Goal: Task Accomplishment & Management: Manage account settings

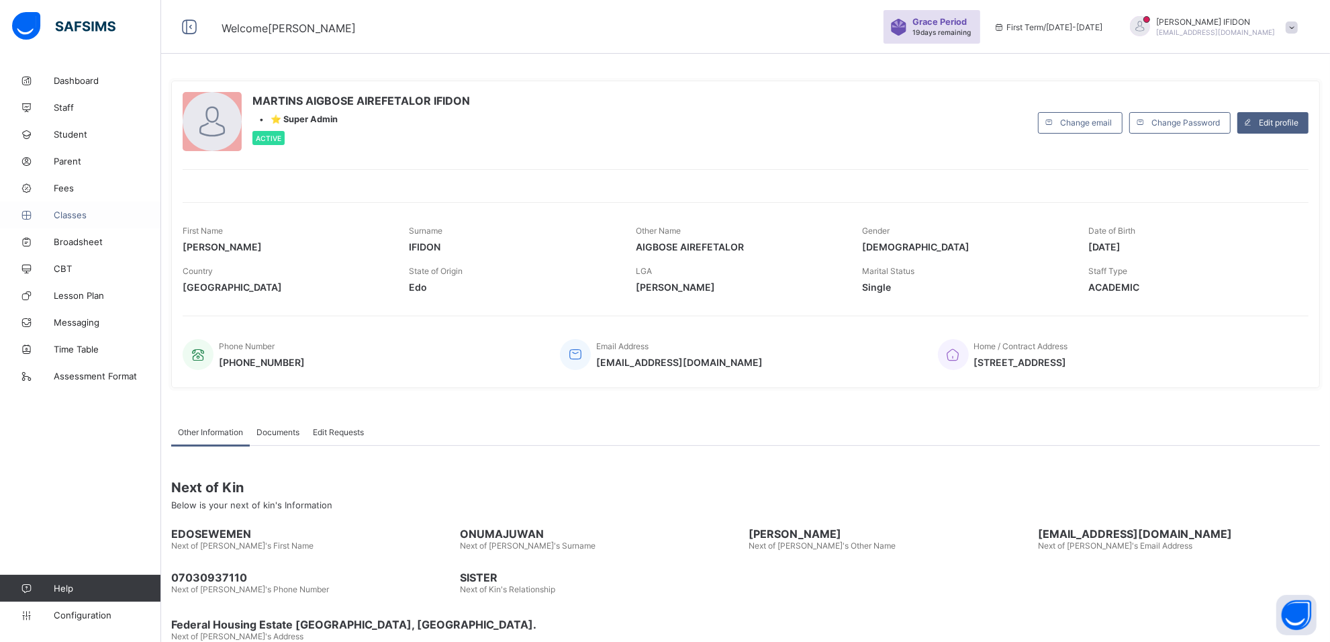
click at [86, 213] on span "Classes" at bounding box center [107, 214] width 107 height 11
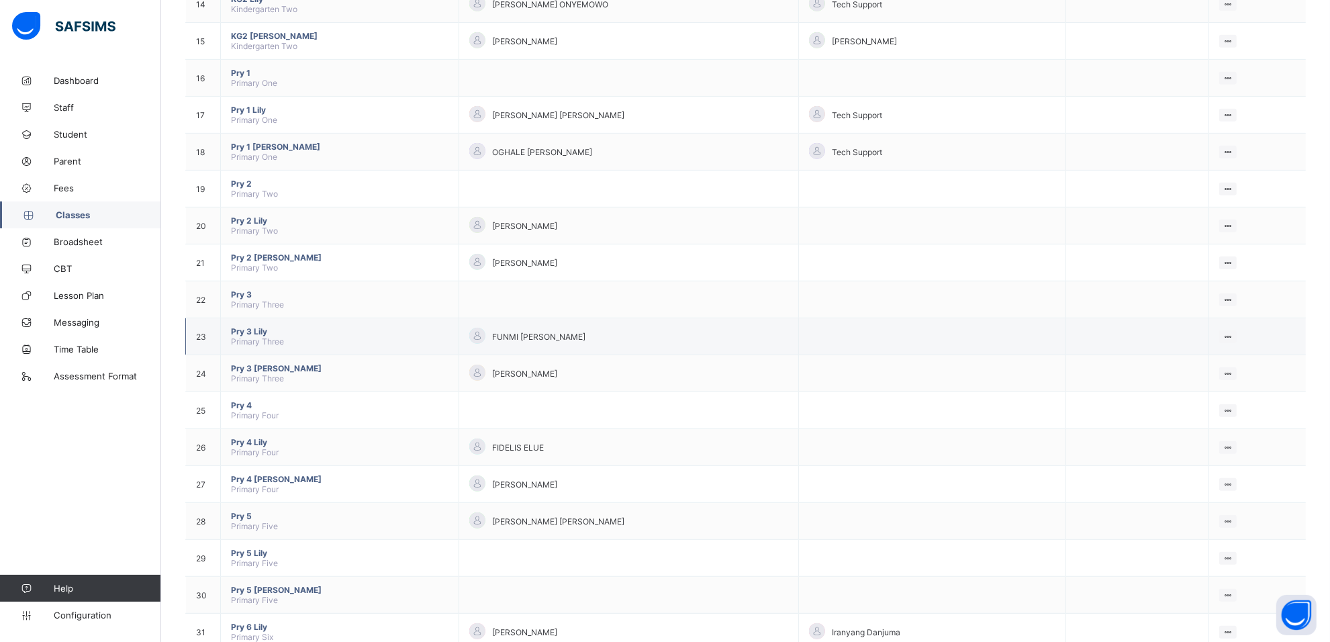
scroll to position [681, 0]
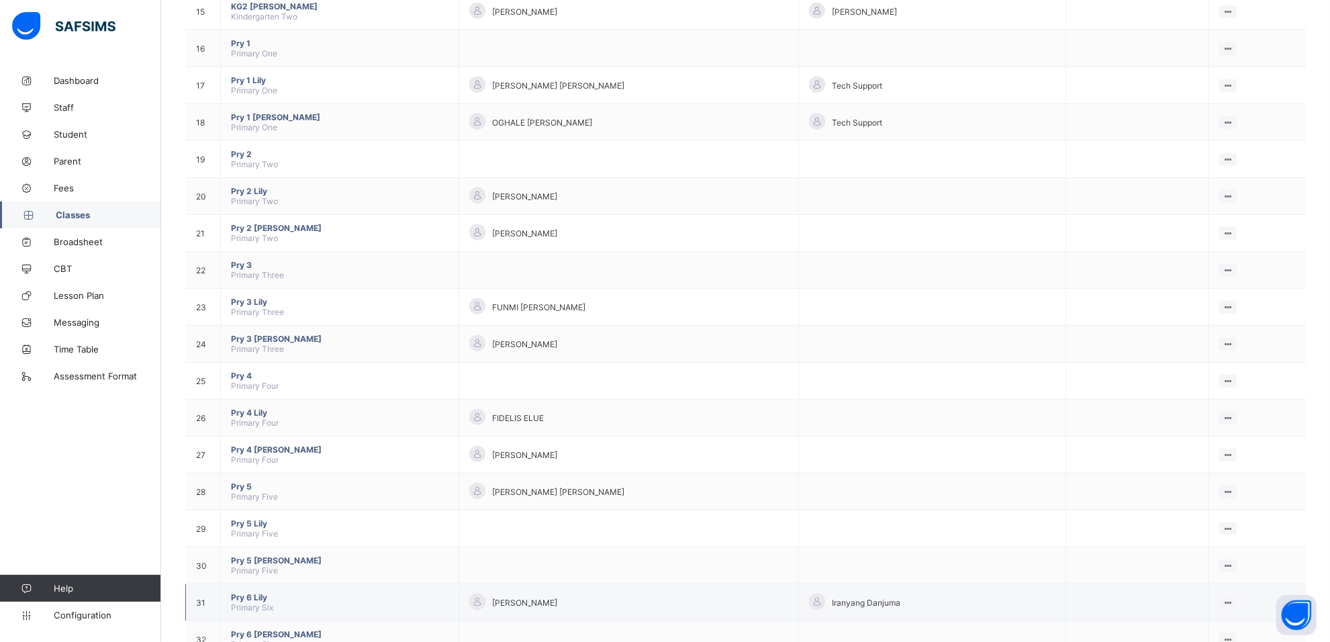
click at [246, 592] on span "Pry 6 Lily" at bounding box center [339, 597] width 217 height 10
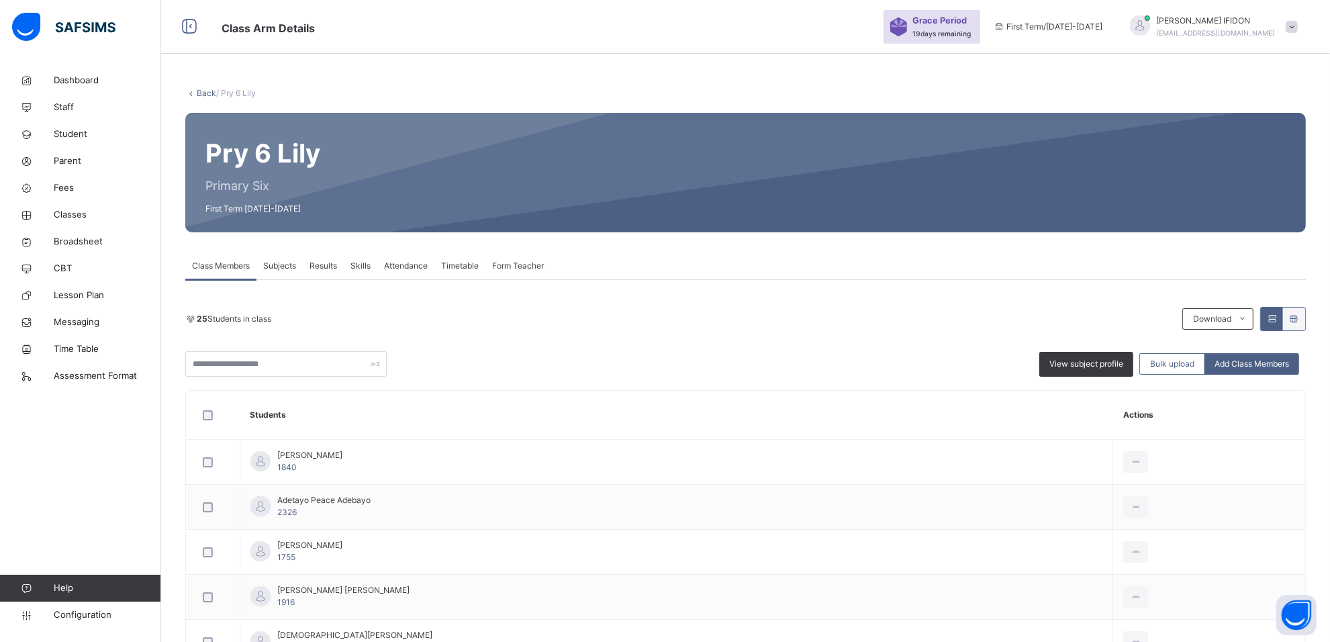
click at [276, 267] on span "Subjects" at bounding box center [279, 266] width 33 height 12
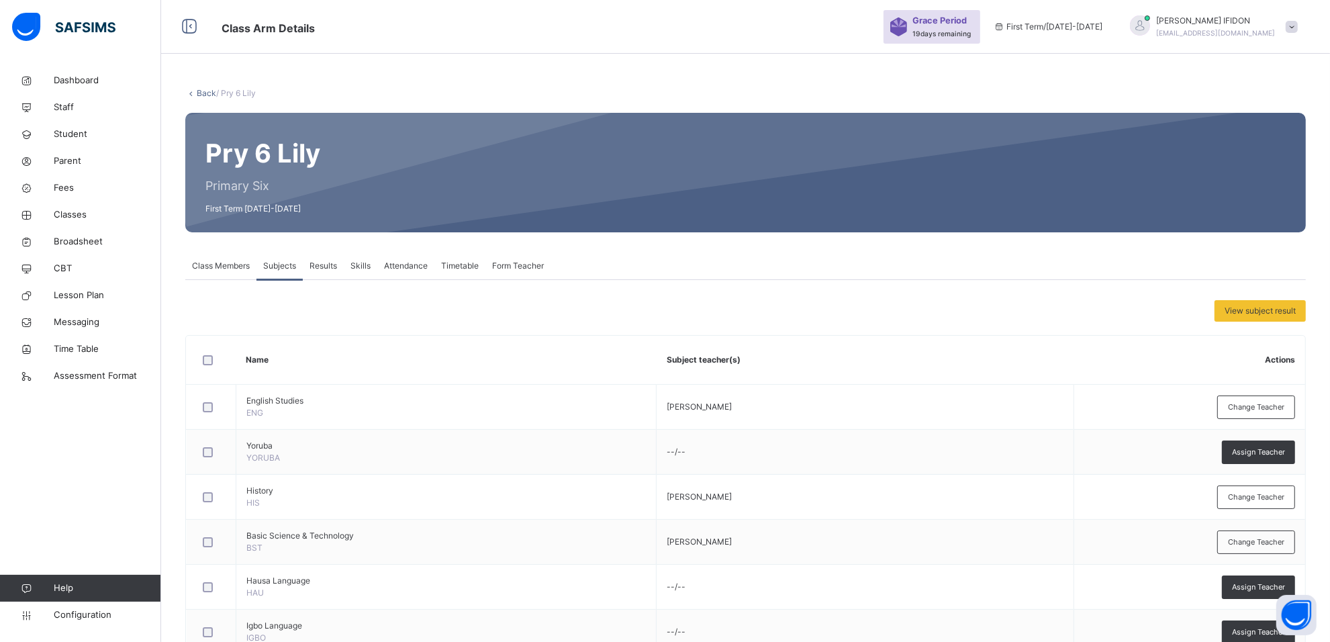
click at [341, 272] on div "Results" at bounding box center [323, 265] width 41 height 27
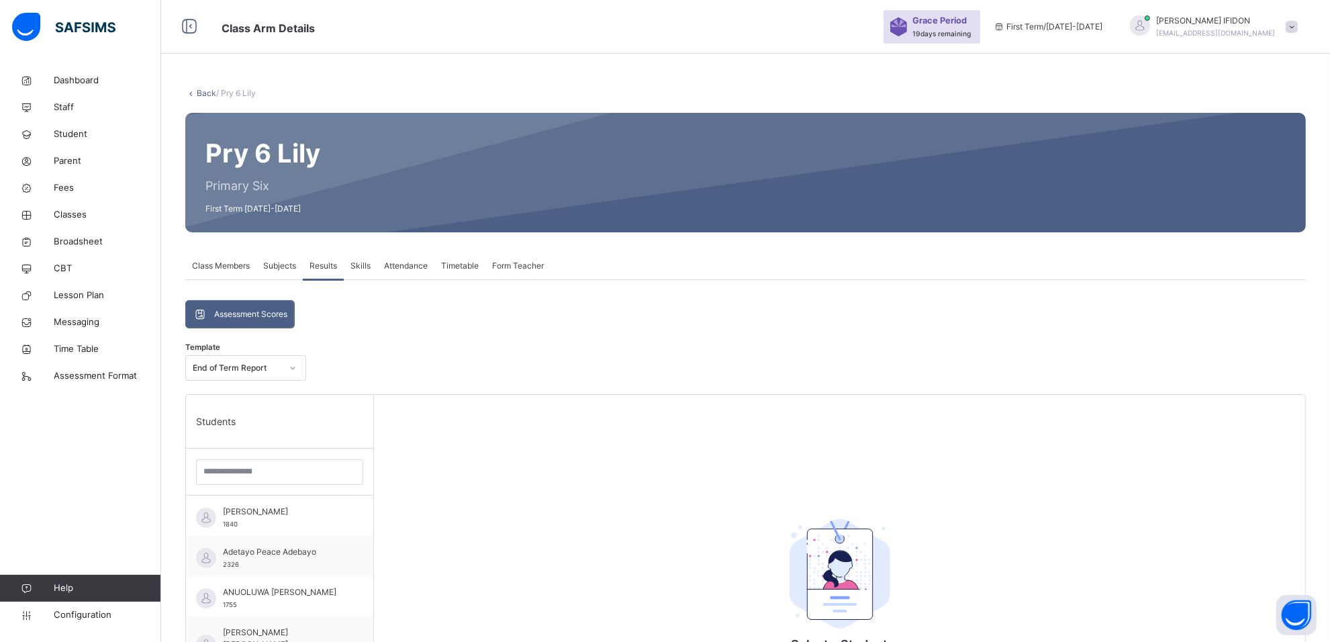
click at [262, 263] on div "Subjects" at bounding box center [279, 265] width 46 height 27
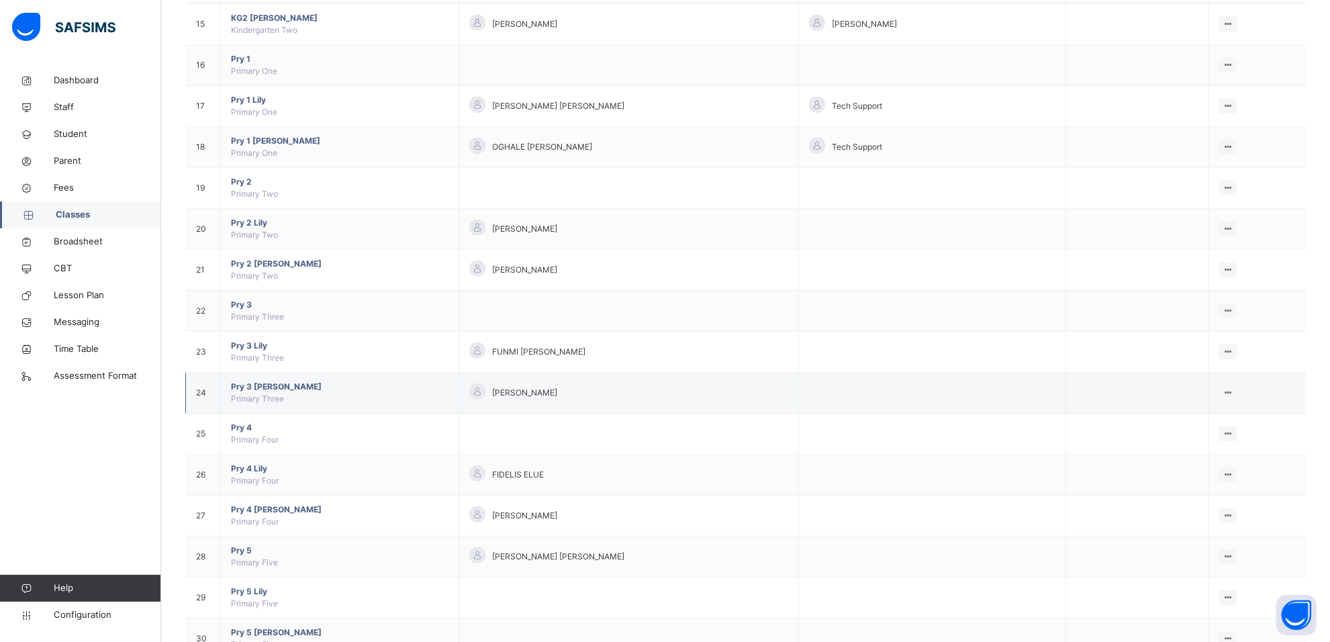
scroll to position [866, 0]
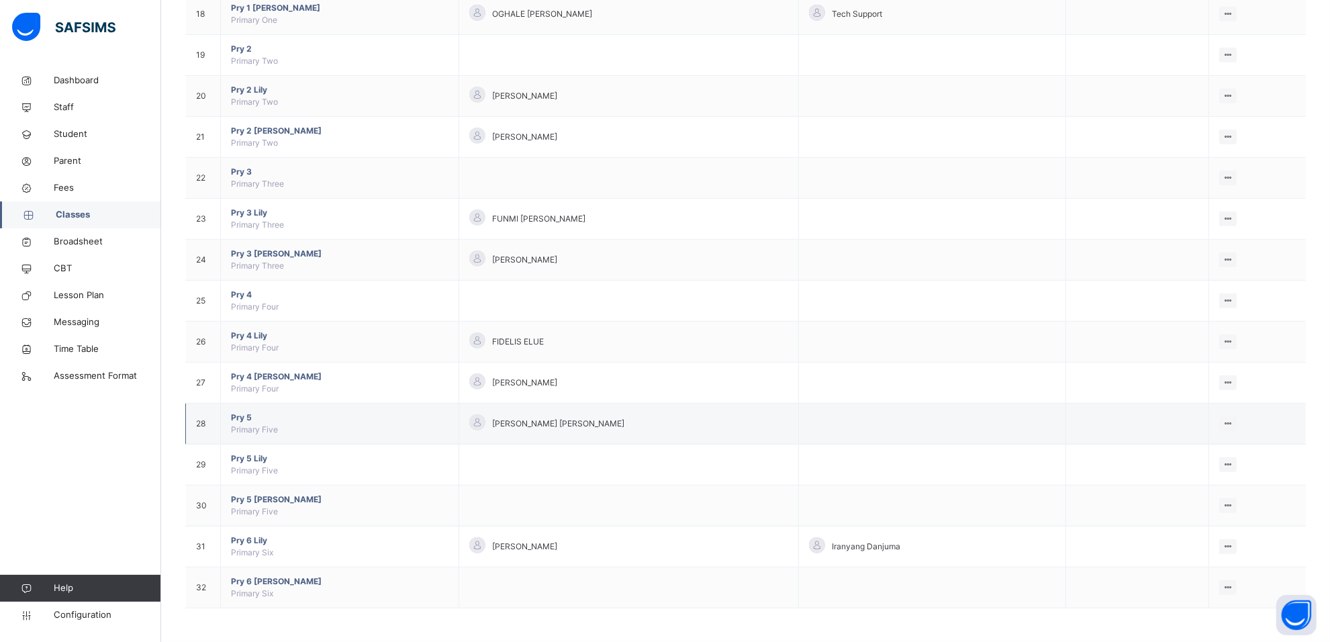
click at [244, 413] on span "Pry 5" at bounding box center [339, 417] width 217 height 12
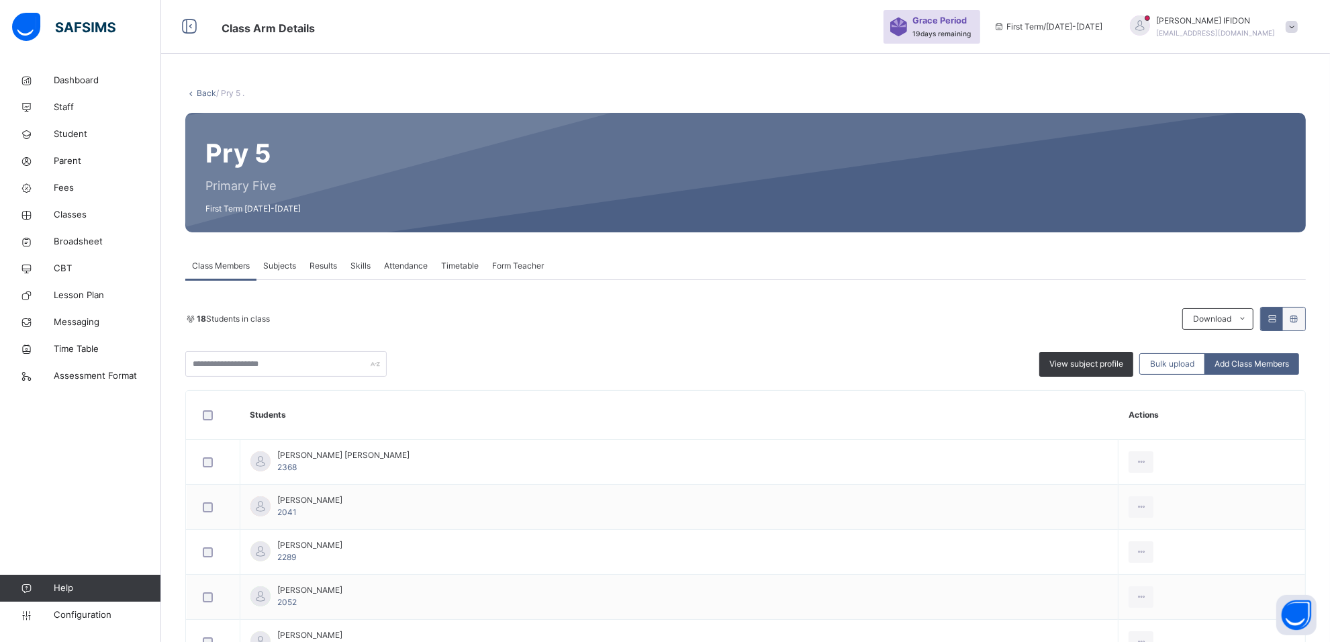
click at [282, 262] on span "Subjects" at bounding box center [279, 266] width 33 height 12
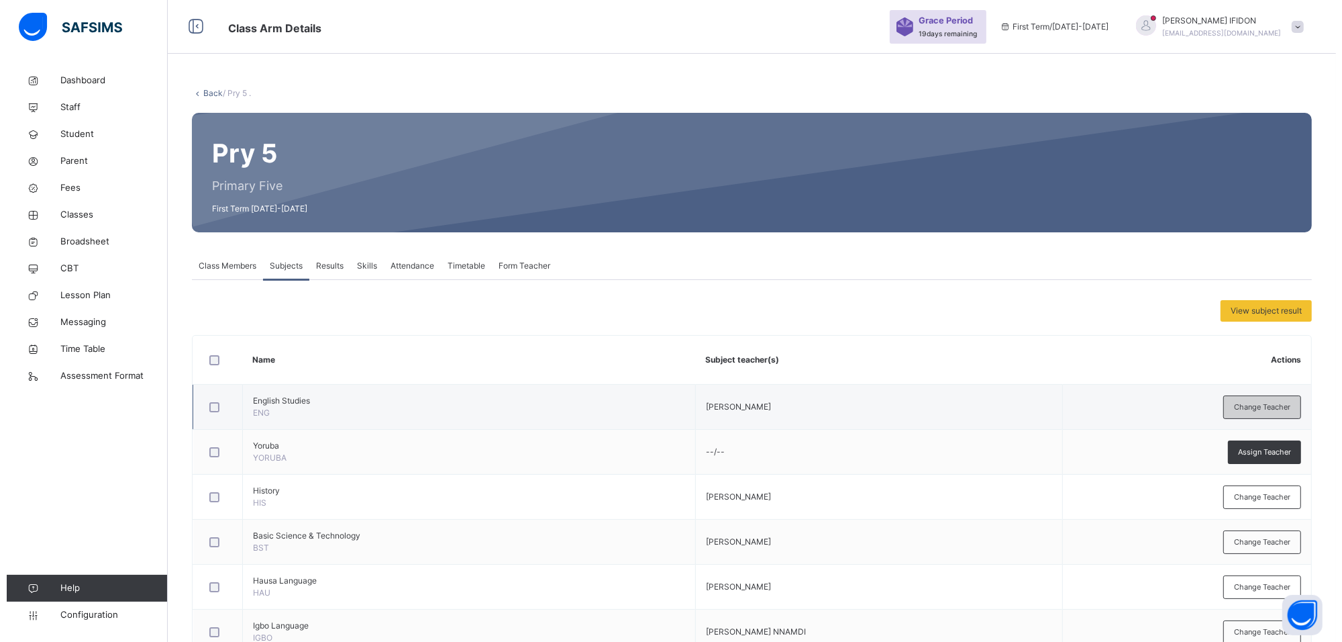
scroll to position [252, 0]
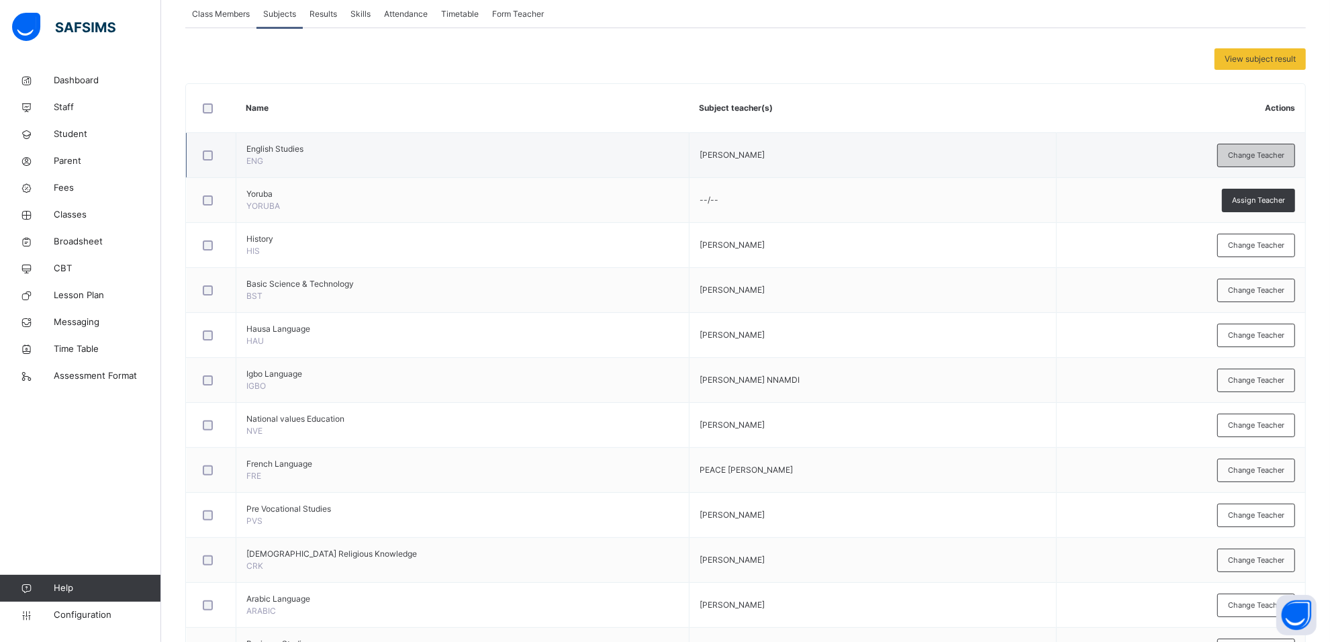
click at [1255, 154] on span "Change Teacher" at bounding box center [1256, 155] width 56 height 11
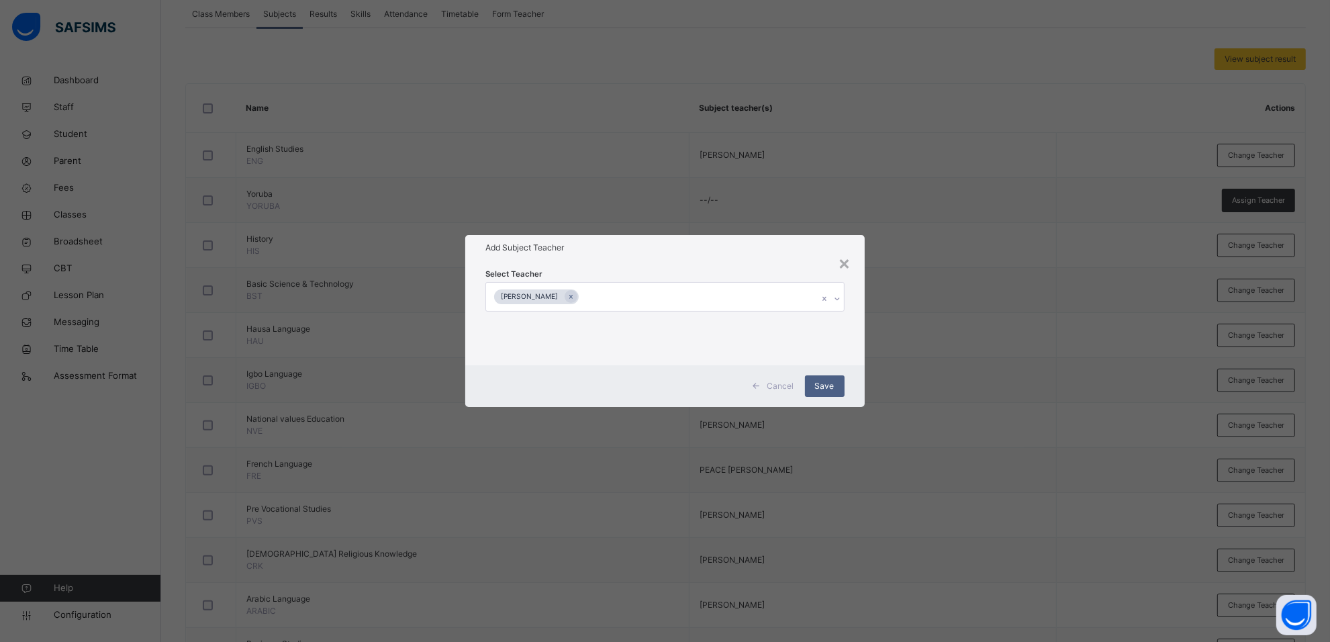
drag, startPoint x: 594, startPoint y: 295, endPoint x: 746, endPoint y: 284, distance: 152.1
click at [575, 296] on icon at bounding box center [570, 296] width 7 height 9
click at [838, 299] on icon at bounding box center [839, 298] width 5 height 3
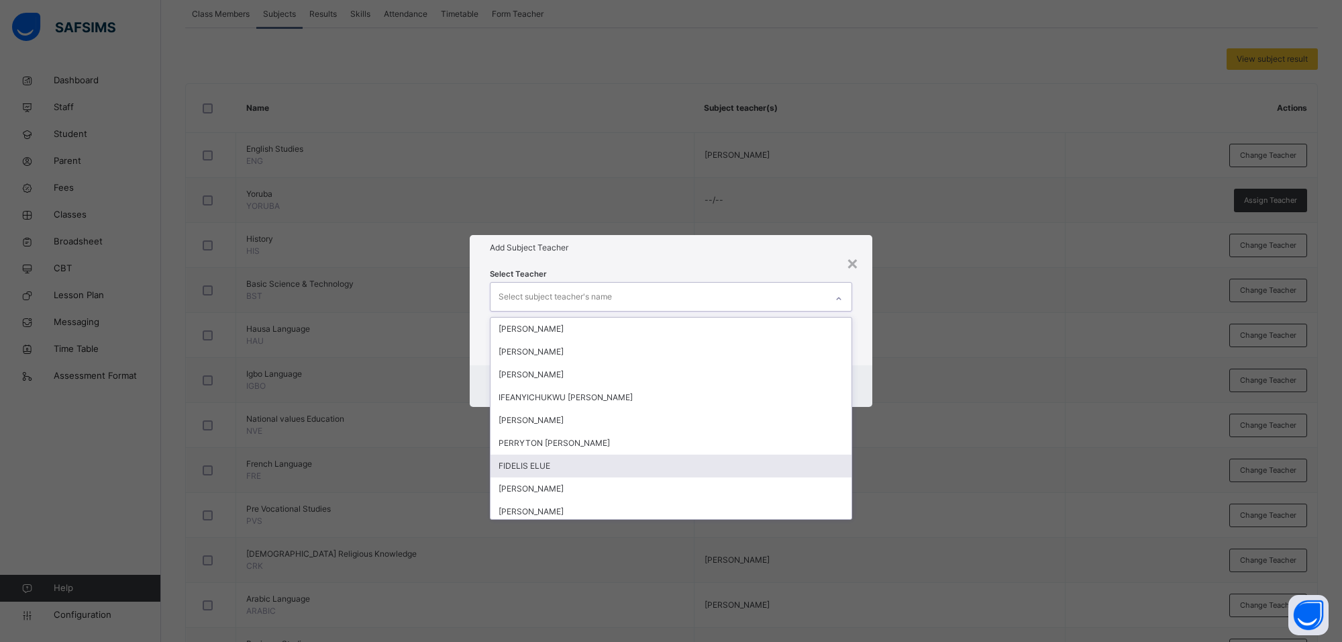
scroll to position [84, 0]
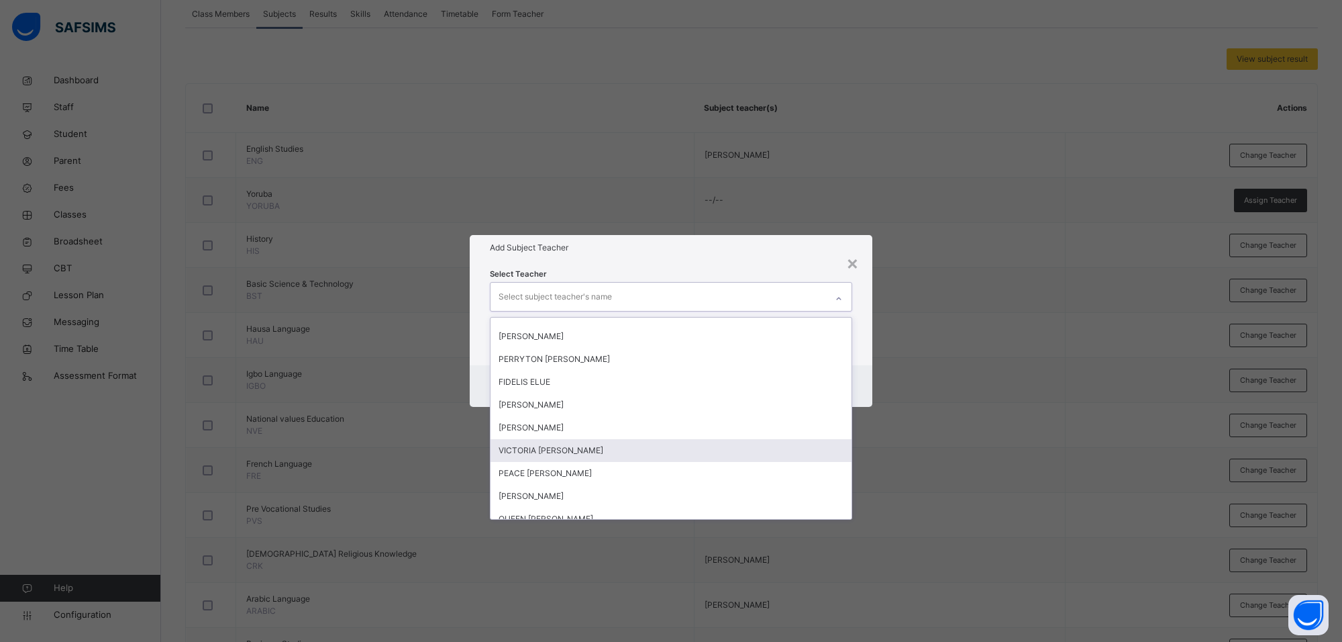
click at [608, 448] on div "VICTORIA IJEOMA AKWARANDU" at bounding box center [671, 450] width 361 height 23
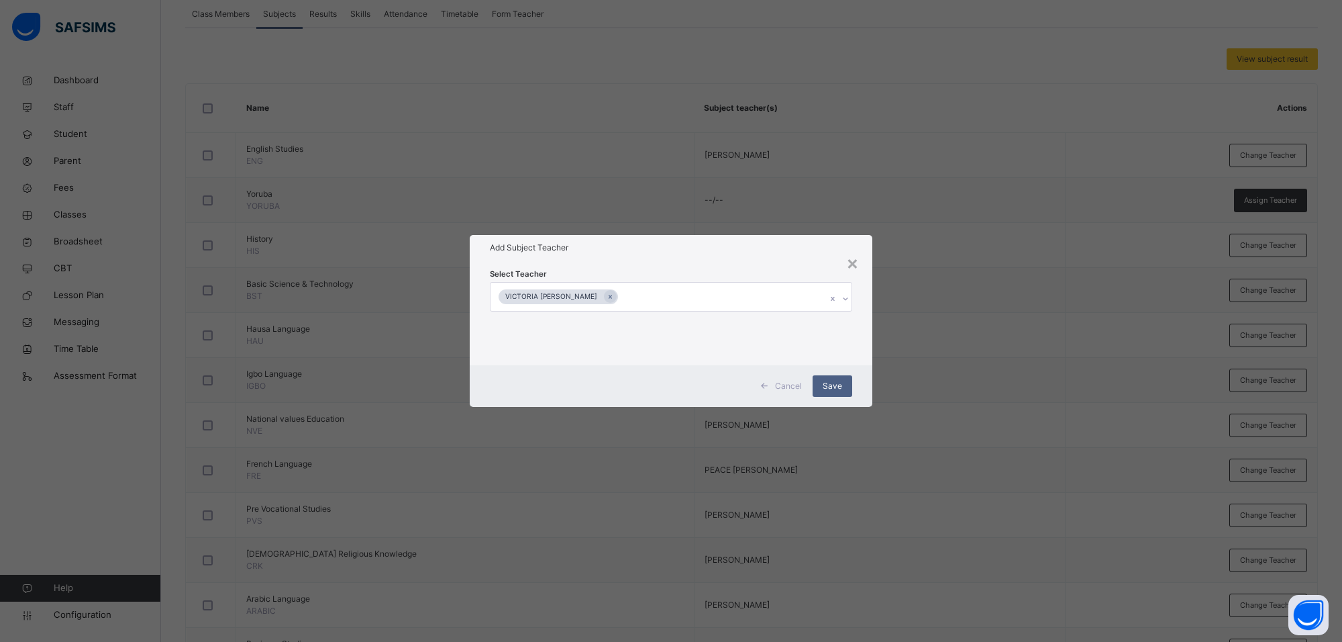
click at [779, 248] on h1 "Add Subject Teacher" at bounding box center [671, 248] width 362 height 12
click at [844, 379] on div "Save" at bounding box center [833, 385] width 40 height 21
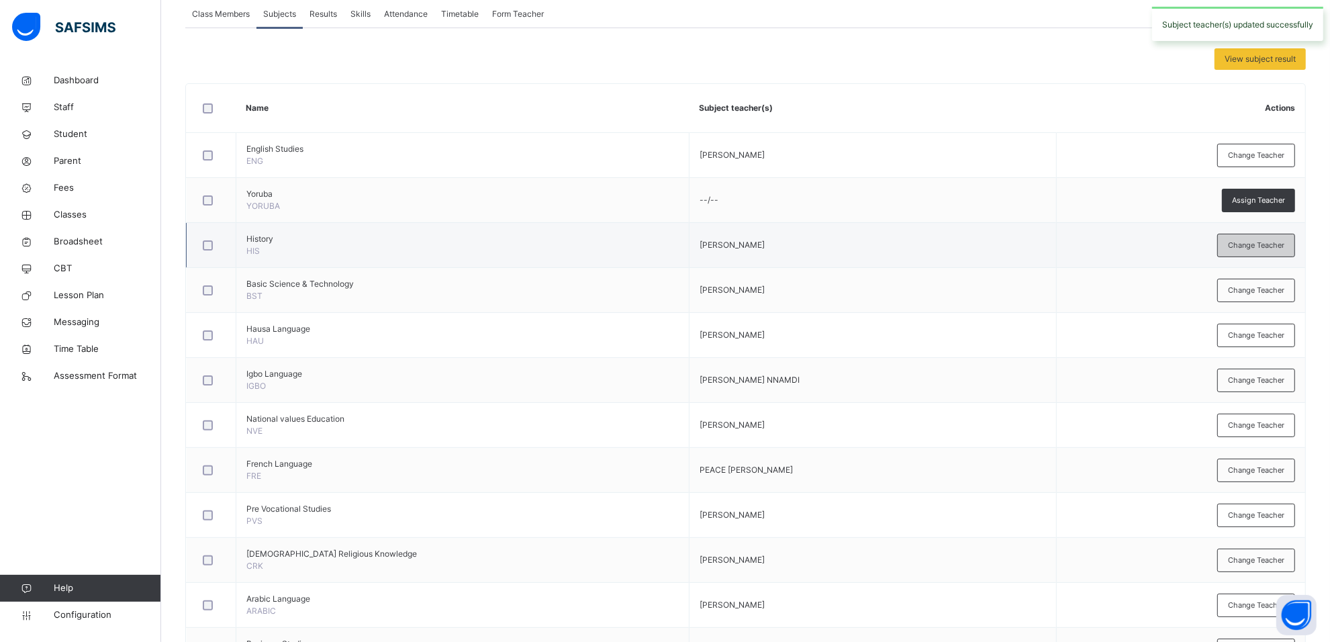
click at [1268, 244] on span "Change Teacher" at bounding box center [1256, 245] width 56 height 11
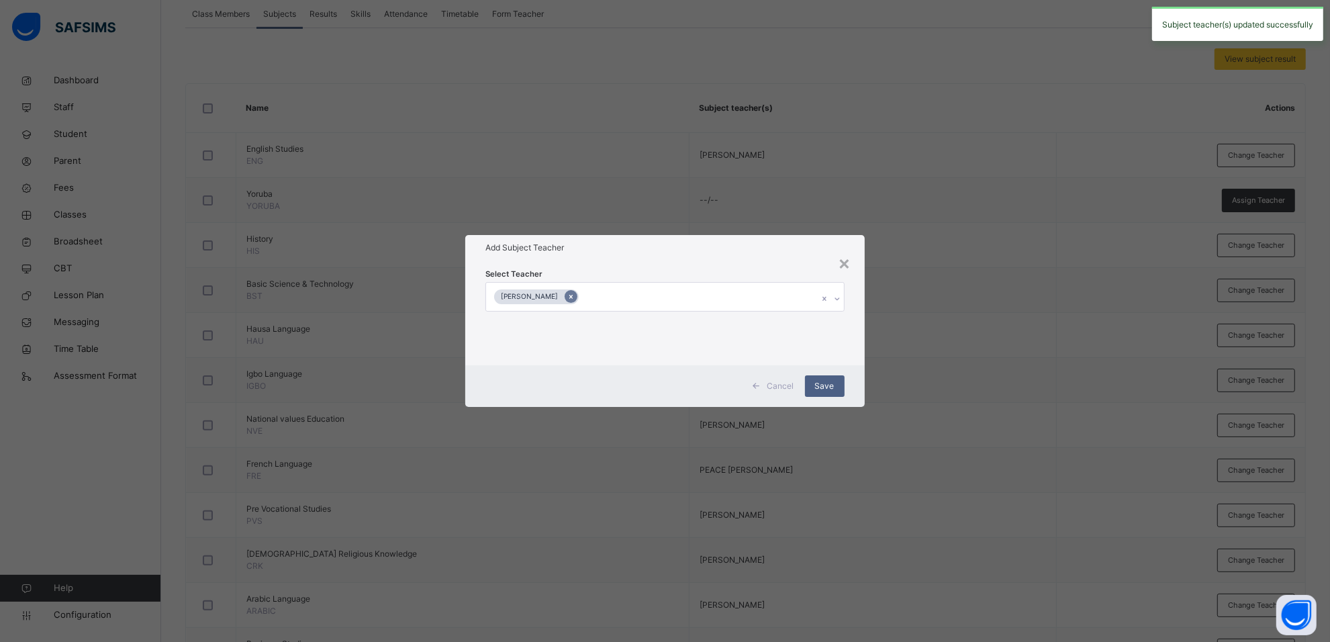
click at [572, 295] on icon at bounding box center [570, 297] width 3 height 4
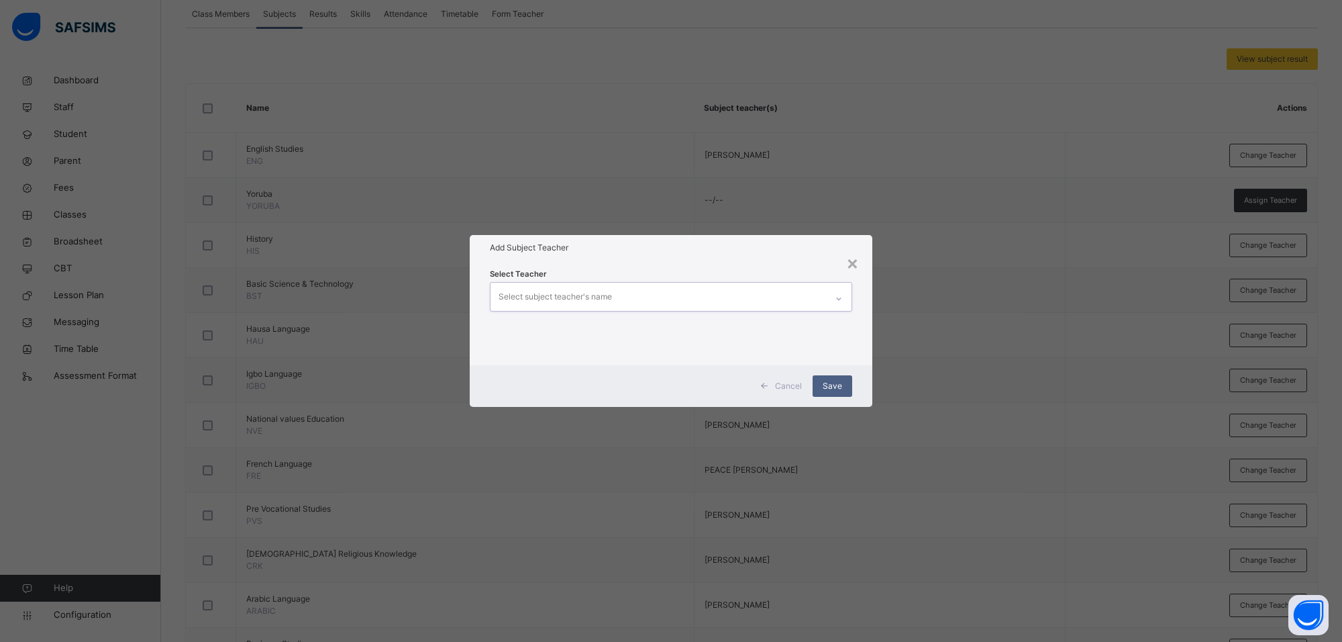
click at [843, 295] on div at bounding box center [839, 298] width 23 height 21
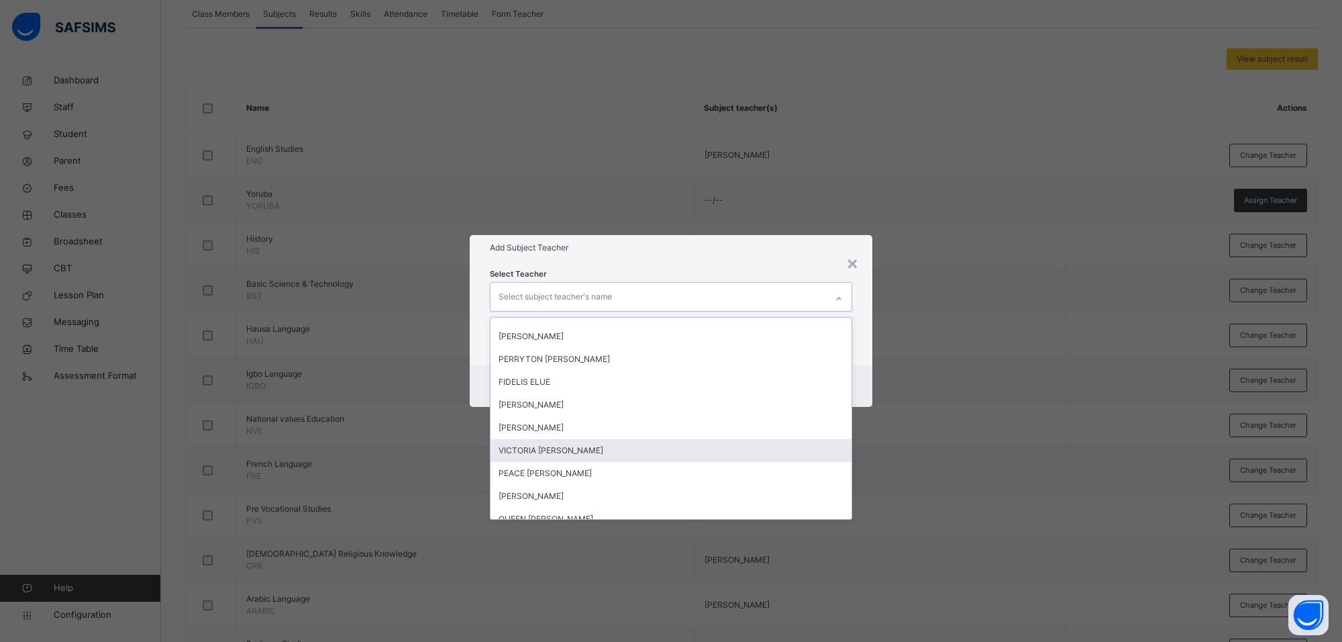
click at [598, 448] on div "VICTORIA IJEOMA AKWARANDU" at bounding box center [671, 450] width 361 height 23
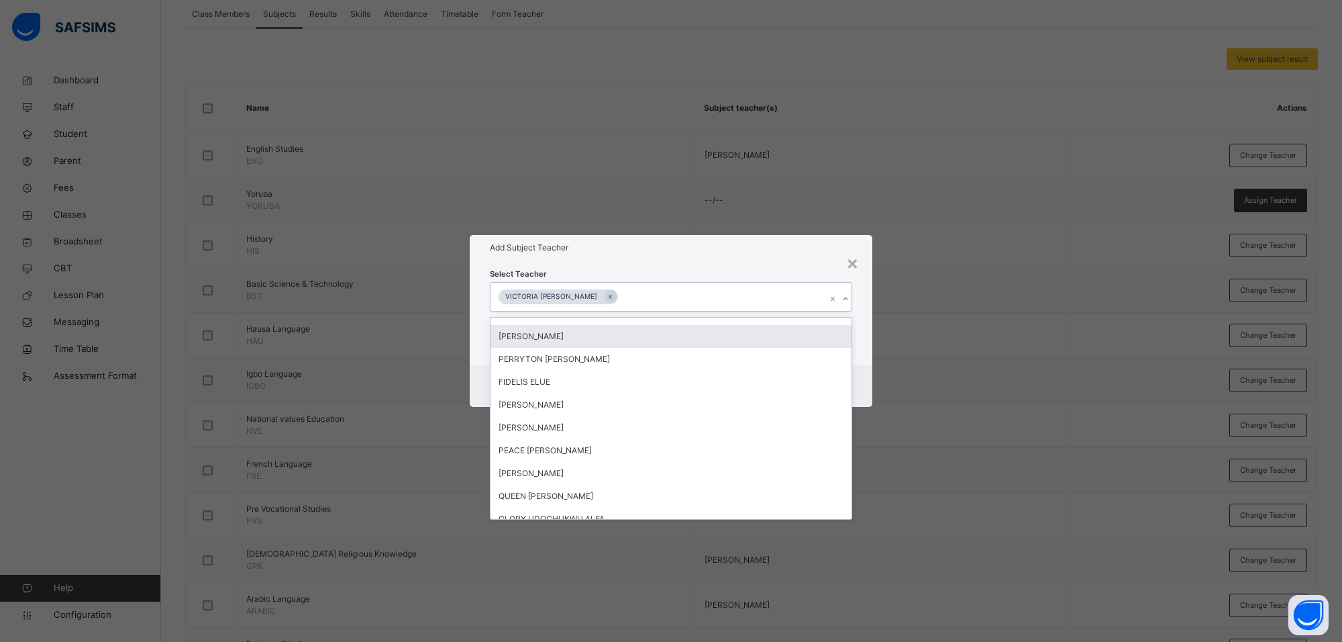
click at [754, 262] on div "Select Teacher option VICTORIA IJEOMA AKWARANDU, selected. option OLANREWAJU AF…" at bounding box center [671, 312] width 403 height 105
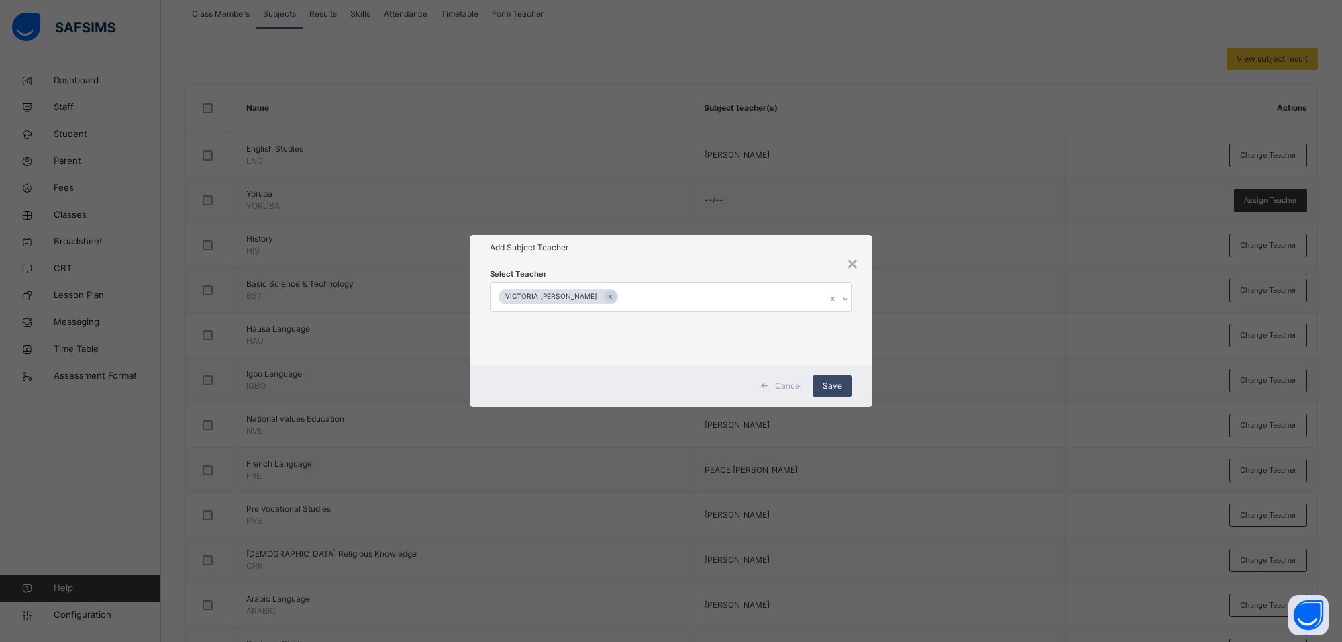
click at [834, 380] on span "Save" at bounding box center [832, 386] width 19 height 12
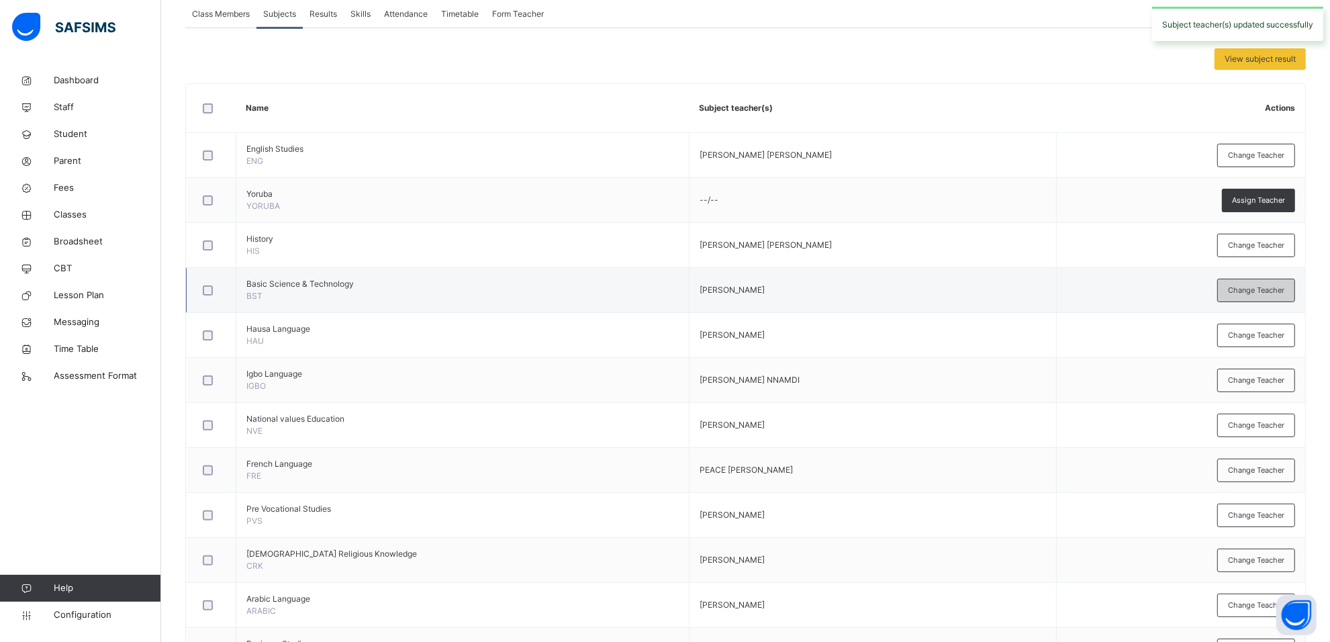
click at [1279, 293] on span "Change Teacher" at bounding box center [1256, 290] width 56 height 11
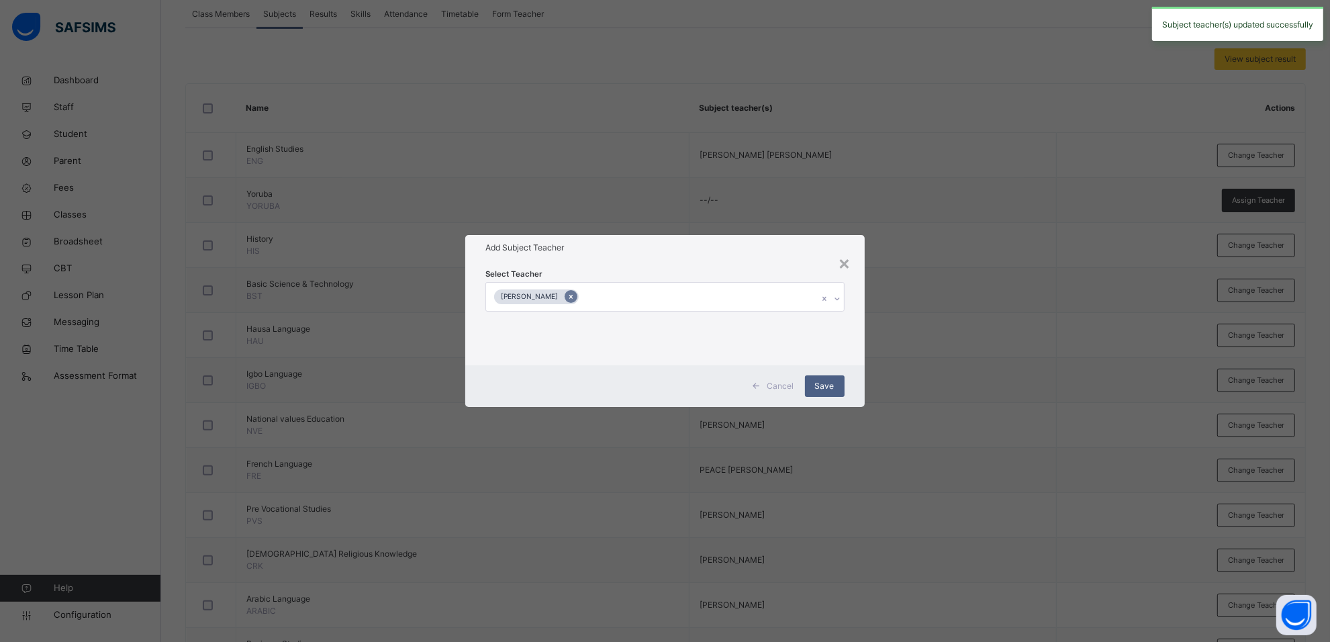
click at [577, 291] on div at bounding box center [570, 296] width 13 height 13
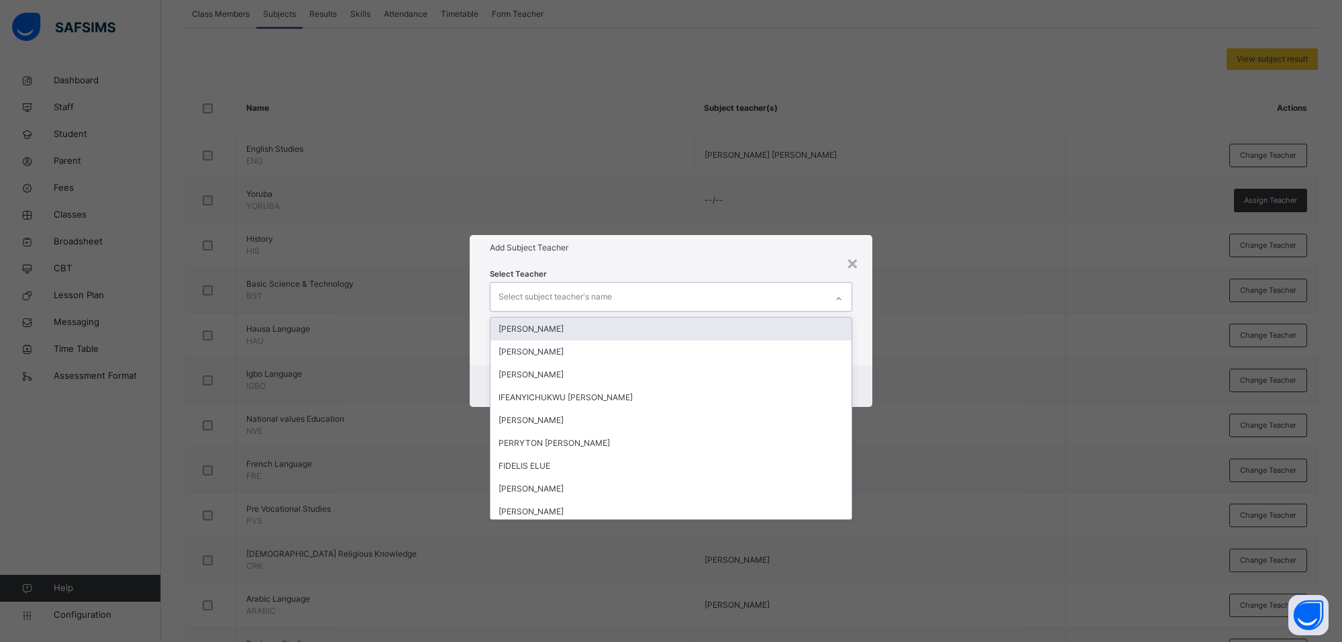
click at [841, 299] on icon at bounding box center [839, 298] width 8 height 13
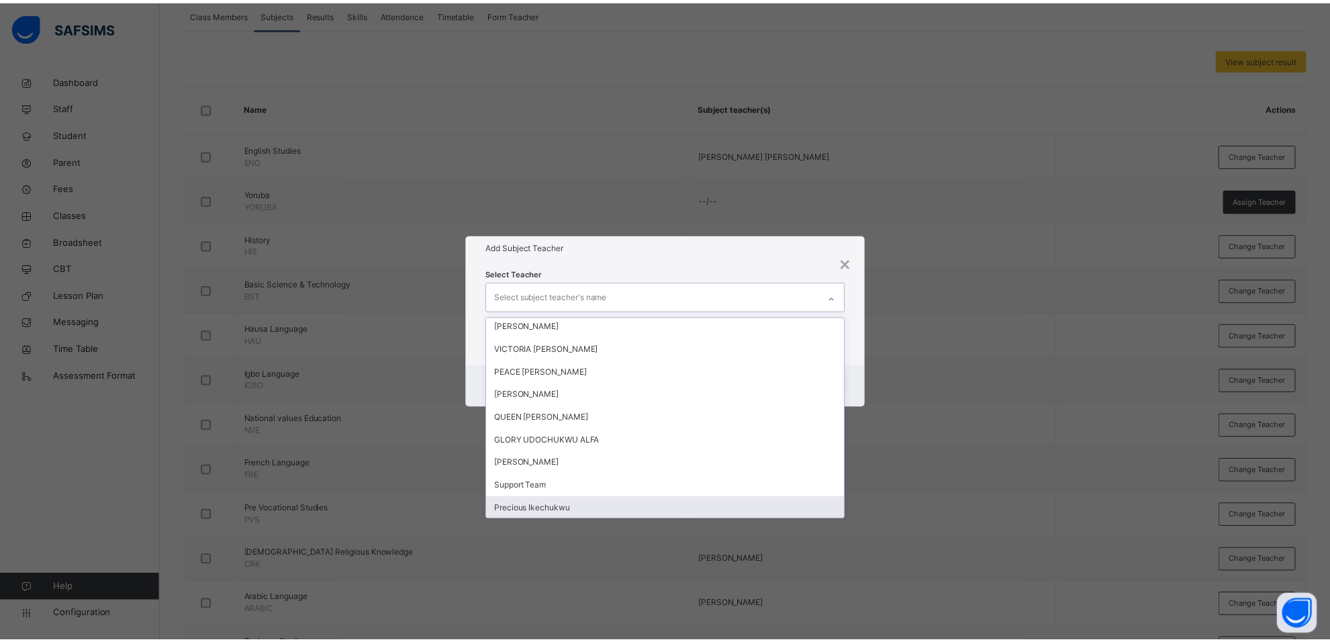
scroll to position [168, 0]
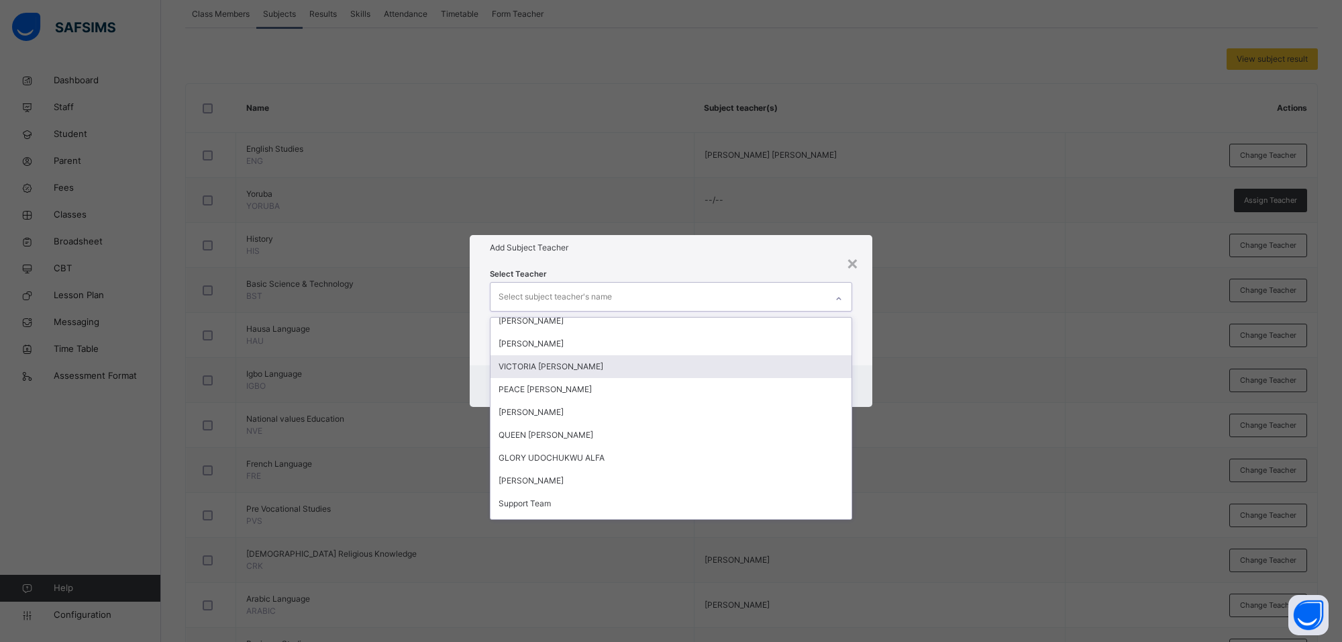
click at [561, 366] on div "VICTORIA IJEOMA AKWARANDU" at bounding box center [671, 366] width 361 height 23
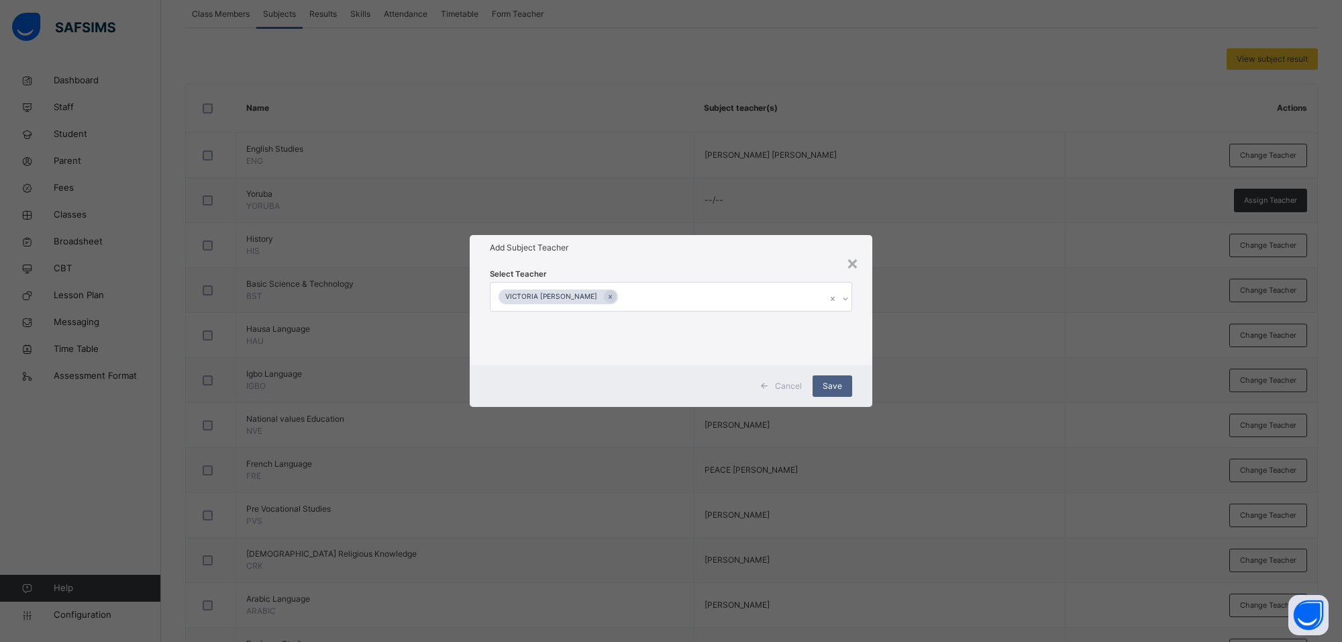
click at [705, 270] on div "Select Teacher VICTORIA IJEOMA AKWARANDU" at bounding box center [671, 312] width 362 height 91
click at [834, 391] on span "Save" at bounding box center [832, 386] width 19 height 12
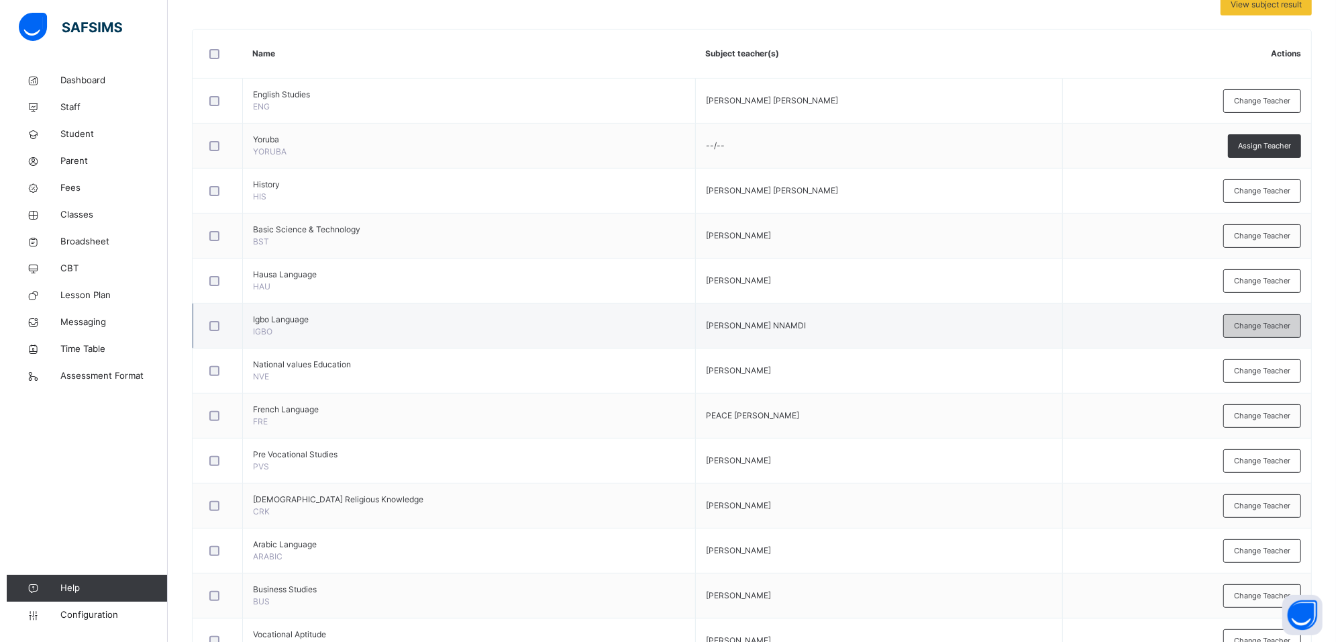
scroll to position [336, 0]
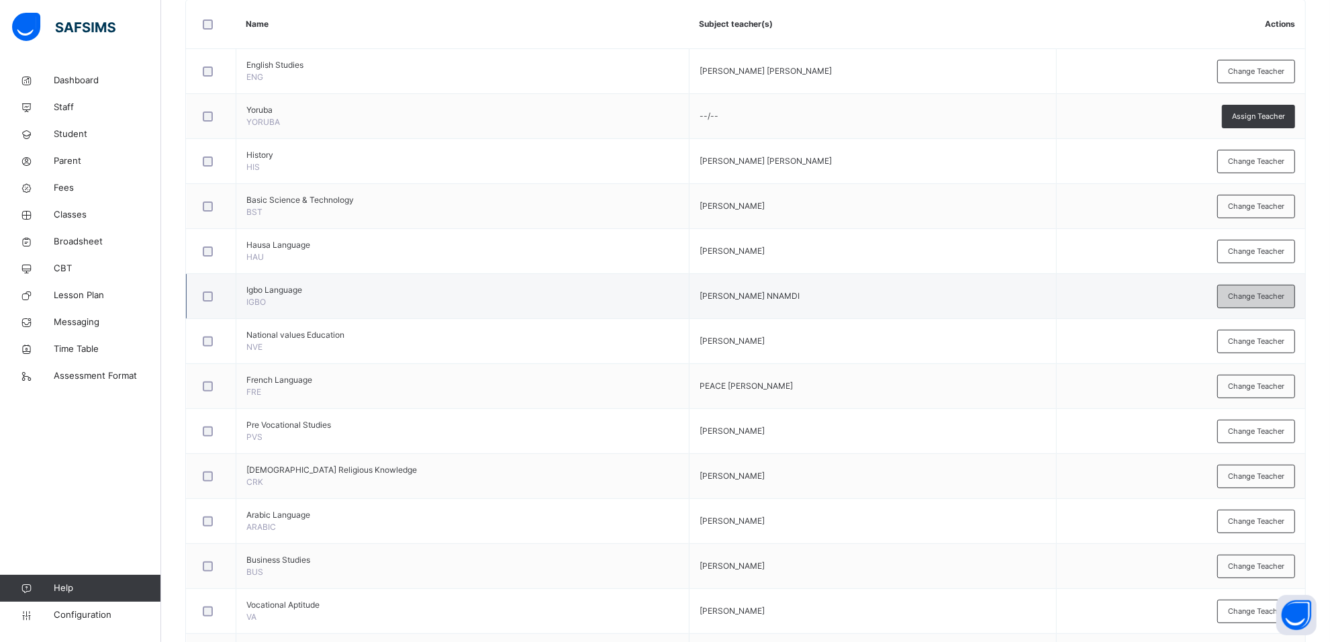
click at [1256, 292] on span "Change Teacher" at bounding box center [1256, 296] width 56 height 11
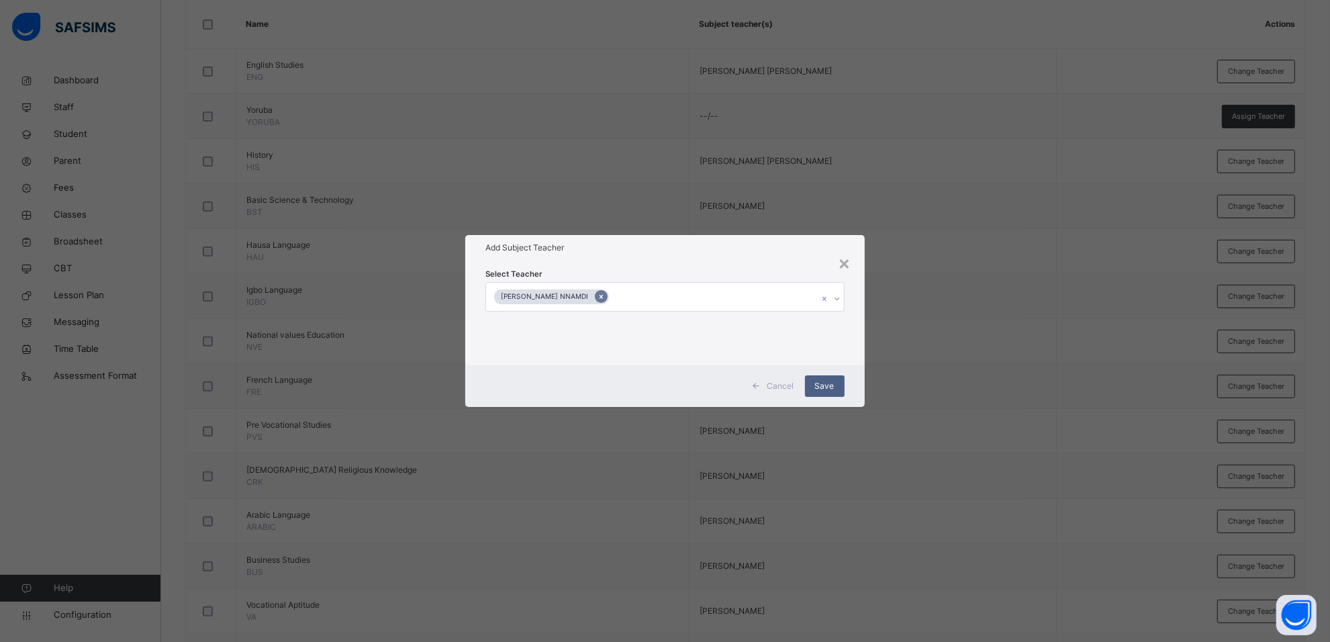
click at [605, 295] on icon at bounding box center [600, 296] width 7 height 9
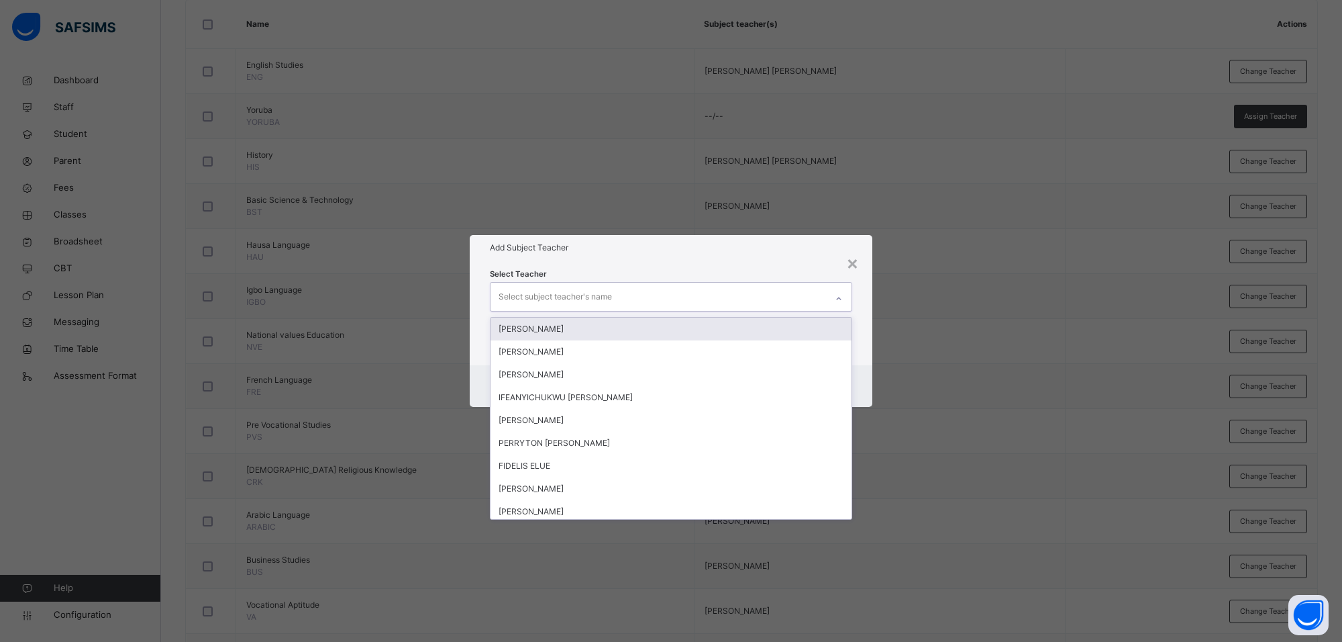
click at [834, 300] on div at bounding box center [839, 298] width 23 height 21
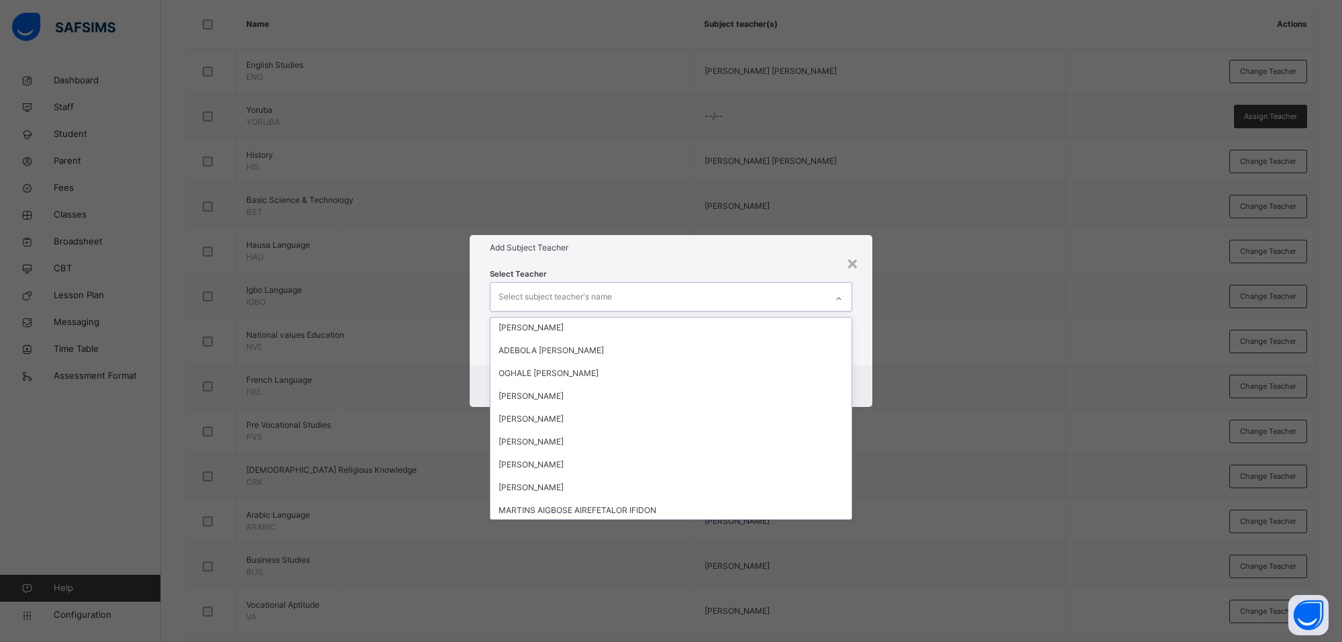
scroll to position [665, 0]
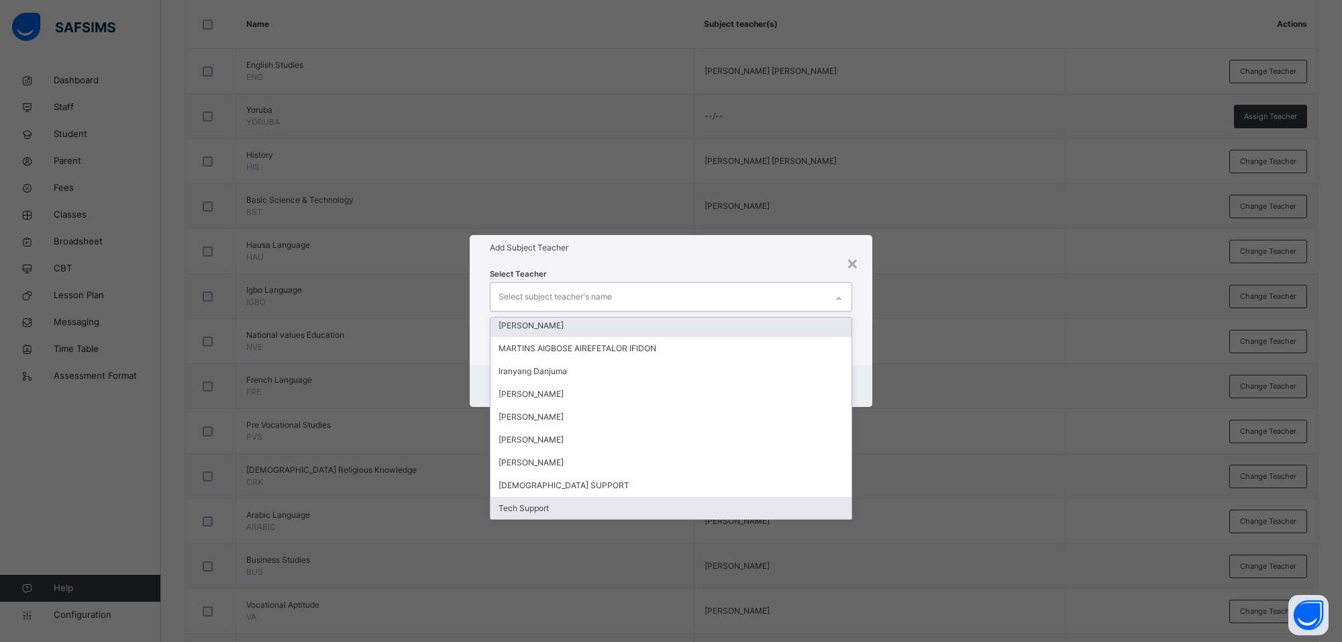
drag, startPoint x: 521, startPoint y: 509, endPoint x: 638, endPoint y: 341, distance: 204.0
click at [521, 509] on div "Tech Support" at bounding box center [671, 508] width 361 height 23
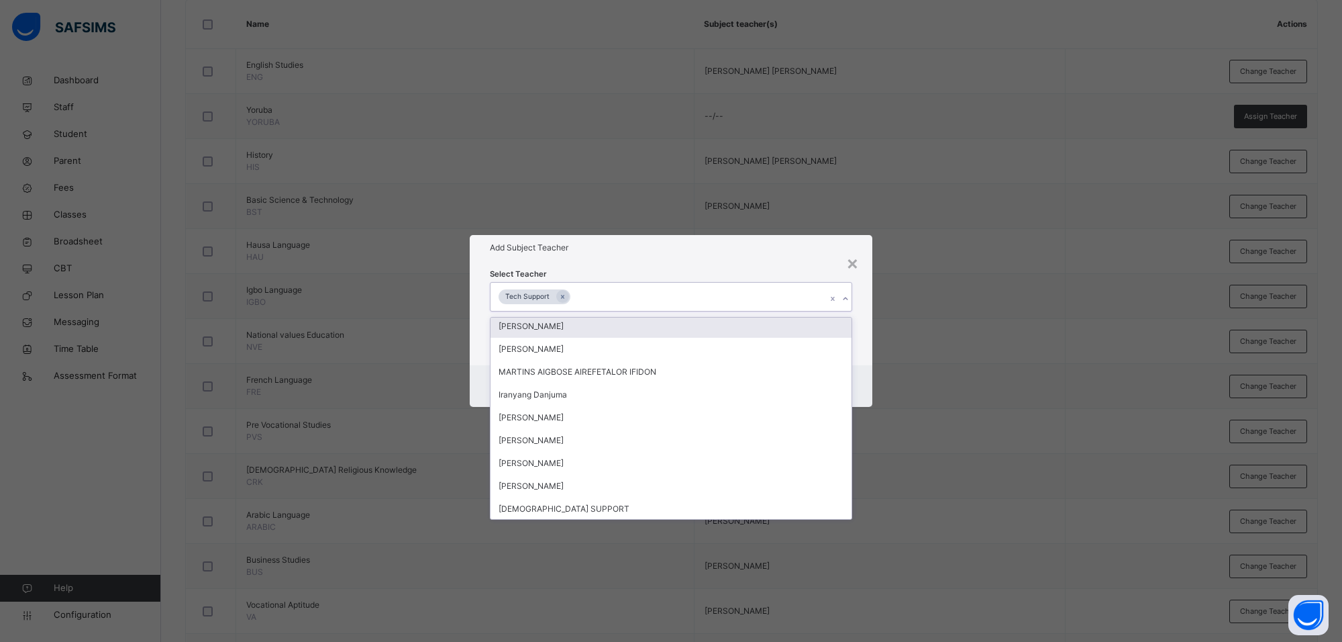
click at [685, 267] on div "Select Teacher option Tech Support, selected. option Joy Okoloh focused, 29 of …" at bounding box center [671, 312] width 362 height 91
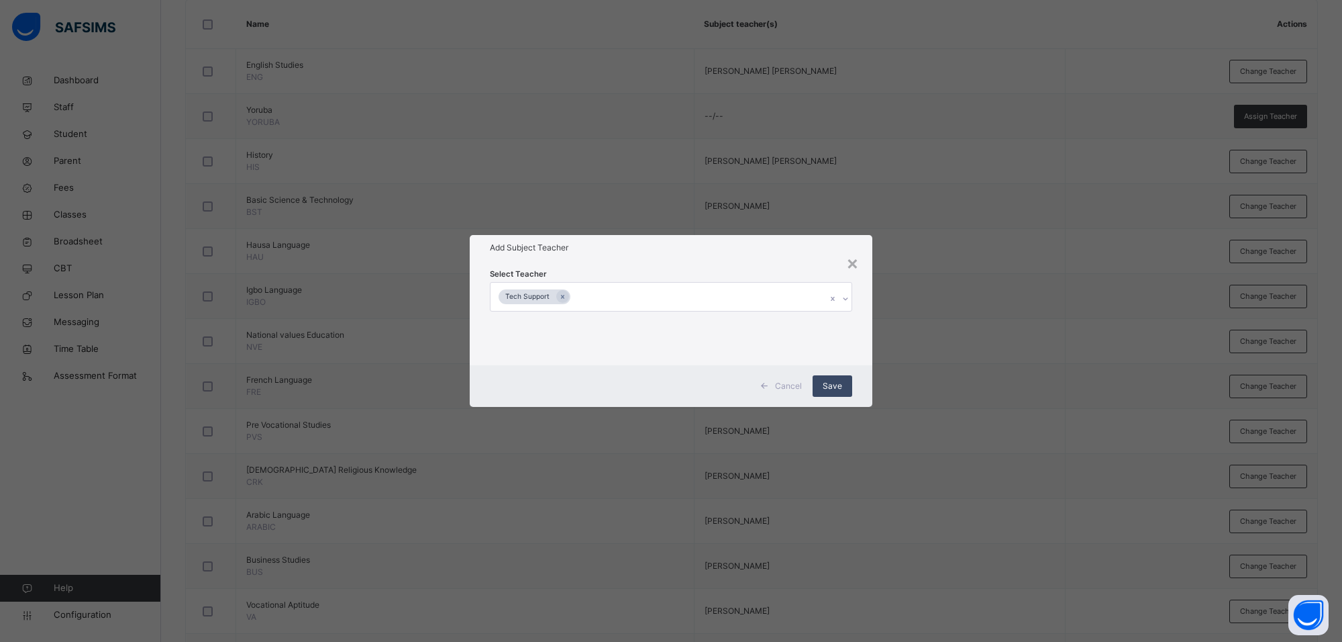
click at [840, 385] on span "Save" at bounding box center [832, 386] width 19 height 12
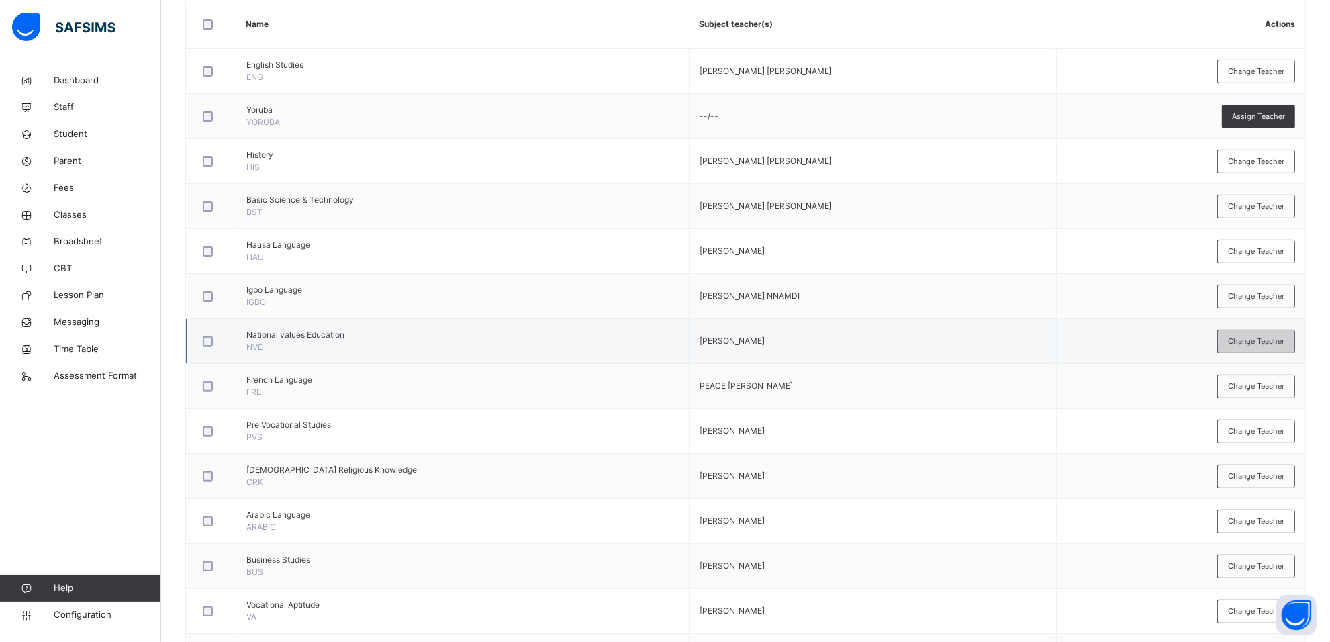
click at [1284, 346] on span "Change Teacher" at bounding box center [1256, 341] width 56 height 11
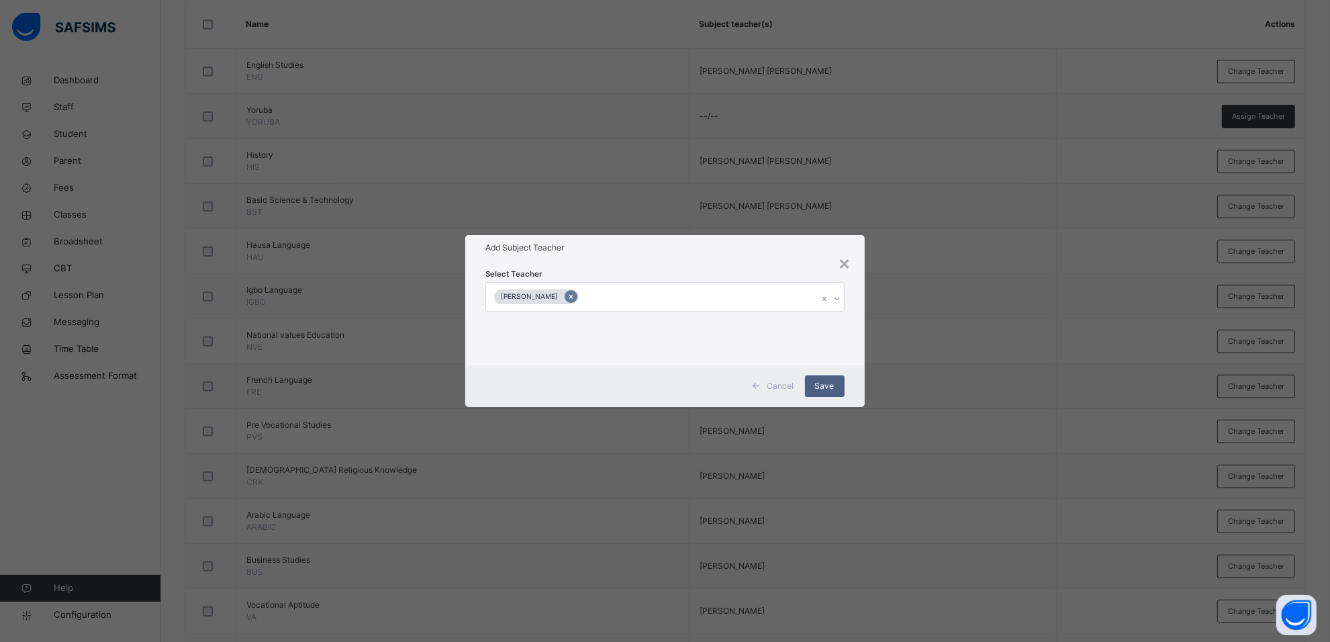
click at [575, 294] on icon at bounding box center [570, 296] width 7 height 9
click at [840, 296] on icon at bounding box center [839, 298] width 8 height 13
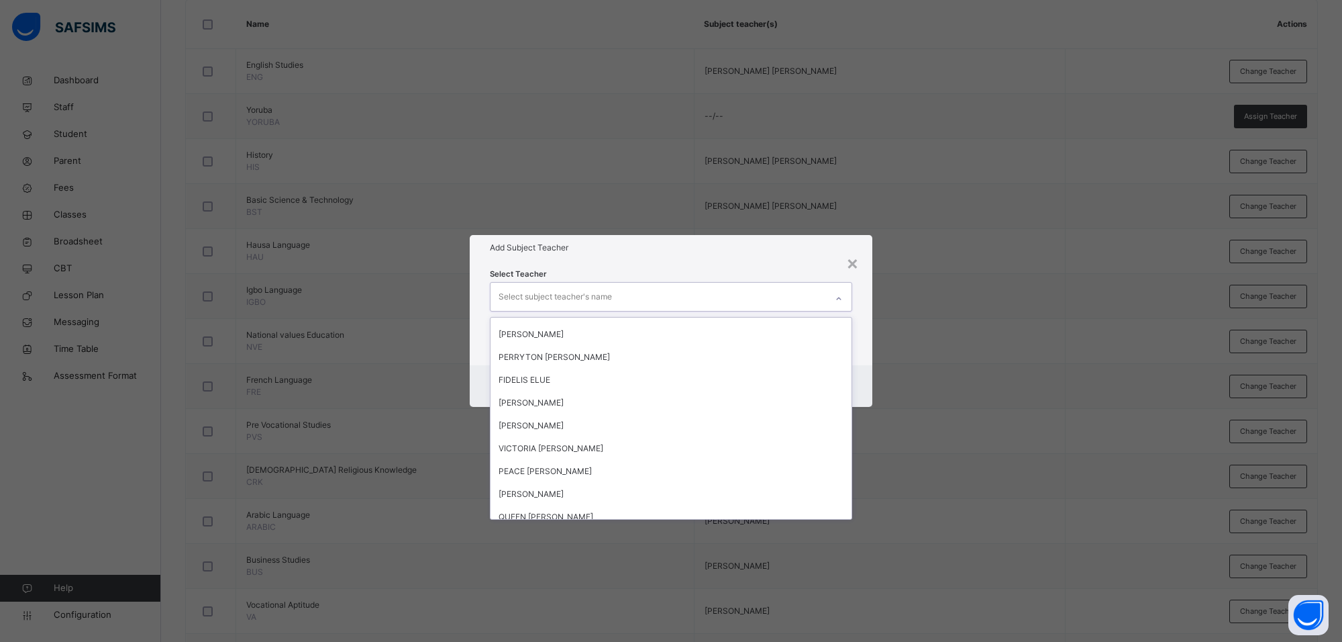
scroll to position [168, 0]
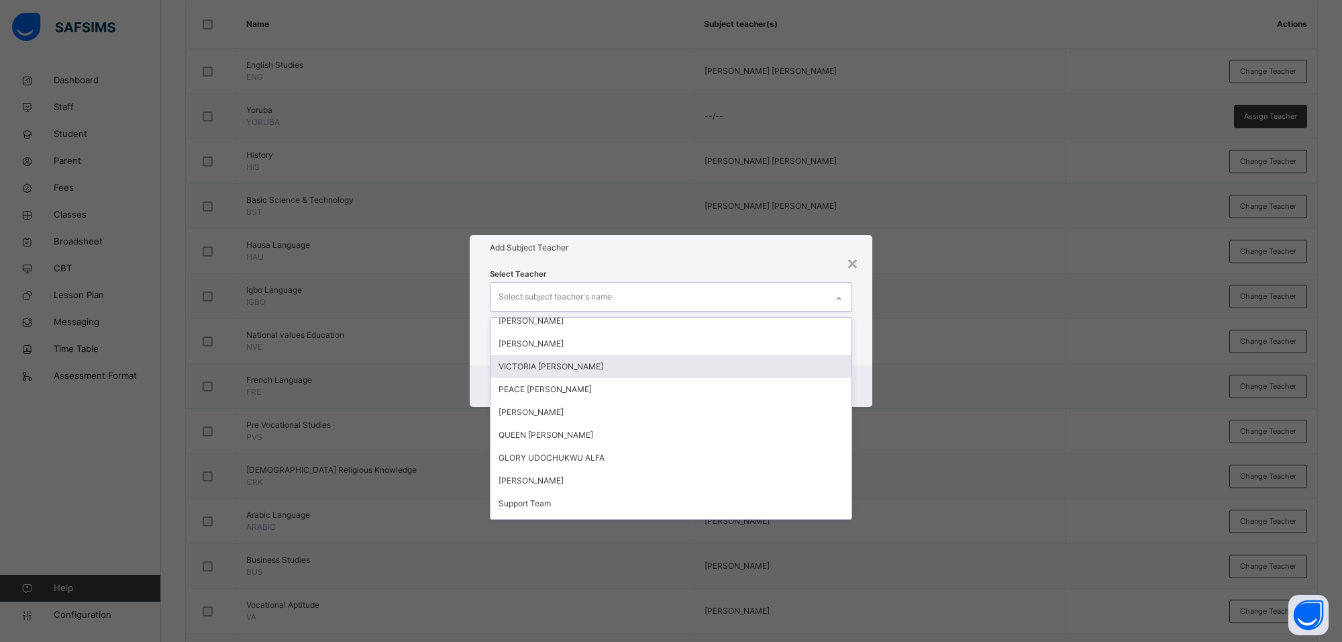
click at [566, 364] on div "VICTORIA IJEOMA AKWARANDU" at bounding box center [671, 366] width 361 height 23
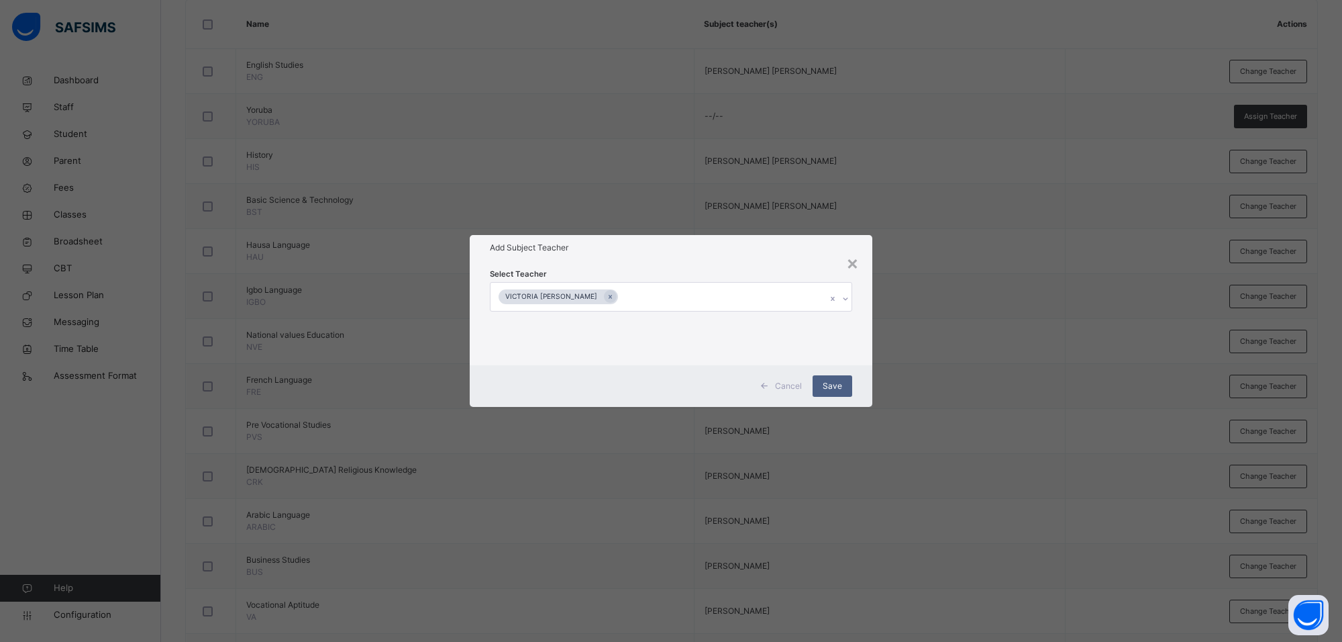
click at [740, 254] on div "Add Subject Teacher" at bounding box center [671, 248] width 403 height 26
click at [826, 373] on div "Cancel Save" at bounding box center [671, 386] width 403 height 42
click at [830, 383] on span "Save" at bounding box center [832, 386] width 19 height 12
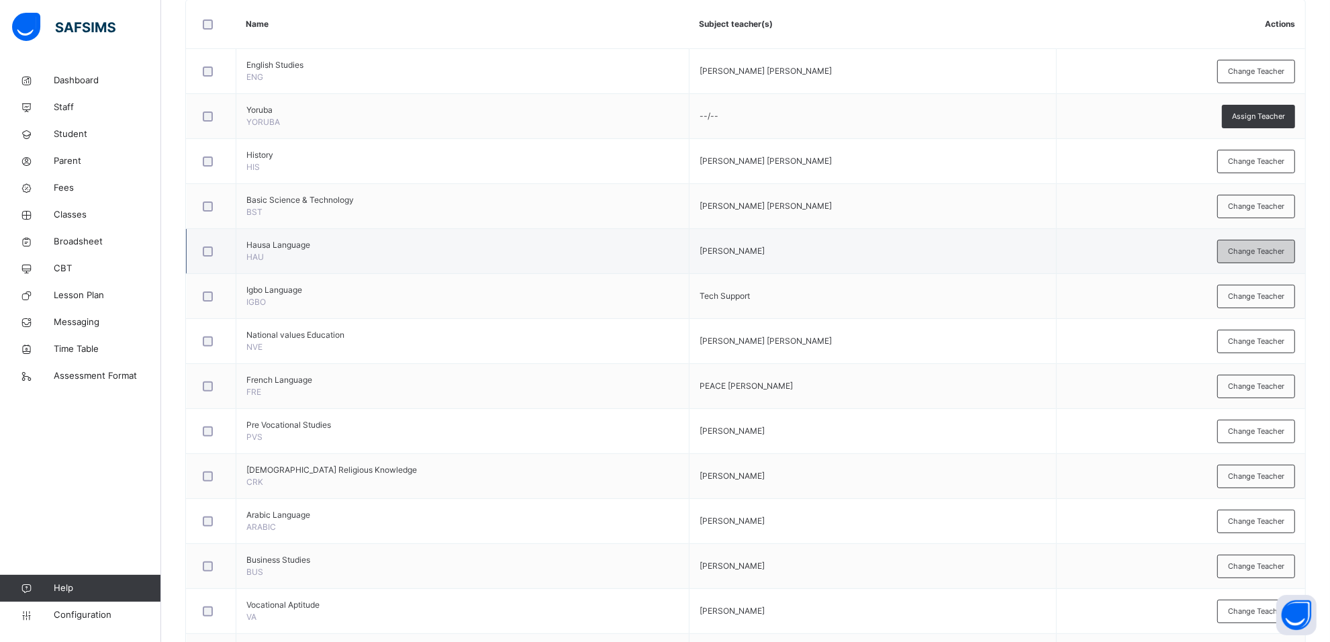
click at [1262, 256] on span "Change Teacher" at bounding box center [1256, 251] width 56 height 11
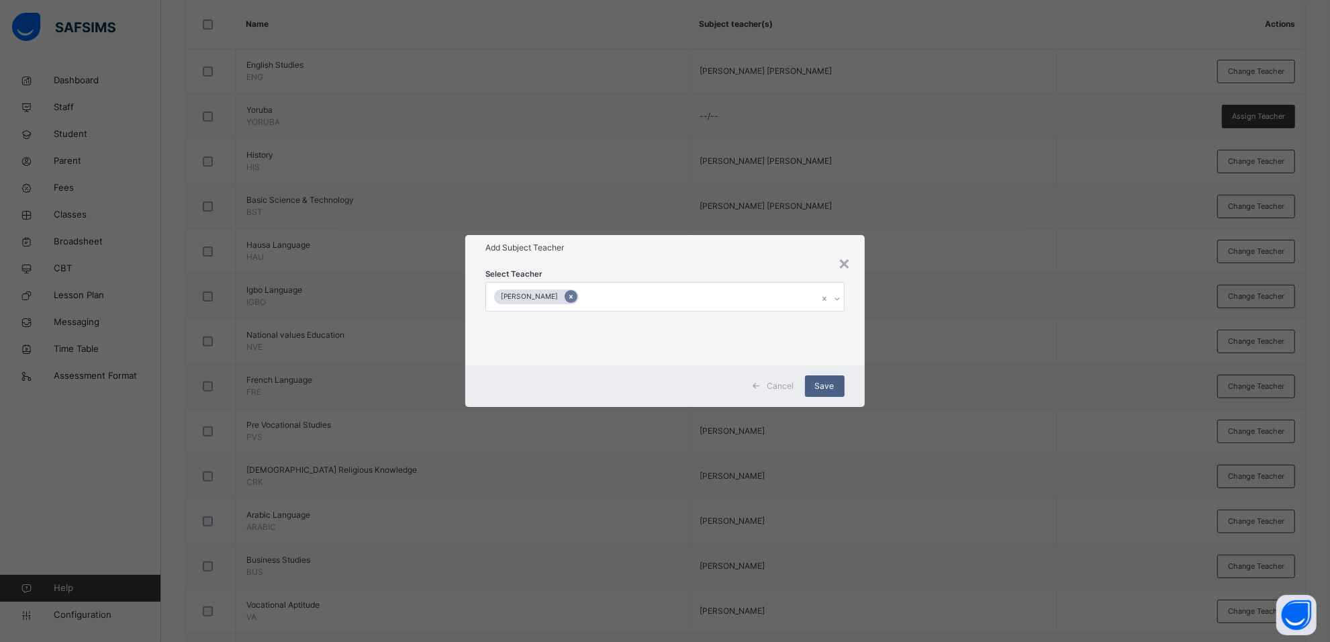
click at [575, 295] on icon at bounding box center [570, 296] width 7 height 9
click at [832, 297] on div at bounding box center [839, 298] width 23 height 21
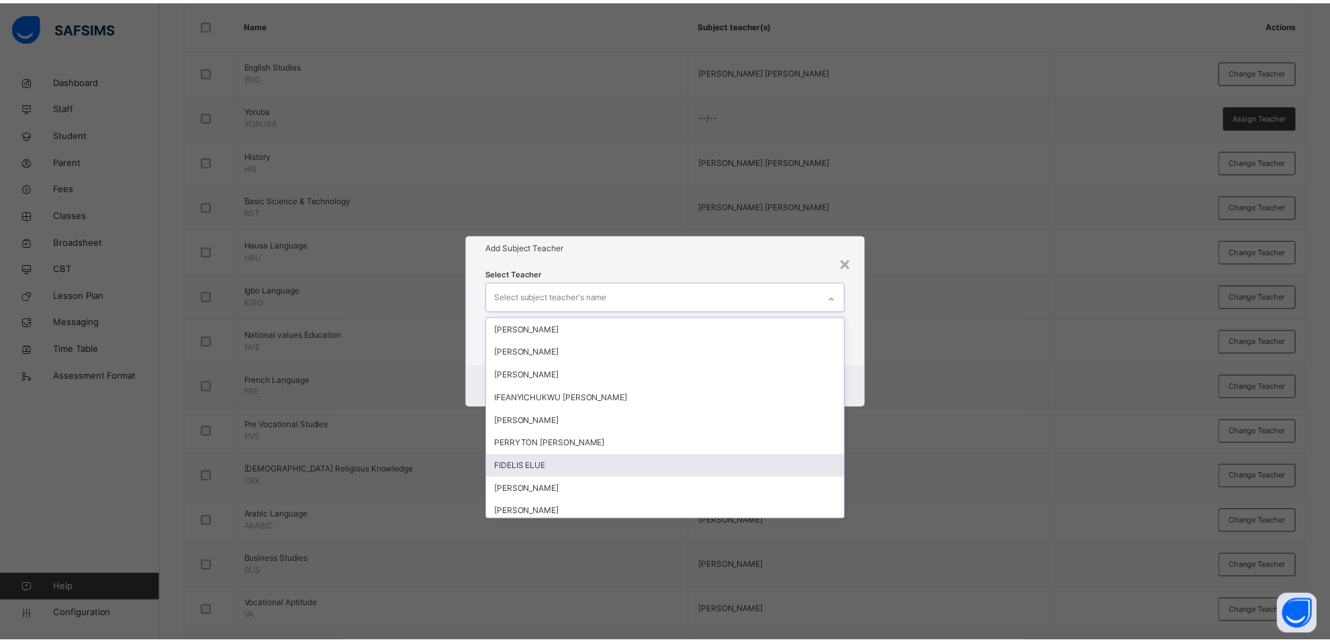
scroll to position [84, 0]
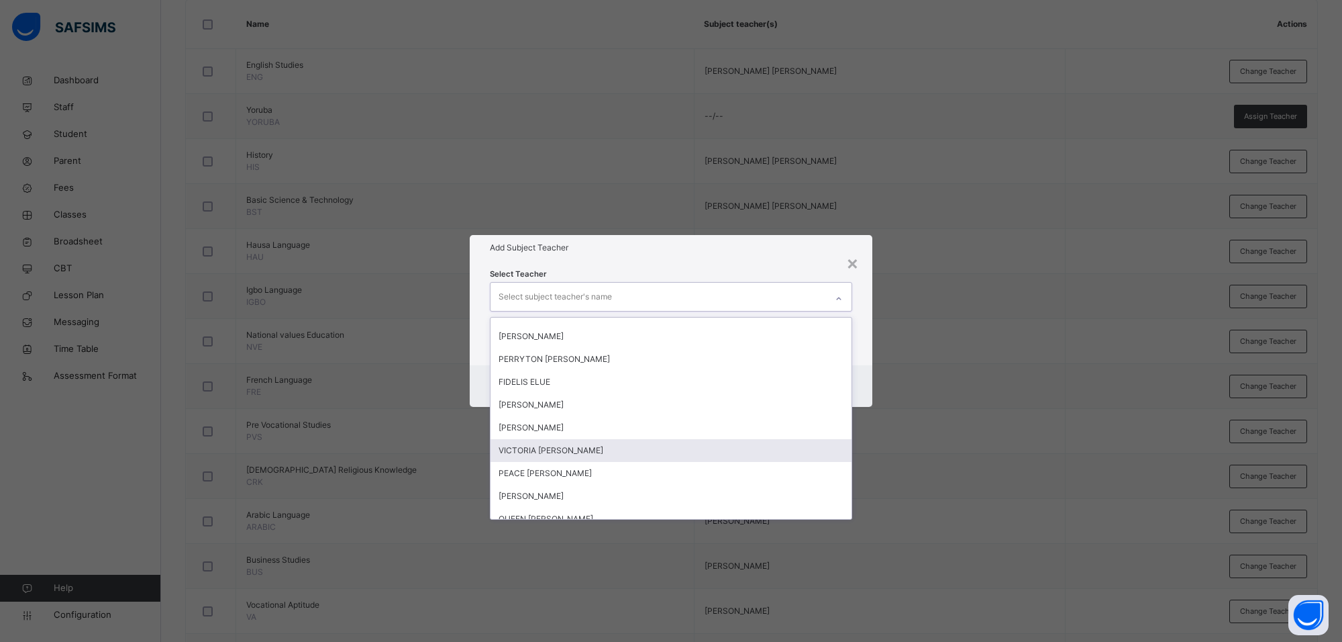
click at [559, 439] on div "VICTORIA IJEOMA AKWARANDU" at bounding box center [671, 450] width 361 height 23
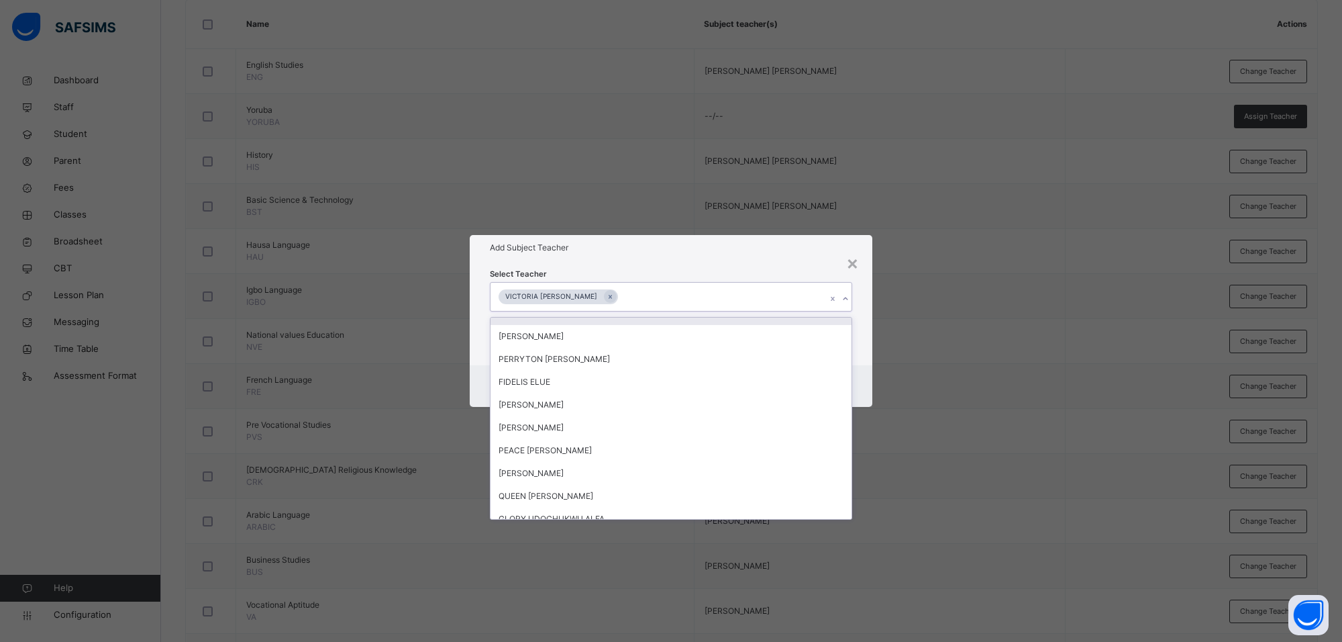
click at [658, 270] on div "Select Teacher option VICTORIA IJEOMA AKWARANDU, selected. option IFEANYICHUKWU…" at bounding box center [671, 312] width 362 height 91
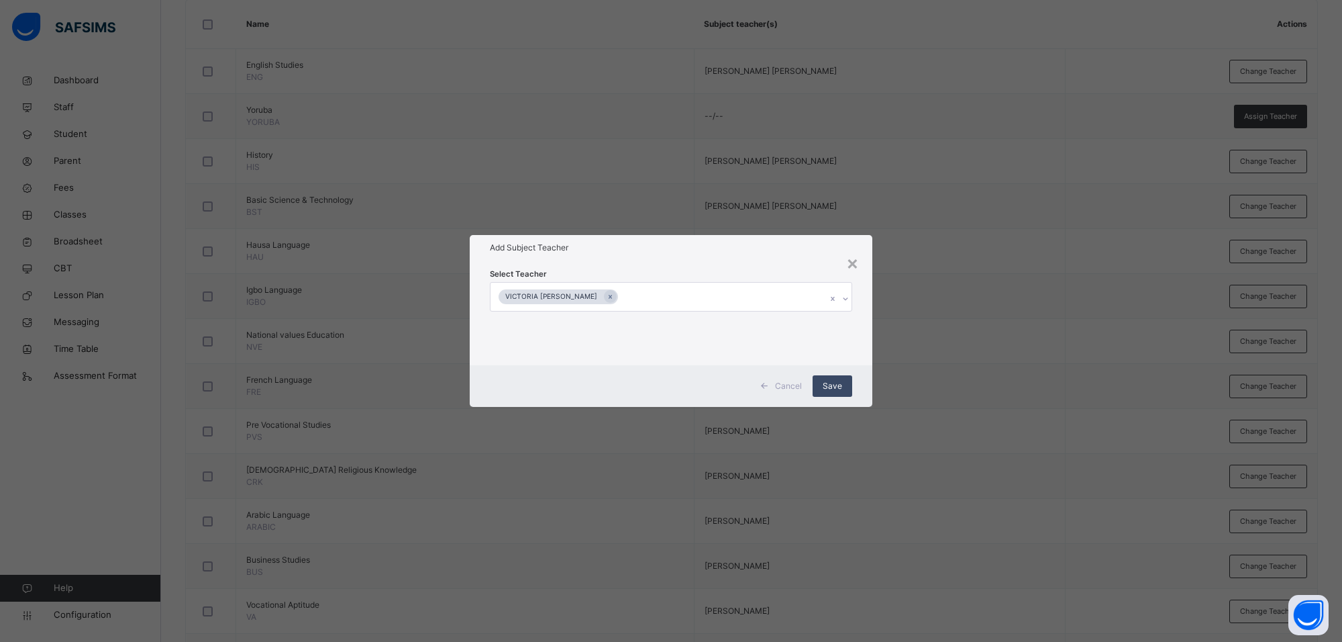
click at [834, 390] on span "Save" at bounding box center [832, 386] width 19 height 12
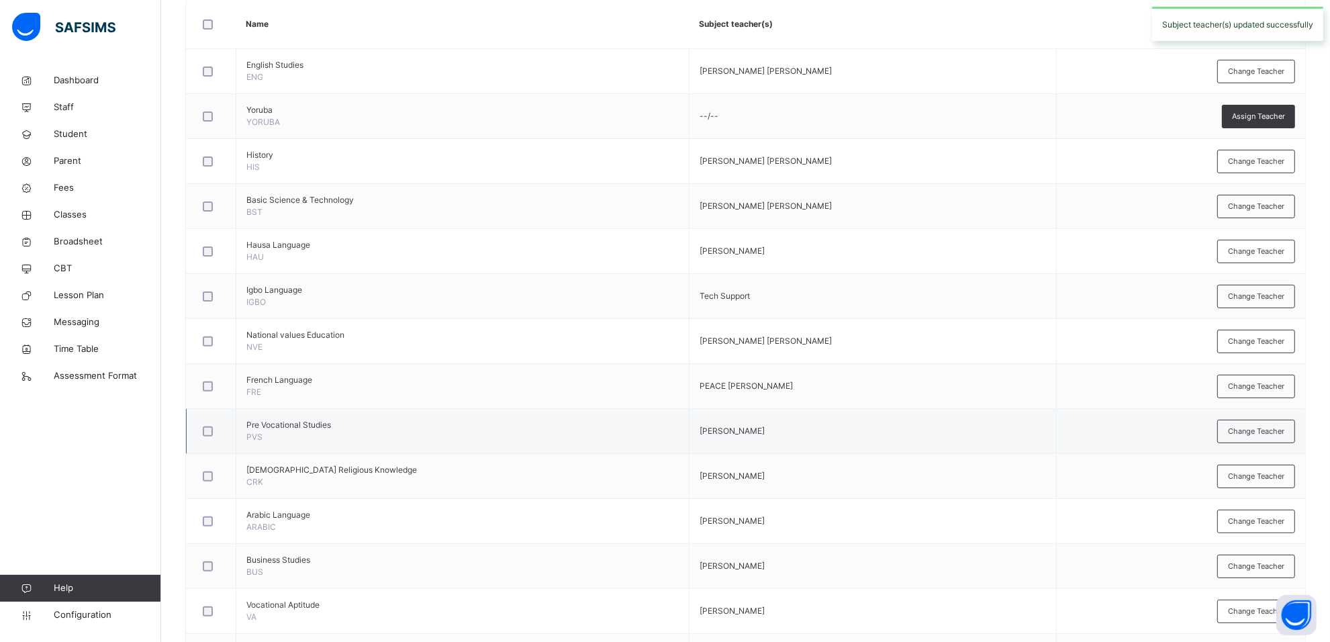
scroll to position [419, 0]
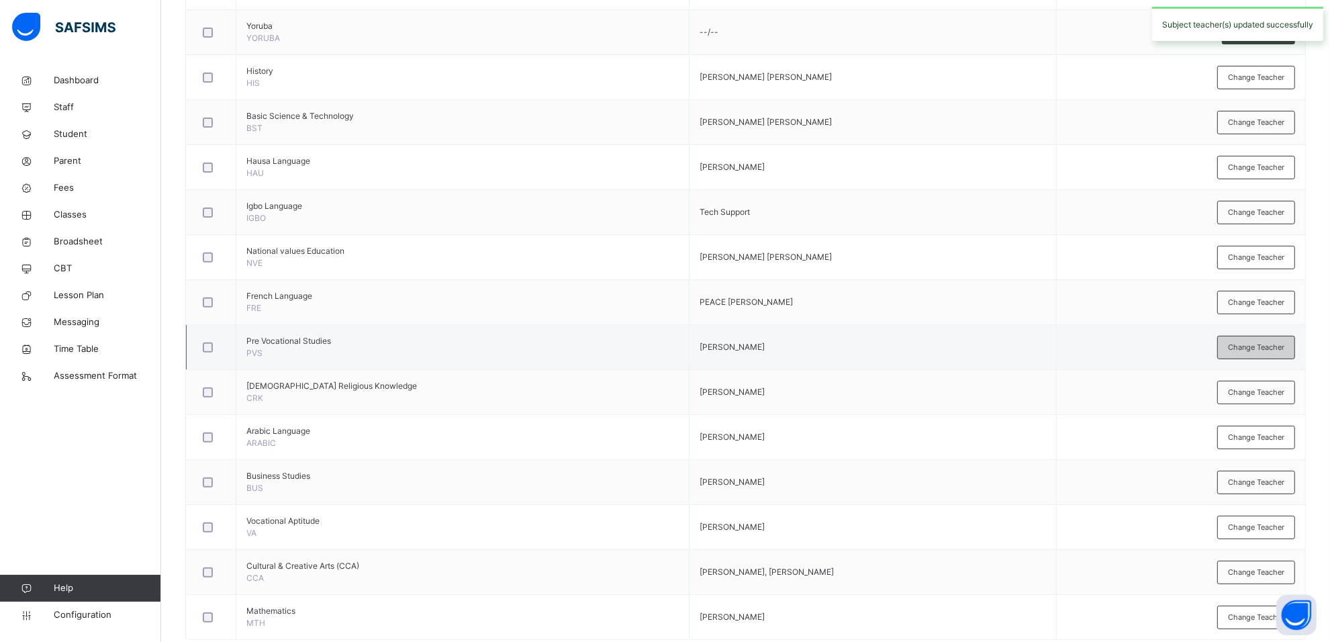
click at [1284, 353] on span "Change Teacher" at bounding box center [1256, 347] width 56 height 11
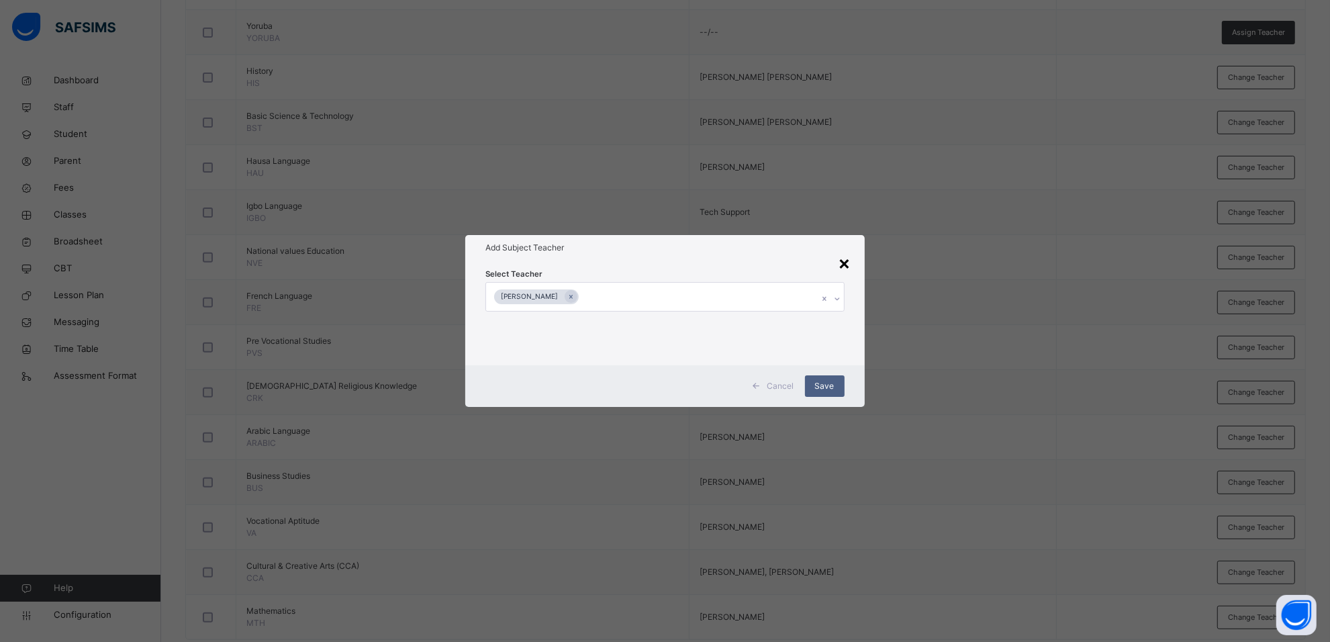
click at [846, 267] on div "×" at bounding box center [844, 262] width 13 height 28
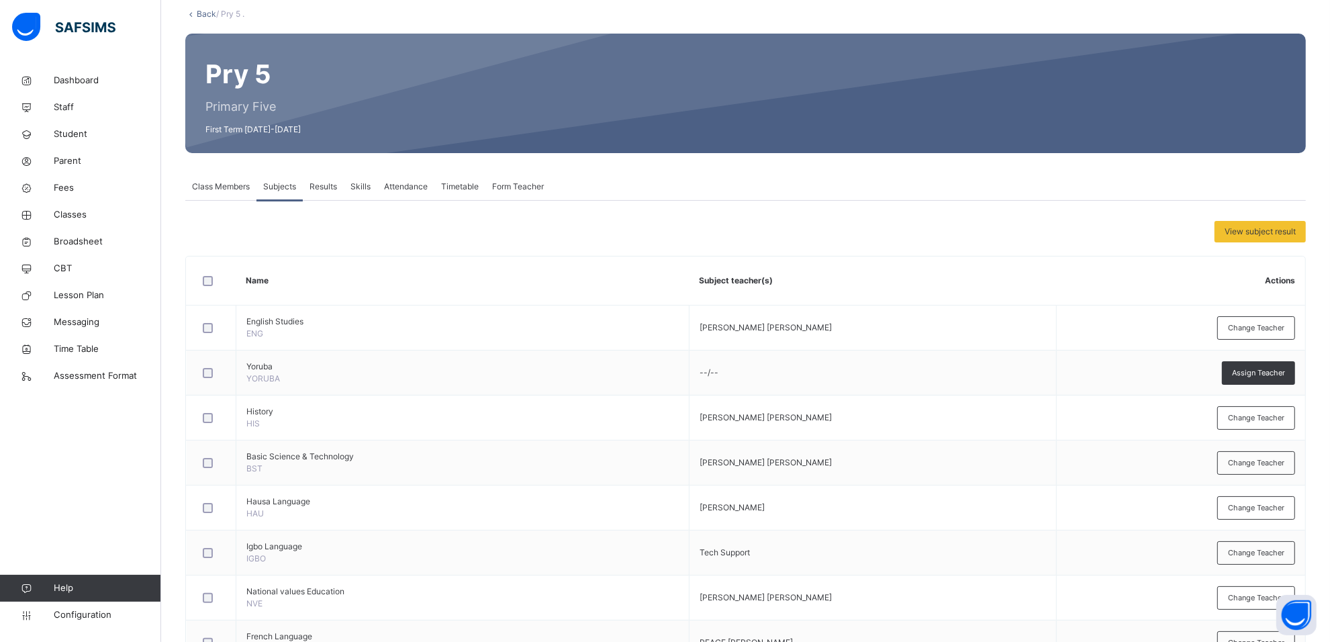
scroll to position [0, 0]
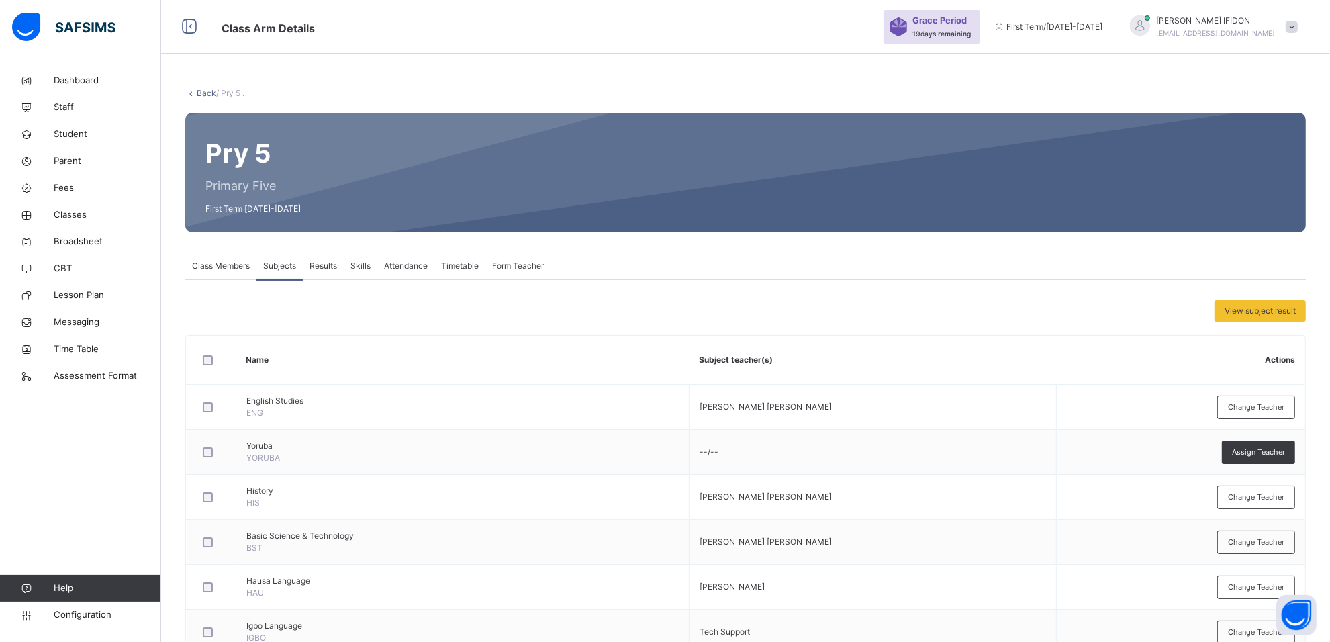
click at [233, 268] on span "Class Members" at bounding box center [221, 266] width 58 height 12
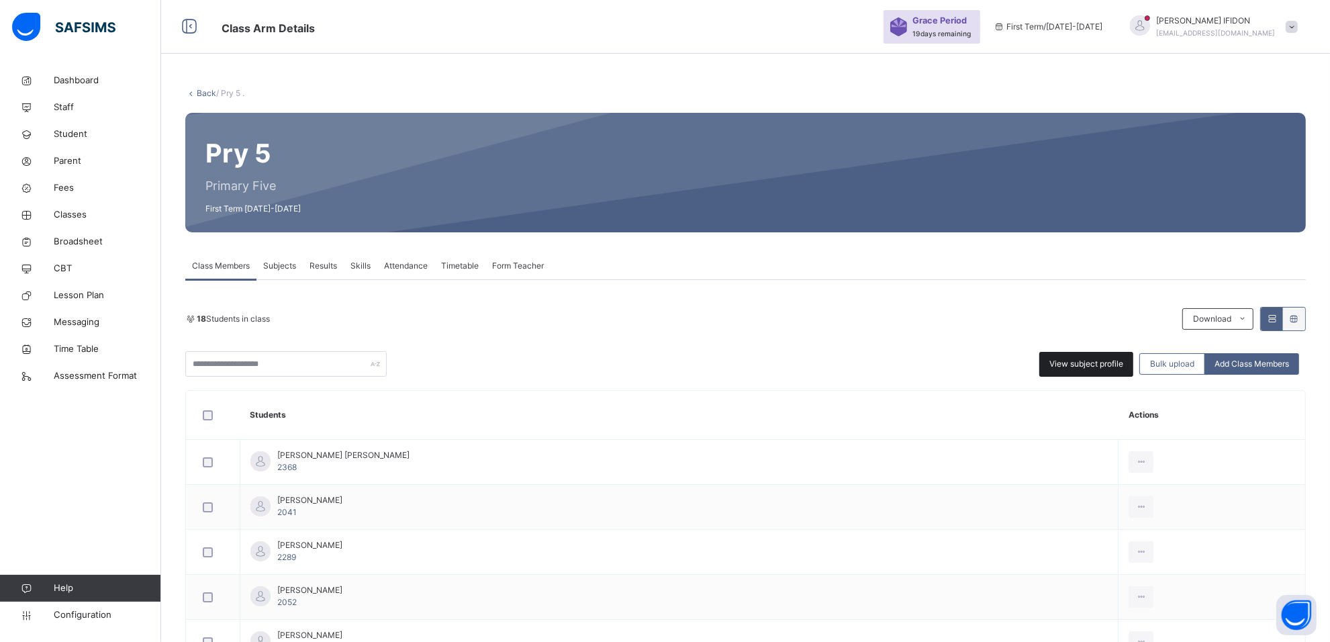
click at [1092, 359] on span "View subject profile" at bounding box center [1086, 364] width 74 height 12
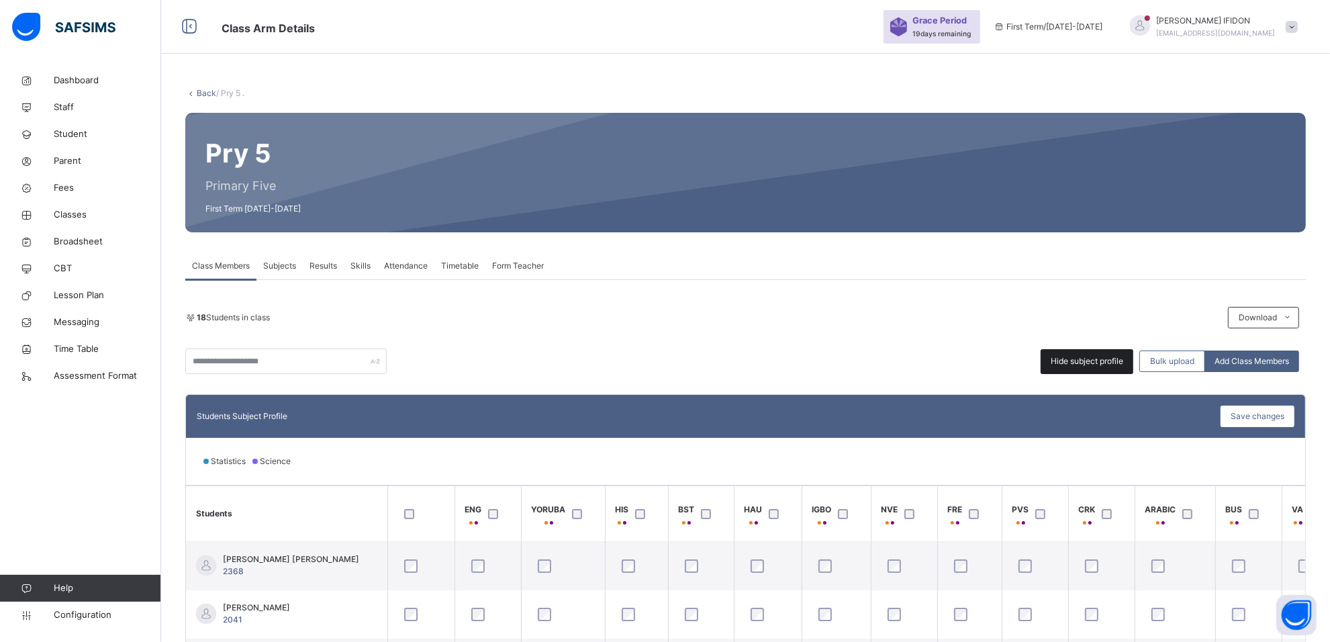
click at [1075, 359] on span "Hide subject profile" at bounding box center [1086, 361] width 72 height 12
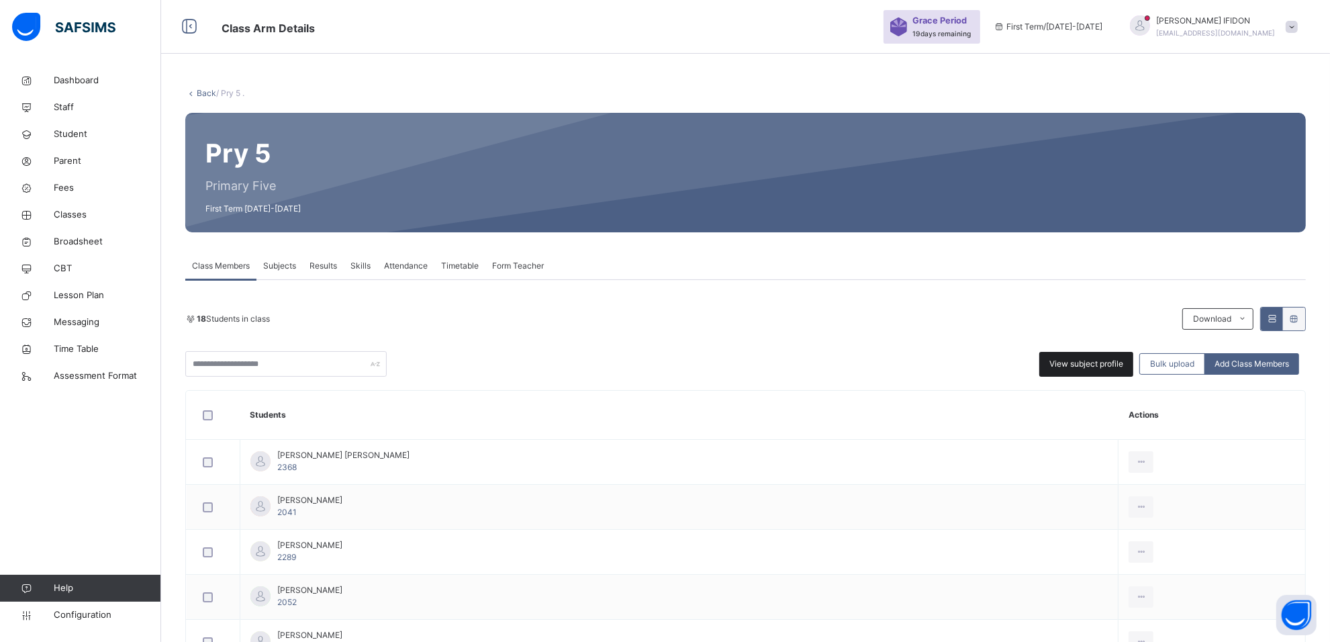
click at [1089, 356] on div "View subject profile" at bounding box center [1086, 364] width 94 height 25
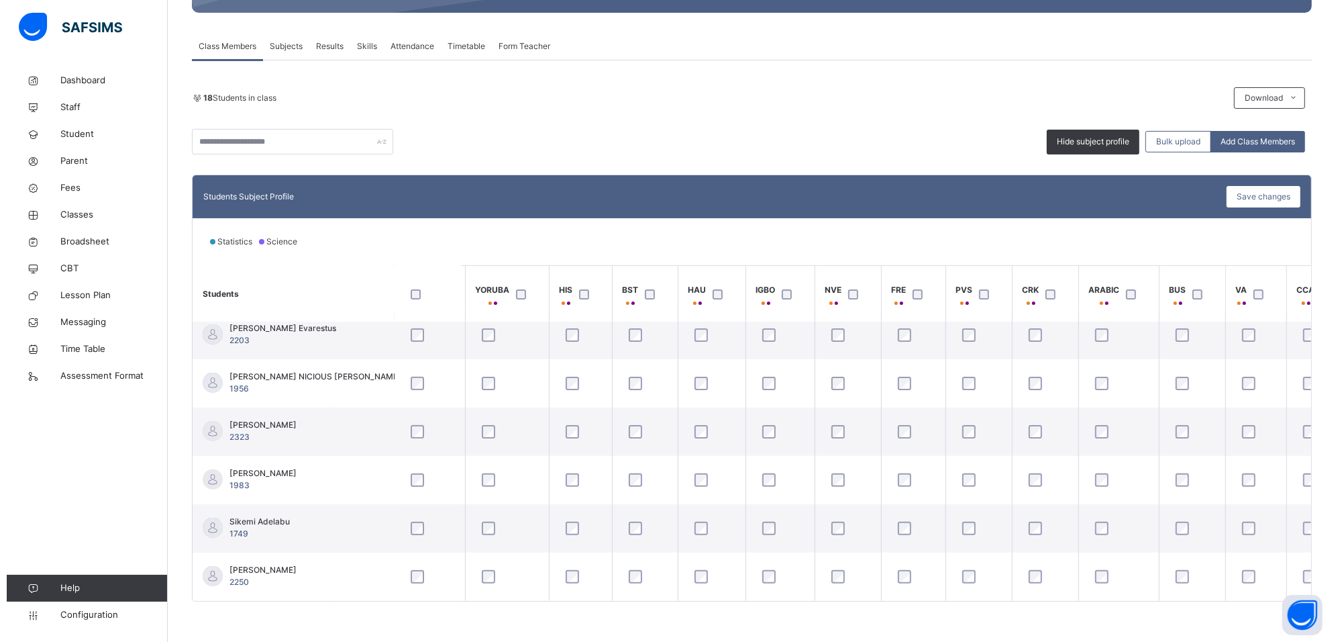
scroll to position [596, 0]
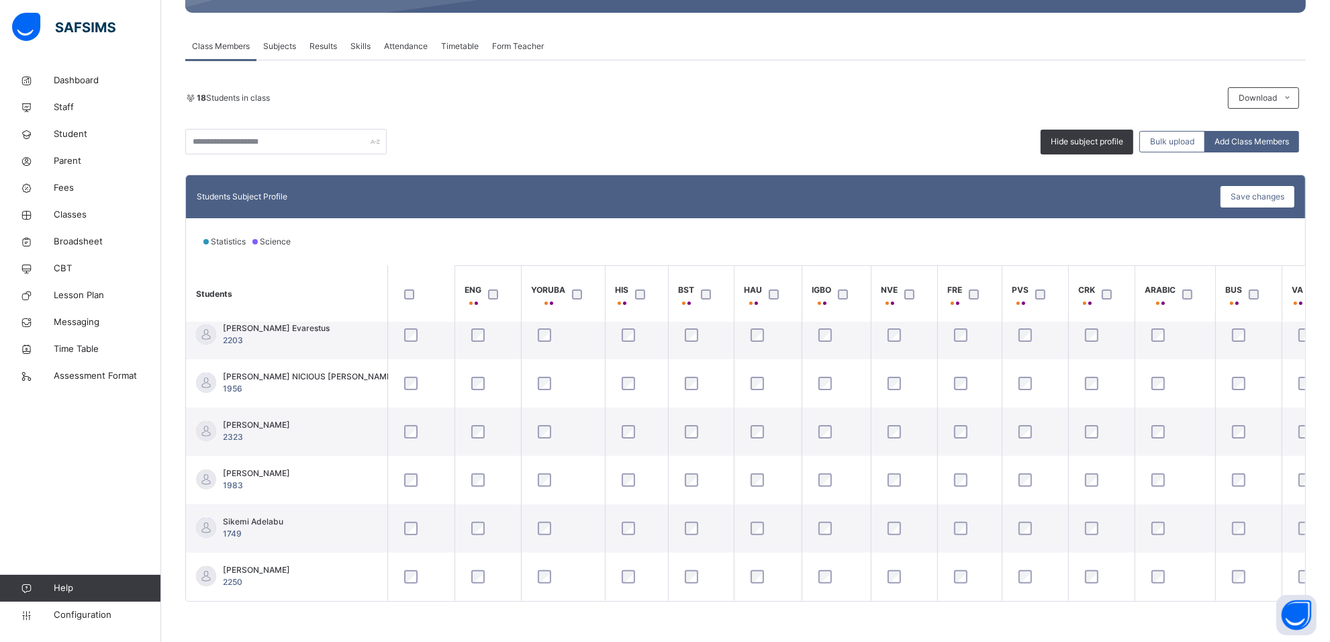
click at [280, 46] on span "Subjects" at bounding box center [279, 46] width 33 height 12
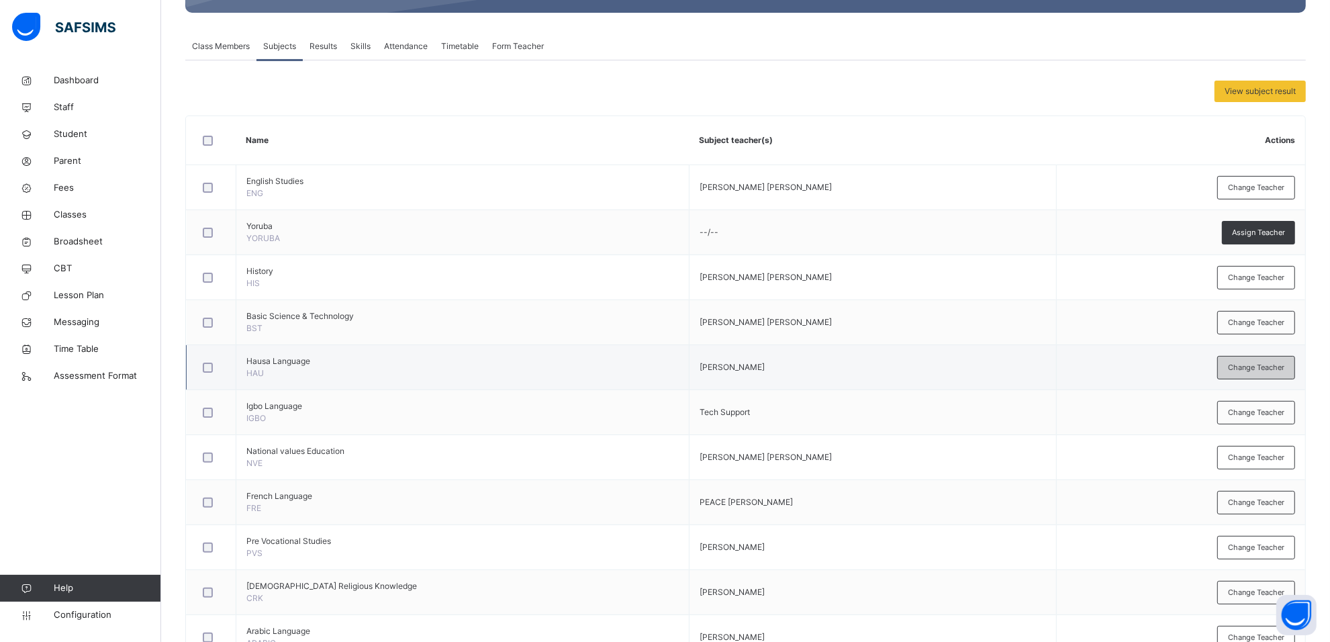
click at [1262, 374] on div "Change Teacher" at bounding box center [1256, 367] width 78 height 23
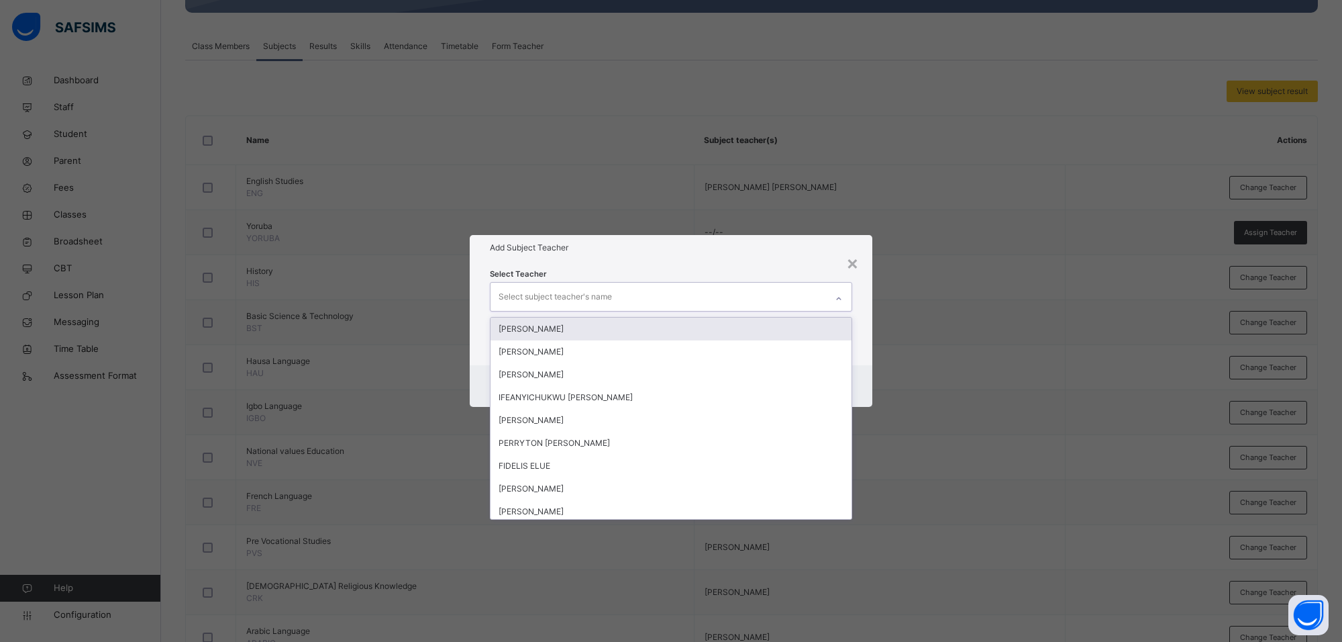
click at [844, 296] on div at bounding box center [839, 298] width 23 height 21
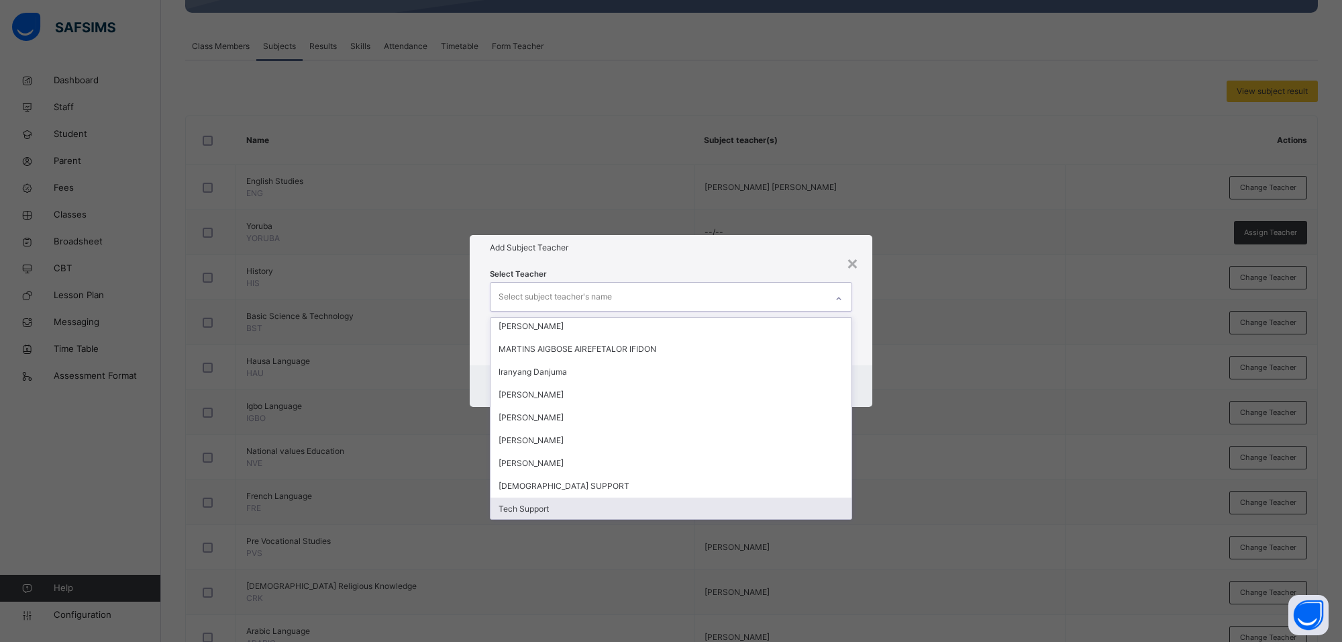
click at [565, 505] on div "Tech Support" at bounding box center [671, 508] width 361 height 23
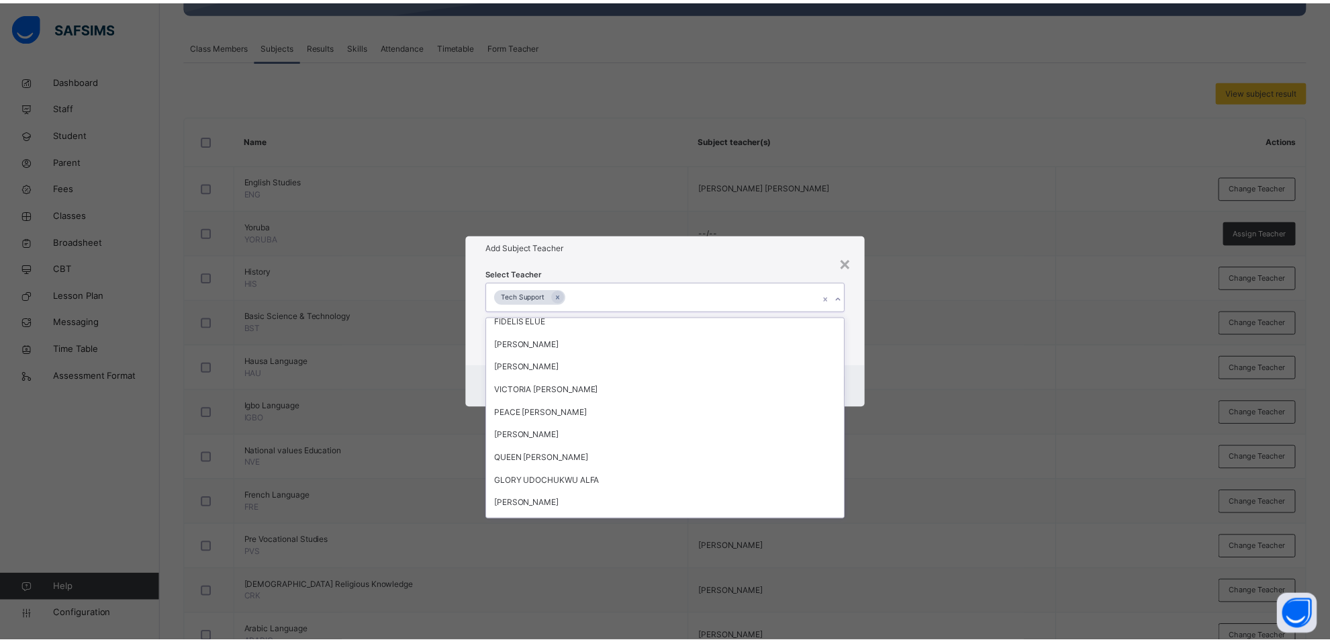
scroll to position [138, 0]
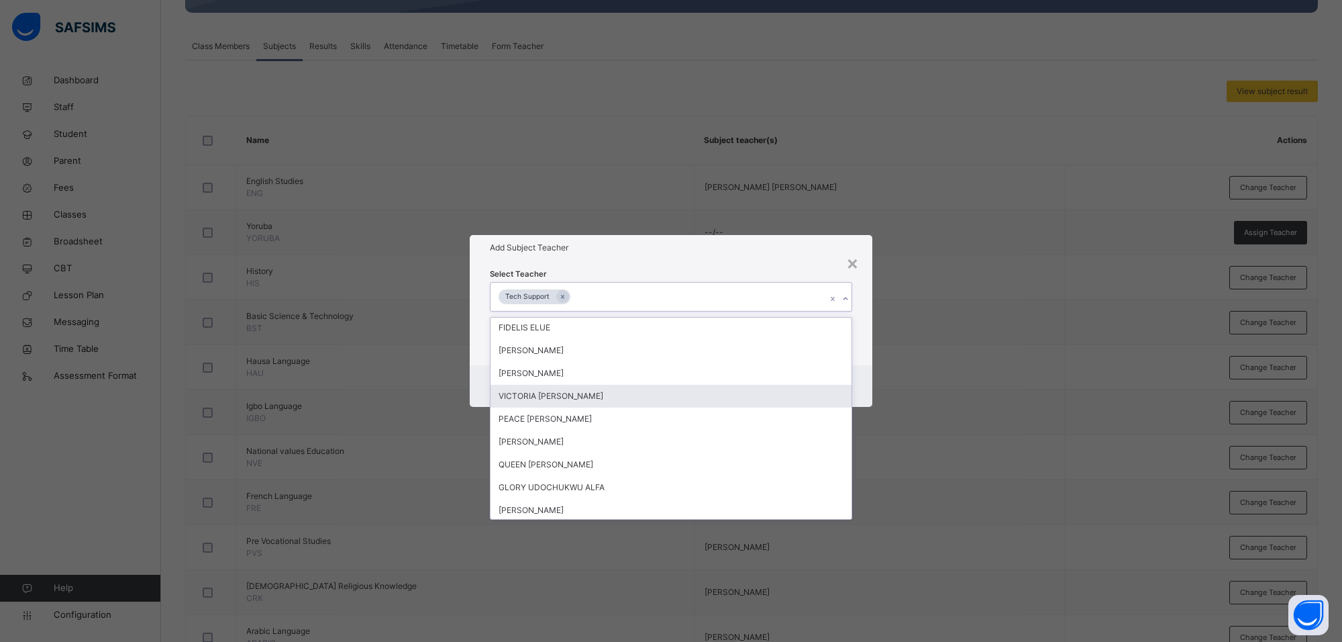
click at [579, 396] on div "VICTORIA IJEOMA AKWARANDU" at bounding box center [671, 396] width 361 height 23
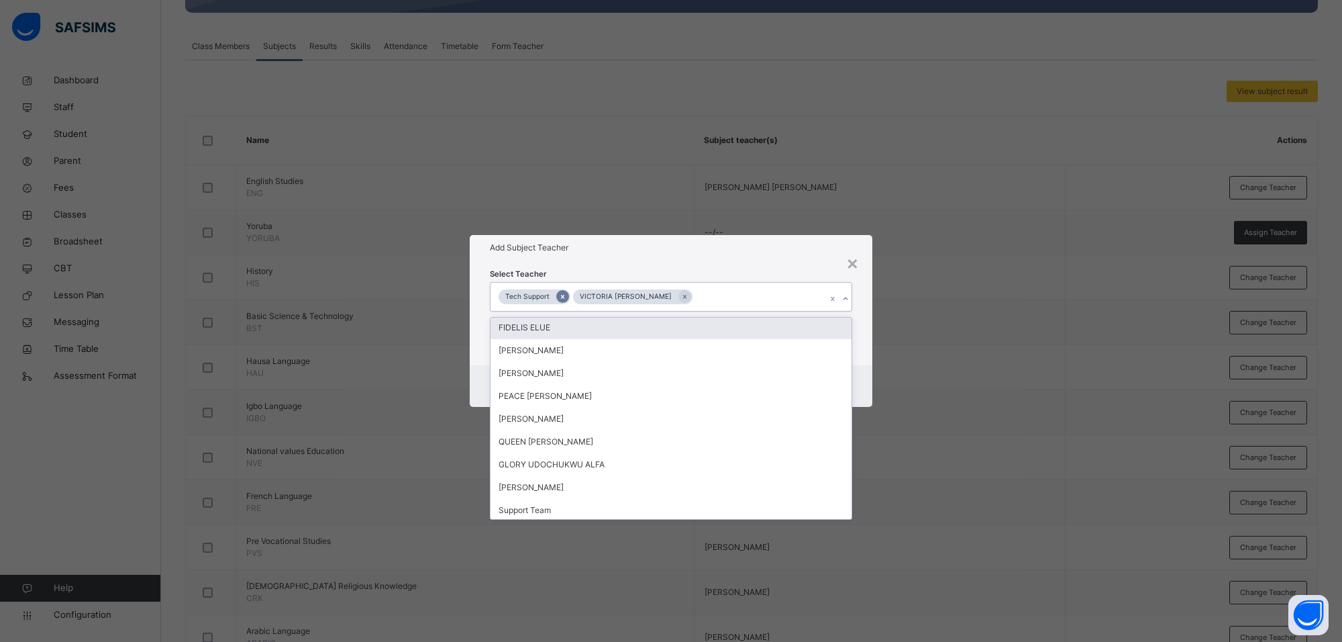
click at [562, 296] on icon at bounding box center [562, 297] width 3 height 4
click at [652, 257] on div "Add Subject Teacher" at bounding box center [671, 248] width 403 height 26
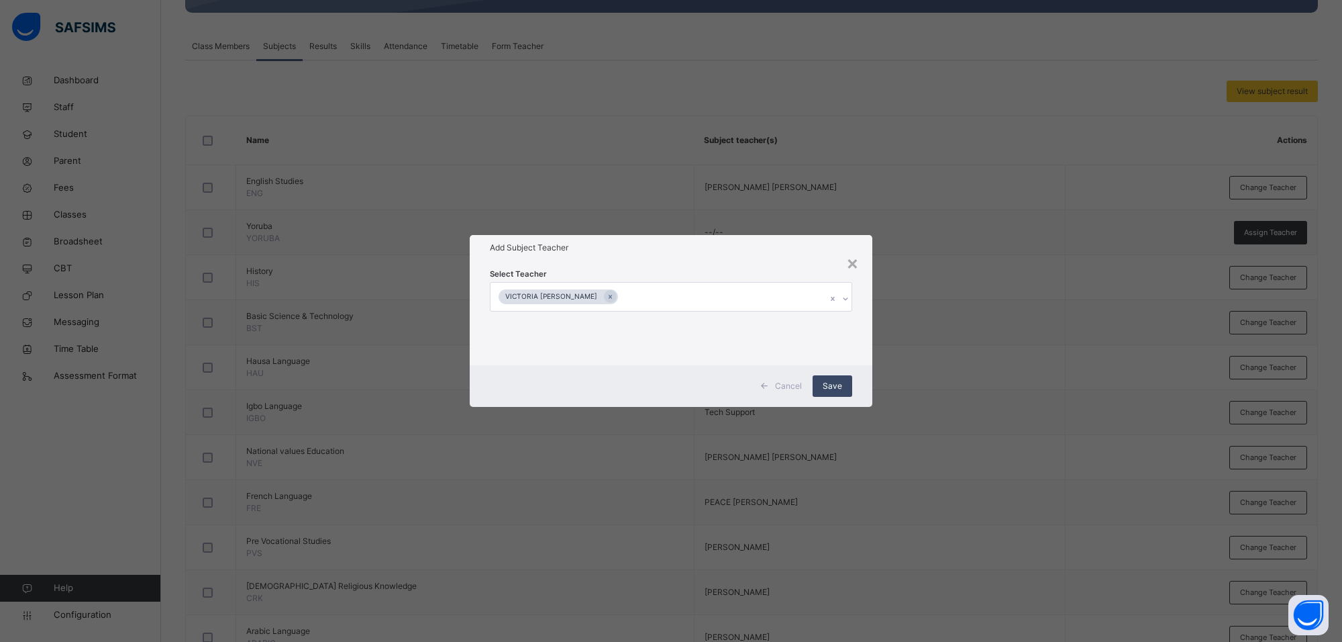
click at [830, 388] on span "Save" at bounding box center [832, 386] width 19 height 12
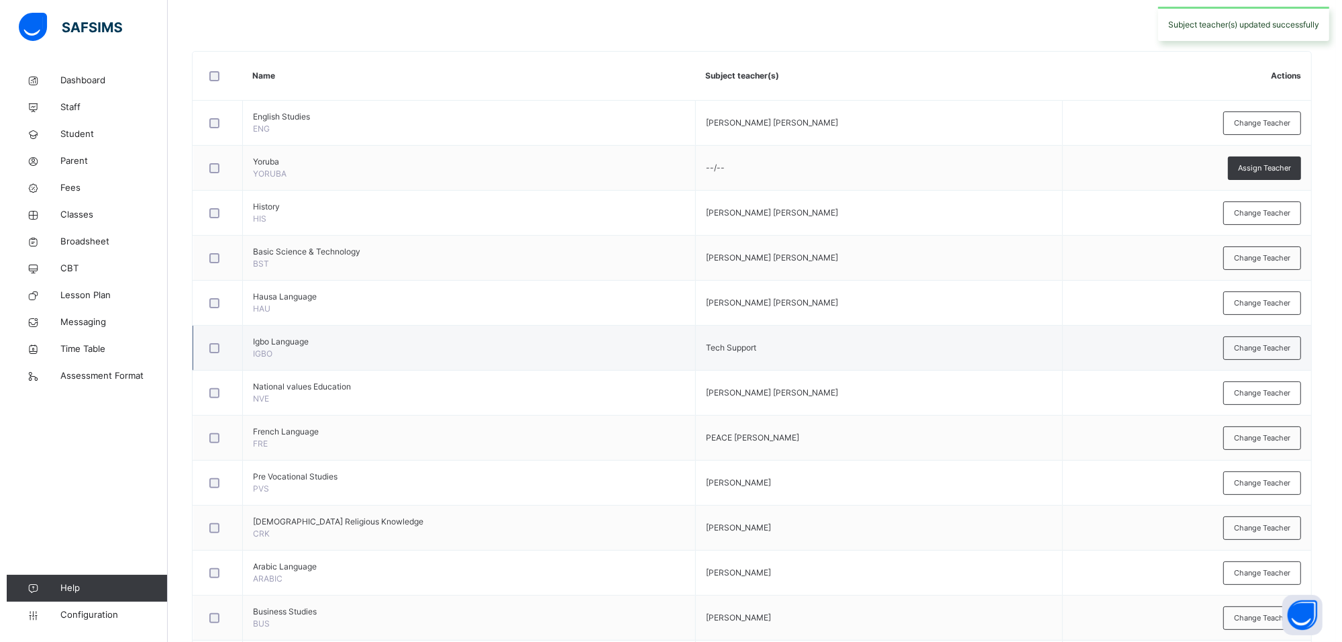
scroll to position [303, 0]
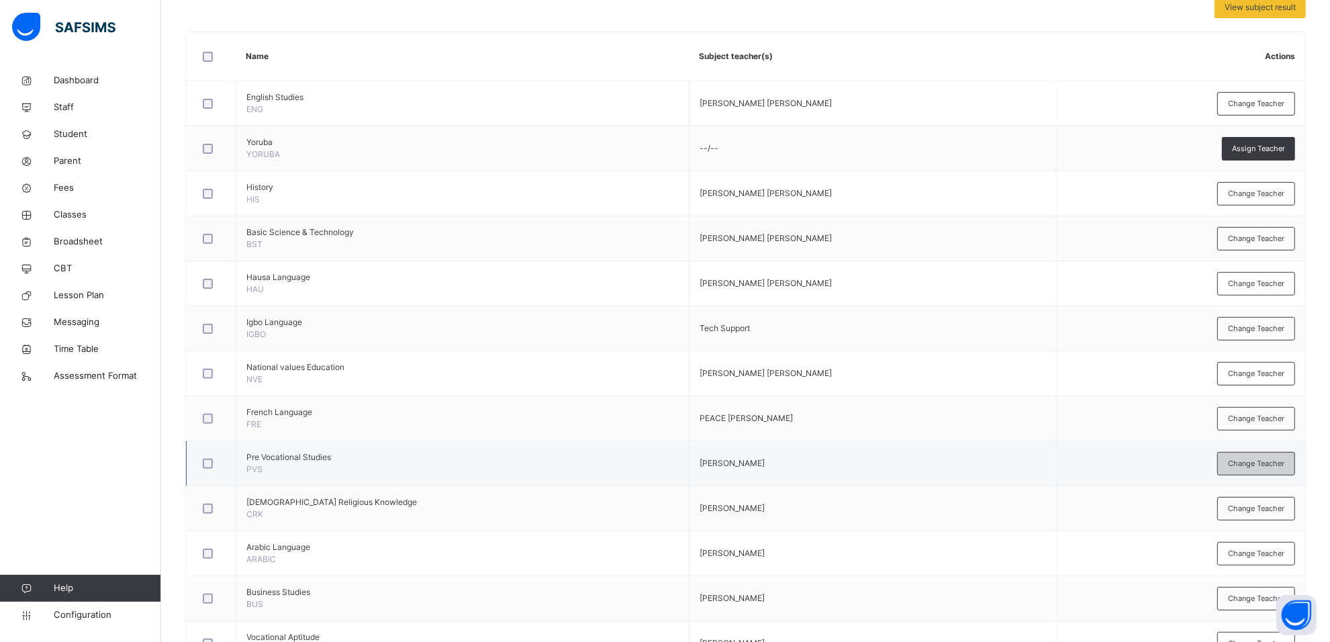
click at [1240, 469] on span "Change Teacher" at bounding box center [1256, 463] width 56 height 11
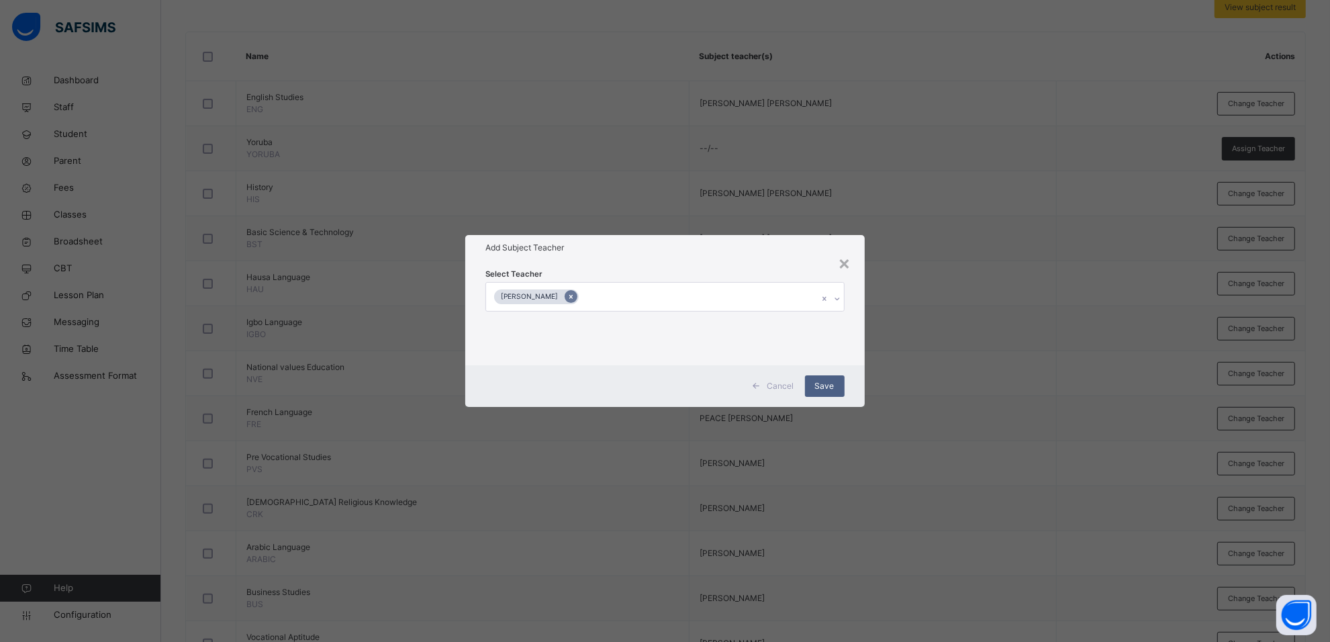
click at [575, 295] on icon at bounding box center [570, 296] width 7 height 9
click at [838, 301] on icon at bounding box center [839, 298] width 8 height 13
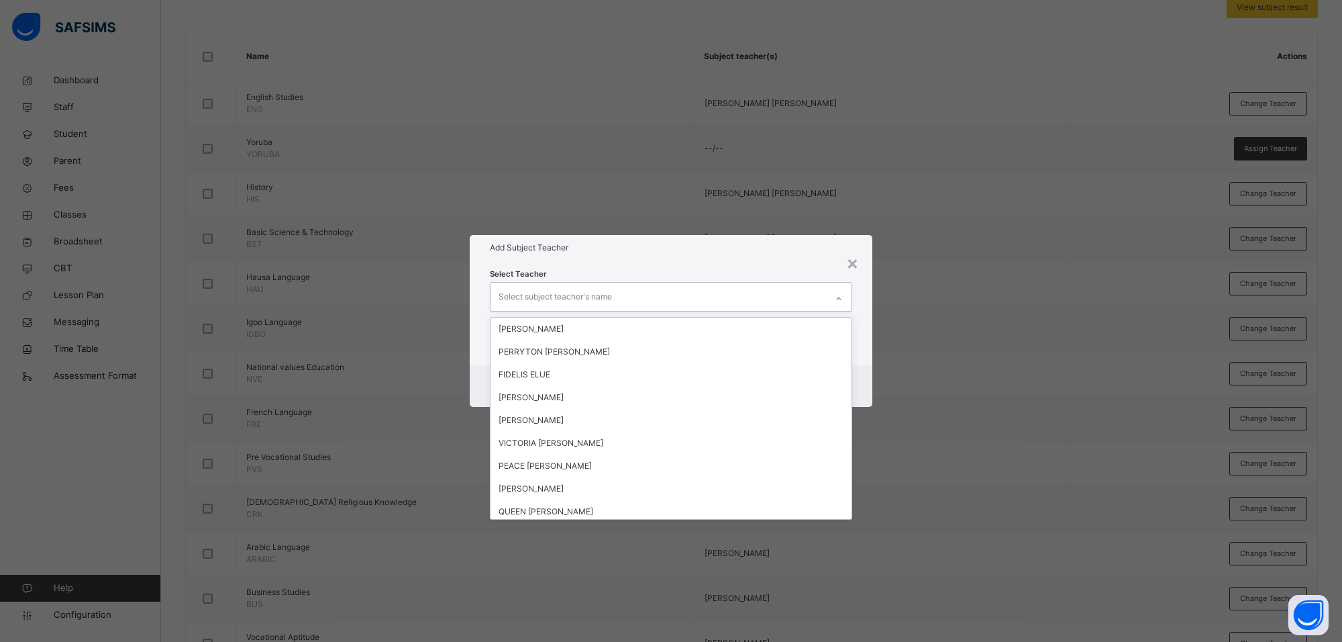
scroll to position [84, 0]
click at [572, 443] on div "VICTORIA IJEOMA AKWARANDU" at bounding box center [671, 450] width 361 height 23
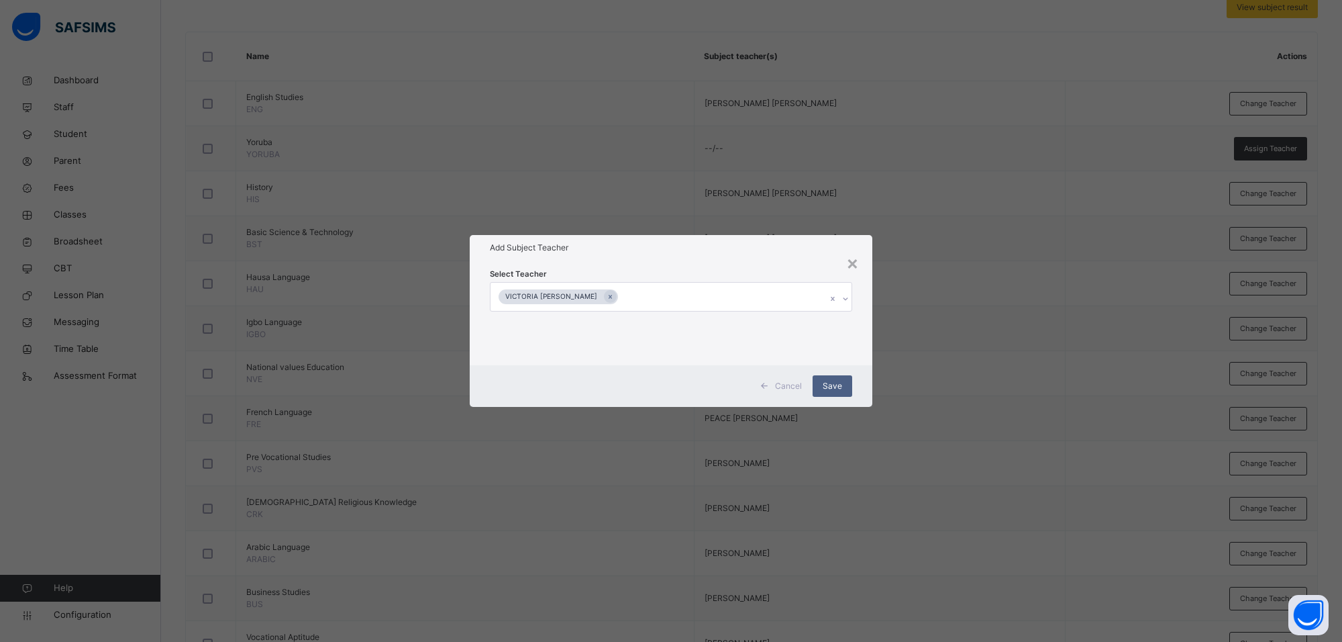
click at [743, 257] on div "Add Subject Teacher" at bounding box center [671, 248] width 403 height 26
click at [831, 378] on div "Save" at bounding box center [833, 385] width 40 height 21
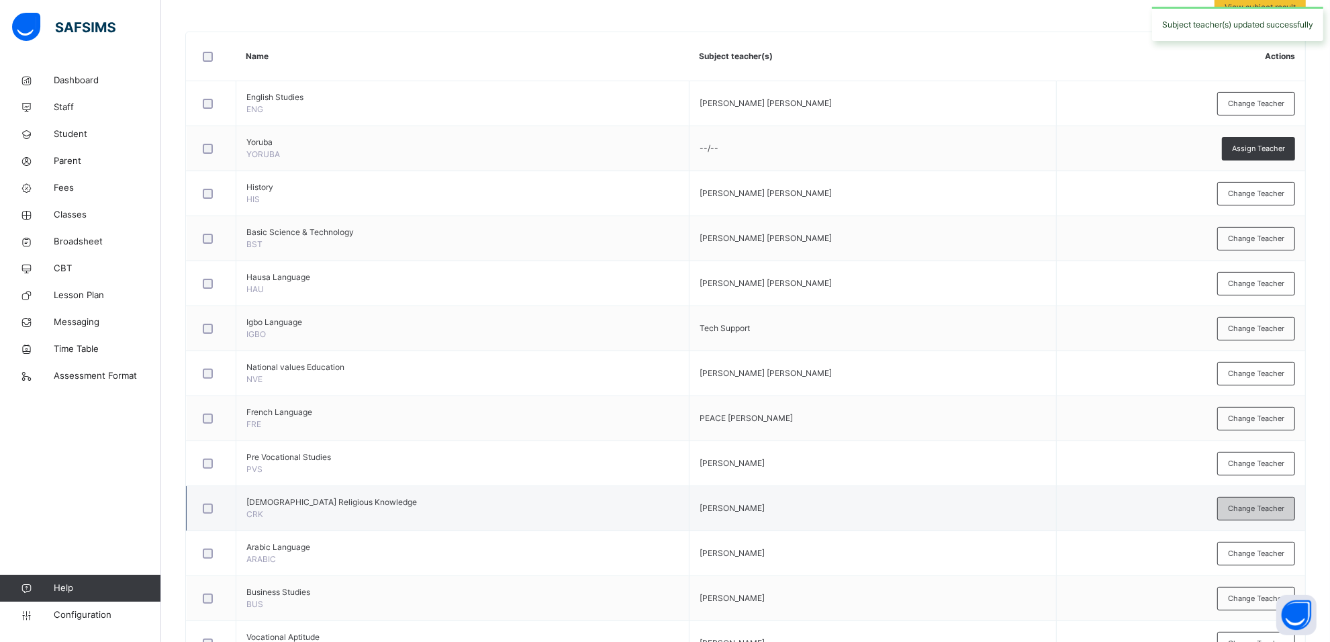
click at [1268, 512] on span "Change Teacher" at bounding box center [1256, 508] width 56 height 11
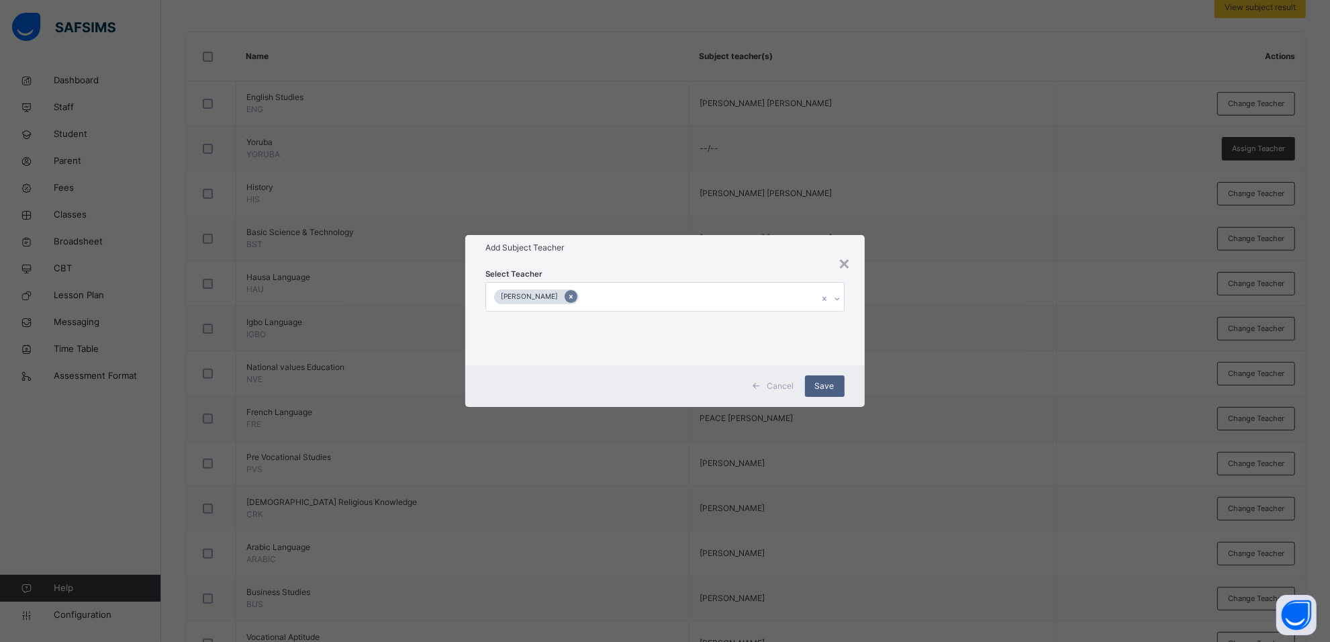
click at [575, 294] on icon at bounding box center [570, 296] width 7 height 9
click at [836, 297] on icon at bounding box center [839, 298] width 8 height 13
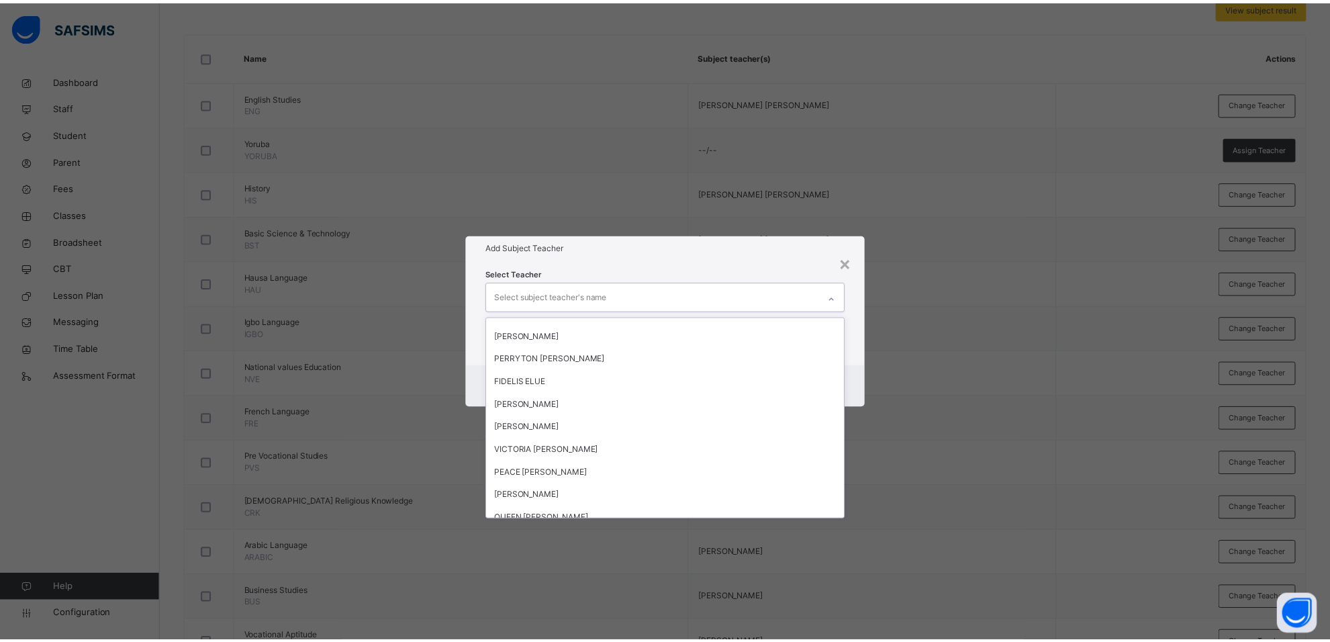
scroll to position [168, 0]
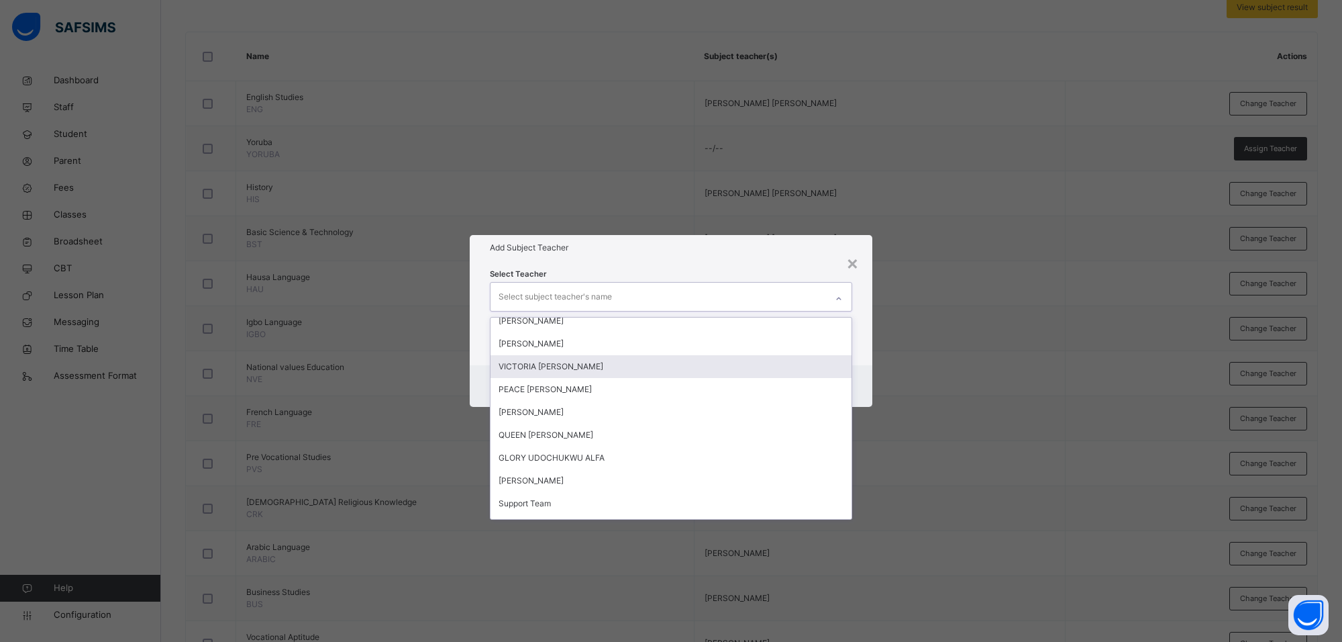
click at [555, 360] on div "VICTORIA IJEOMA AKWARANDU" at bounding box center [671, 366] width 361 height 23
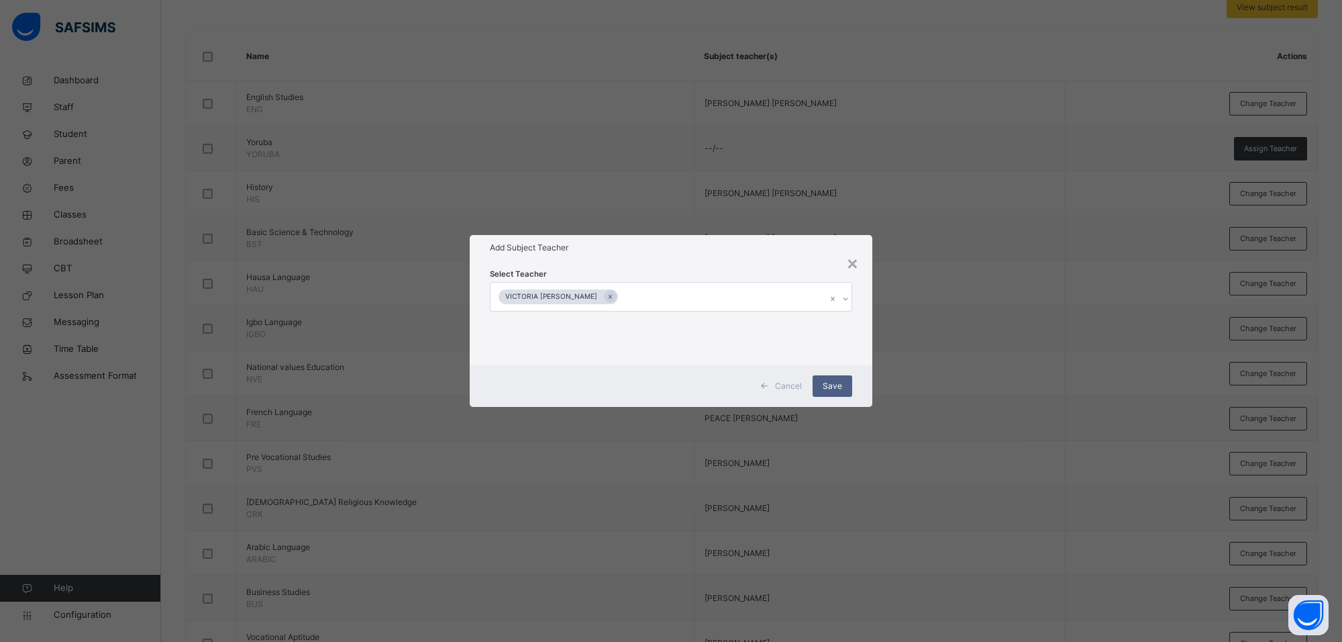
click at [689, 272] on div "Select Teacher VICTORIA IJEOMA AKWARANDU" at bounding box center [671, 312] width 362 height 91
click at [833, 386] on span "Save" at bounding box center [832, 386] width 19 height 12
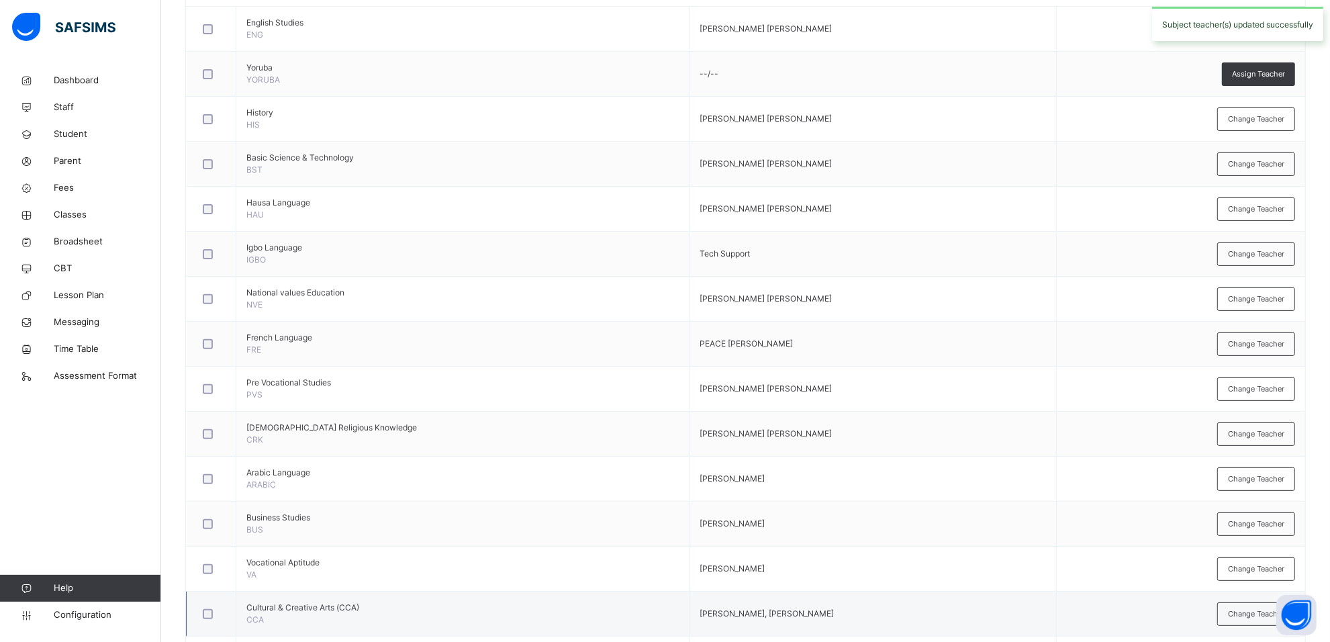
scroll to position [454, 0]
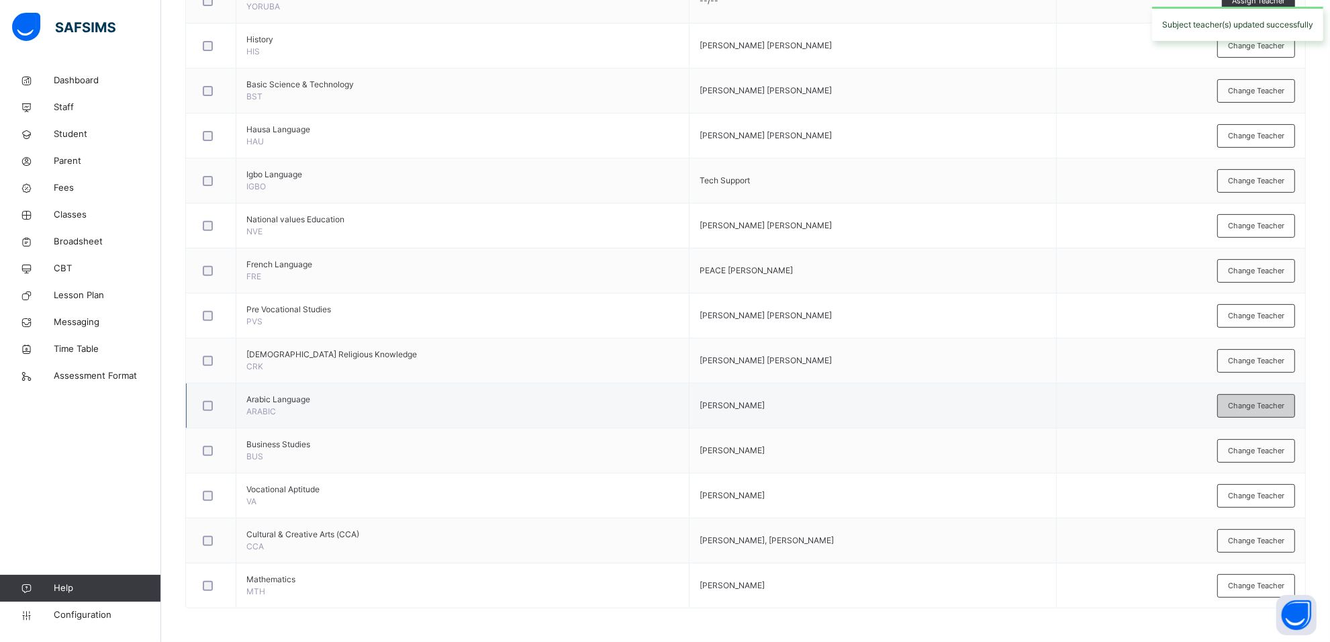
click at [1235, 405] on div "Change Teacher" at bounding box center [1256, 405] width 78 height 23
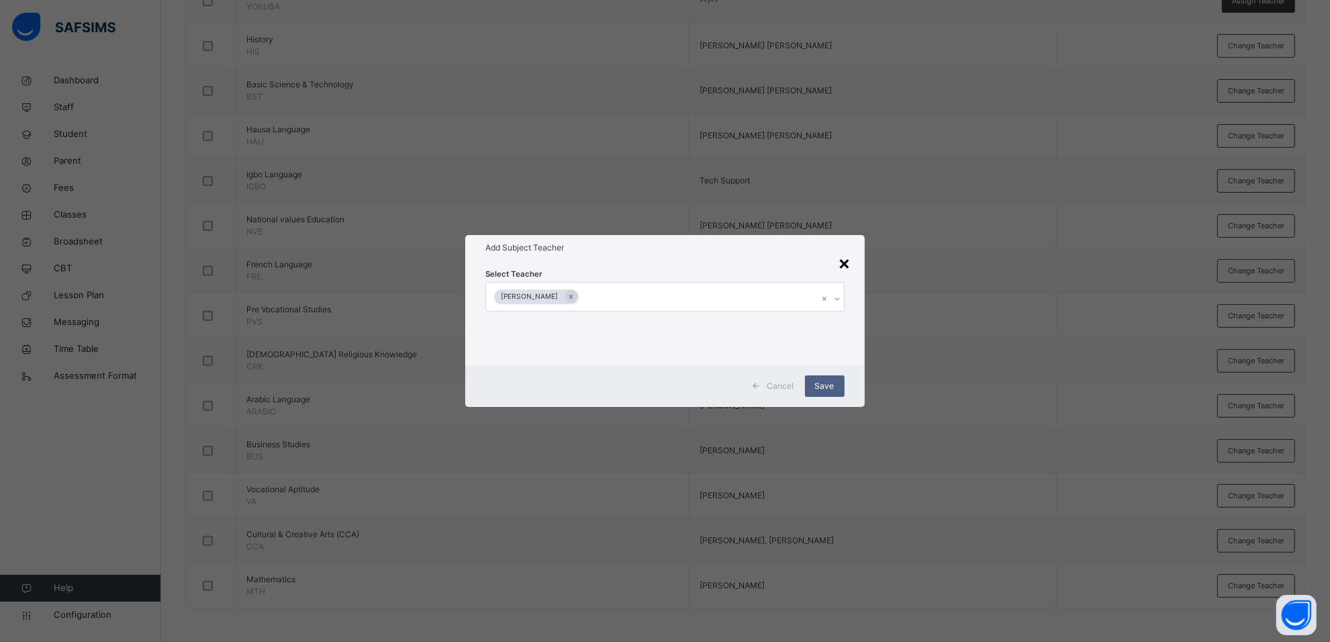
click at [843, 263] on div "×" at bounding box center [844, 262] width 13 height 28
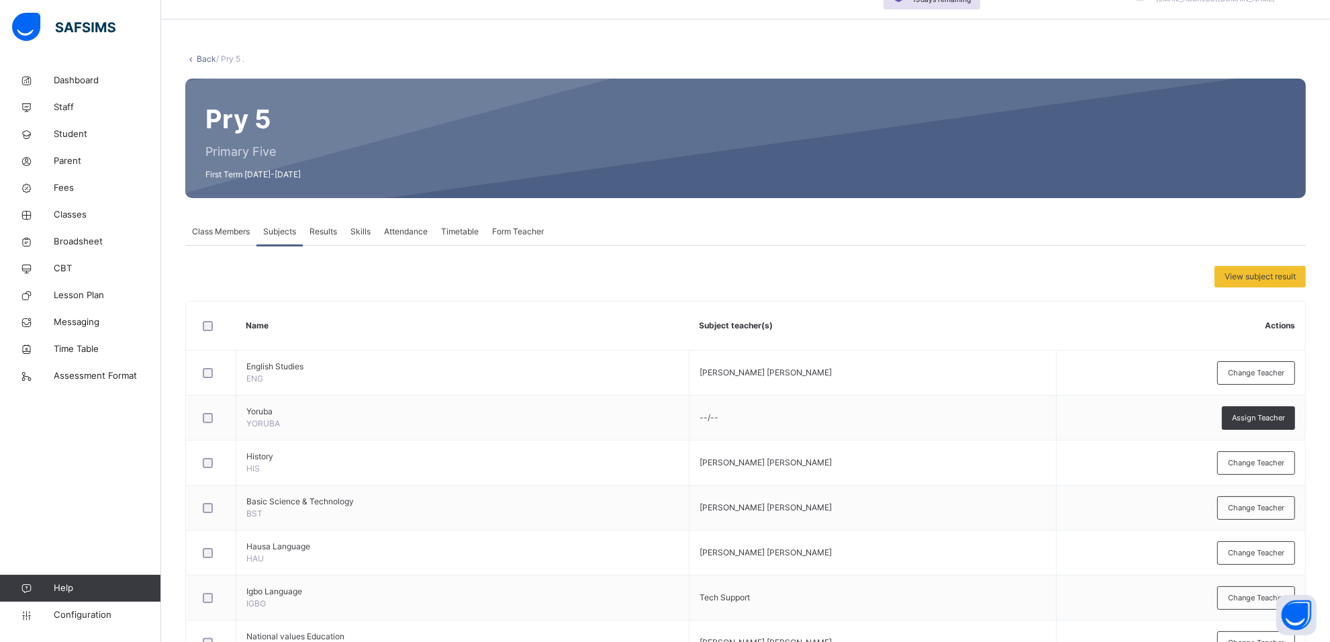
scroll to position [0, 0]
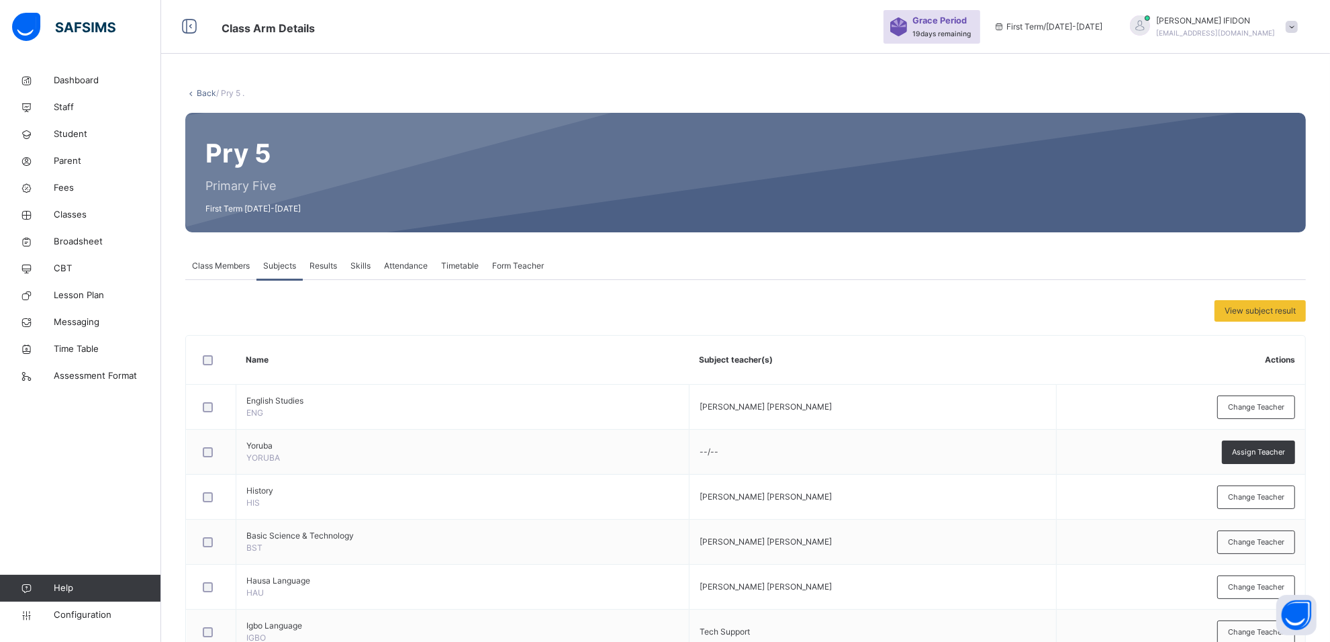
click at [511, 267] on span "Form Teacher" at bounding box center [518, 266] width 52 height 12
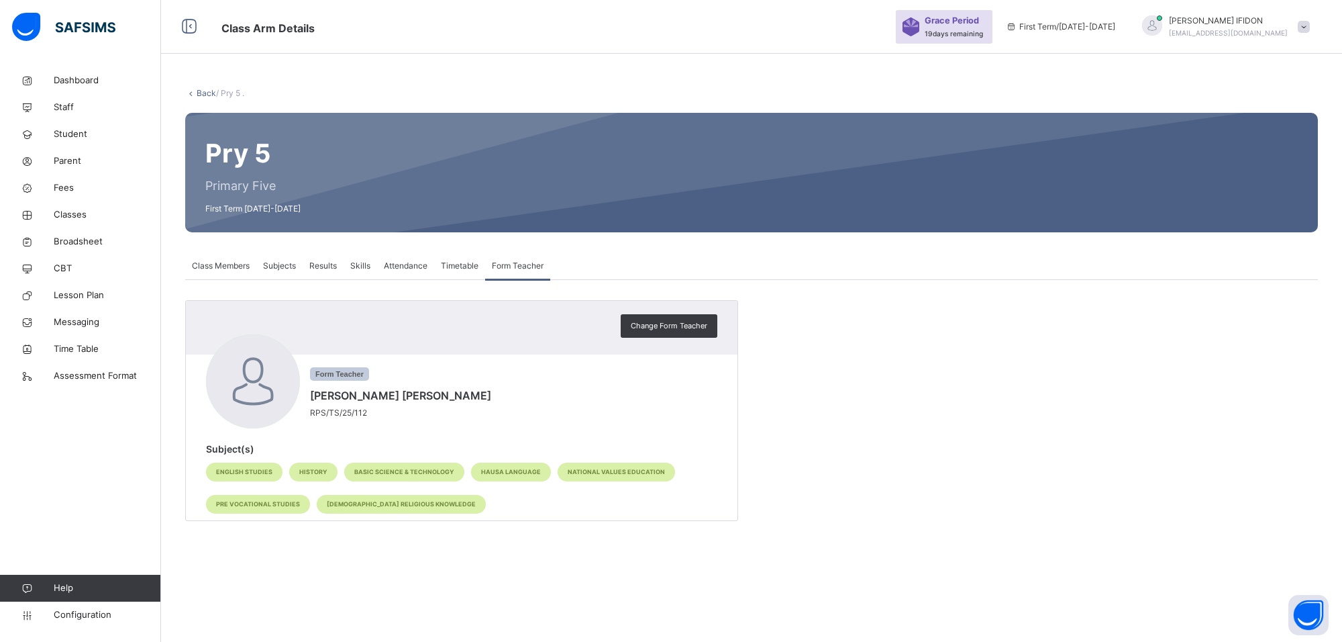
click at [284, 265] on span "Subjects" at bounding box center [279, 266] width 33 height 12
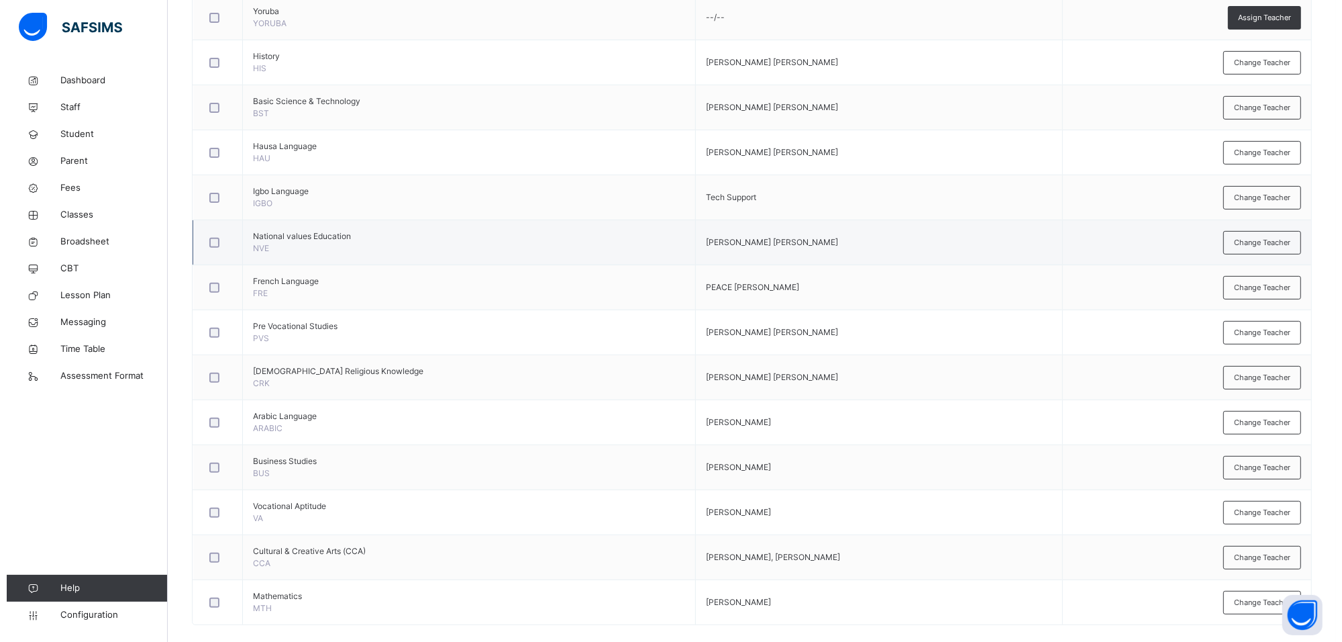
scroll to position [454, 0]
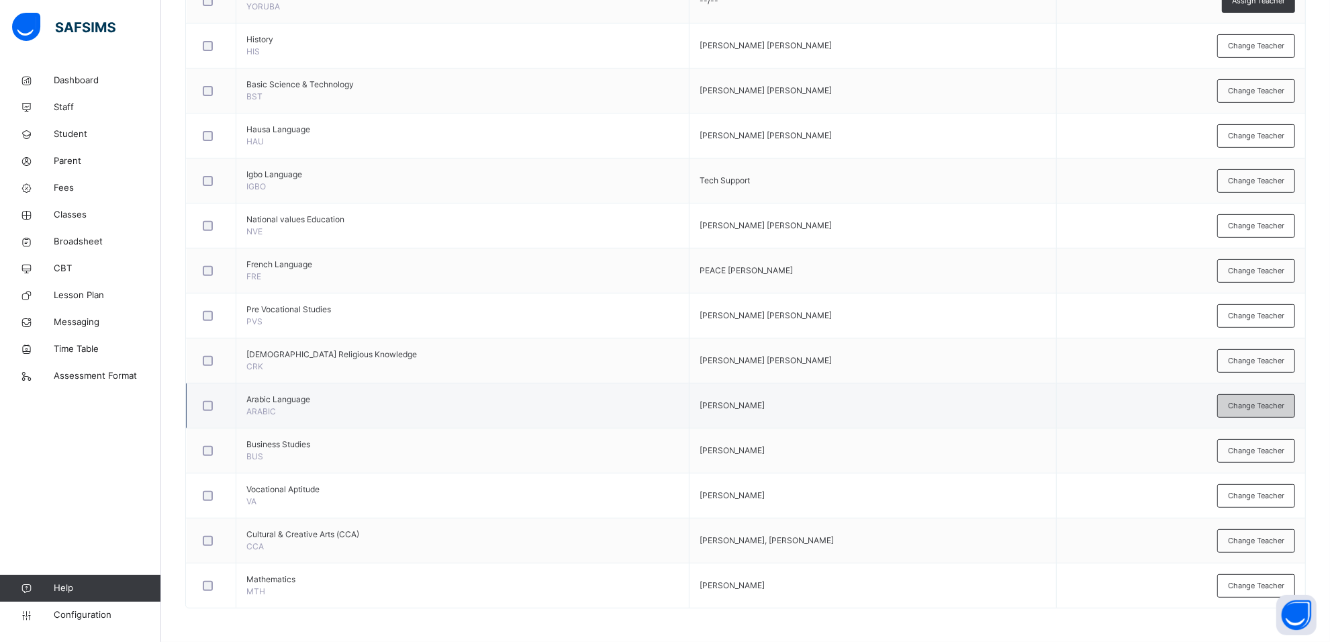
click at [1234, 405] on div "Change Teacher" at bounding box center [1256, 405] width 78 height 23
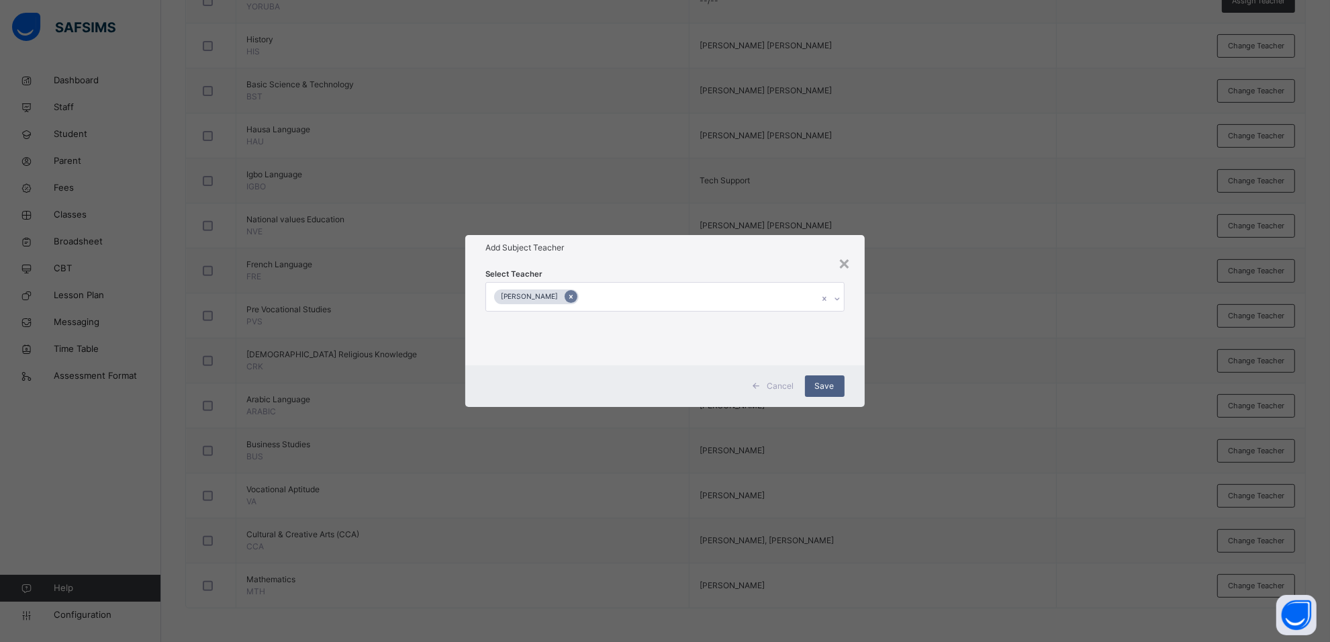
click at [572, 296] on icon at bounding box center [570, 297] width 3 height 4
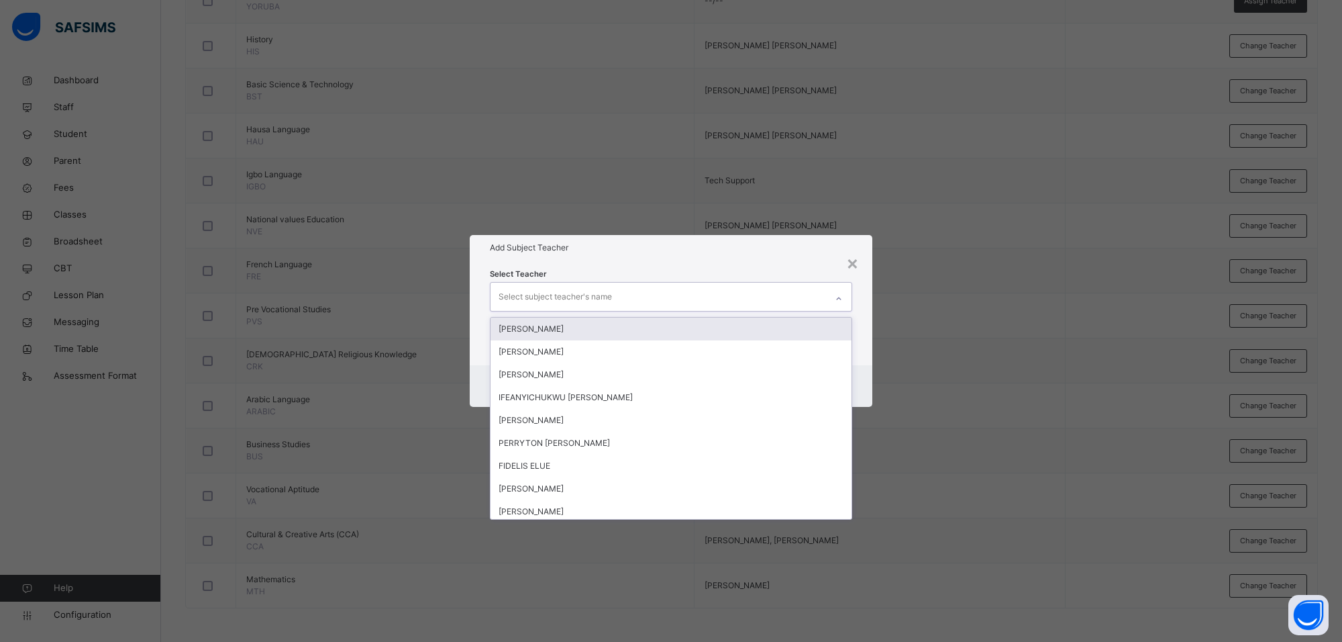
click at [835, 297] on icon at bounding box center [839, 298] width 8 height 13
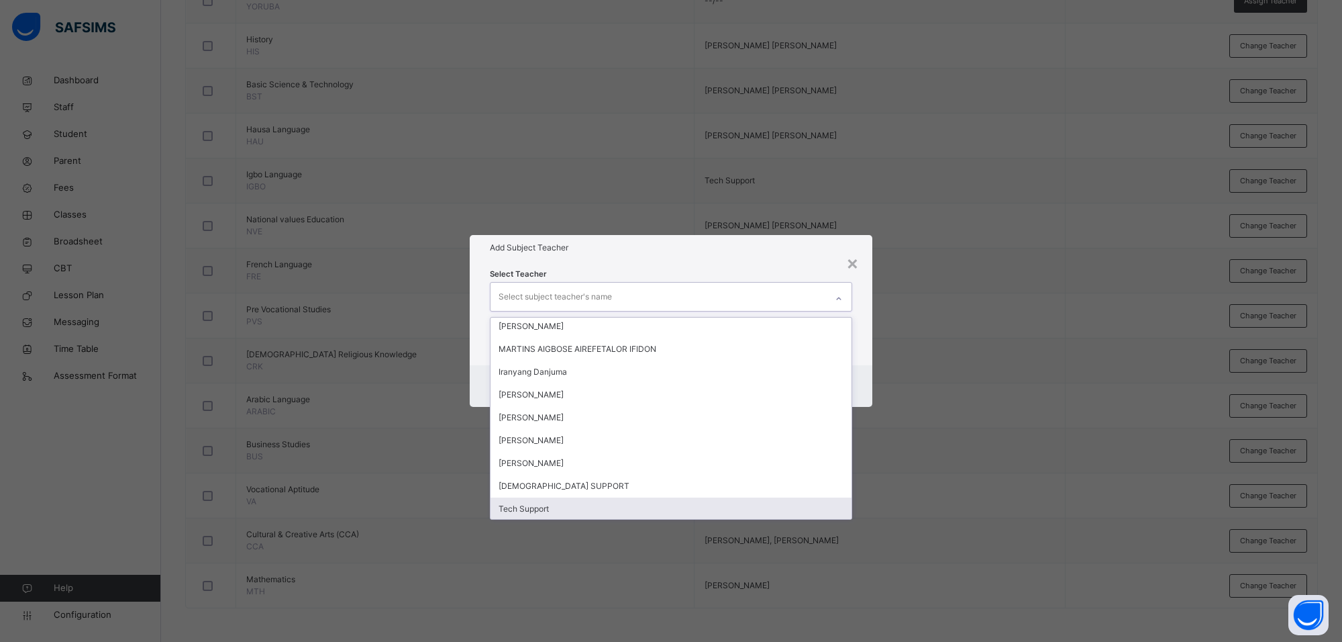
click at [546, 511] on div "Tech Support" at bounding box center [671, 508] width 361 height 23
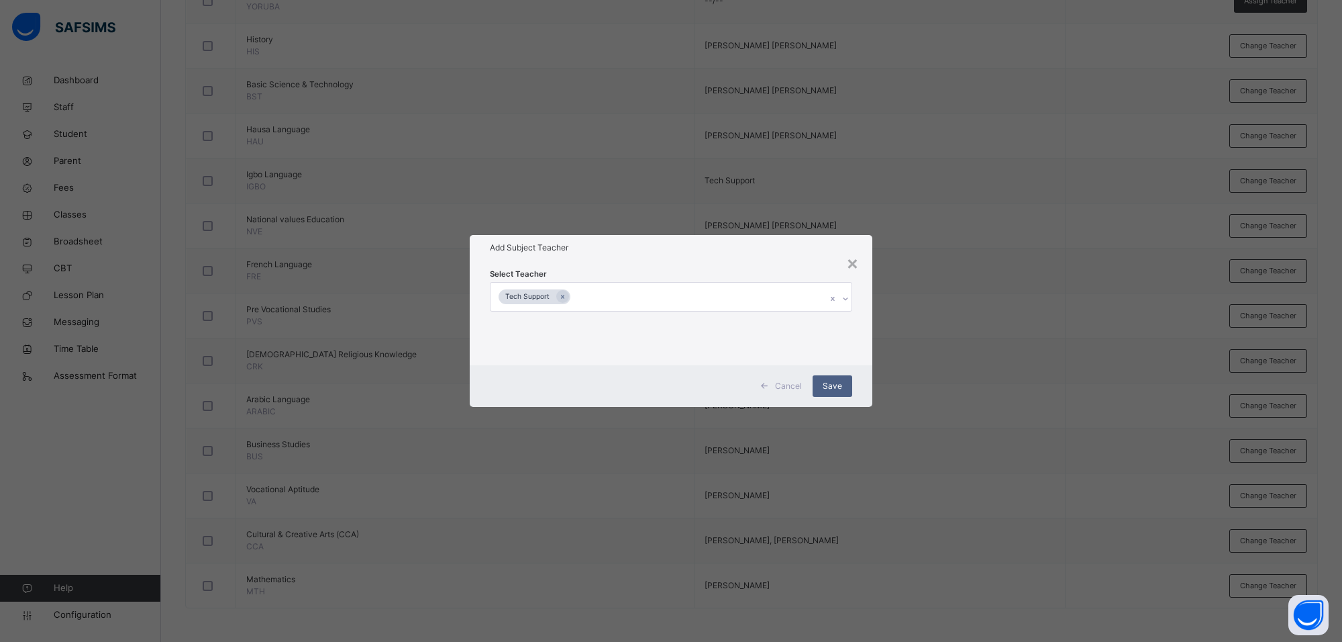
click at [774, 244] on h1 "Add Subject Teacher" at bounding box center [671, 248] width 362 height 12
click at [830, 384] on span "Save" at bounding box center [832, 386] width 19 height 12
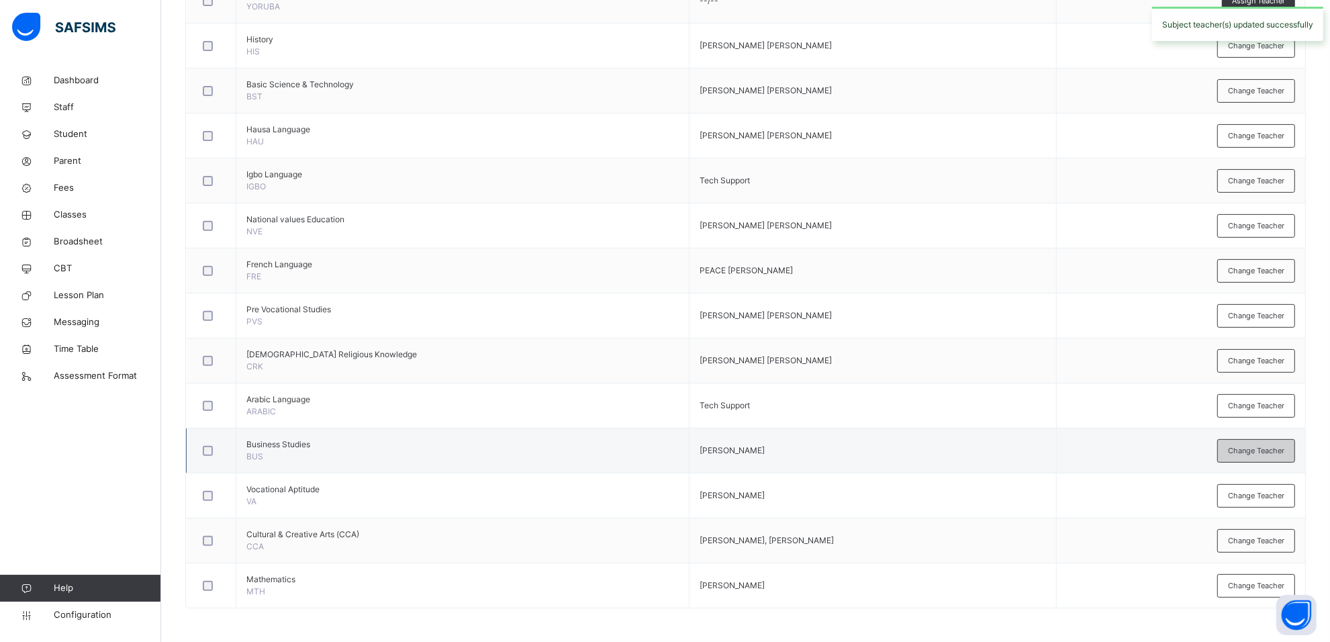
click at [1244, 454] on span "Change Teacher" at bounding box center [1256, 450] width 56 height 11
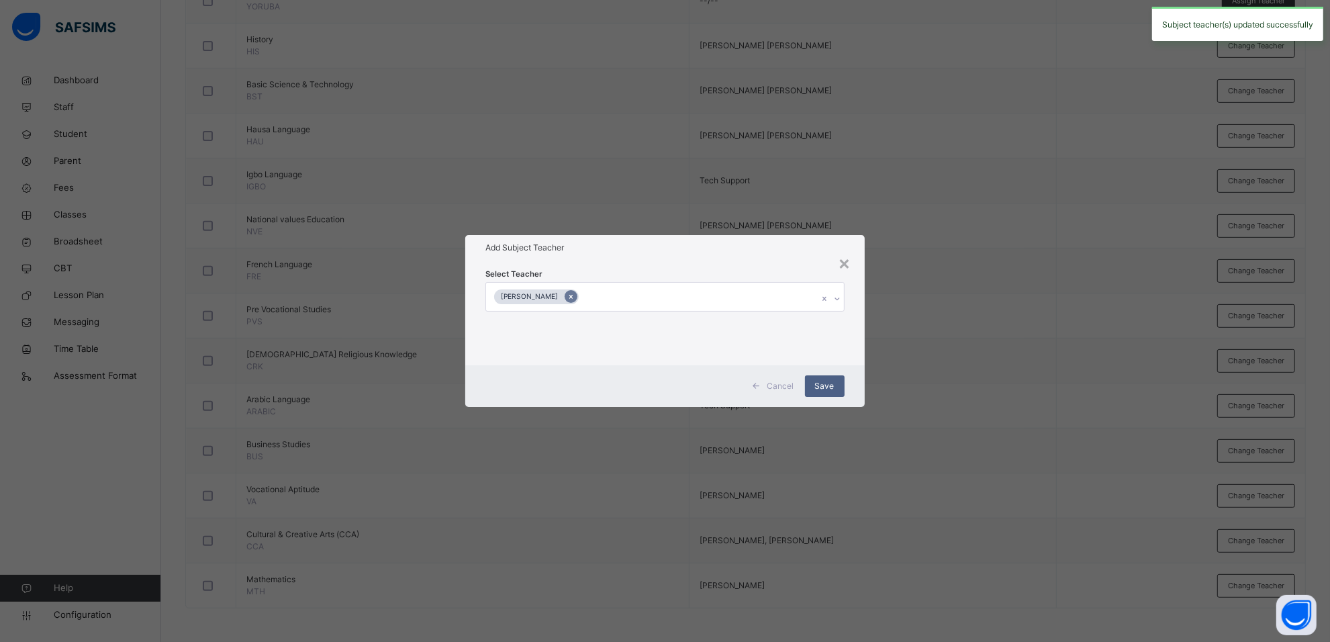
click at [572, 296] on icon at bounding box center [570, 297] width 3 height 4
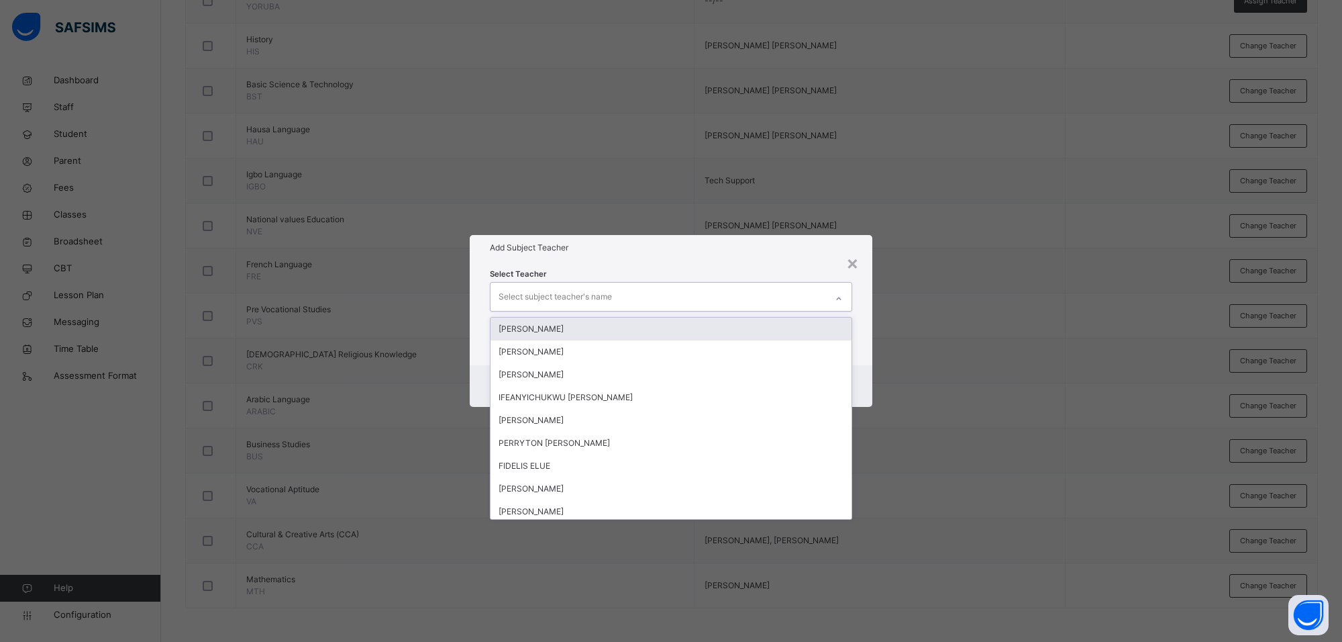
click at [843, 301] on div at bounding box center [839, 298] width 23 height 21
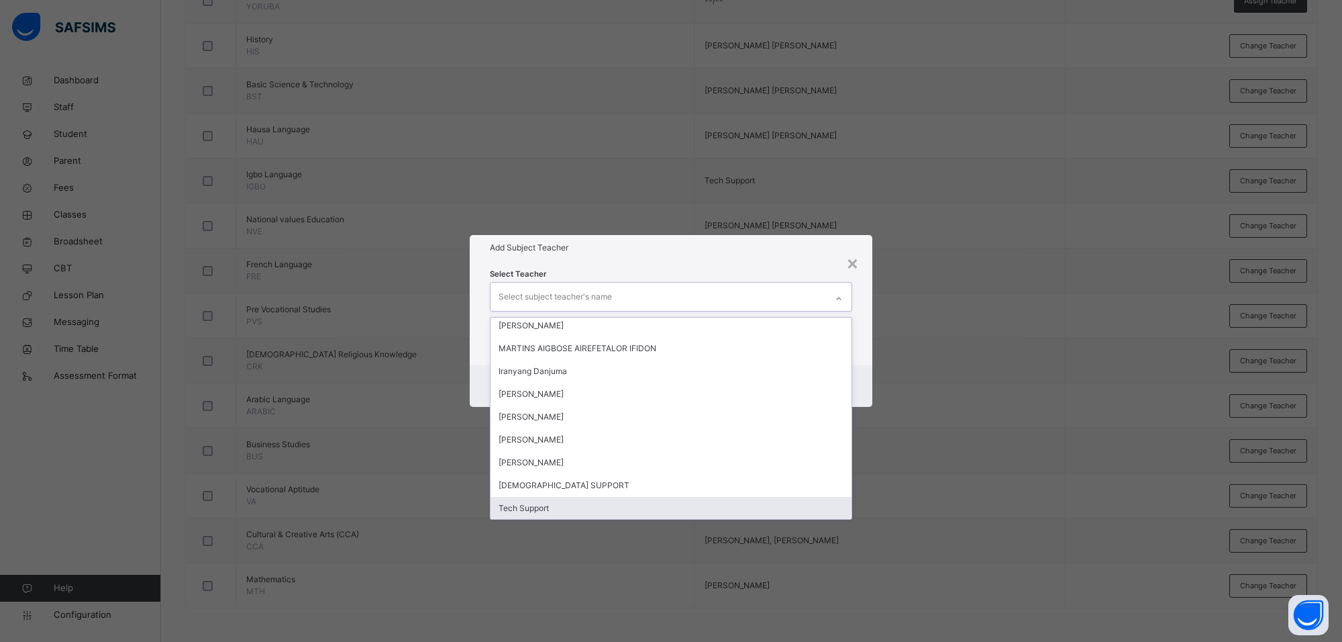
click at [534, 514] on div "Tech Support" at bounding box center [671, 508] width 361 height 23
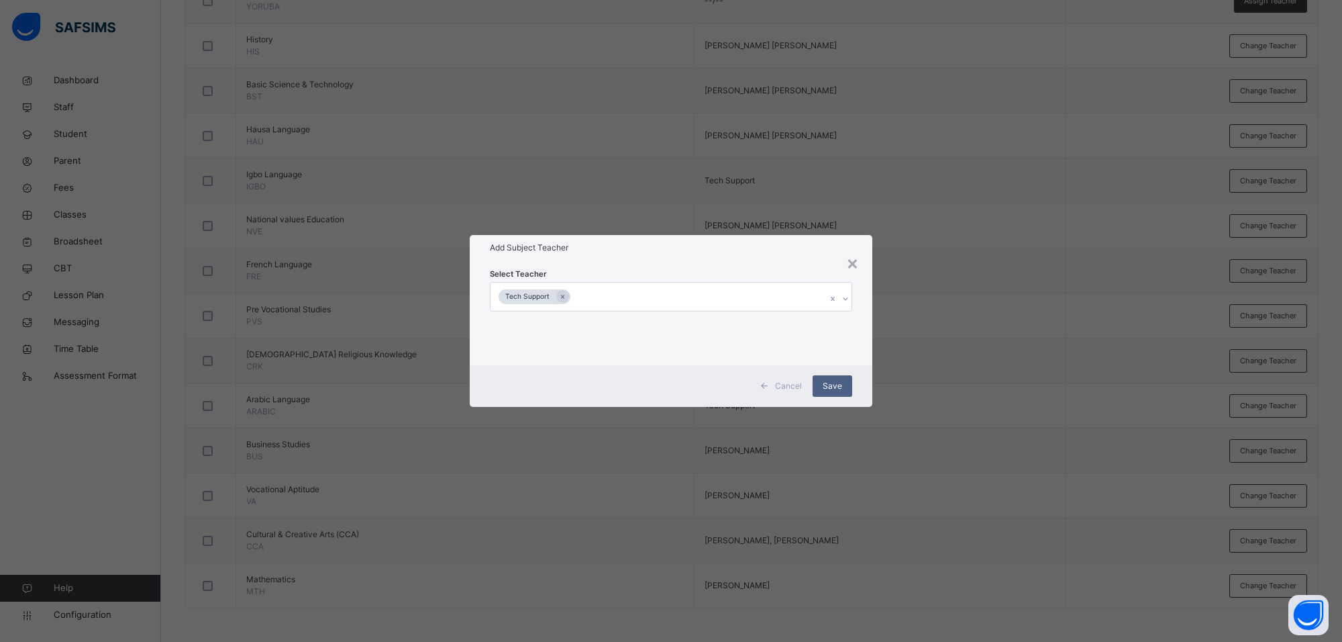
click at [749, 260] on div "Select Teacher Tech Support" at bounding box center [671, 312] width 403 height 105
click at [833, 377] on div "Save" at bounding box center [833, 385] width 40 height 21
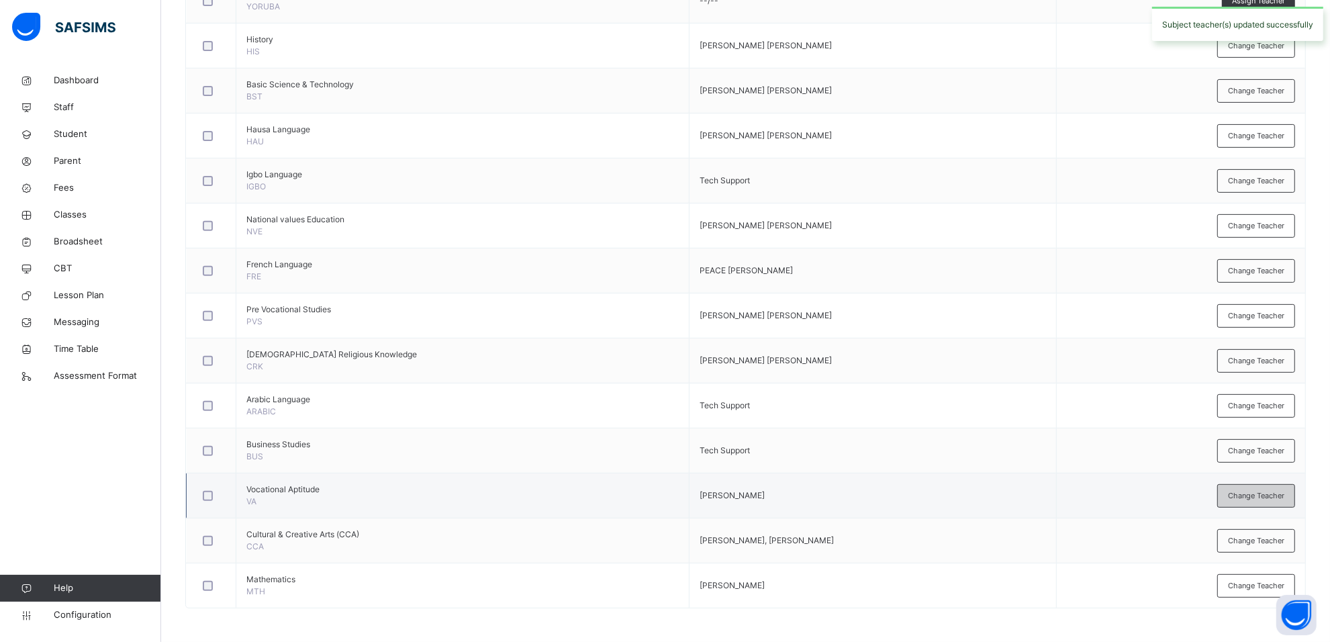
click at [1252, 498] on span "Change Teacher" at bounding box center [1256, 495] width 56 height 11
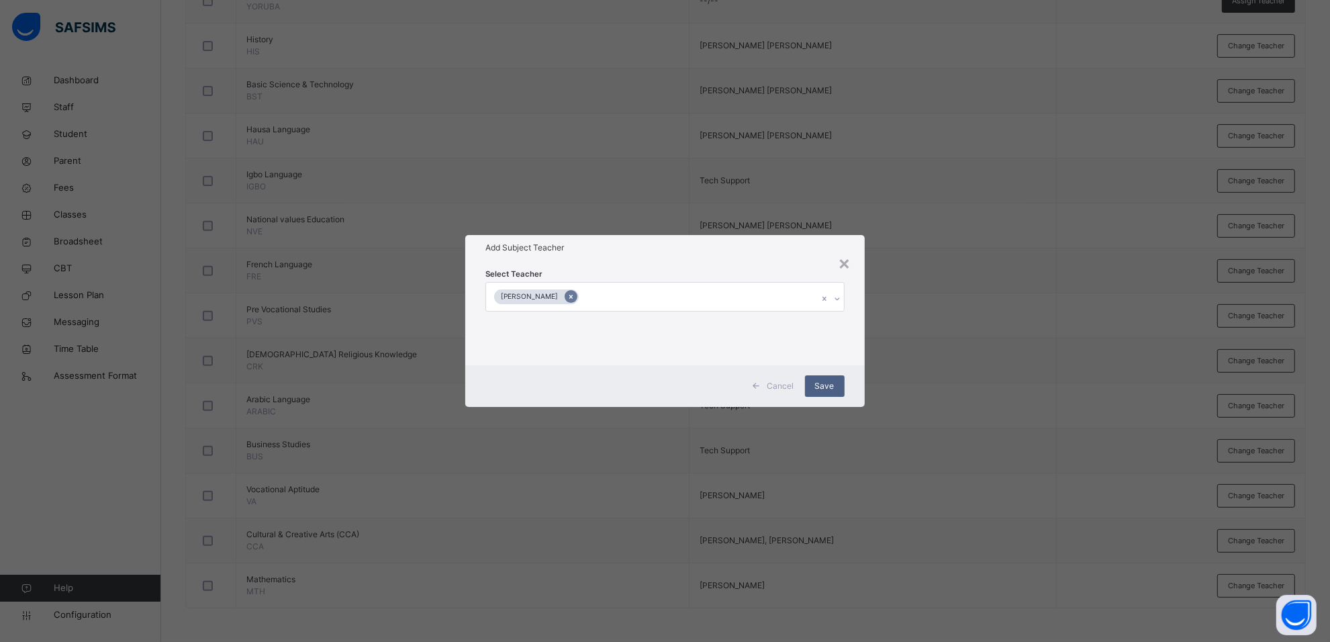
click at [575, 293] on icon at bounding box center [570, 296] width 7 height 9
click at [839, 294] on icon at bounding box center [839, 298] width 8 height 13
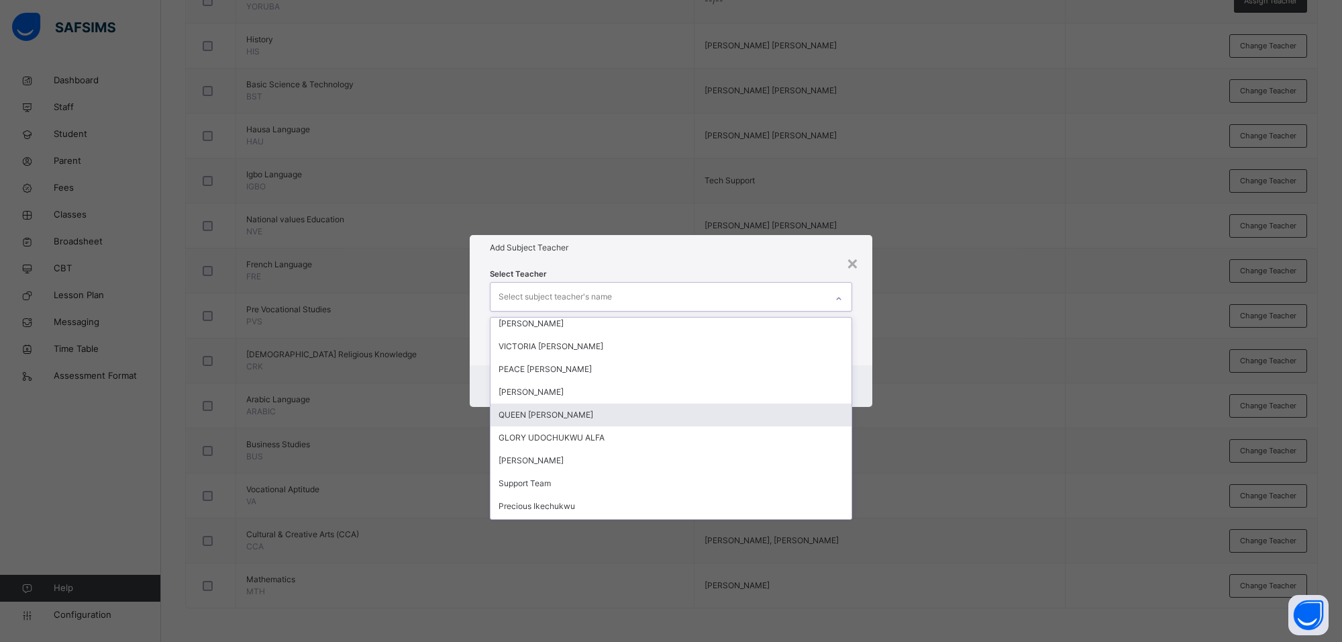
scroll to position [161, 0]
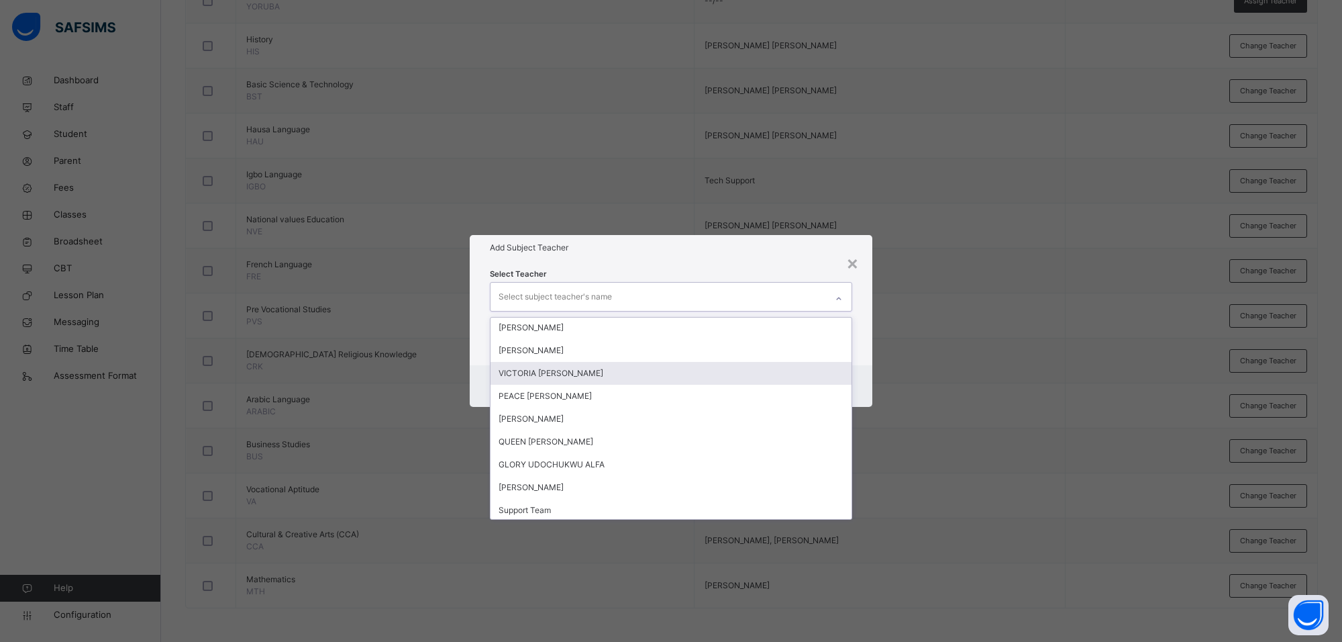
click at [572, 368] on div "VICTORIA IJEOMA AKWARANDU" at bounding box center [671, 373] width 361 height 23
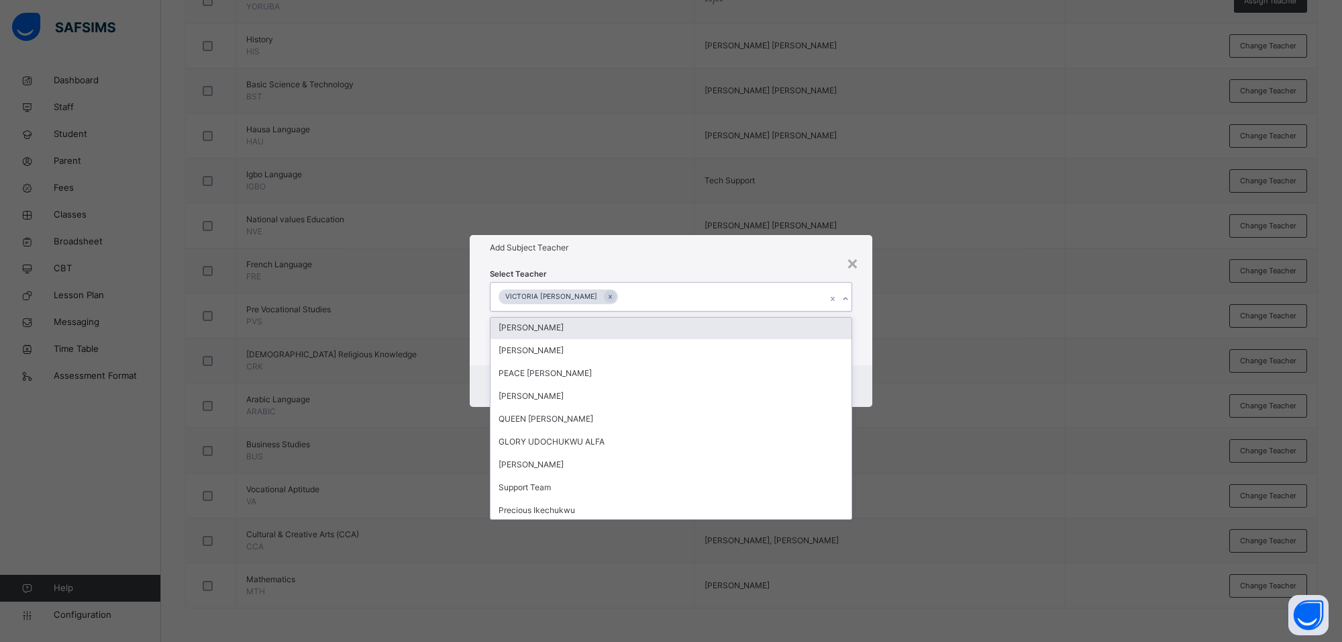
click at [688, 256] on div "Add Subject Teacher" at bounding box center [671, 248] width 403 height 26
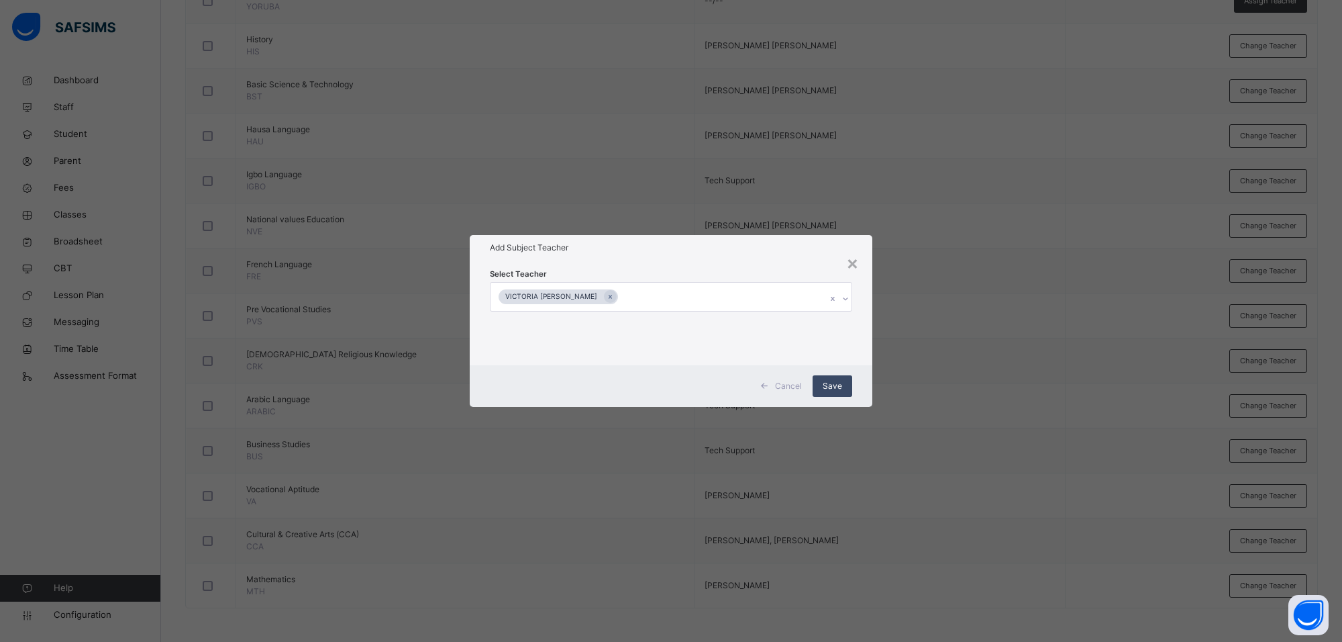
click at [842, 381] on div "Save" at bounding box center [833, 385] width 40 height 21
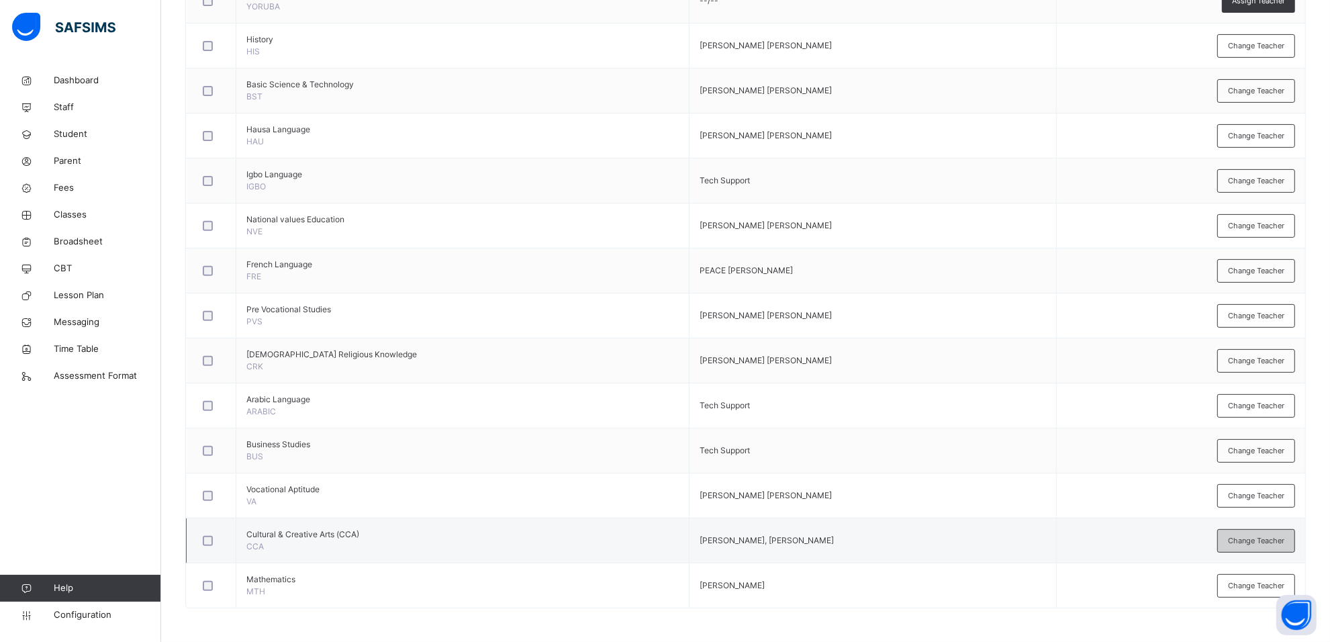
click at [1284, 535] on span "Change Teacher" at bounding box center [1256, 540] width 56 height 11
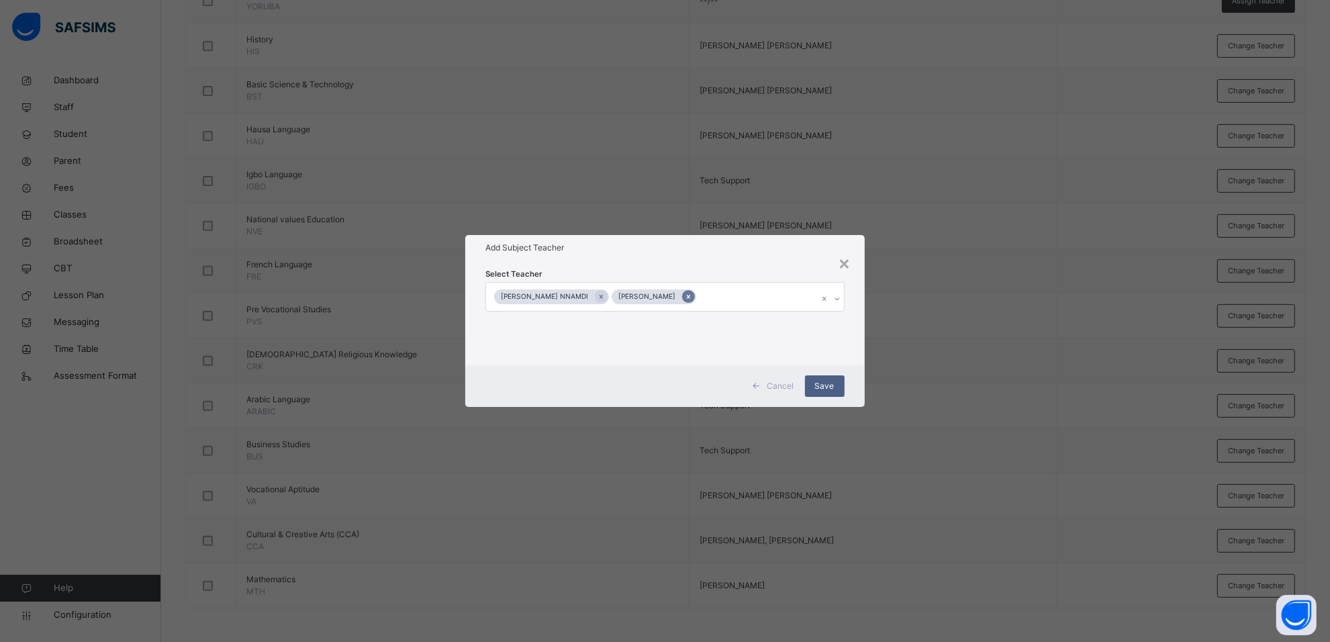
click at [692, 294] on icon at bounding box center [688, 296] width 7 height 9
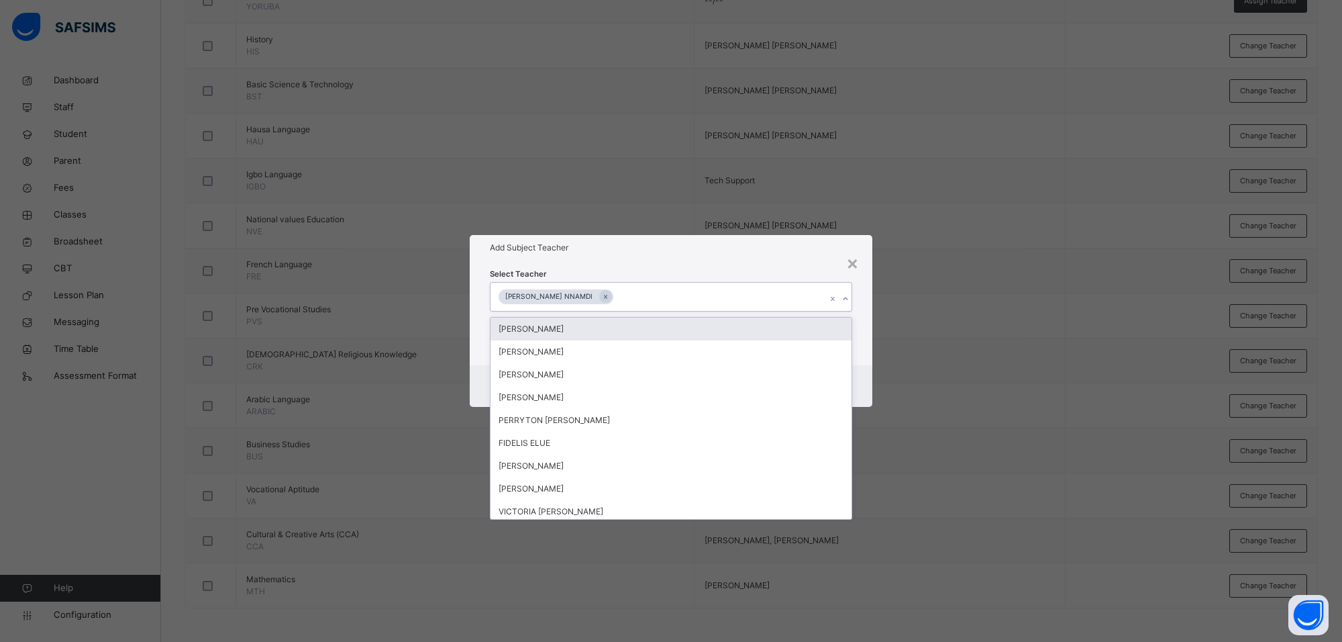
click at [843, 299] on icon at bounding box center [846, 298] width 8 height 13
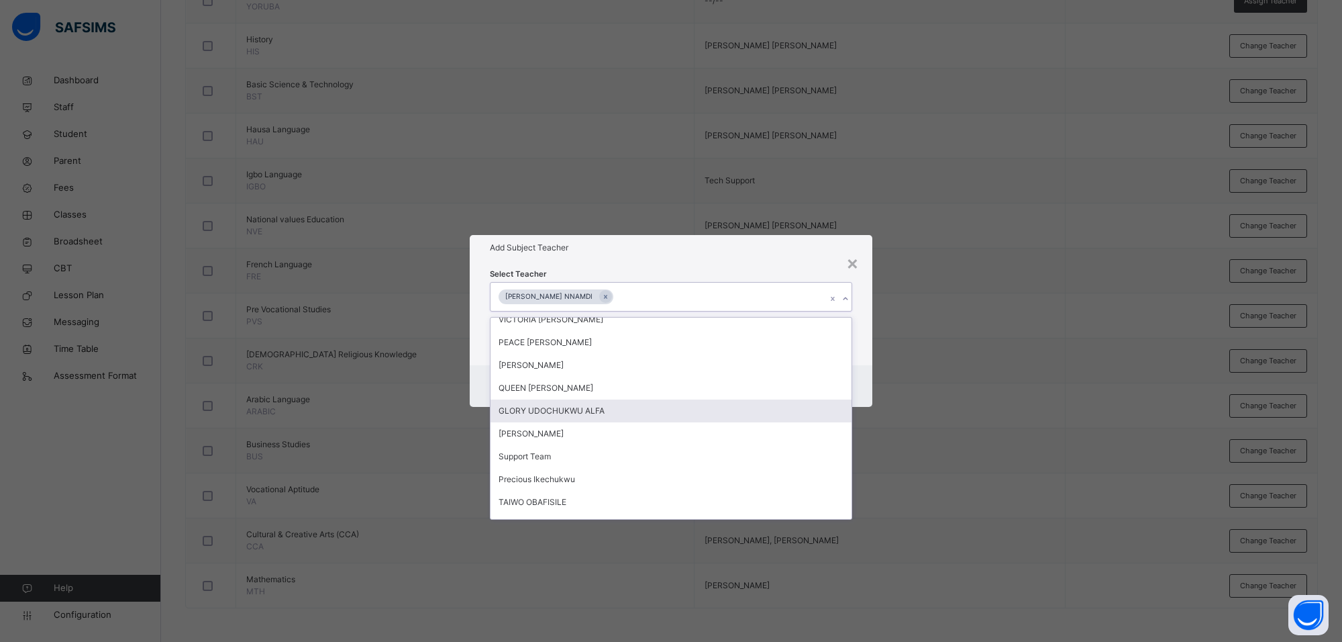
scroll to position [168, 0]
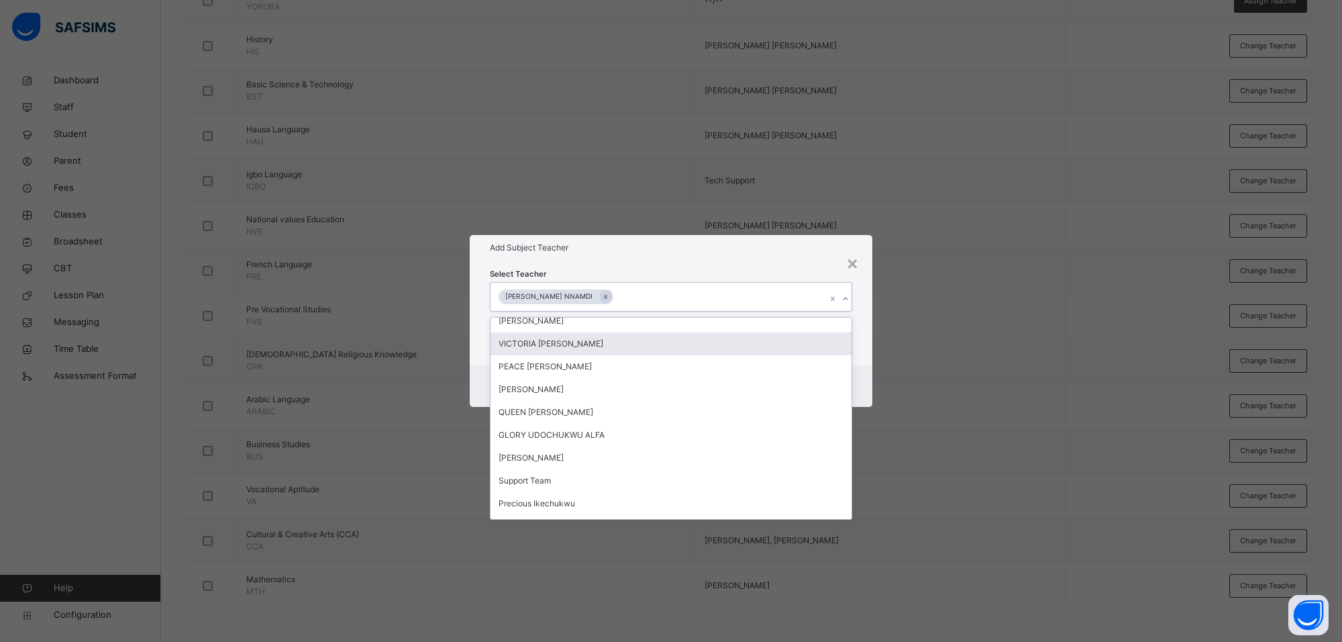
click at [537, 336] on div "VICTORIA IJEOMA AKWARANDU" at bounding box center [671, 343] width 361 height 23
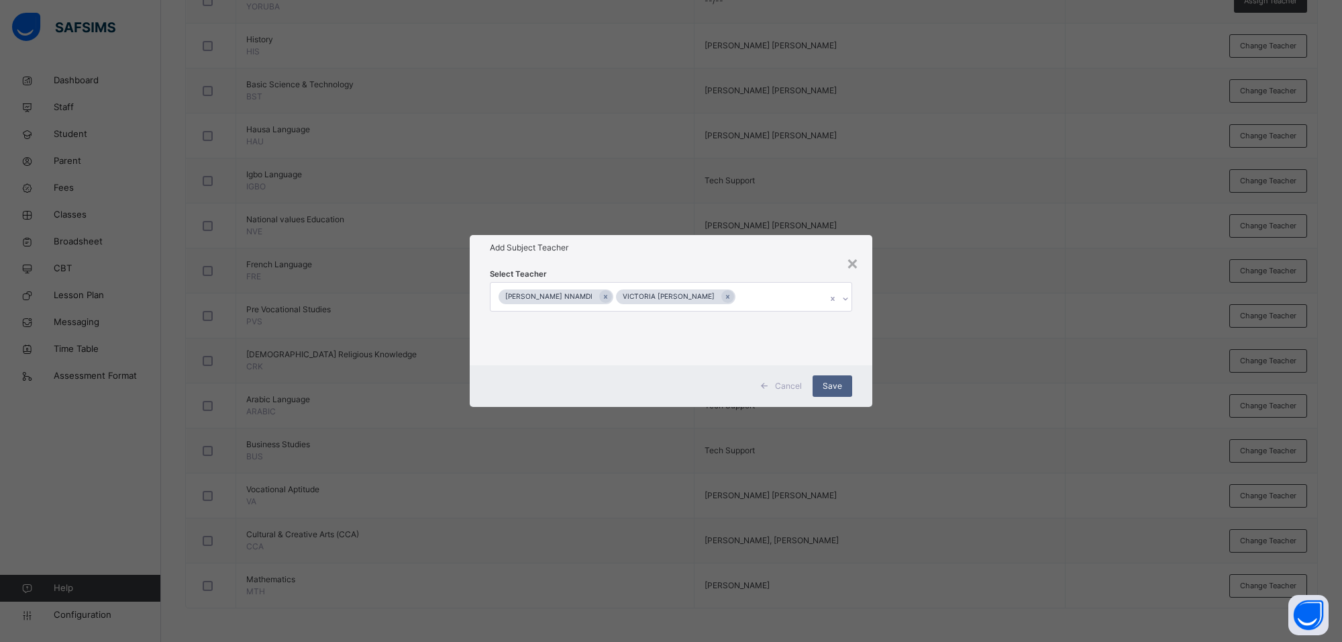
click at [786, 256] on div "Add Subject Teacher" at bounding box center [671, 248] width 403 height 26
click at [840, 385] on span "Save" at bounding box center [832, 386] width 19 height 12
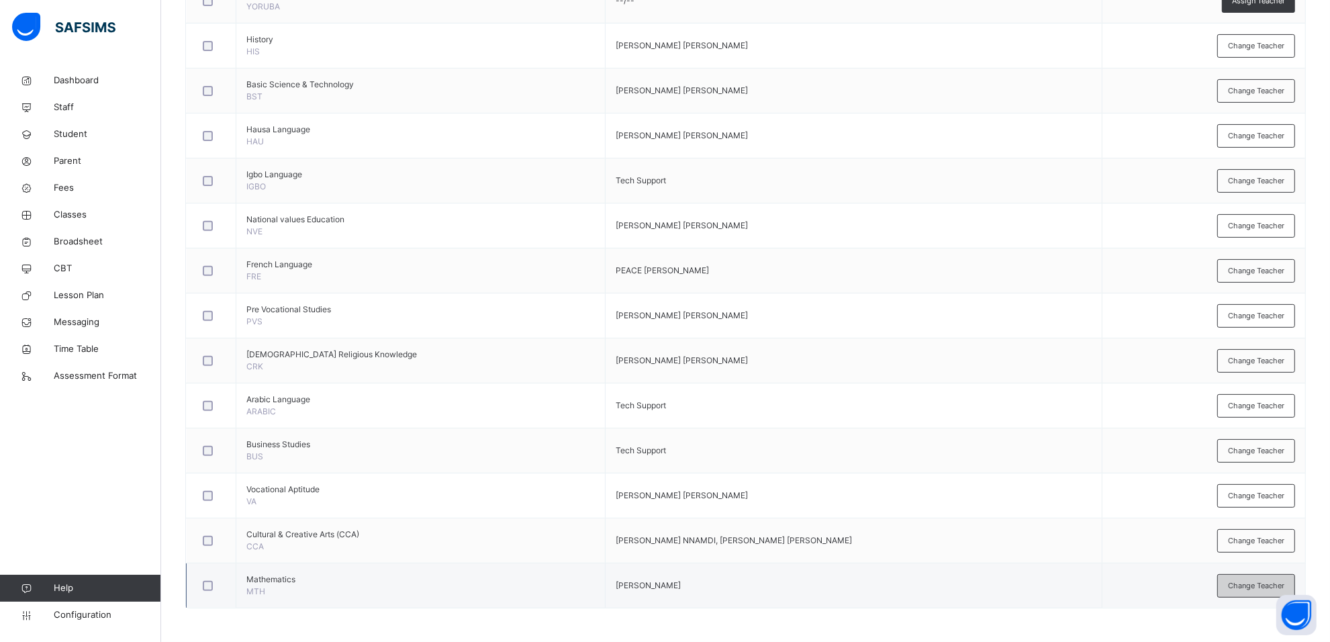
click at [1256, 591] on div "Change Teacher" at bounding box center [1256, 585] width 78 height 23
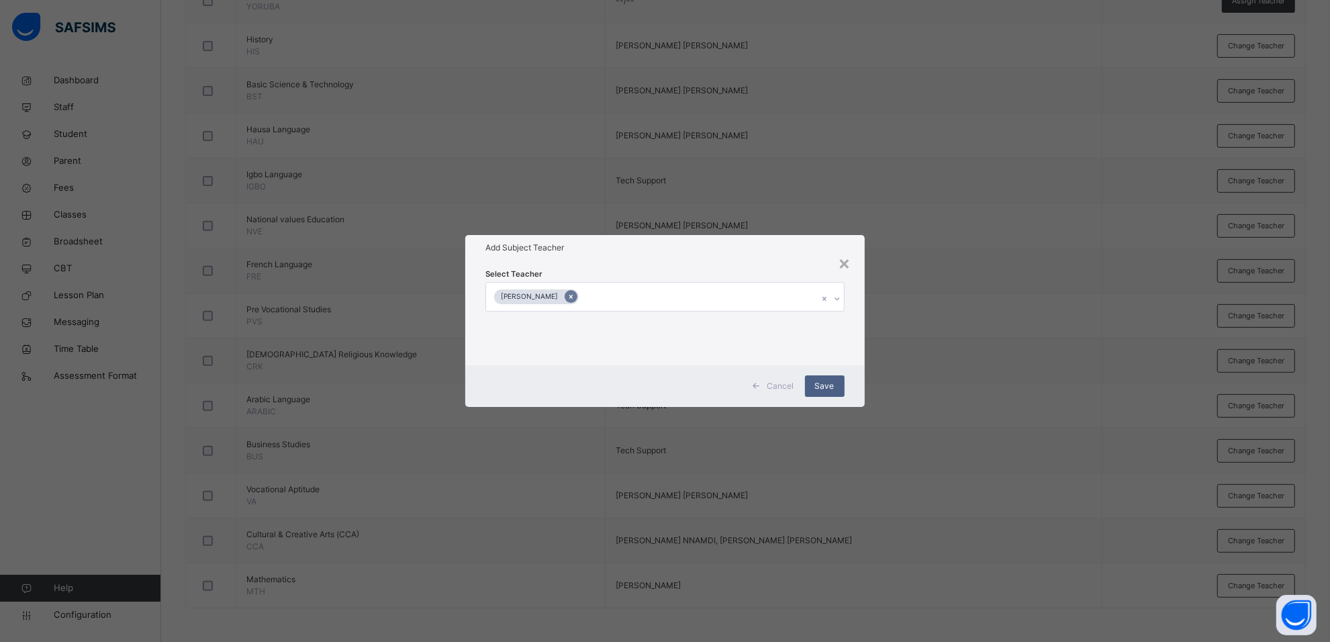
click at [572, 295] on icon at bounding box center [570, 297] width 3 height 4
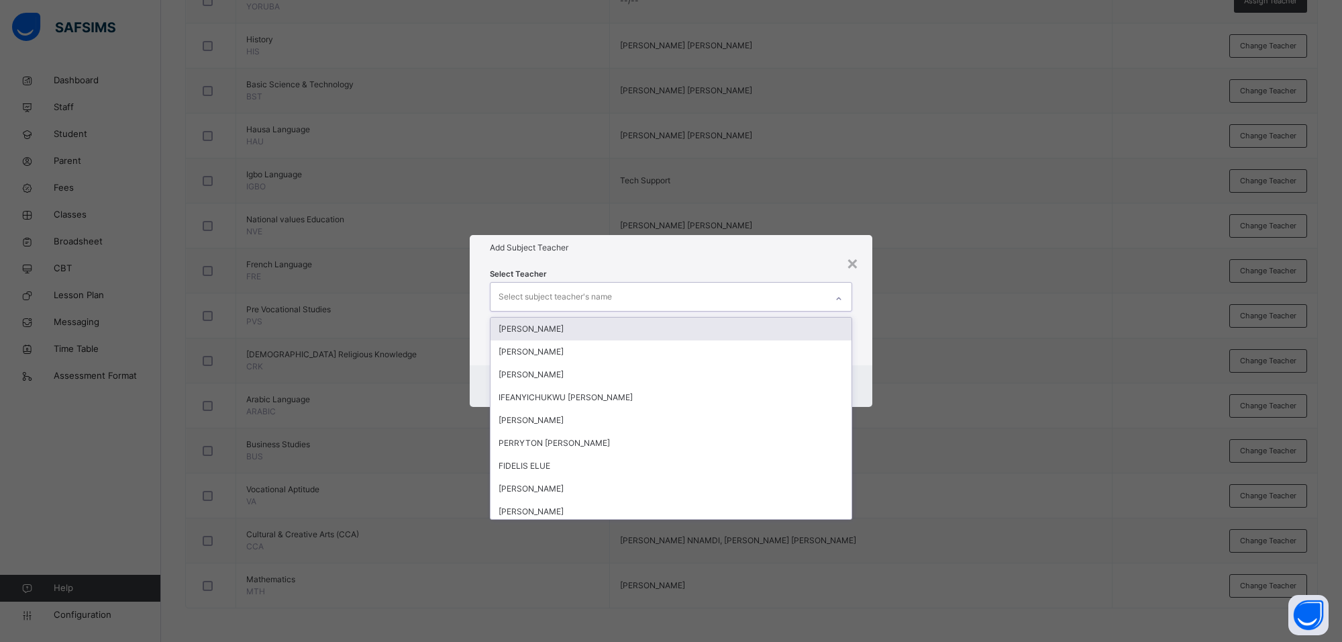
click at [835, 300] on icon at bounding box center [839, 298] width 8 height 13
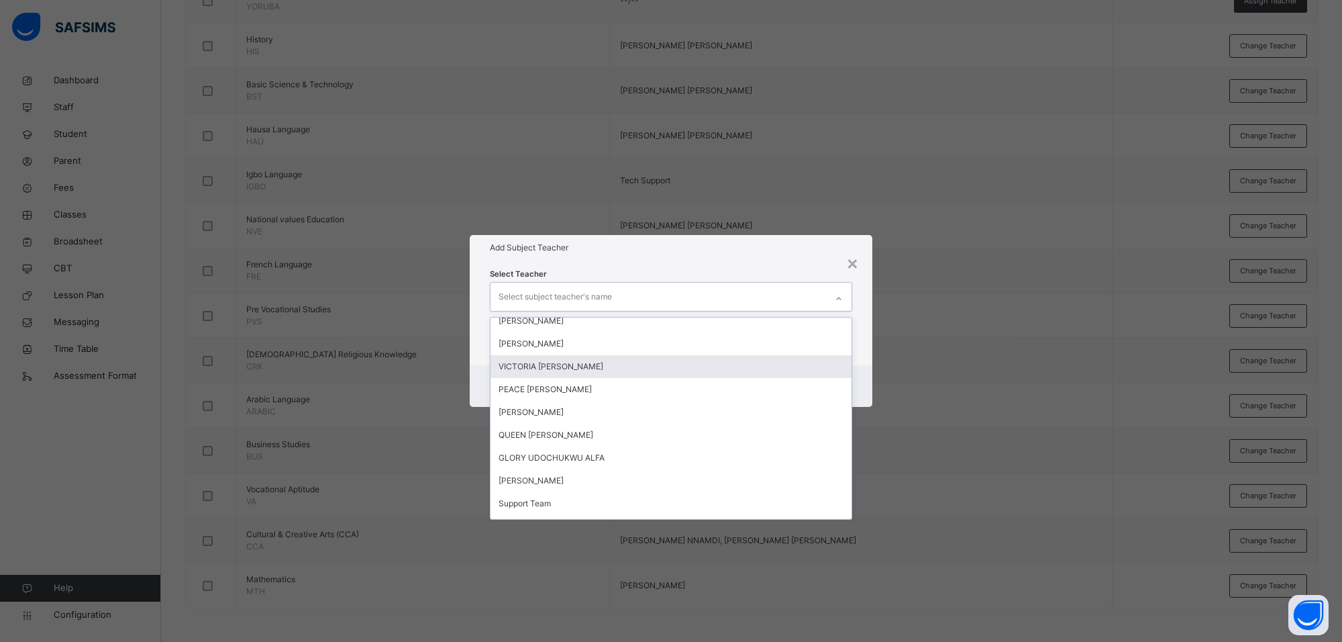
click at [599, 362] on div "VICTORIA IJEOMA AKWARANDU" at bounding box center [671, 366] width 361 height 23
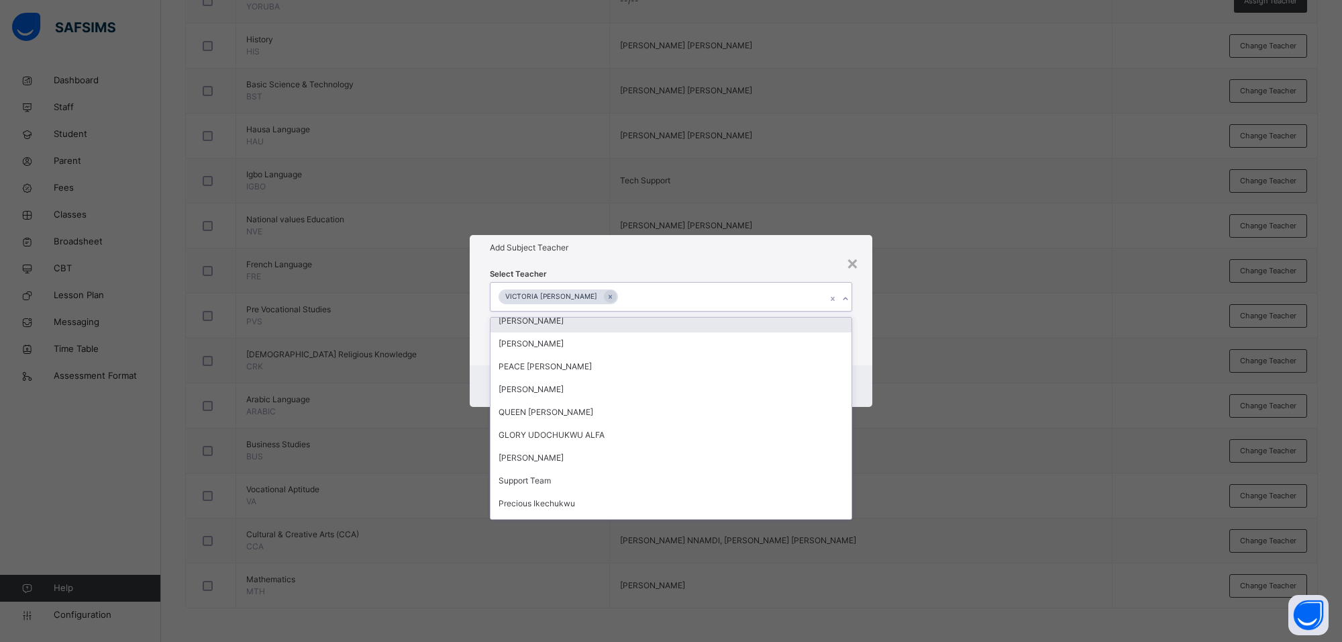
click at [772, 253] on h1 "Add Subject Teacher" at bounding box center [671, 248] width 362 height 12
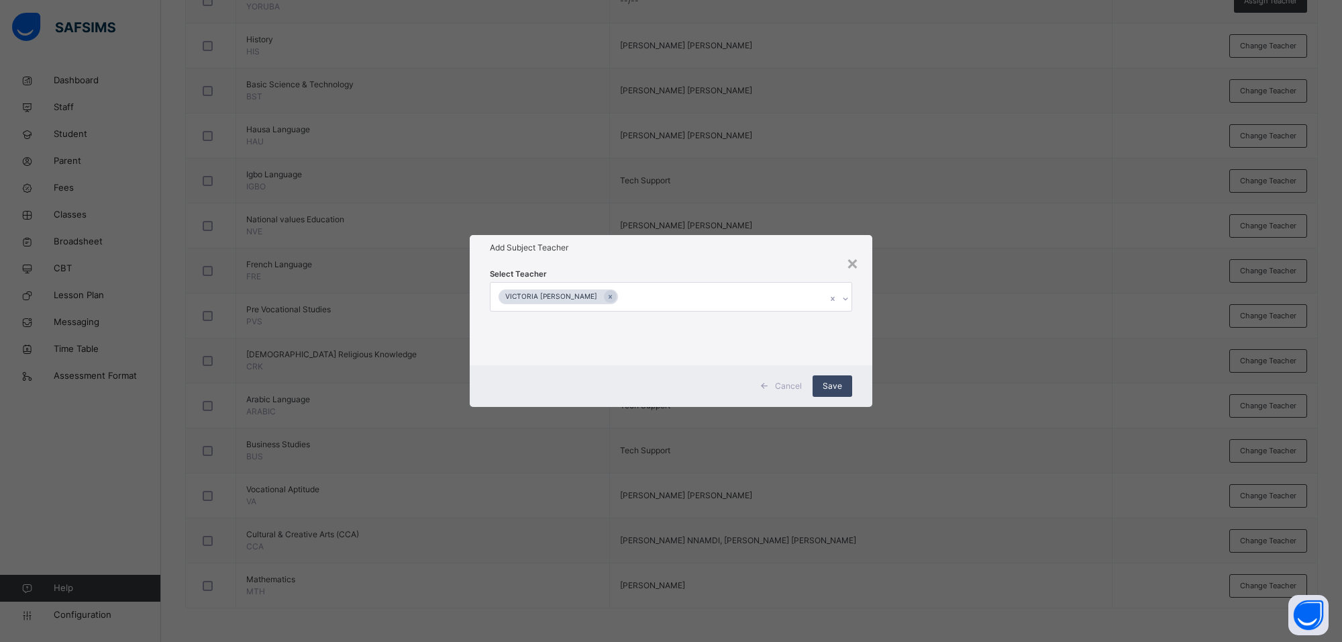
click at [827, 388] on span "Save" at bounding box center [832, 386] width 19 height 12
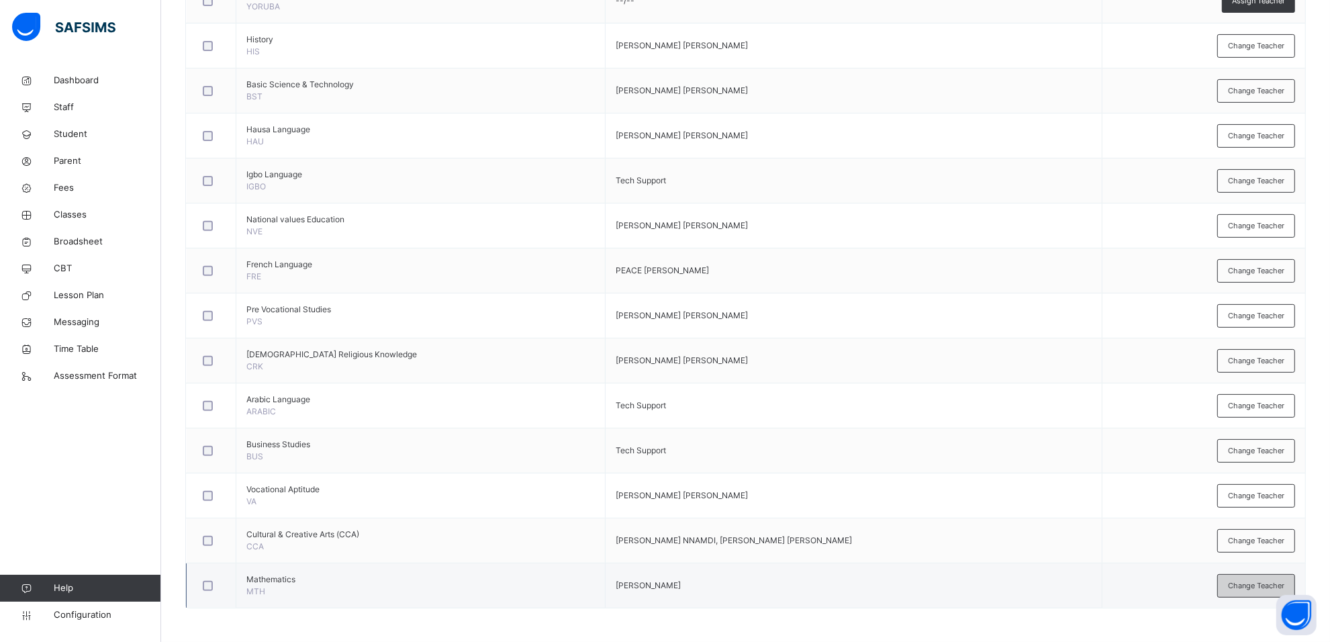
click at [1272, 593] on div "Change Teacher" at bounding box center [1256, 585] width 78 height 23
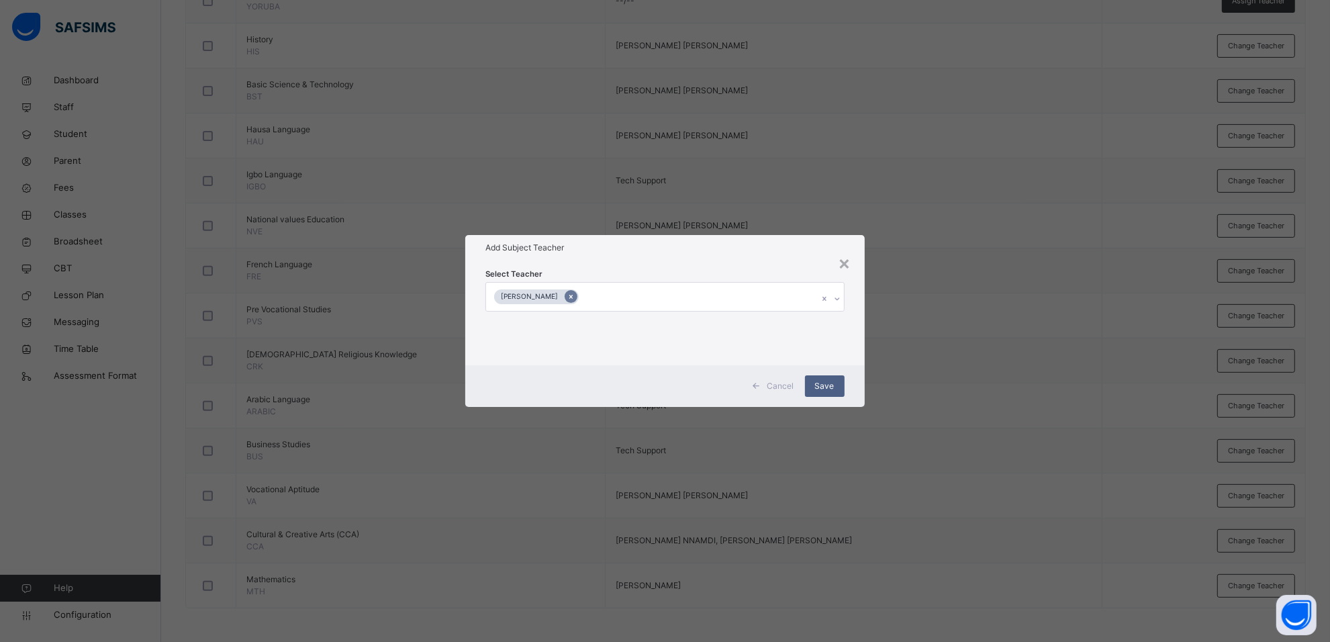
click at [575, 292] on icon at bounding box center [570, 296] width 7 height 9
click at [836, 293] on div at bounding box center [839, 298] width 23 height 21
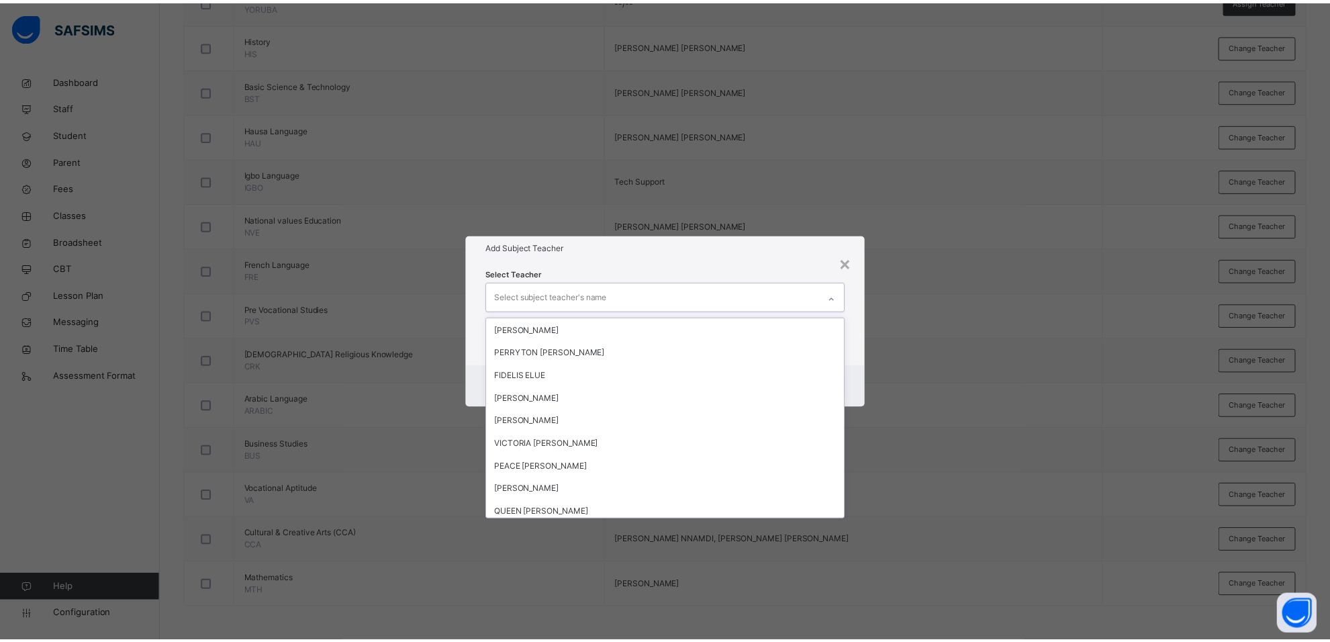
scroll to position [84, 0]
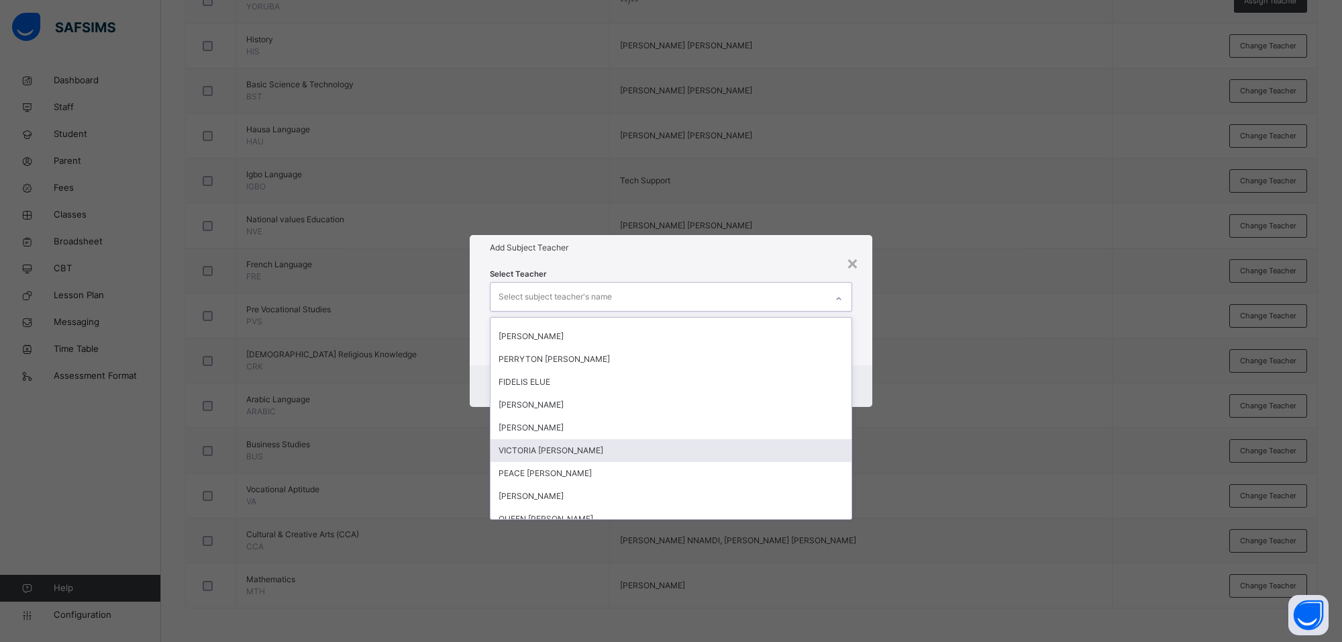
click at [642, 452] on div "VICTORIA IJEOMA AKWARANDU" at bounding box center [671, 450] width 361 height 23
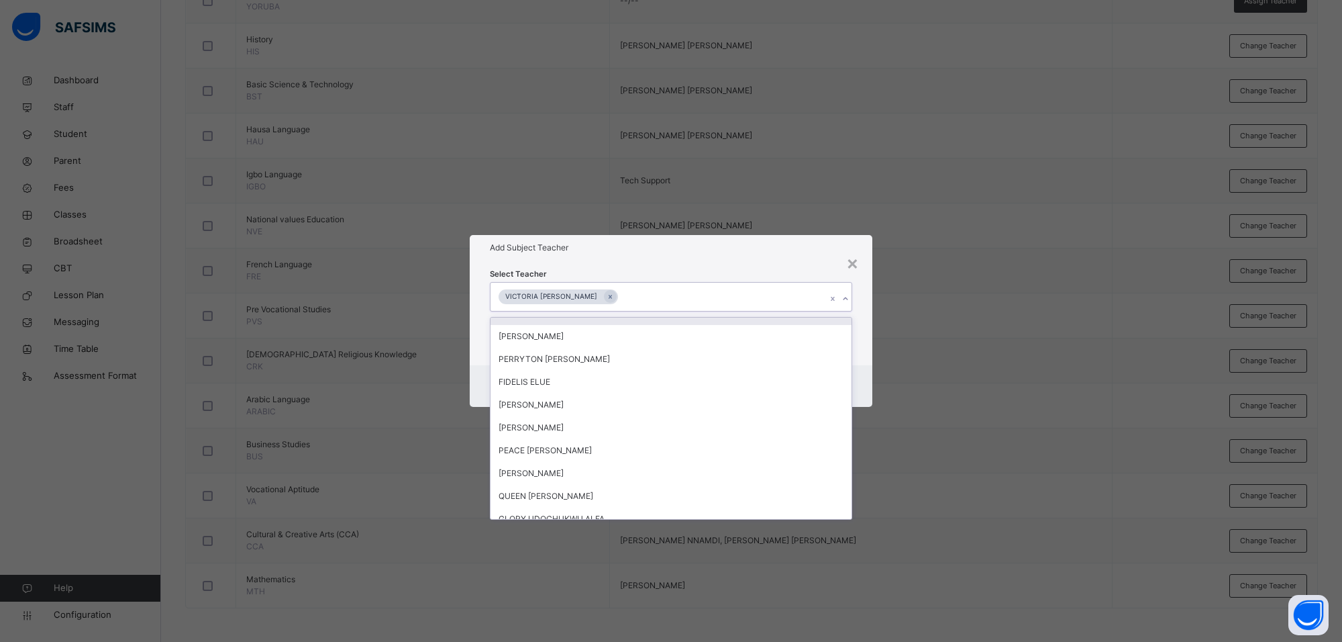
click at [693, 260] on div "Select Teacher option VICTORIA IJEOMA AKWARANDU, selected. option IFEANYICHUKWU…" at bounding box center [671, 312] width 403 height 105
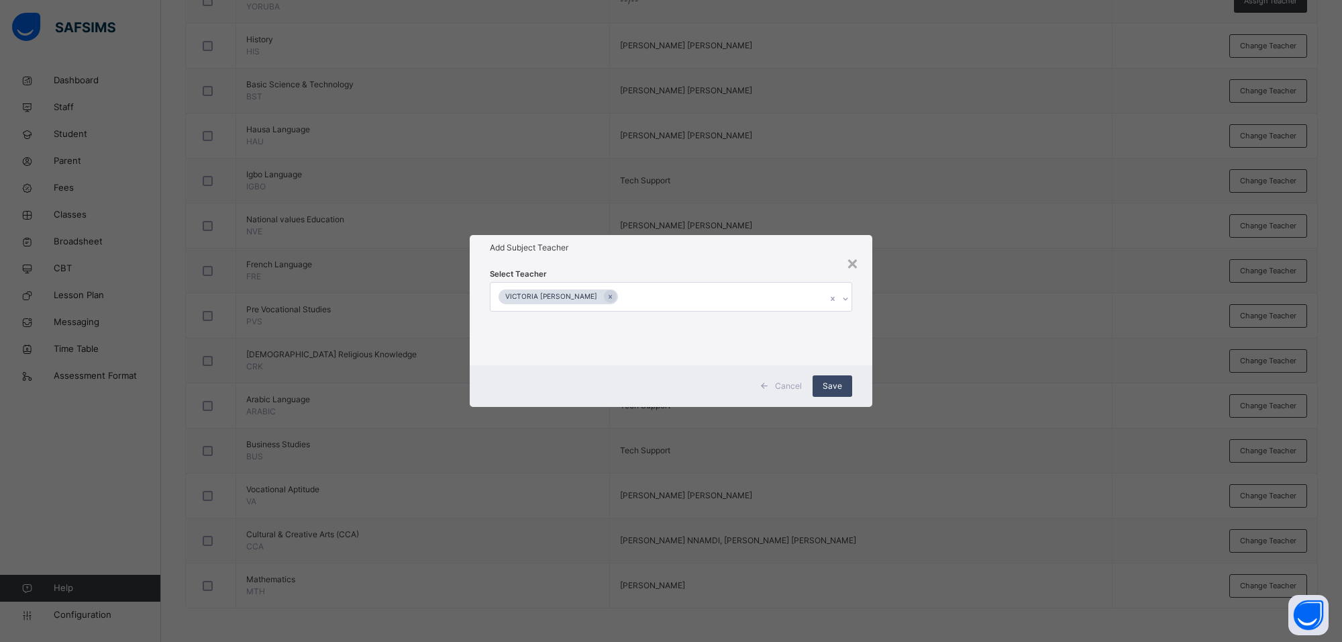
click at [826, 381] on span "Save" at bounding box center [832, 386] width 19 height 12
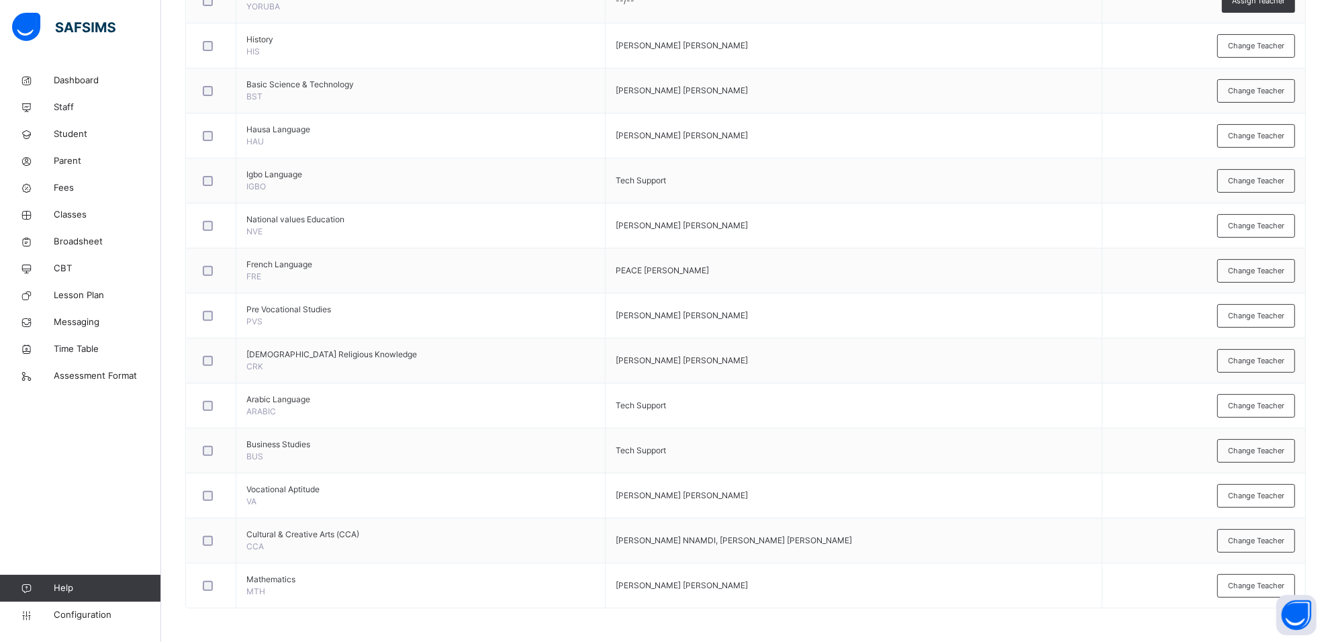
scroll to position [0, 0]
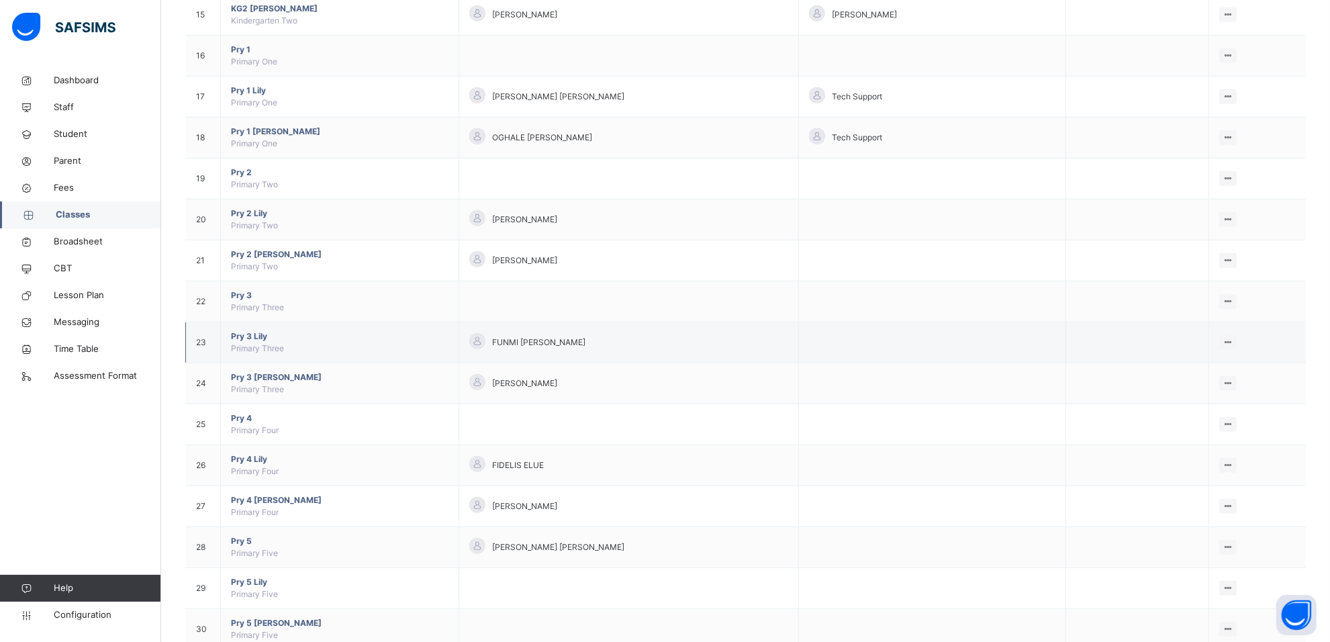
scroll to position [699, 0]
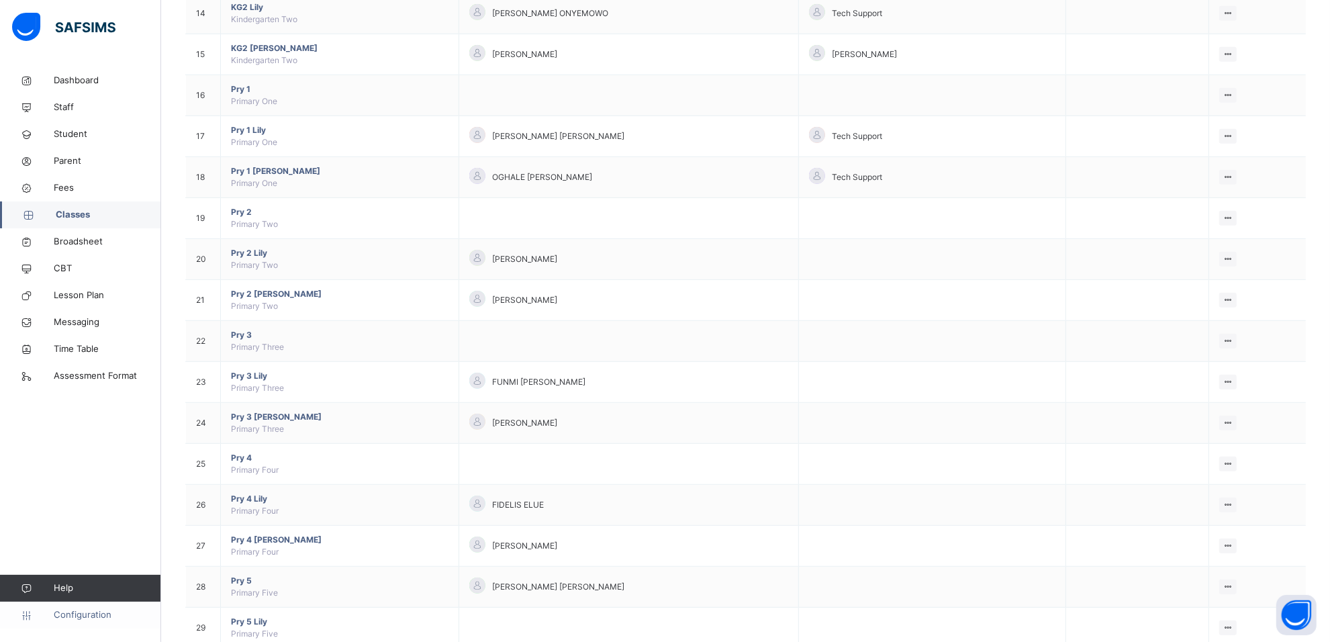
click at [66, 611] on span "Configuration" at bounding box center [107, 614] width 107 height 13
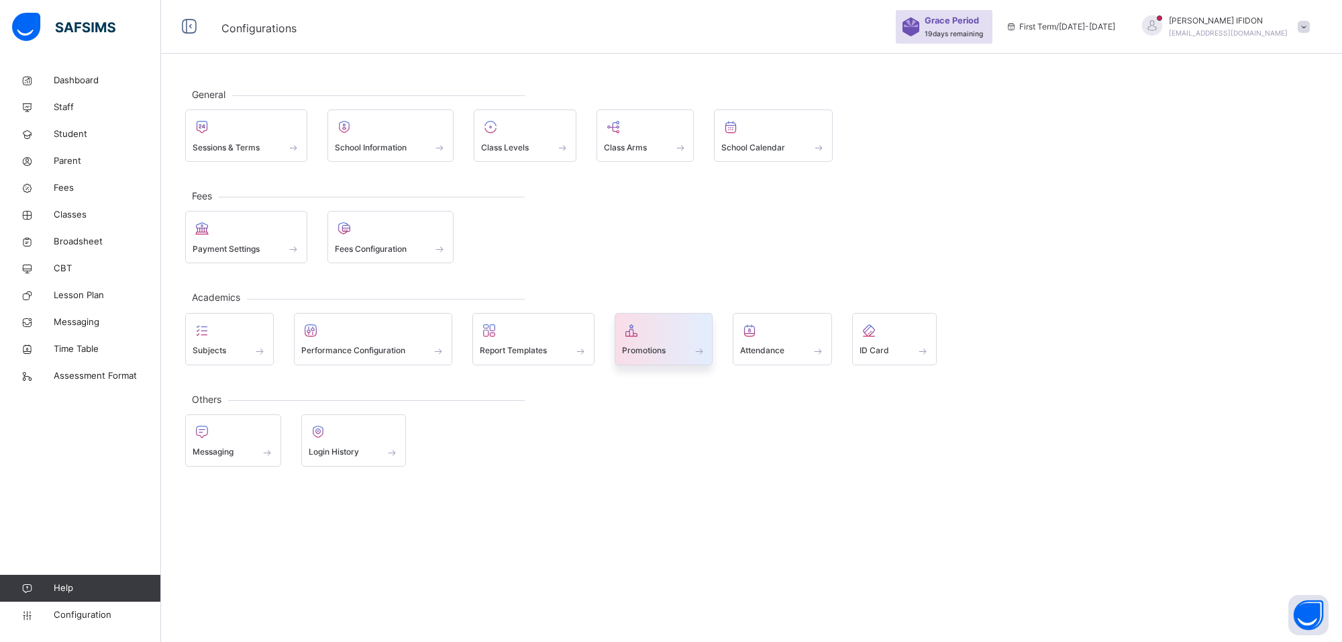
click at [625, 349] on span "Promotions" at bounding box center [644, 350] width 44 height 12
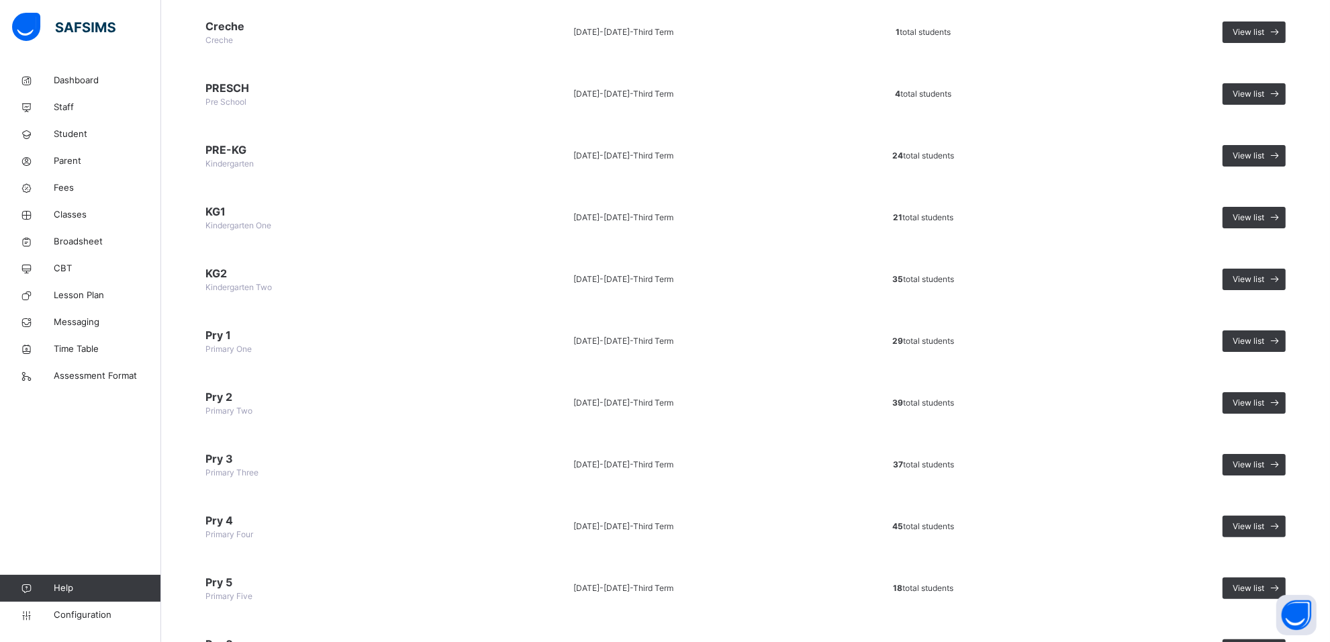
scroll to position [250, 0]
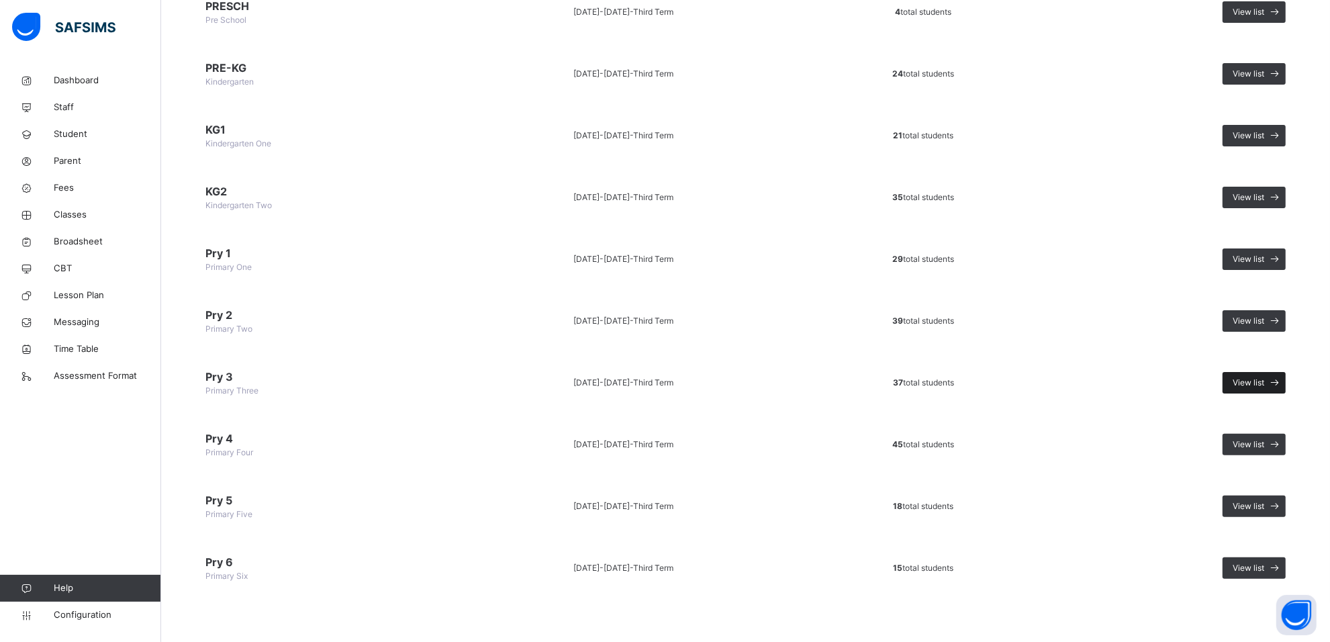
click at [1252, 378] on span "View list" at bounding box center [1248, 383] width 32 height 12
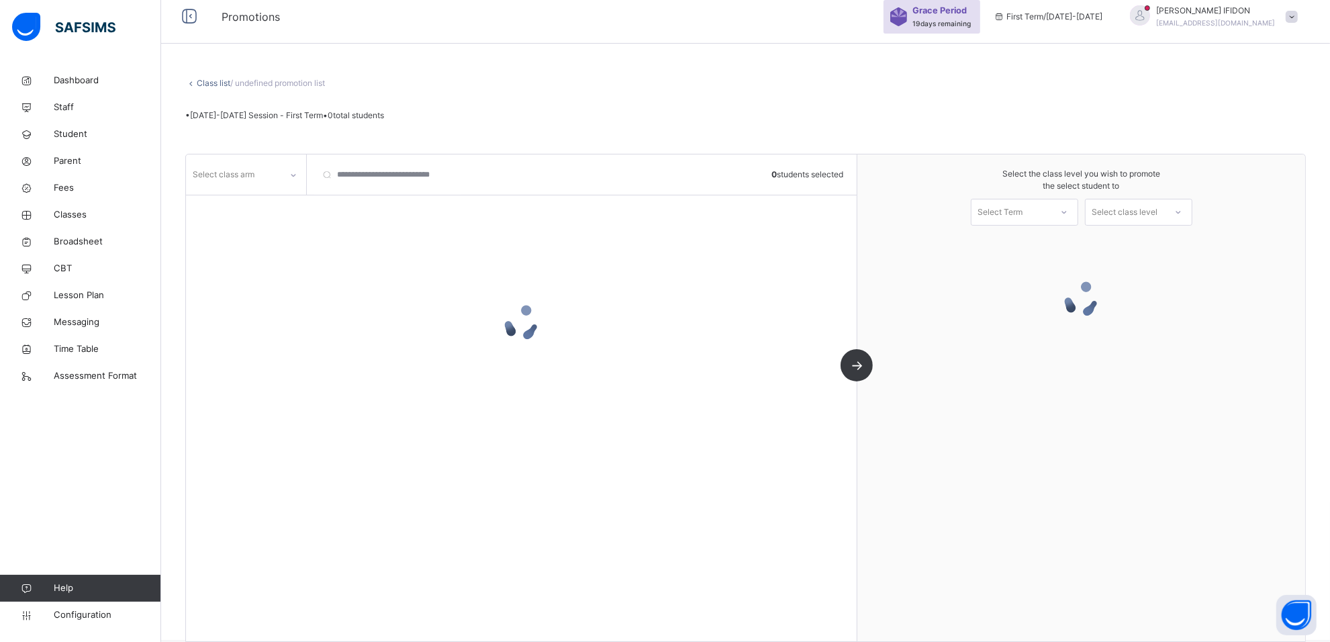
scroll to position [30, 0]
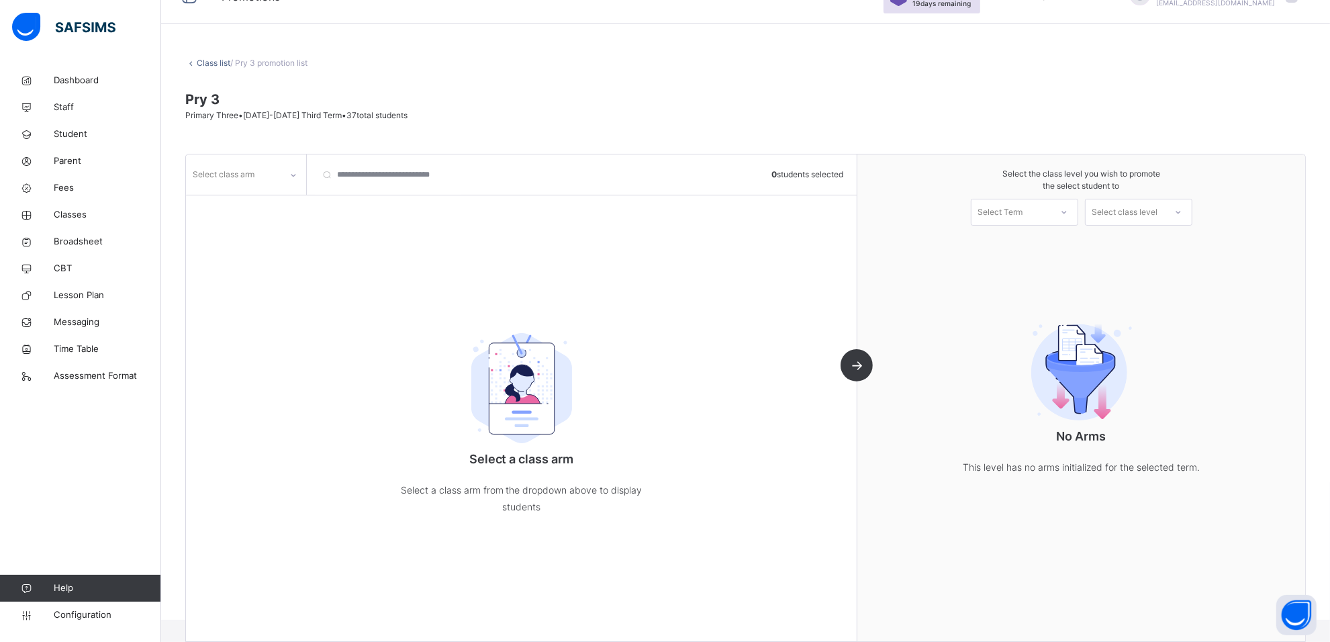
click at [287, 175] on div at bounding box center [293, 174] width 23 height 21
click at [257, 223] on div "Lily" at bounding box center [246, 227] width 119 height 23
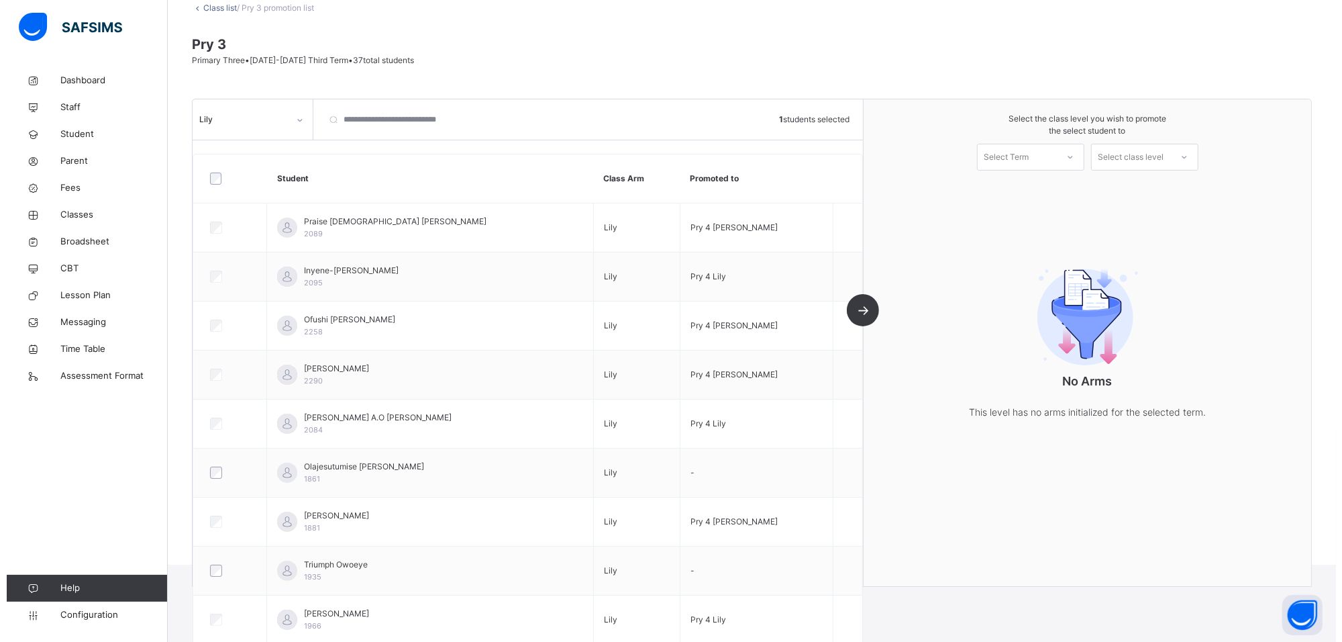
scroll to position [78, 0]
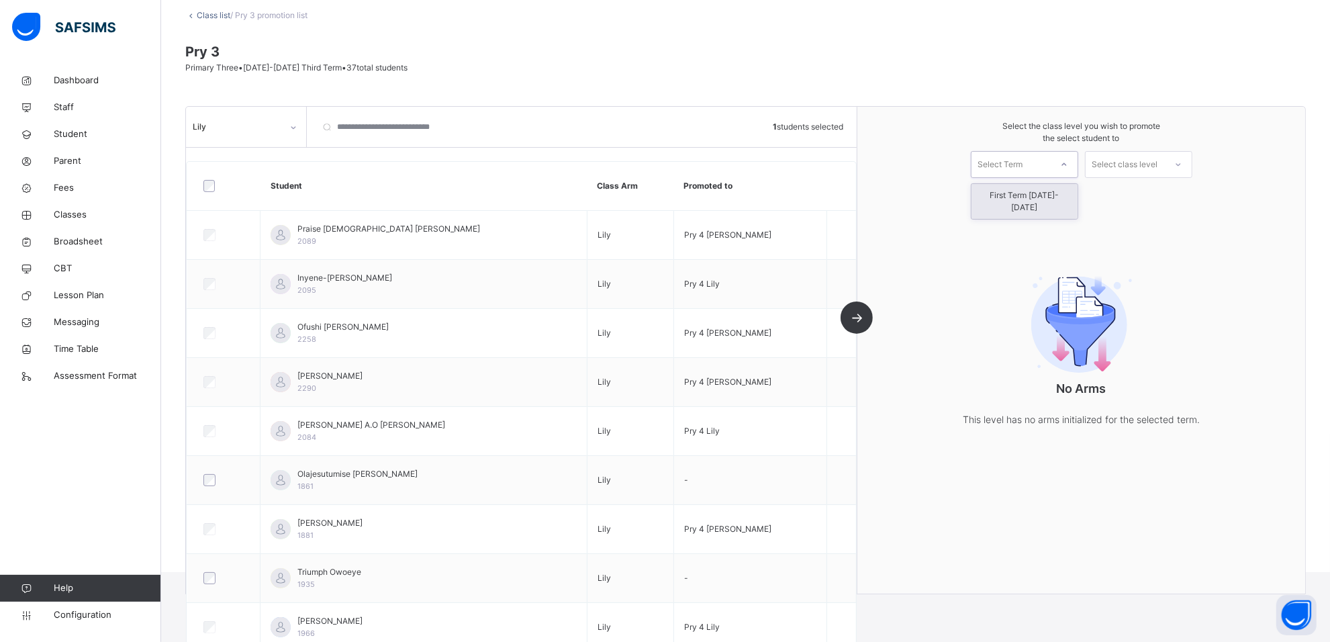
click at [1068, 159] on icon at bounding box center [1064, 164] width 8 height 13
click at [1057, 193] on div "First Term 2025-2026" at bounding box center [1024, 201] width 106 height 35
click at [1182, 165] on div at bounding box center [1178, 164] width 24 height 23
click at [1164, 196] on div "Primary Four" at bounding box center [1138, 195] width 106 height 23
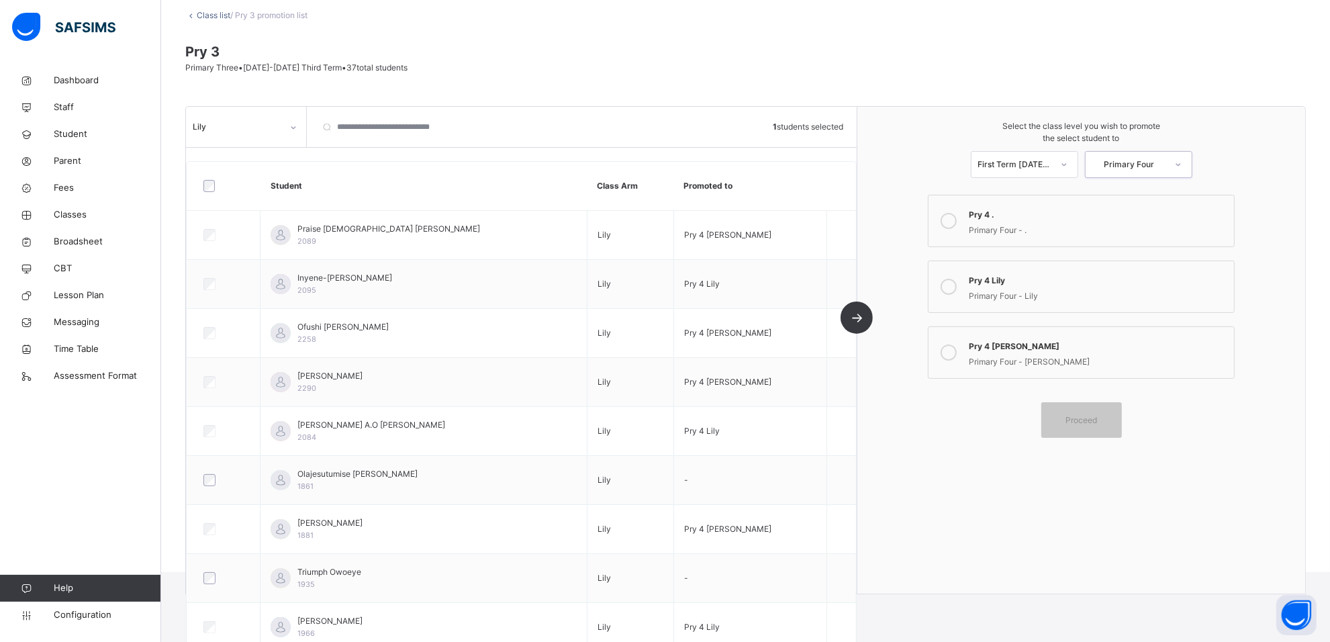
click at [1050, 299] on div "Primary Four - Lily" at bounding box center [1097, 294] width 258 height 15
click at [1083, 416] on span "Proceed" at bounding box center [1081, 420] width 32 height 12
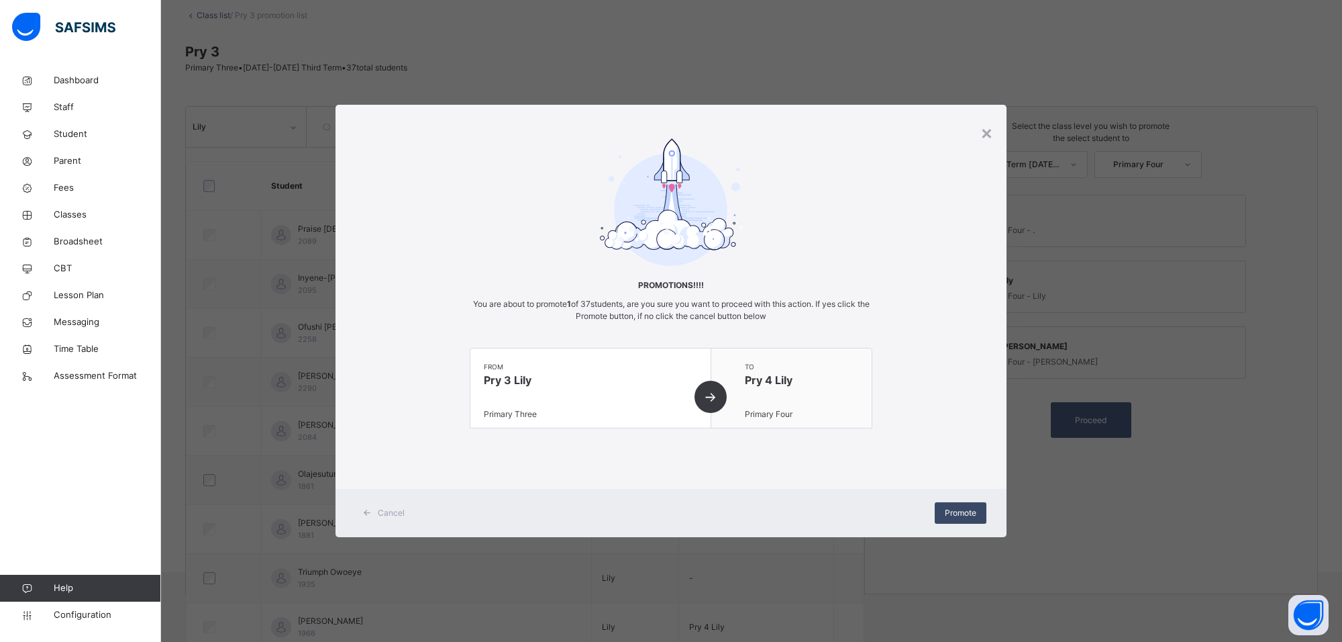
click at [945, 507] on span "Promote" at bounding box center [961, 513] width 32 height 12
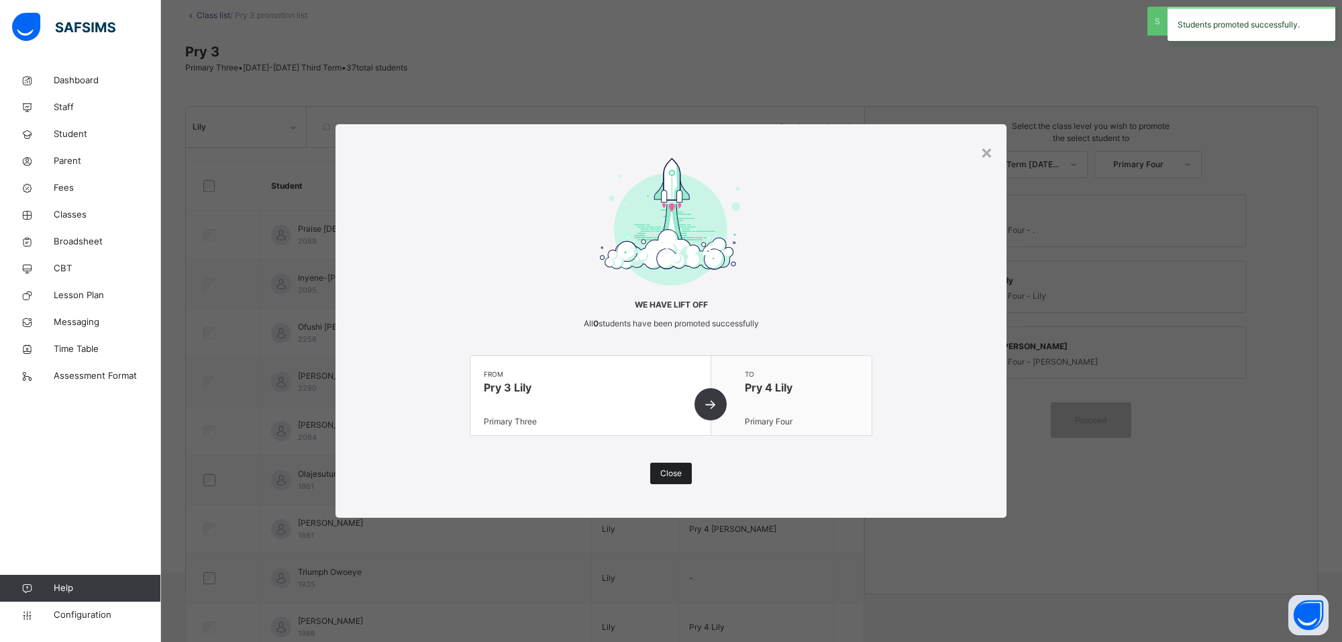
click at [663, 471] on span "Close" at bounding box center [670, 473] width 21 height 12
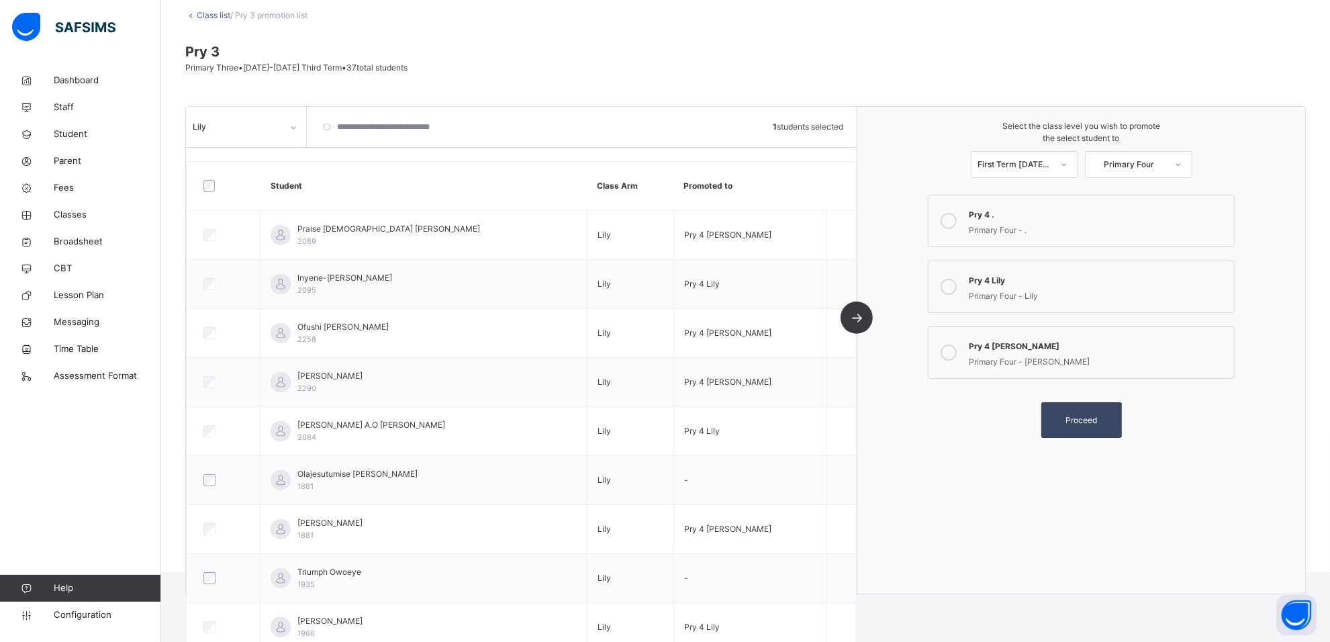
click at [1107, 417] on span "Proceed" at bounding box center [1081, 420] width 60 height 12
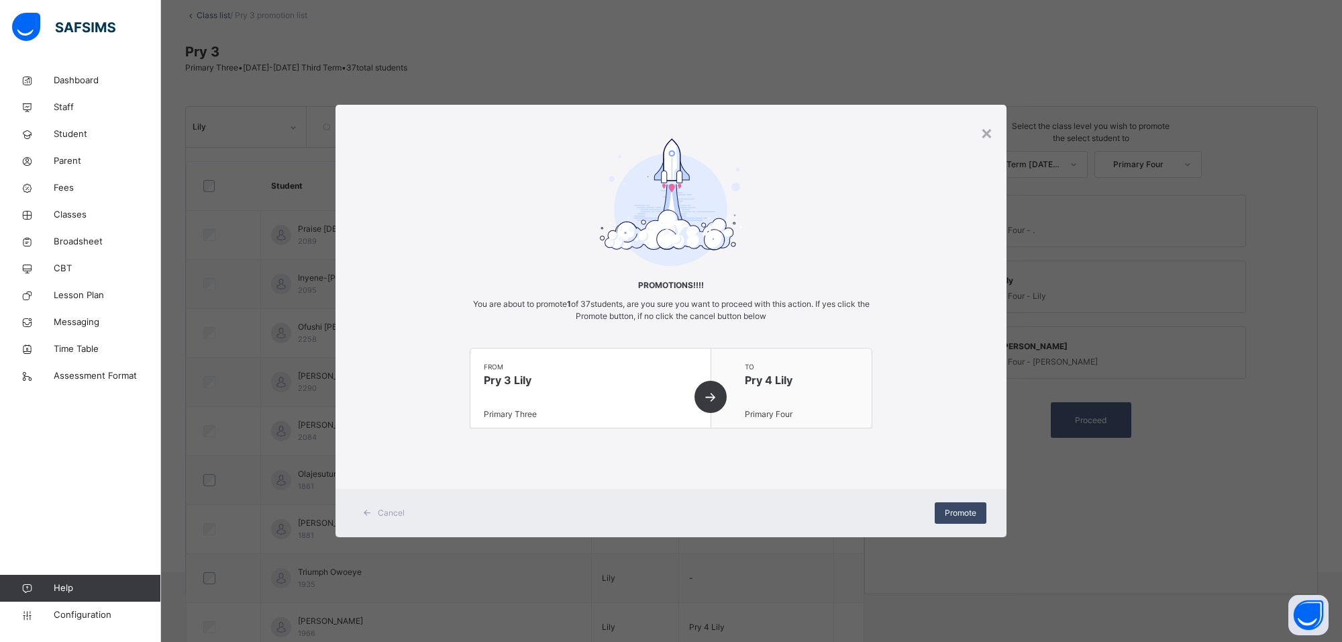
click at [943, 514] on div "Promote" at bounding box center [961, 512] width 52 height 21
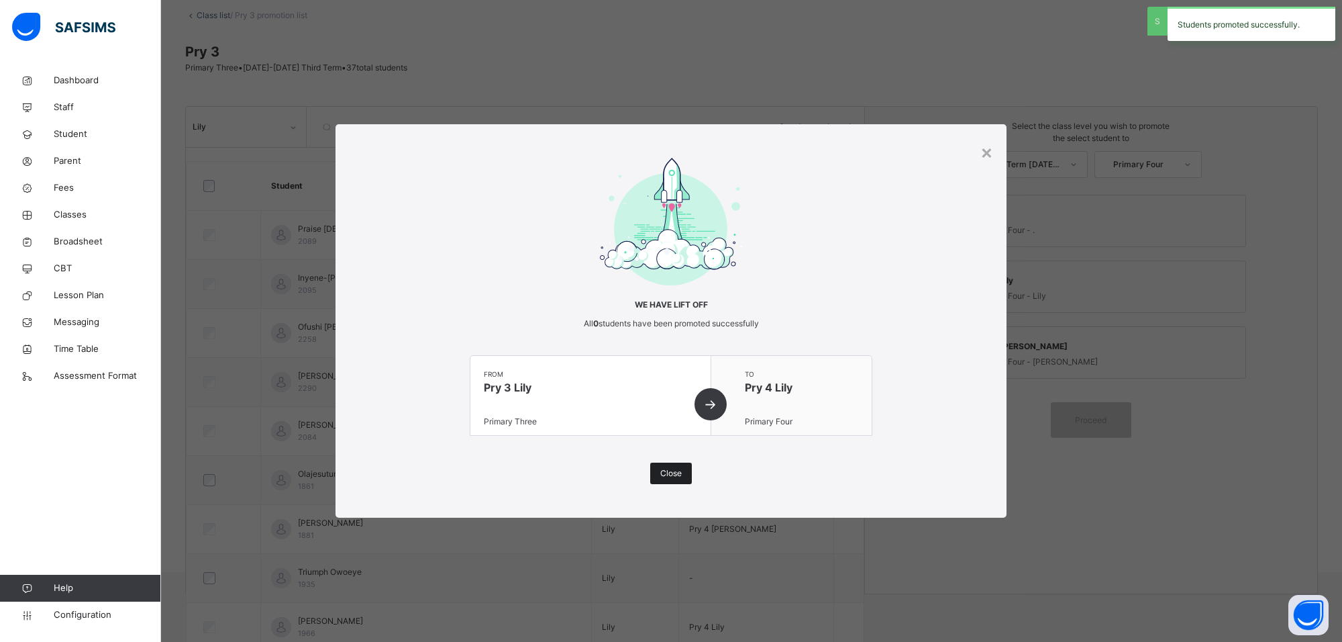
click at [666, 466] on div "Close" at bounding box center [671, 472] width 42 height 21
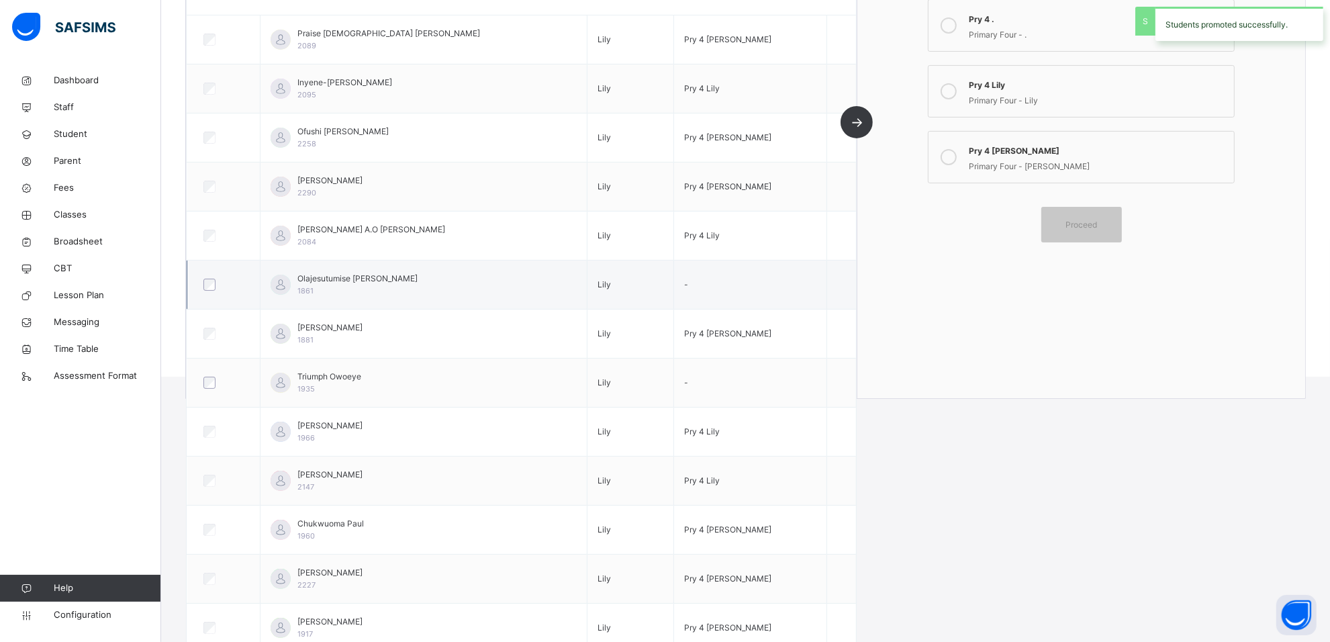
scroll to position [0, 0]
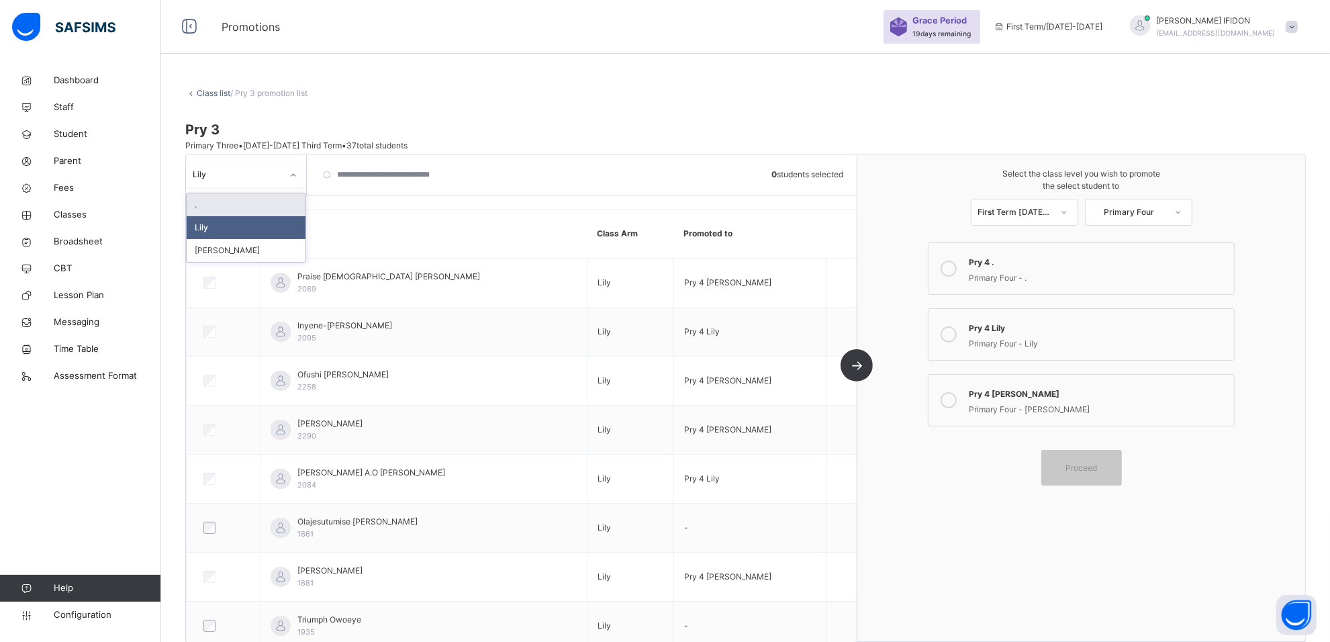
click at [297, 177] on icon at bounding box center [293, 174] width 8 height 13
click at [279, 242] on div "Sharon" at bounding box center [246, 250] width 119 height 23
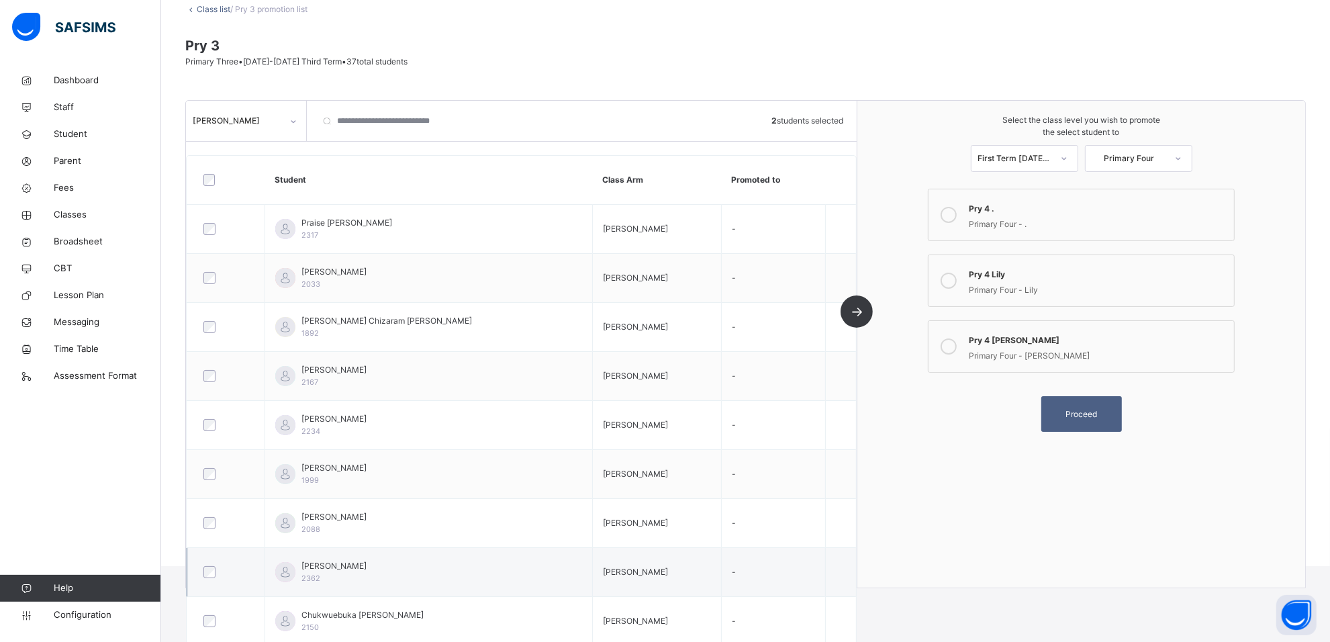
scroll to position [168, 0]
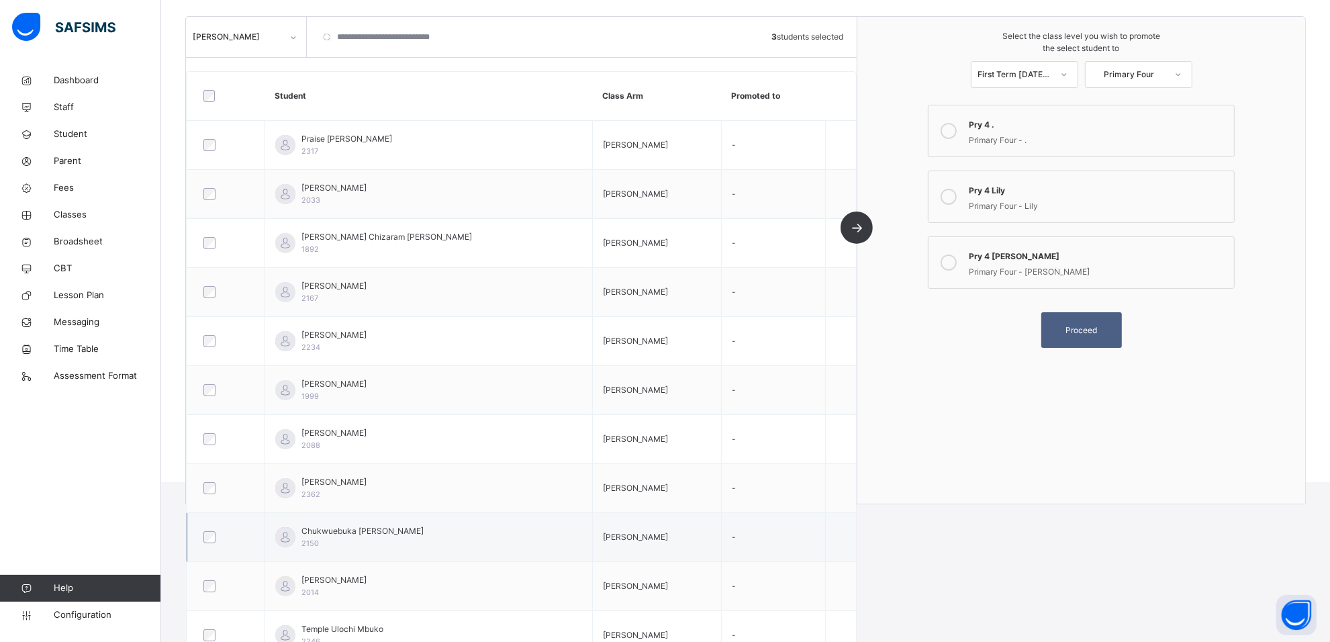
click at [213, 532] on div at bounding box center [225, 537] width 57 height 28
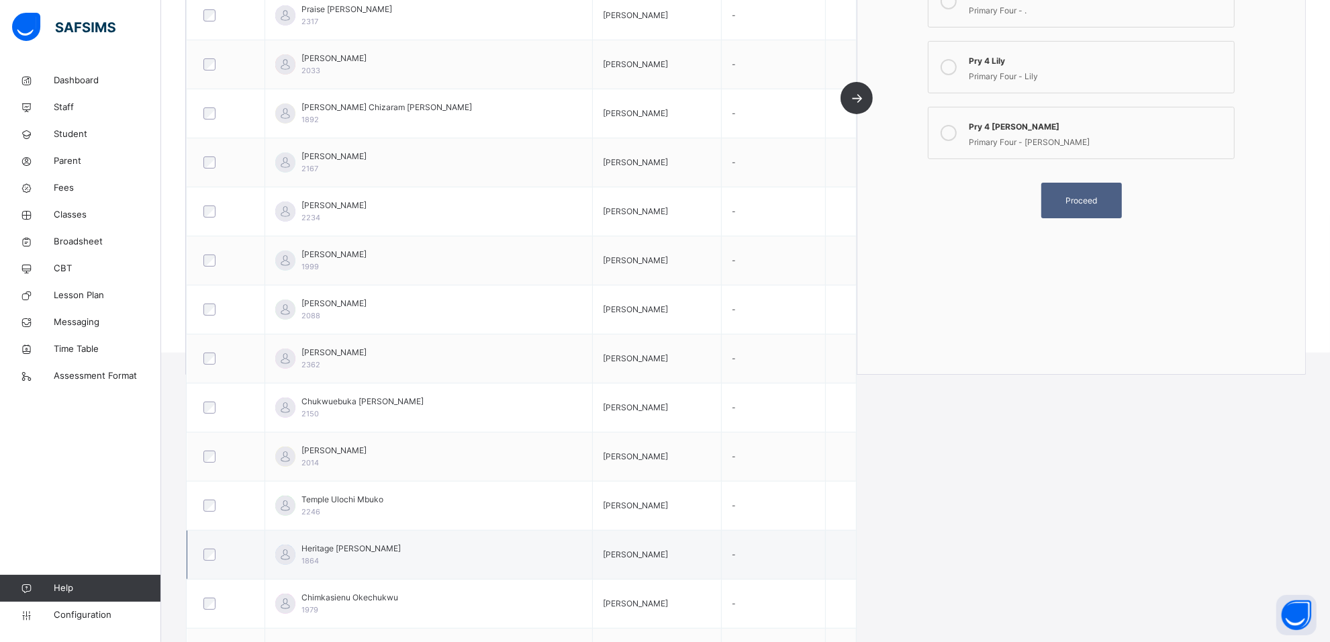
scroll to position [419, 0]
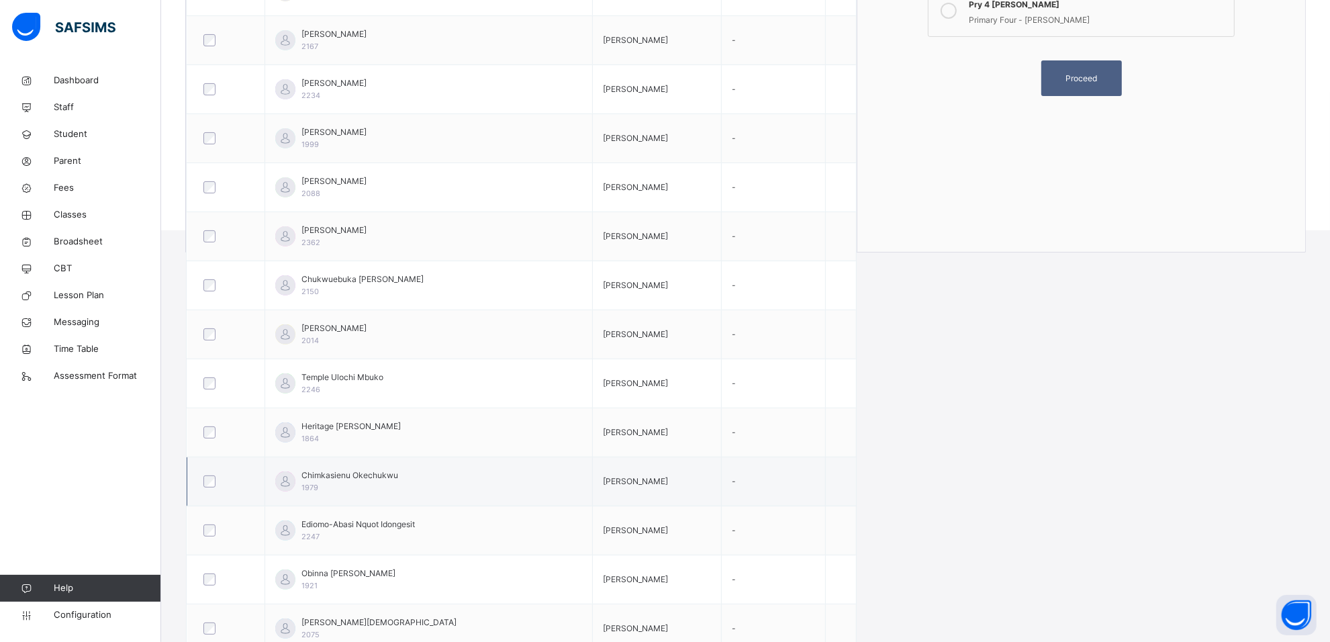
click at [202, 485] on div at bounding box center [226, 481] width 50 height 12
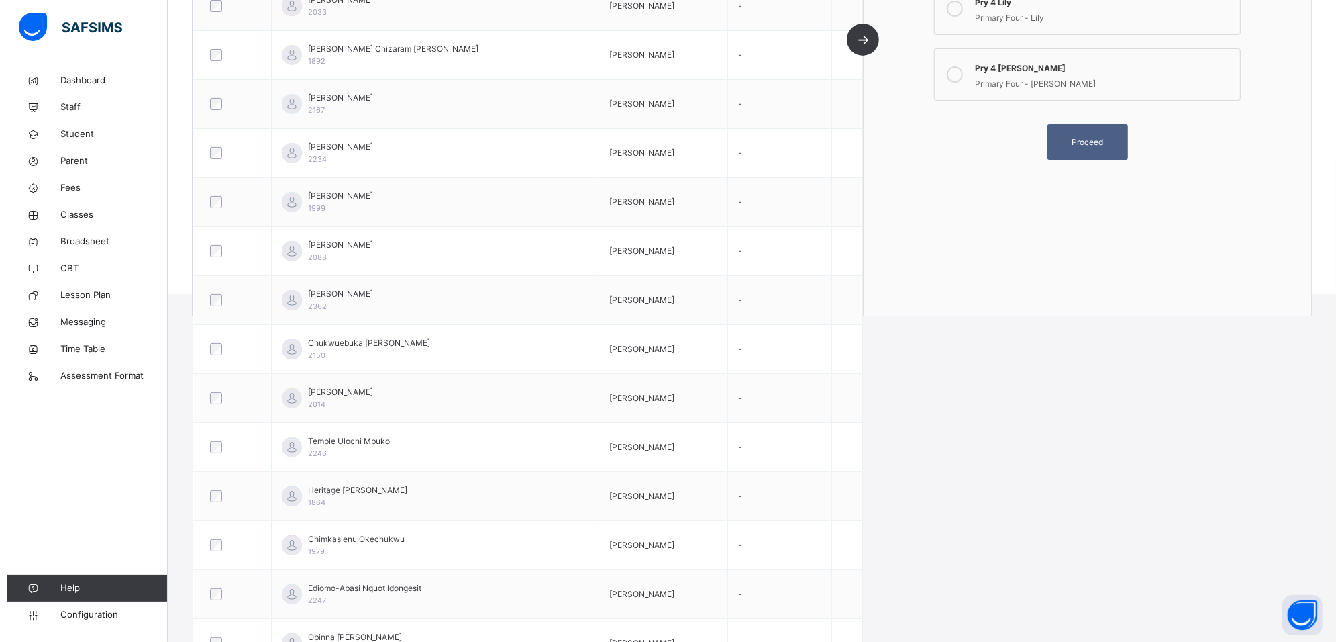
scroll to position [112, 0]
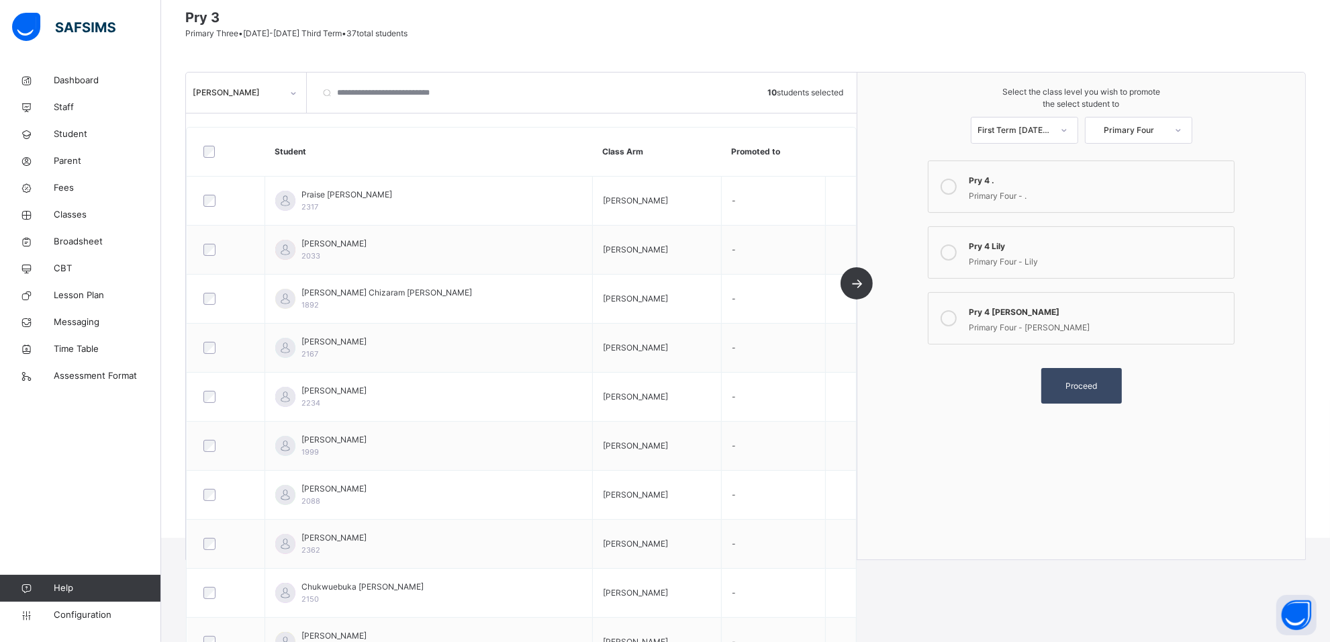
click at [1068, 381] on span "Proceed" at bounding box center [1081, 386] width 60 height 12
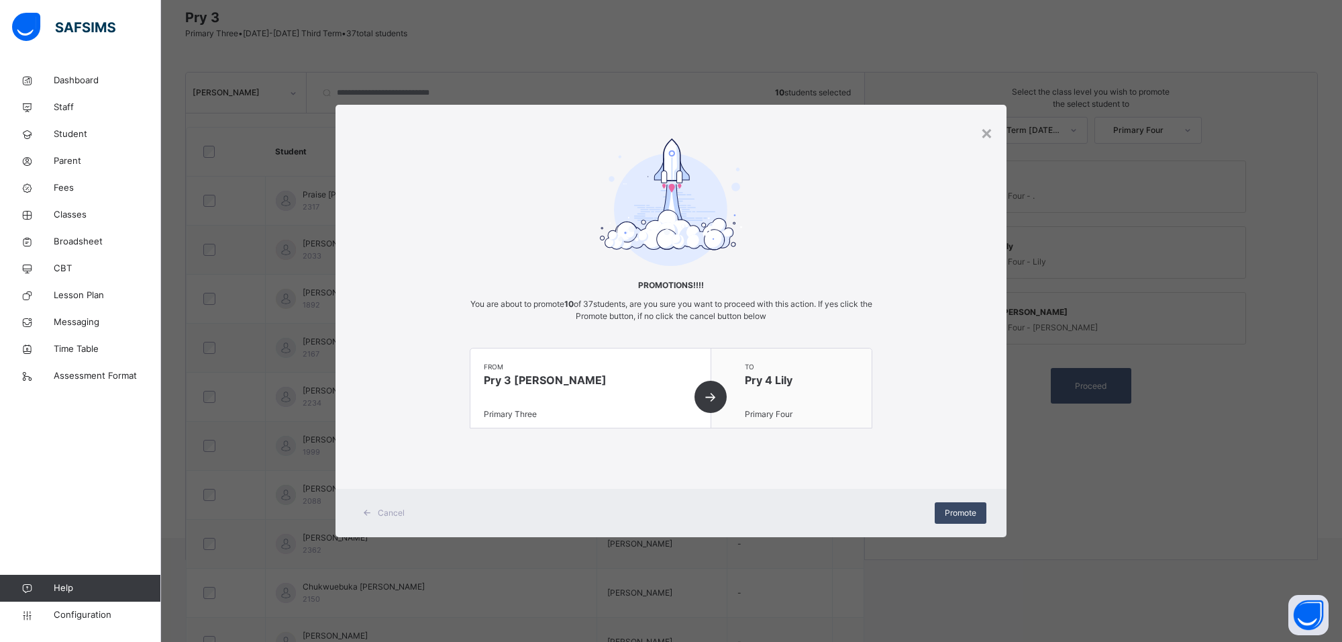
click at [966, 504] on div "Promote" at bounding box center [961, 512] width 52 height 21
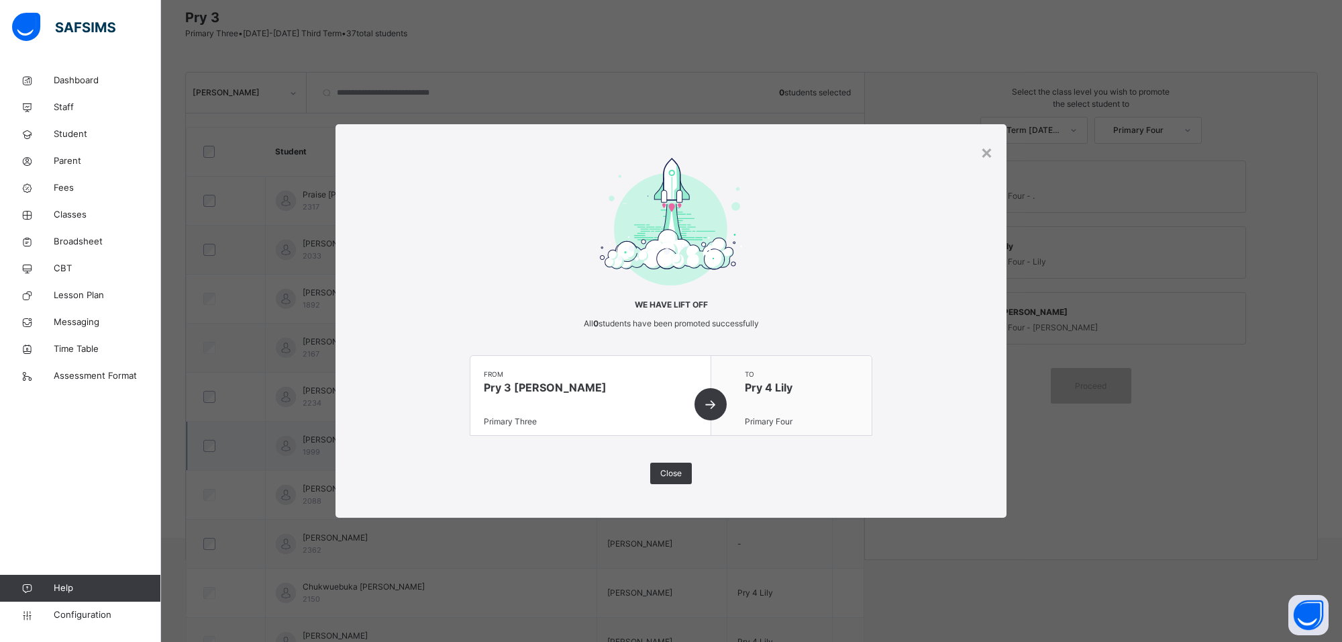
click at [675, 468] on span "Close" at bounding box center [670, 473] width 21 height 12
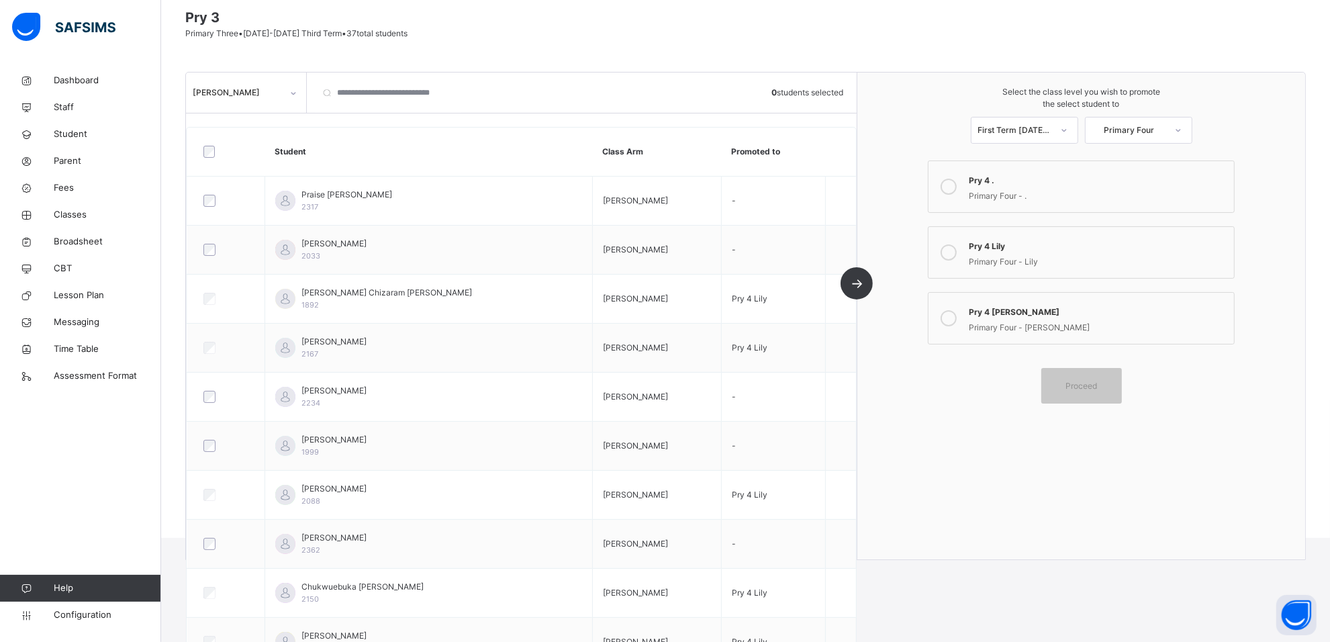
click at [1064, 313] on div "Pry 4 Sharon" at bounding box center [1097, 310] width 258 height 15
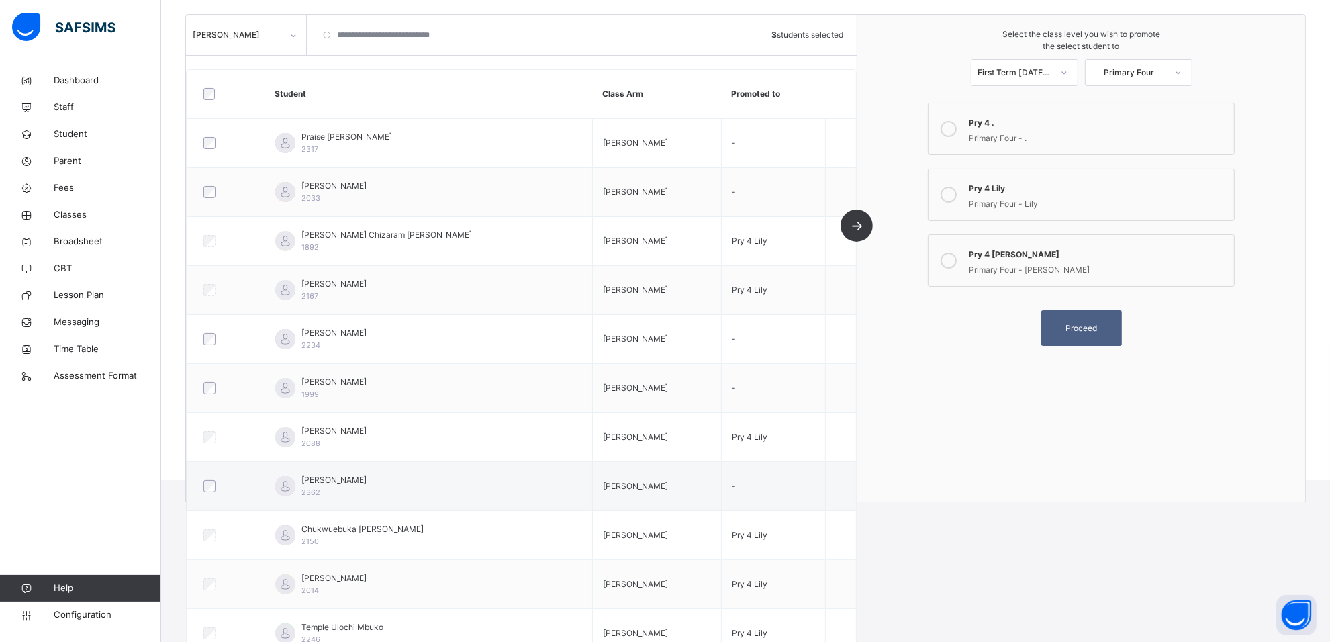
scroll to position [196, 0]
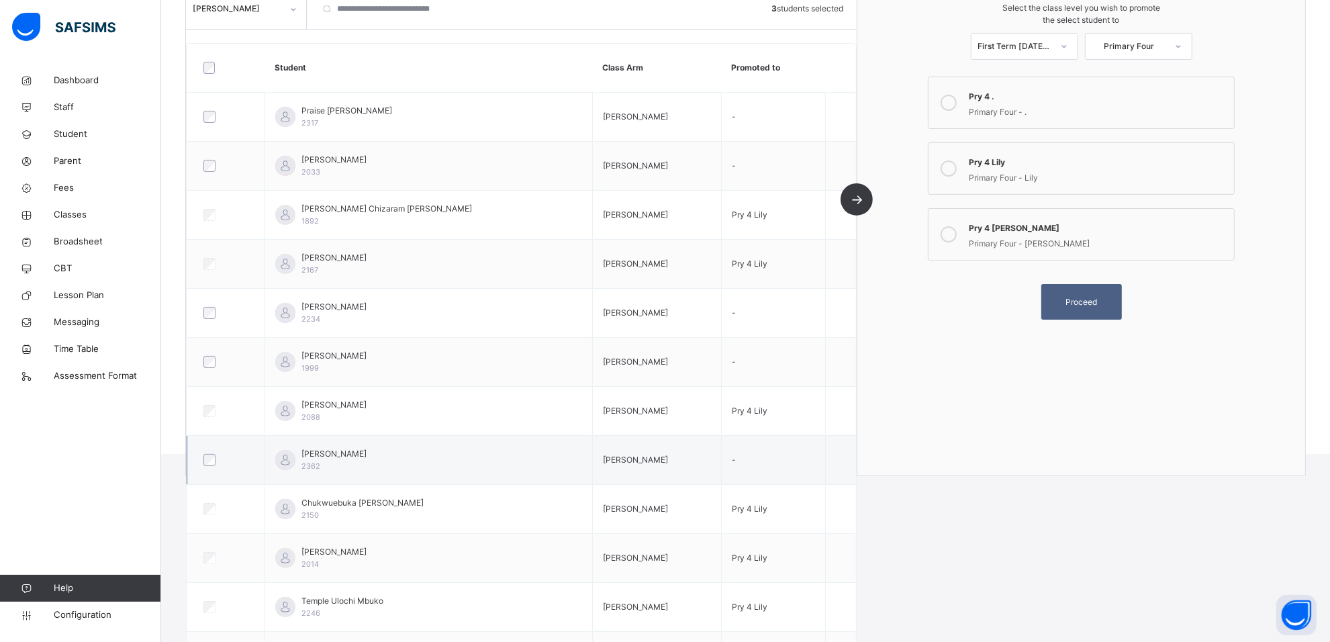
click at [208, 467] on div at bounding box center [225, 460] width 57 height 28
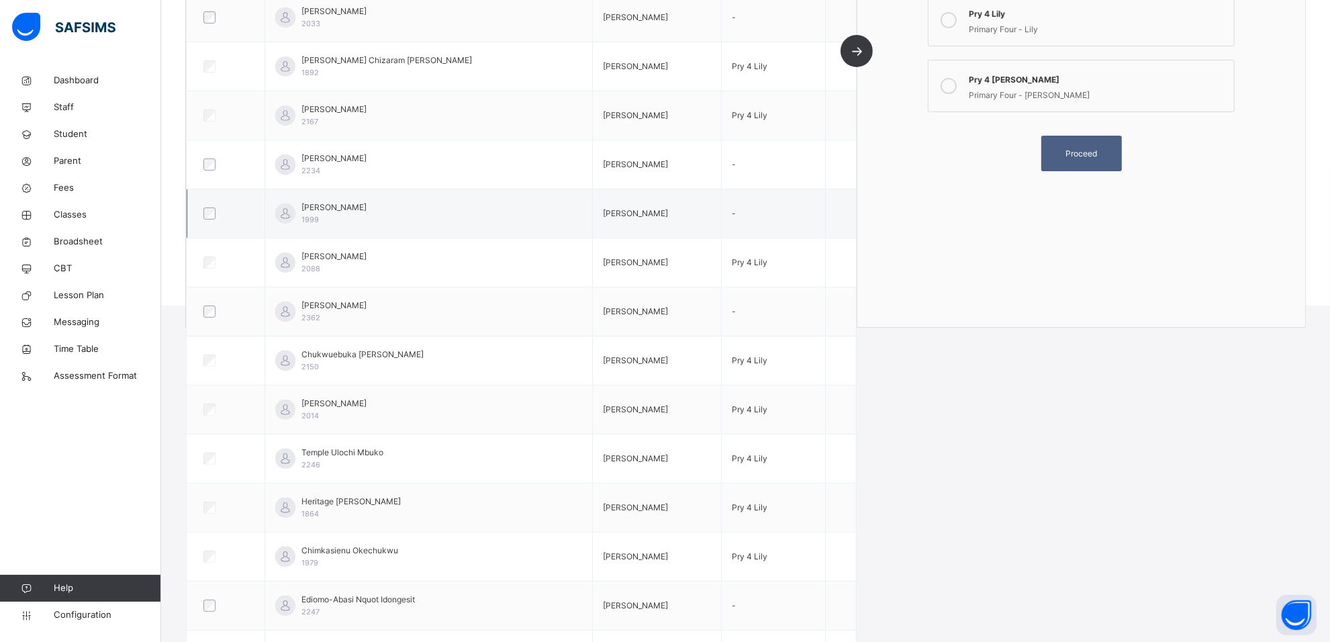
scroll to position [0, 0]
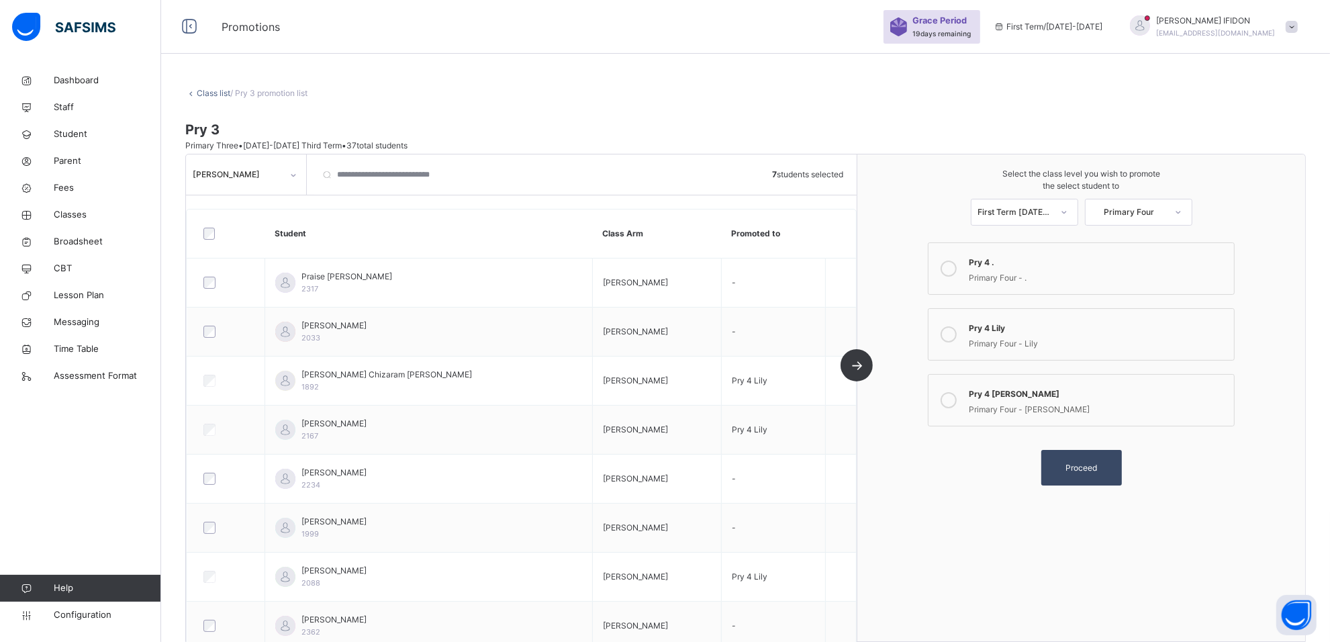
click at [1105, 475] on div "Proceed" at bounding box center [1081, 468] width 81 height 36
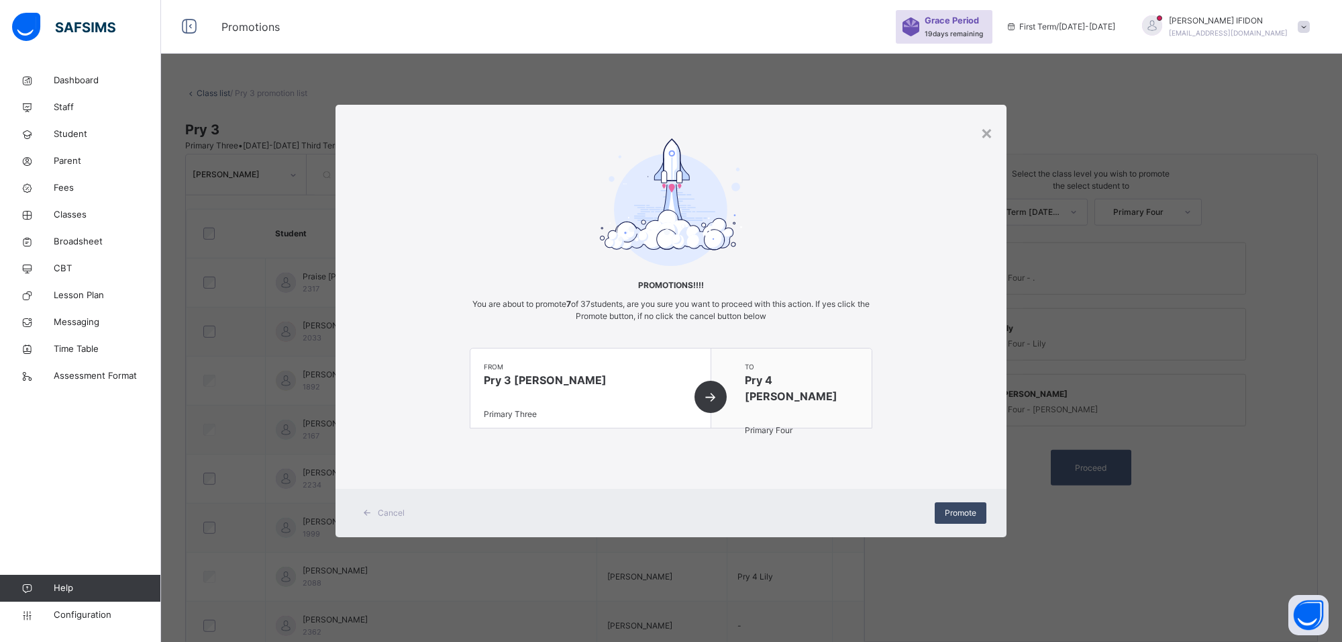
click at [964, 512] on span "Promote" at bounding box center [961, 513] width 32 height 12
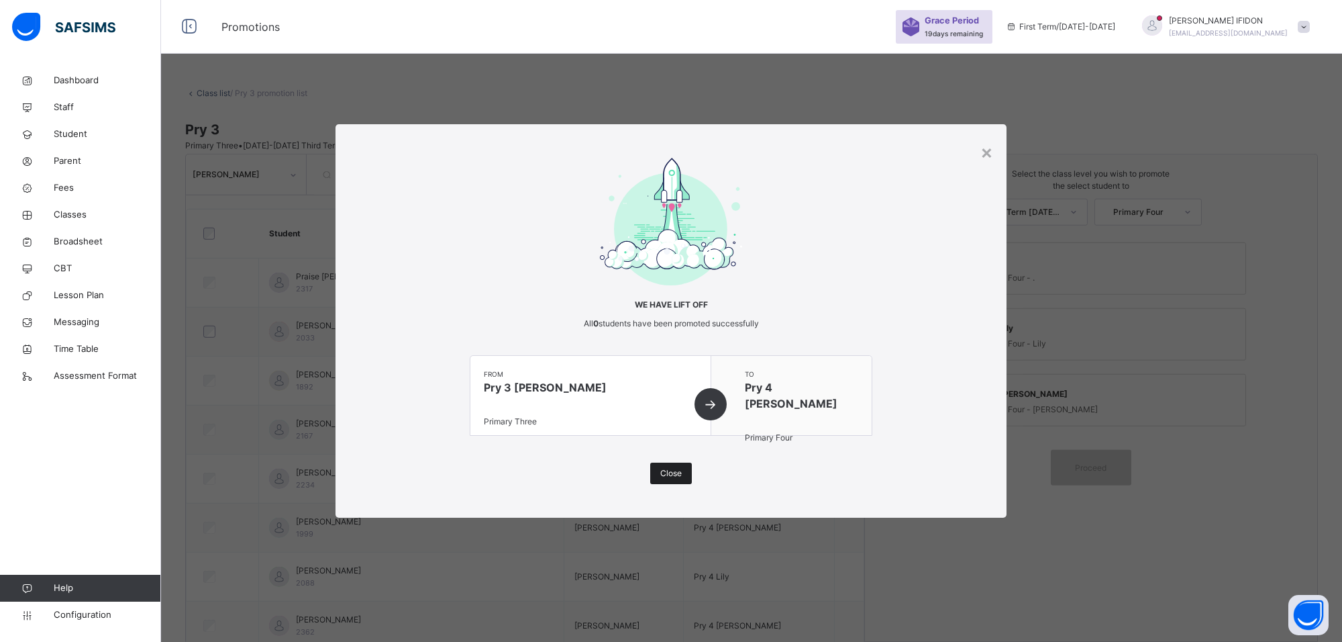
click at [675, 470] on span "Close" at bounding box center [670, 473] width 21 height 12
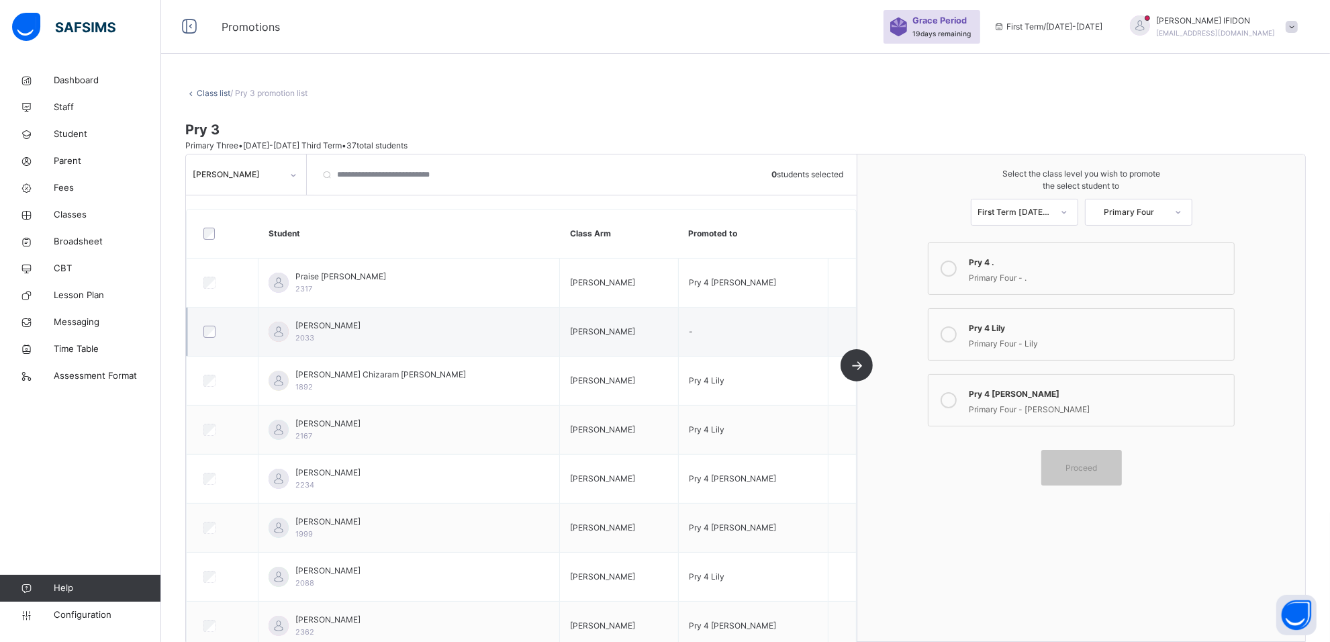
click at [195, 338] on td at bounding box center [222, 331] width 71 height 49
click at [1111, 463] on span "Proceed" at bounding box center [1081, 467] width 60 height 12
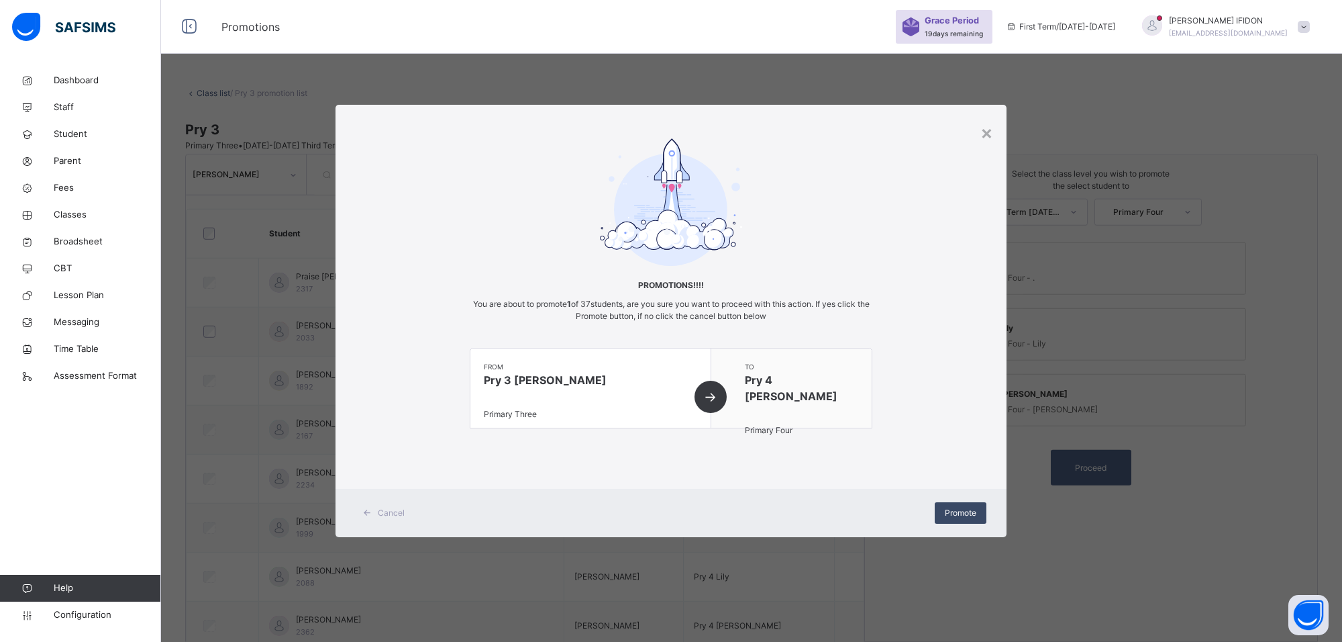
click at [968, 508] on span "Promote" at bounding box center [961, 513] width 32 height 12
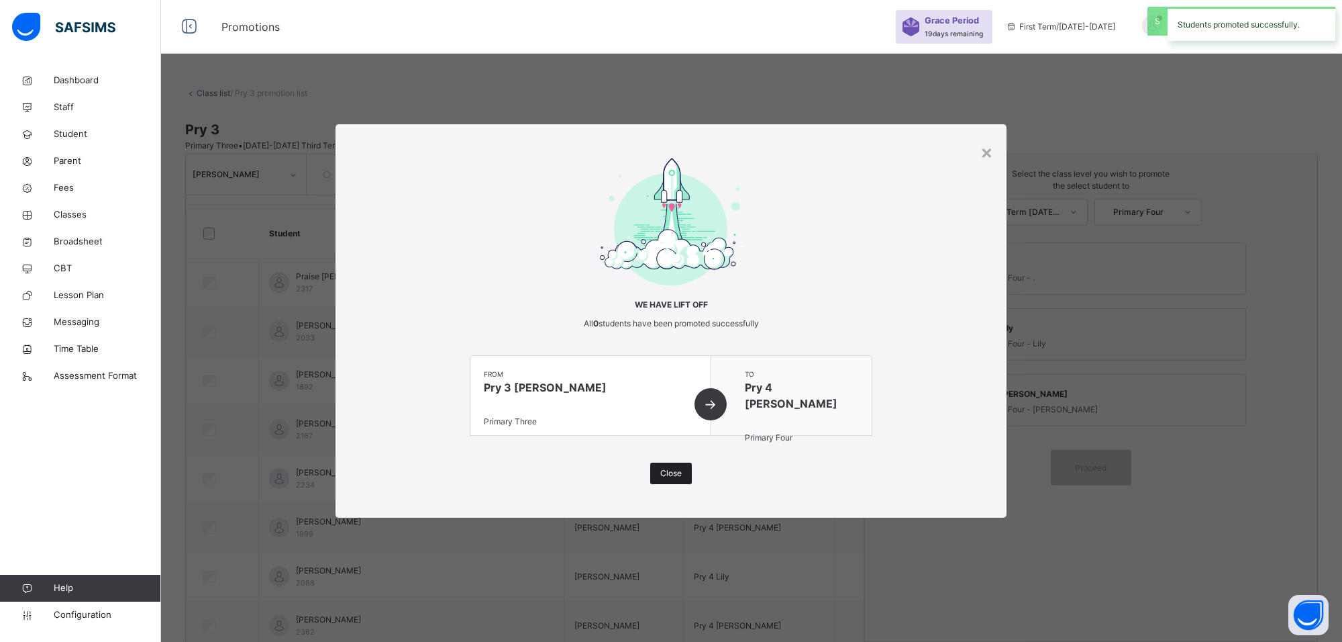
click at [680, 471] on span "Close" at bounding box center [670, 473] width 21 height 12
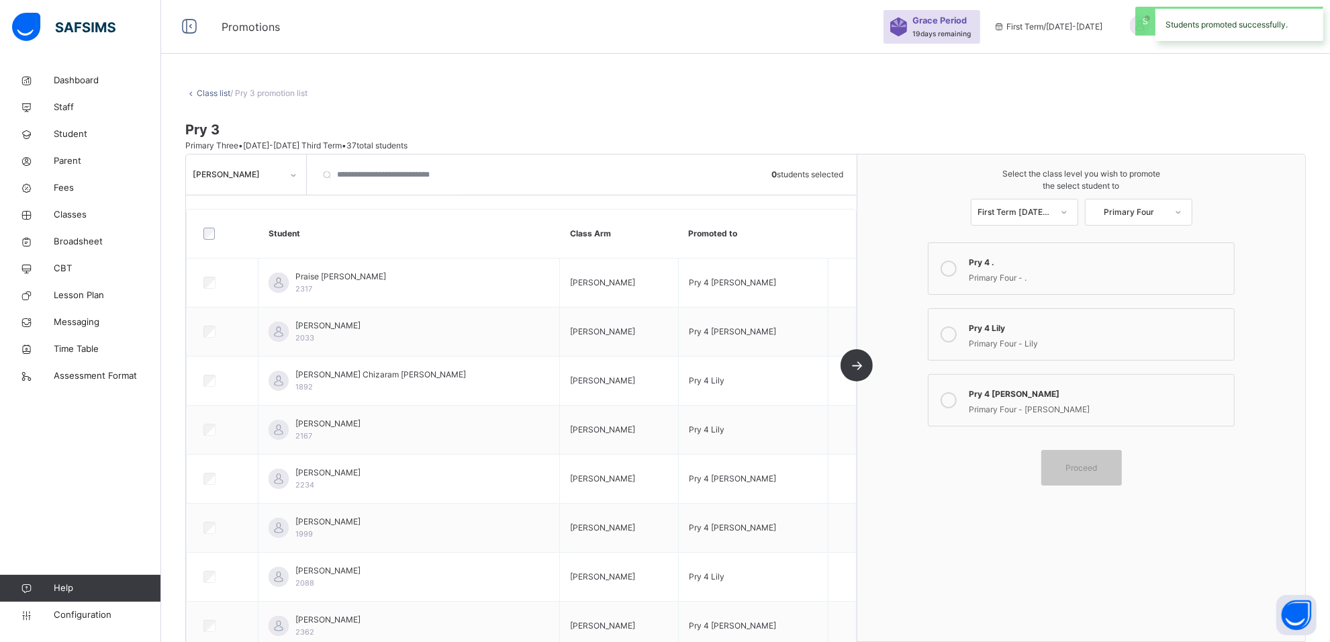
click at [293, 172] on icon at bounding box center [293, 174] width 8 height 13
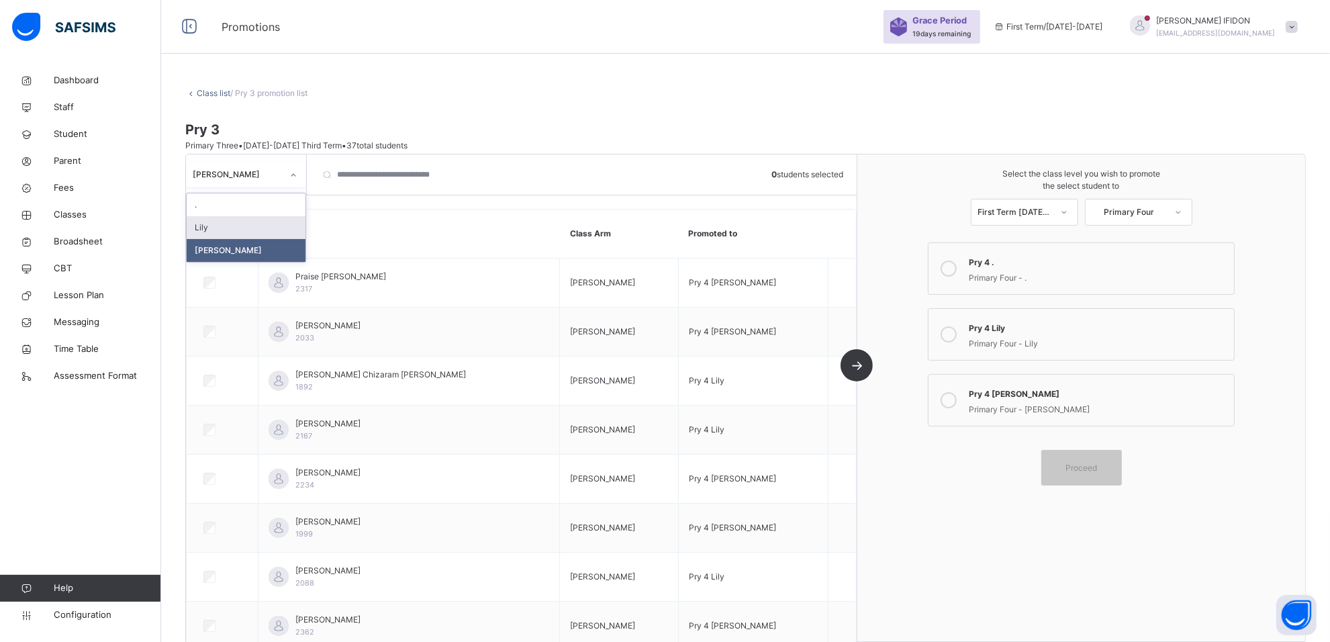
click at [277, 228] on div "Lily" at bounding box center [246, 227] width 119 height 23
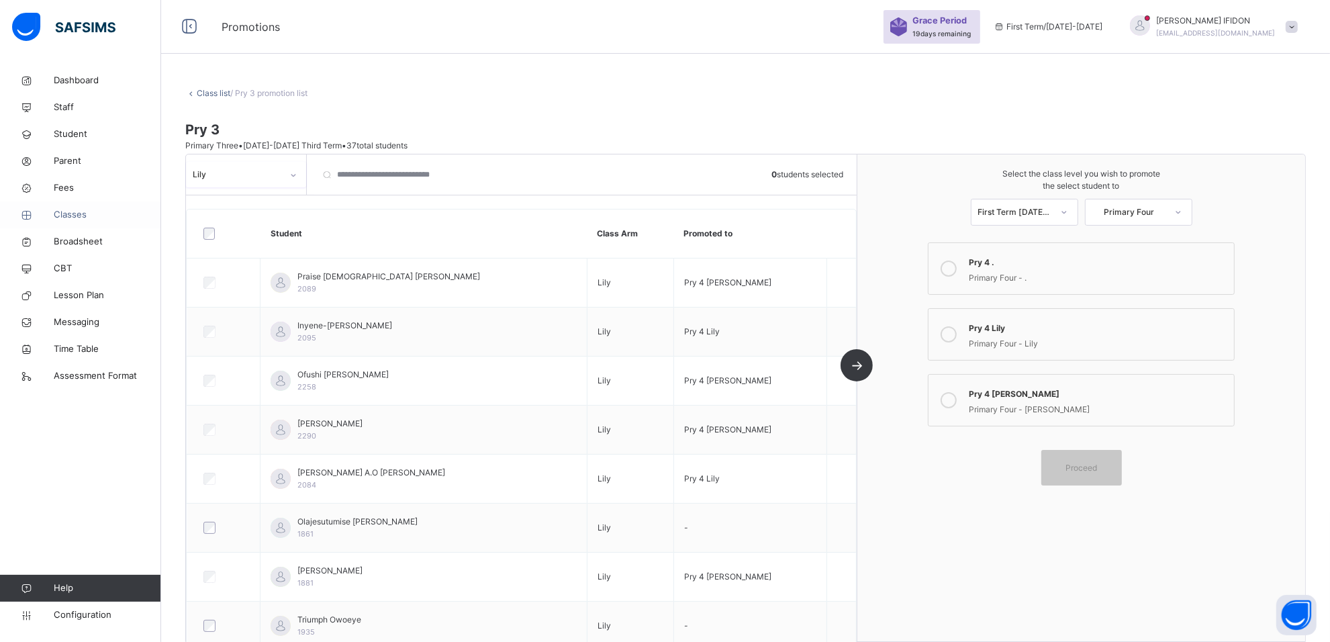
click at [79, 213] on span "Classes" at bounding box center [107, 214] width 107 height 13
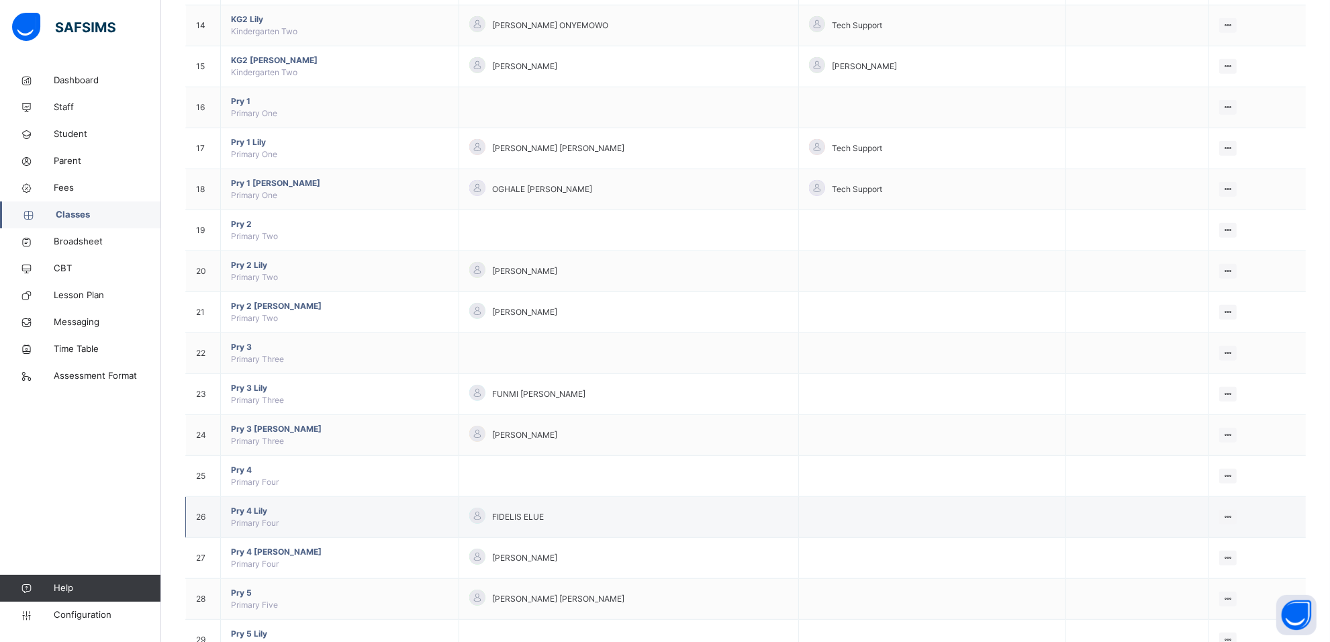
scroll to position [839, 0]
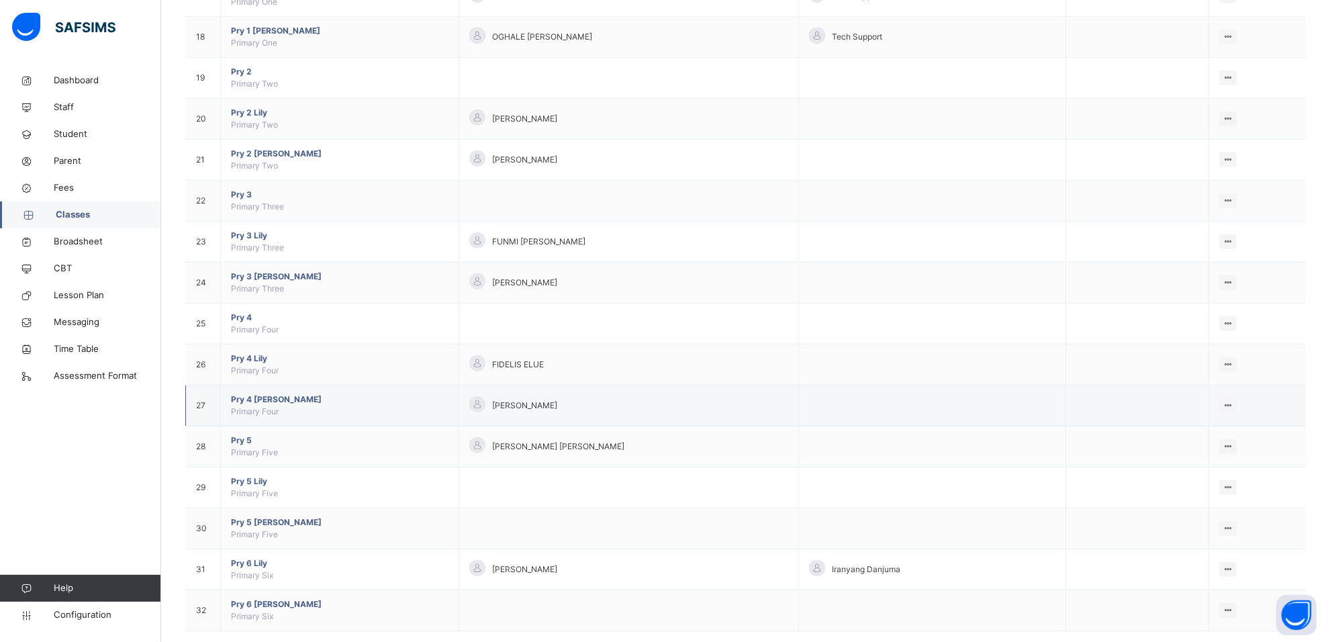
click at [256, 399] on span "Pry 4 Sharon" at bounding box center [339, 399] width 217 height 12
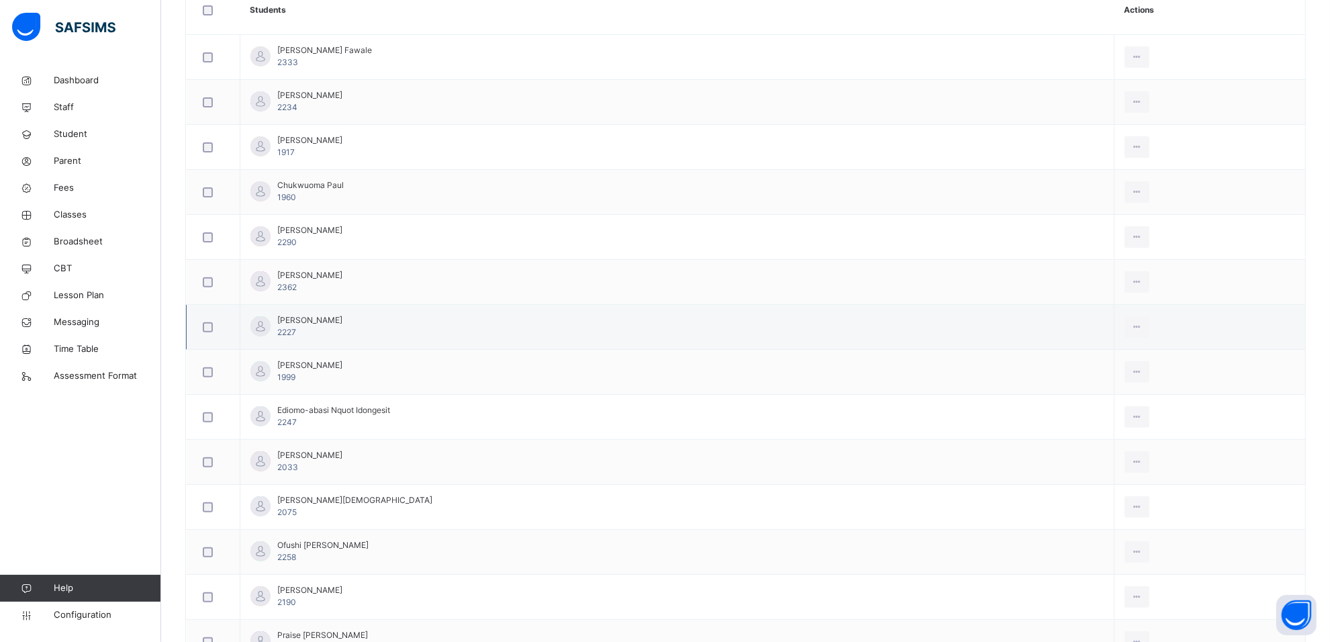
scroll to position [175, 0]
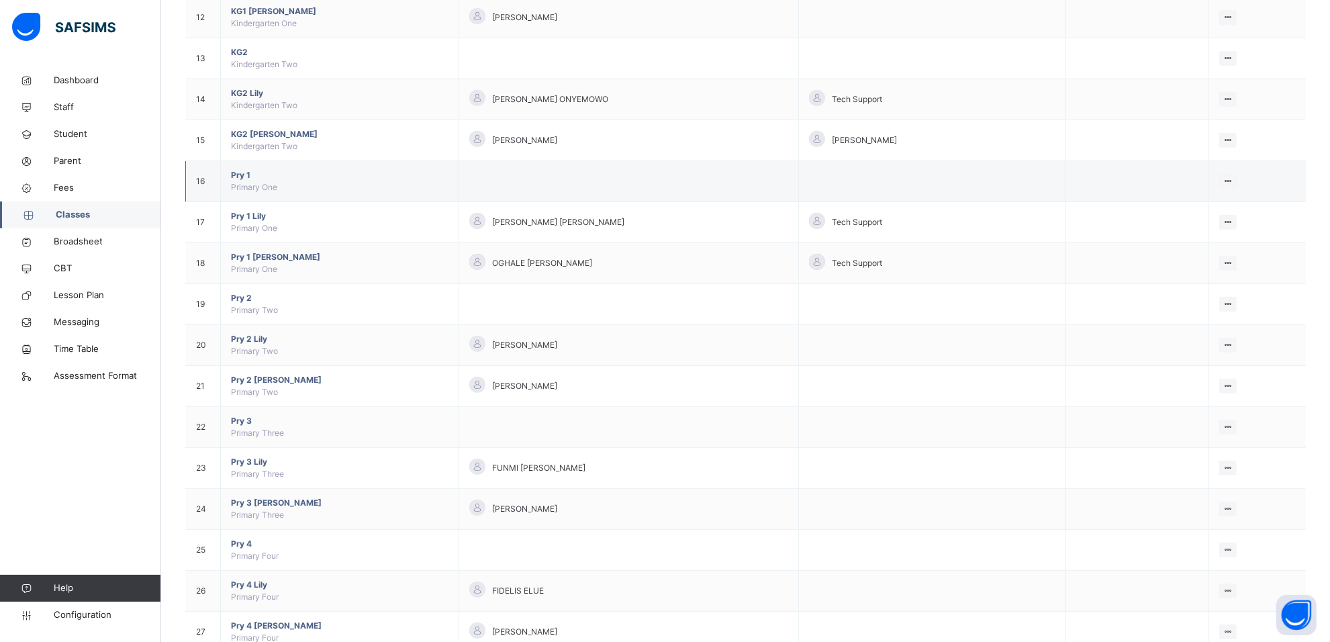
scroll to position [839, 0]
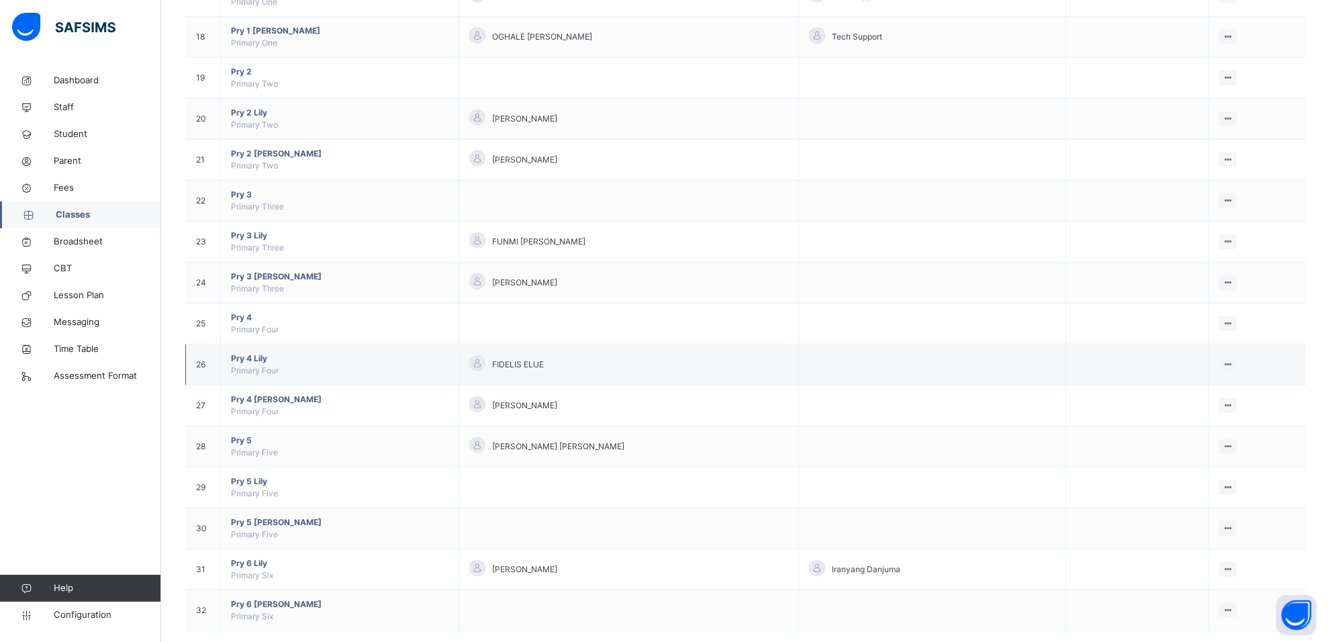
click at [260, 360] on span "Pry 4 Lily" at bounding box center [339, 358] width 217 height 12
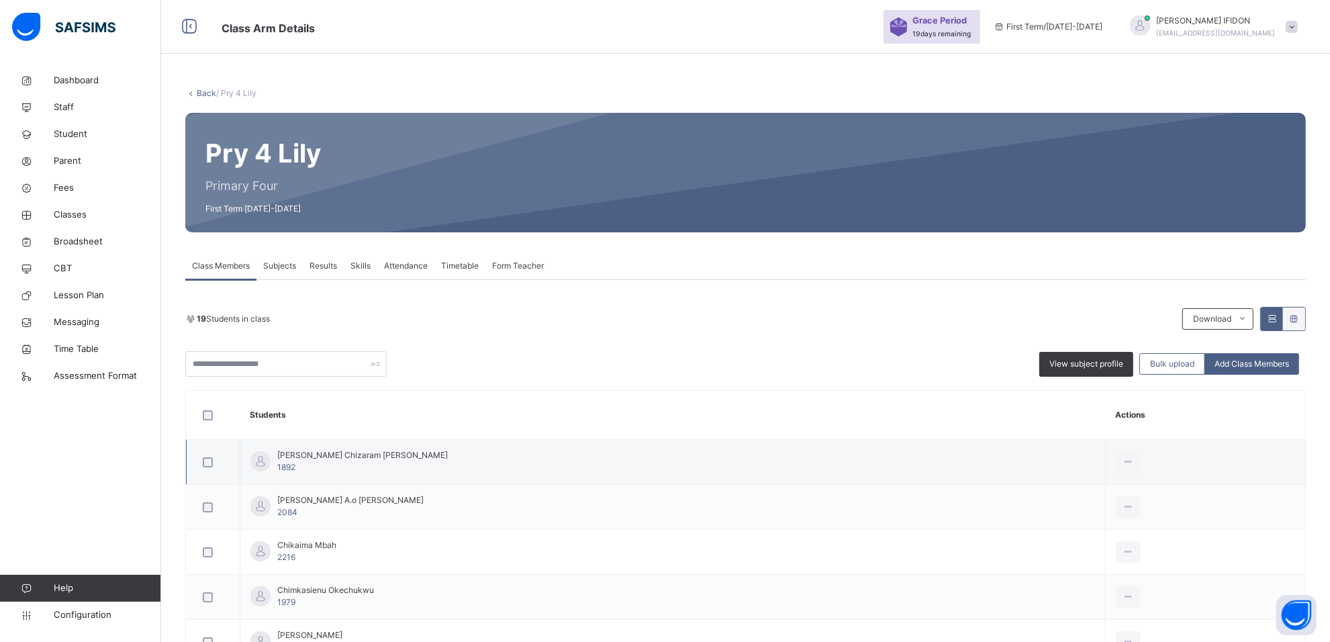
click at [289, 467] on span "1892" at bounding box center [286, 467] width 18 height 10
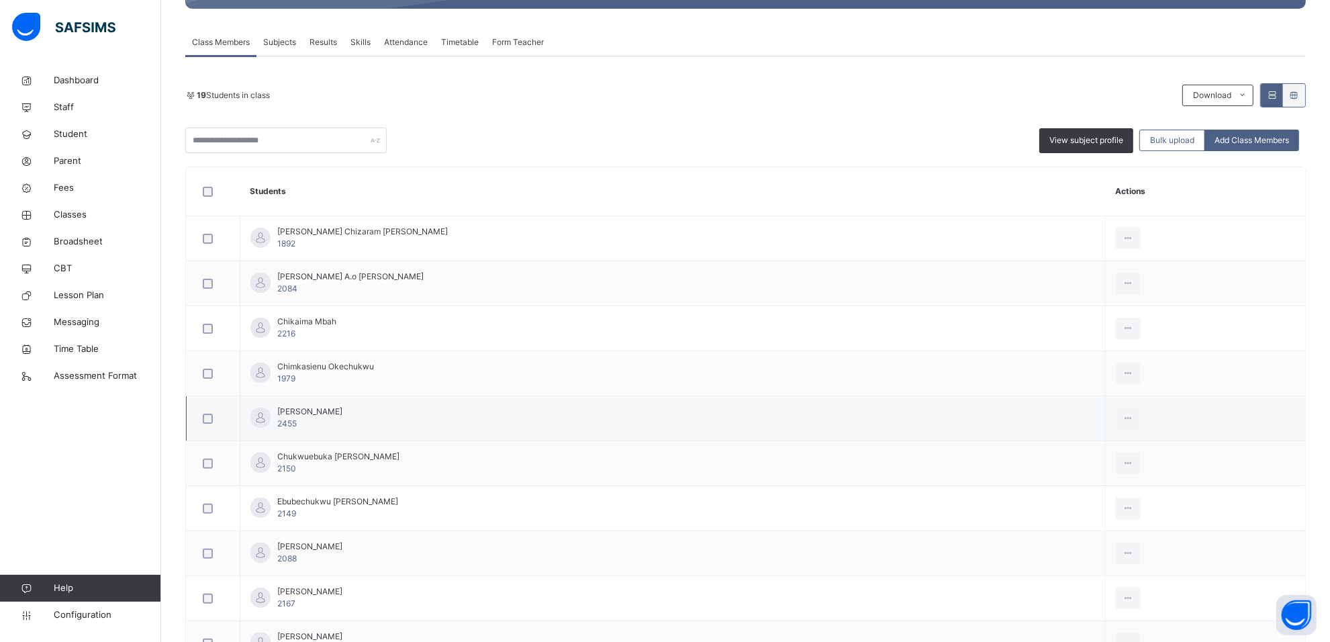
scroll to position [252, 0]
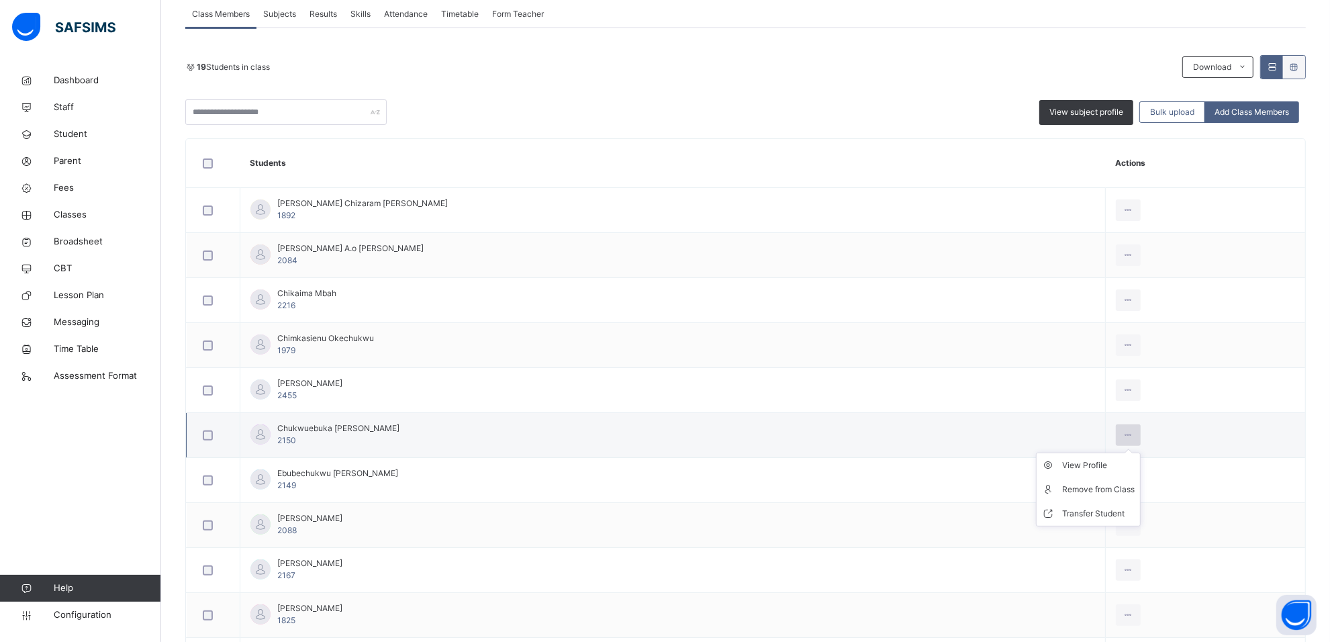
click at [1122, 432] on icon at bounding box center [1127, 435] width 11 height 12
click at [1084, 511] on div "Transfer Student" at bounding box center [1098, 513] width 72 height 13
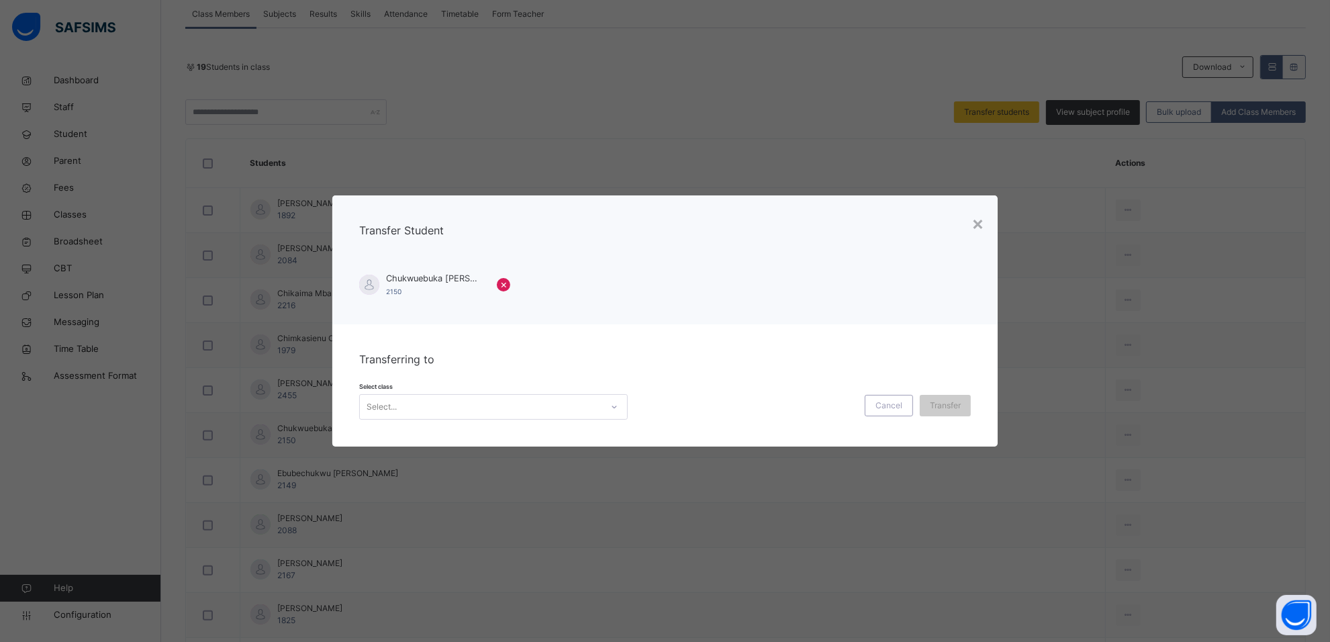
click at [610, 408] on icon at bounding box center [614, 406] width 8 height 13
click at [562, 452] on div "Pry 4 Sharon" at bounding box center [493, 459] width 267 height 23
click at [964, 405] on span "Transfer" at bounding box center [954, 405] width 31 height 12
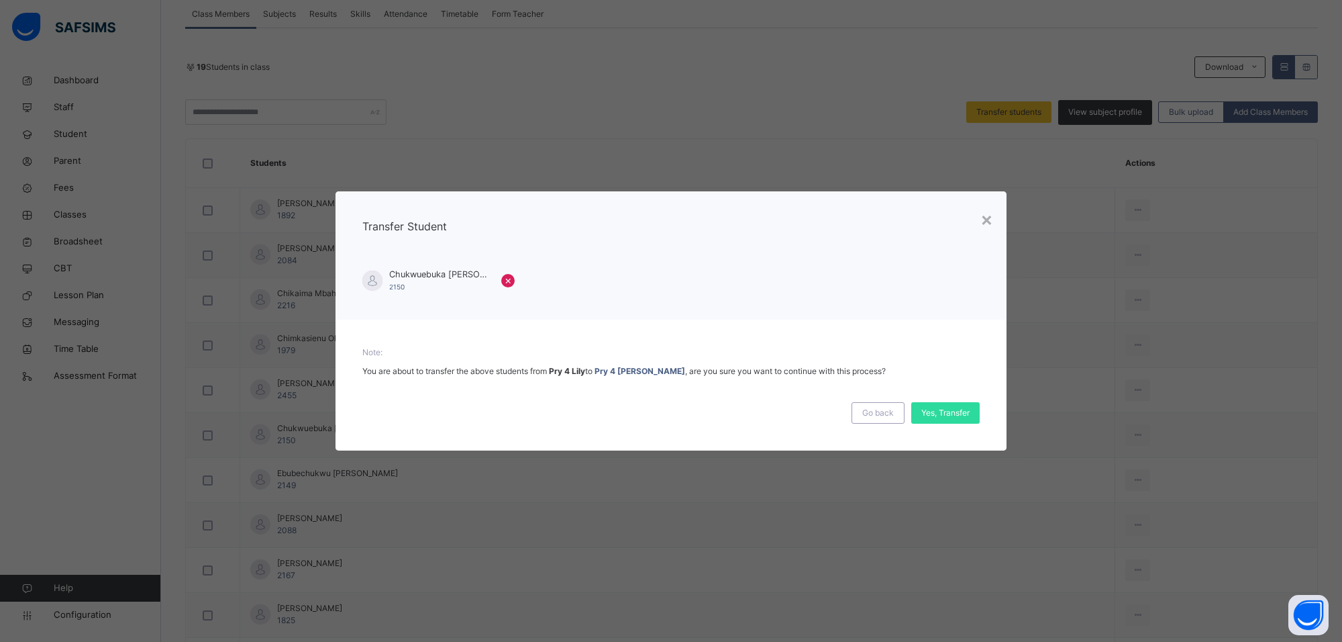
click at [964, 405] on div "Yes, Transfer" at bounding box center [945, 412] width 68 height 21
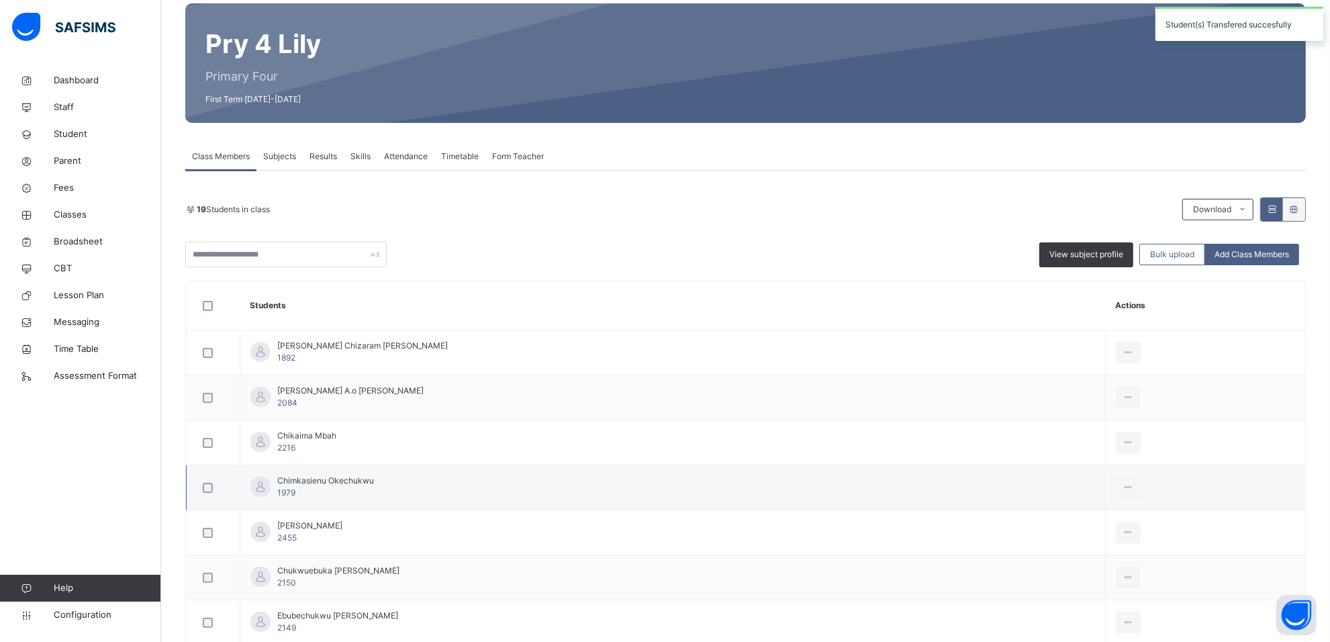
scroll to position [0, 0]
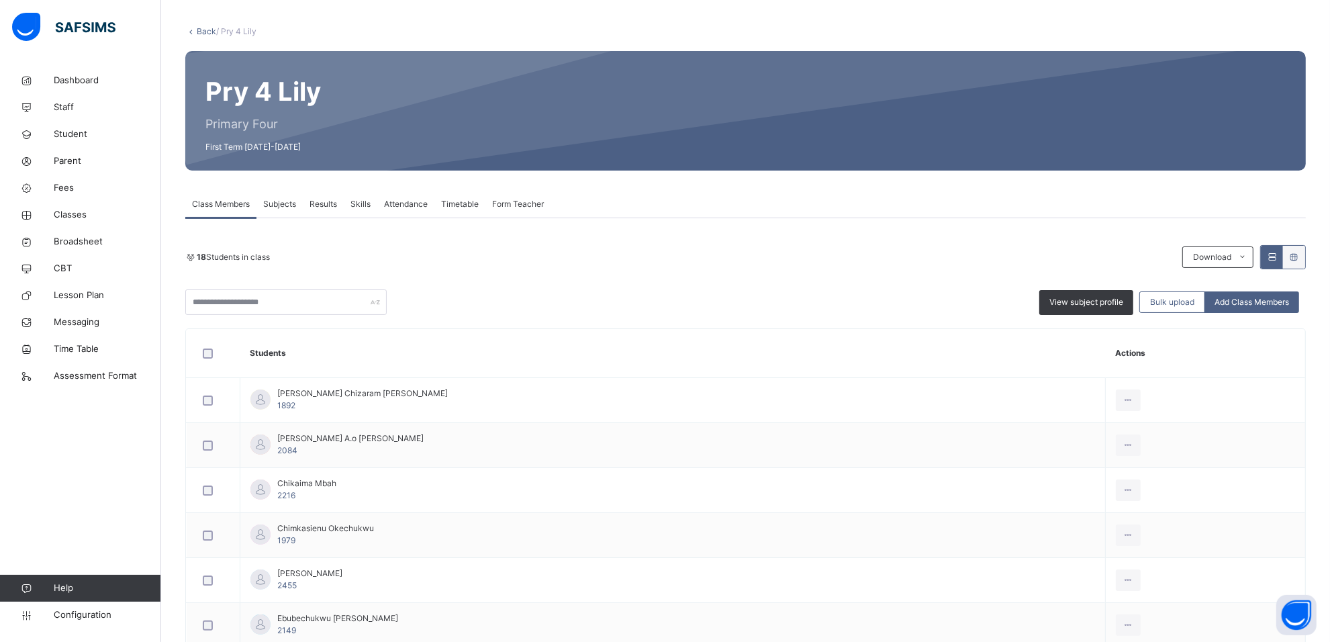
scroll to position [168, 0]
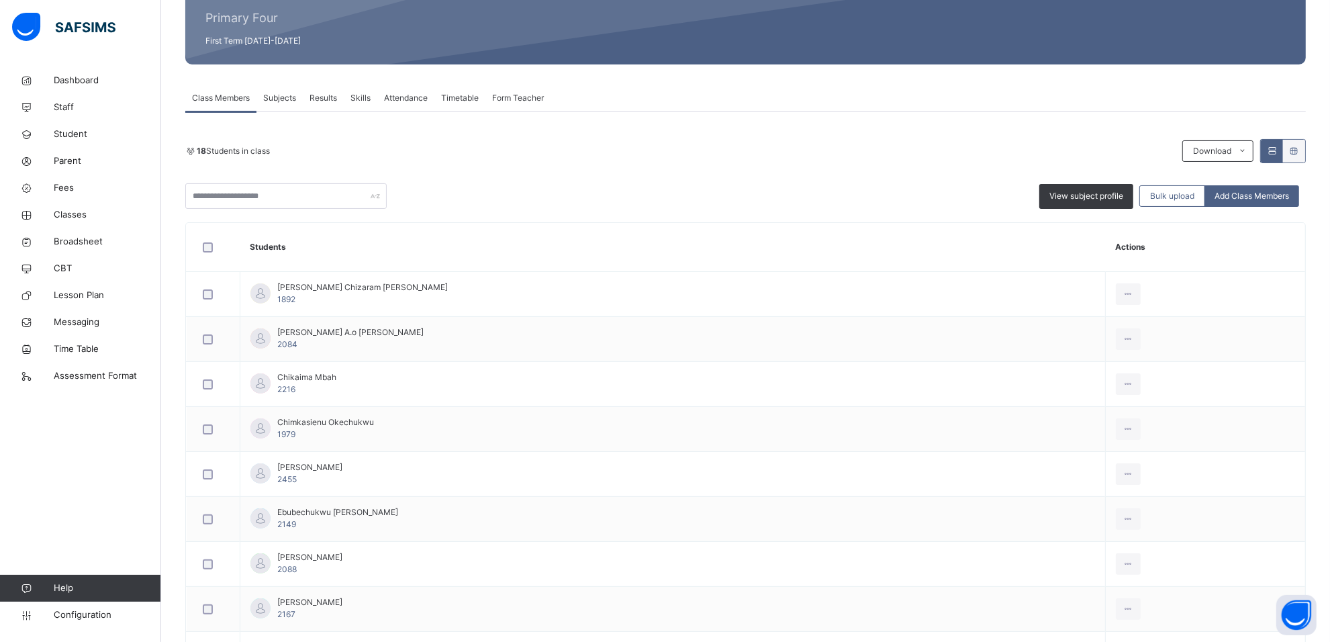
click at [279, 101] on span "Subjects" at bounding box center [279, 98] width 33 height 12
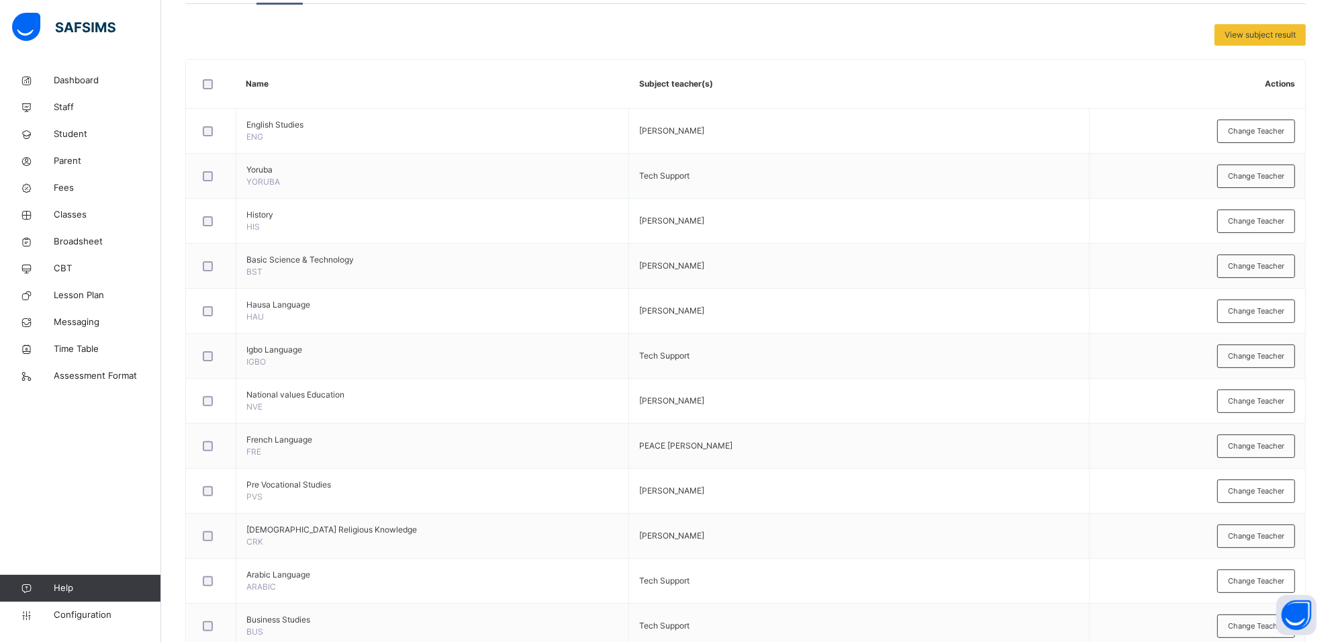
scroll to position [34, 0]
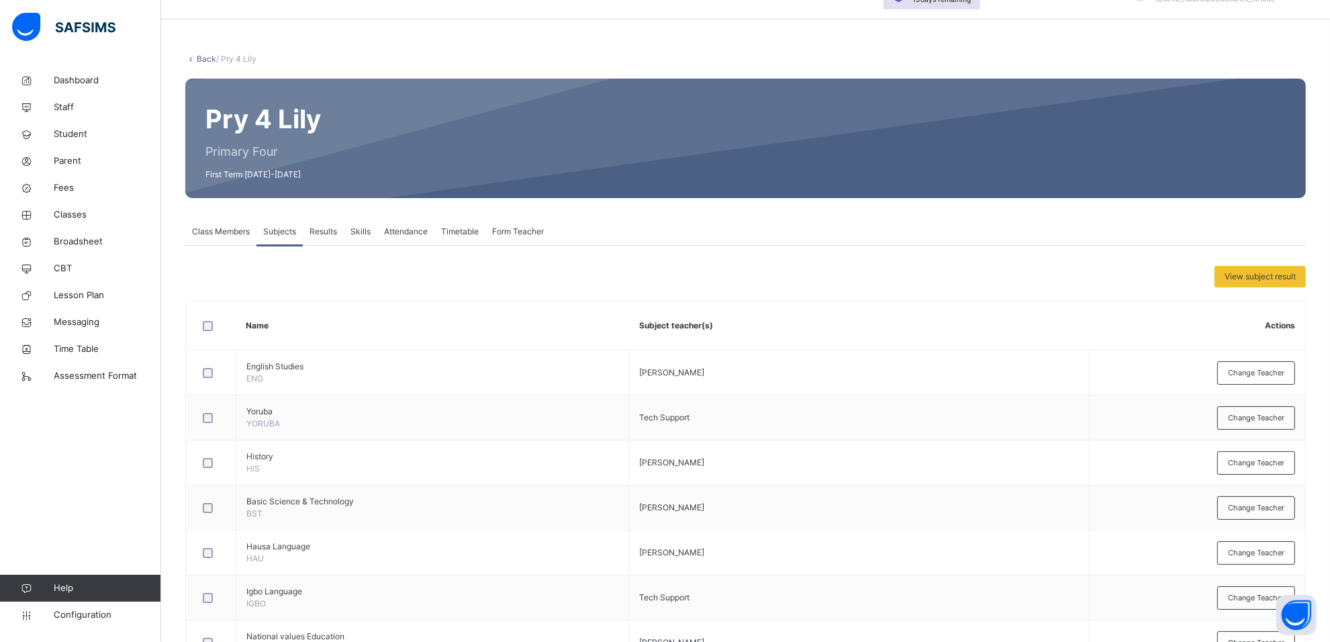
click at [228, 223] on div "Class Members" at bounding box center [220, 231] width 71 height 27
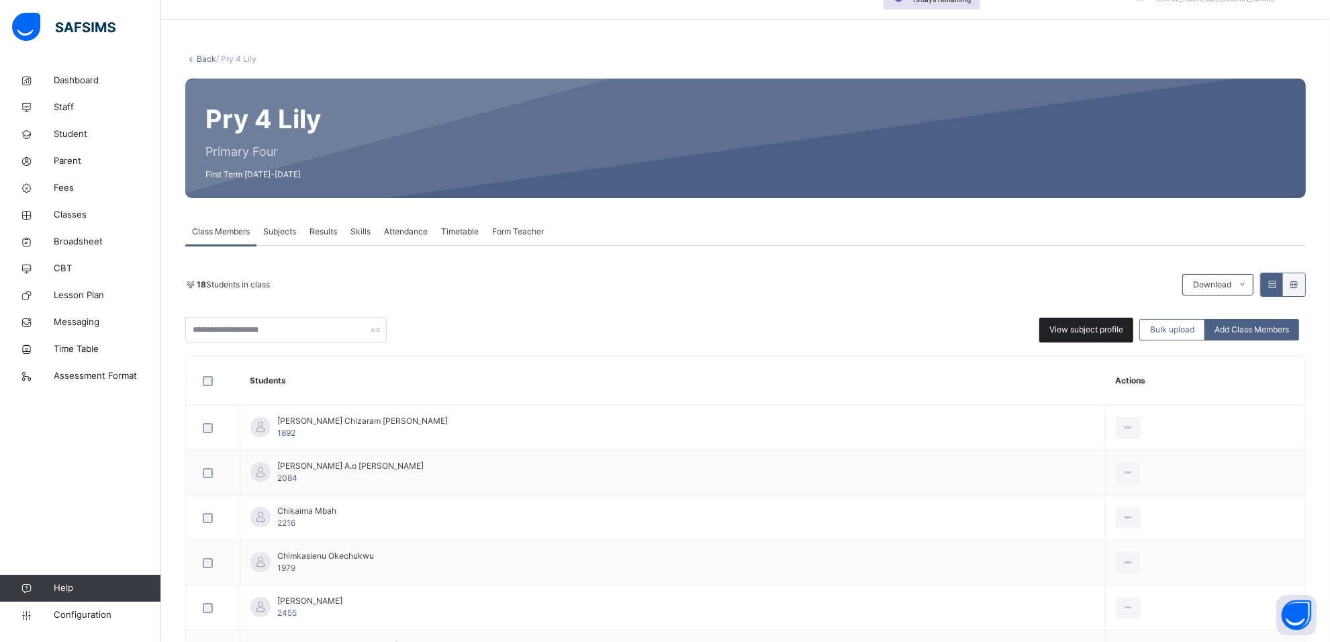
click at [1114, 323] on span "View subject profile" at bounding box center [1086, 329] width 74 height 12
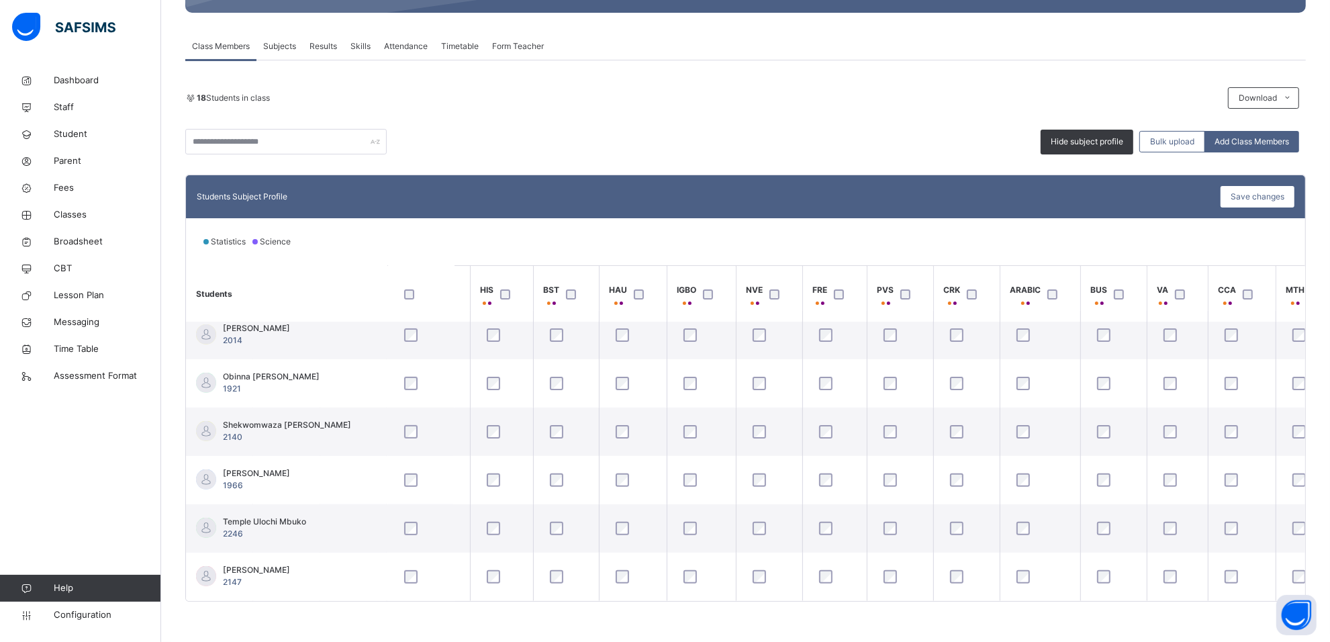
scroll to position [596, 168]
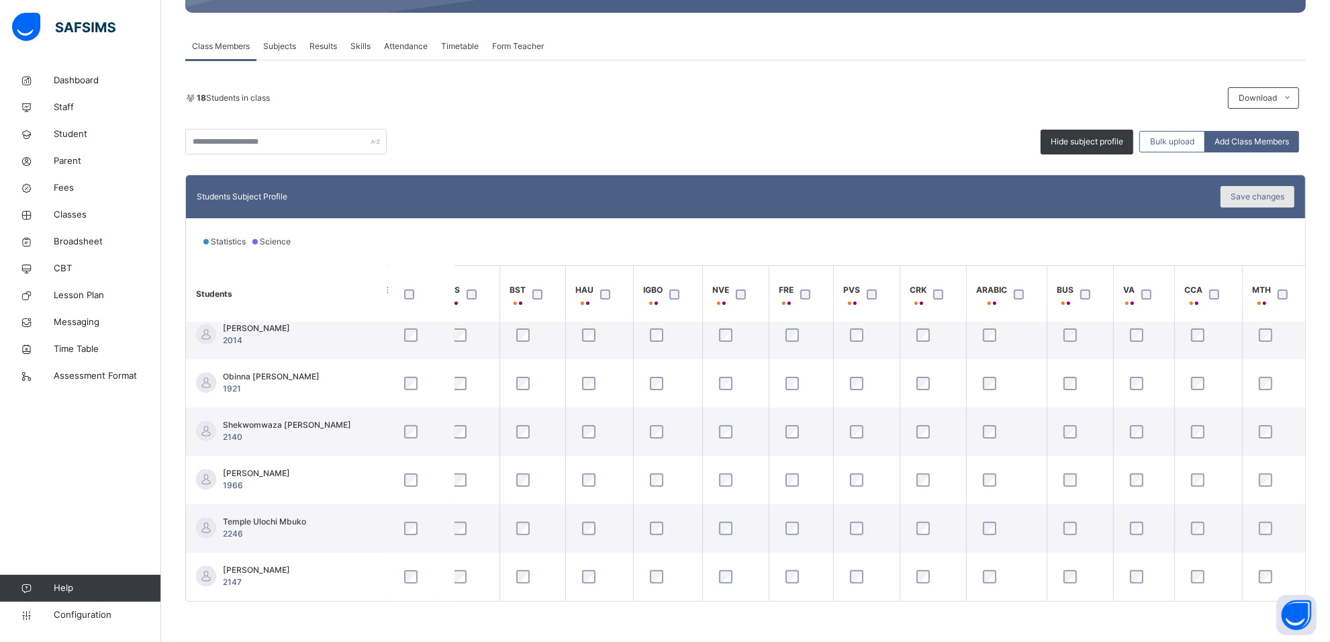
click at [1265, 191] on span "Save changes" at bounding box center [1257, 197] width 54 height 12
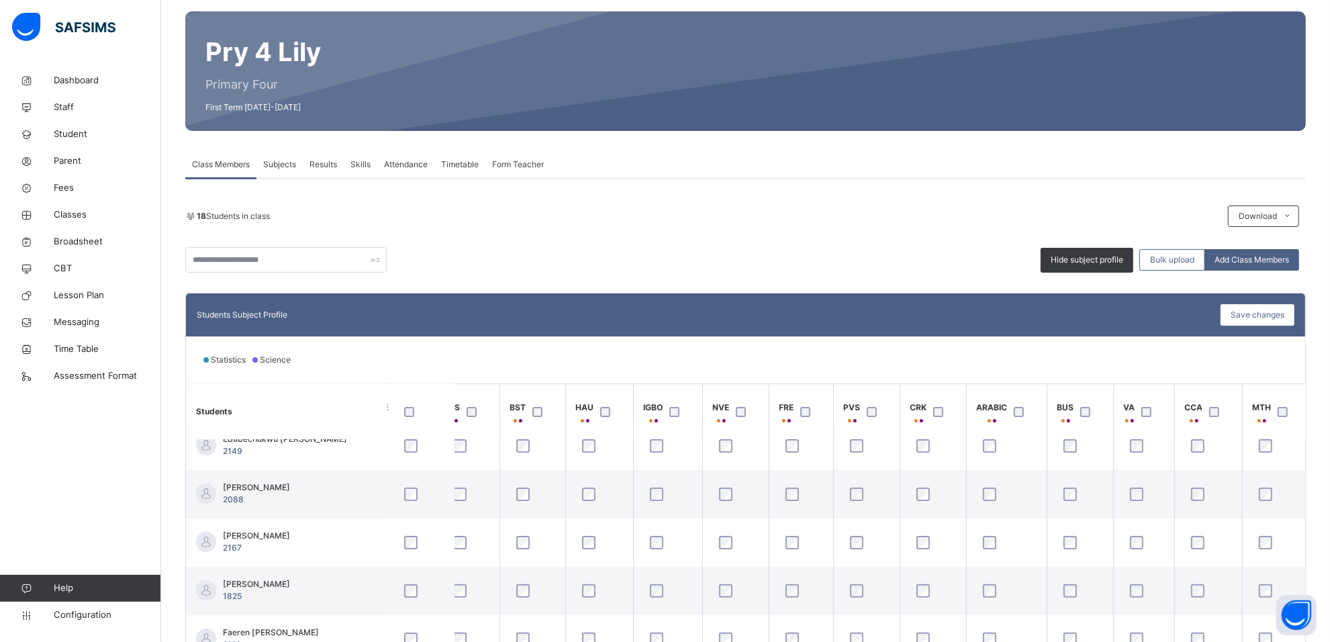
scroll to position [0, 0]
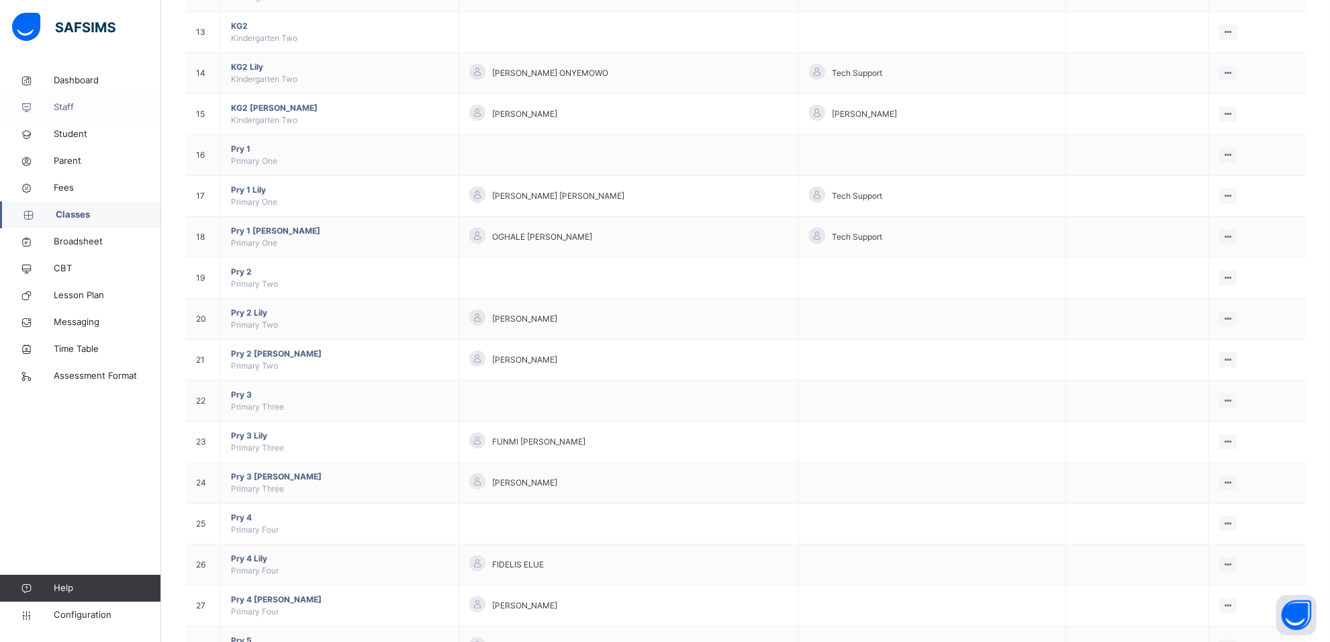
scroll to position [839, 0]
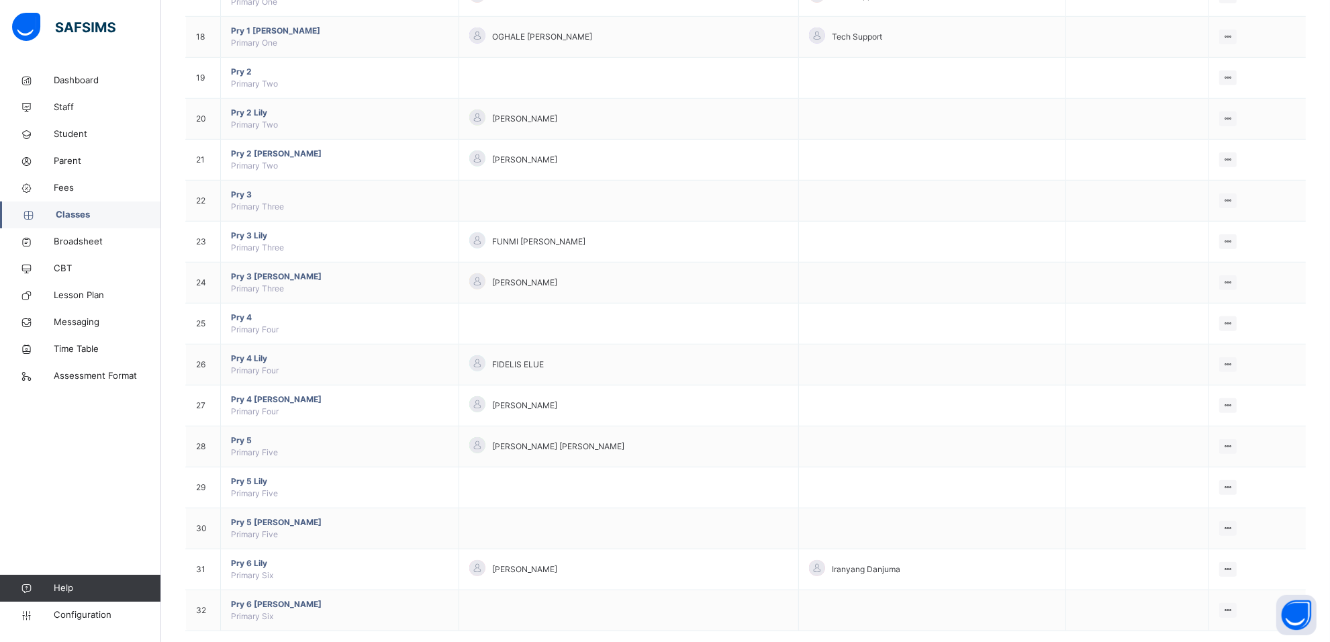
click at [262, 405] on span "Pry 4 Sharon" at bounding box center [339, 399] width 217 height 12
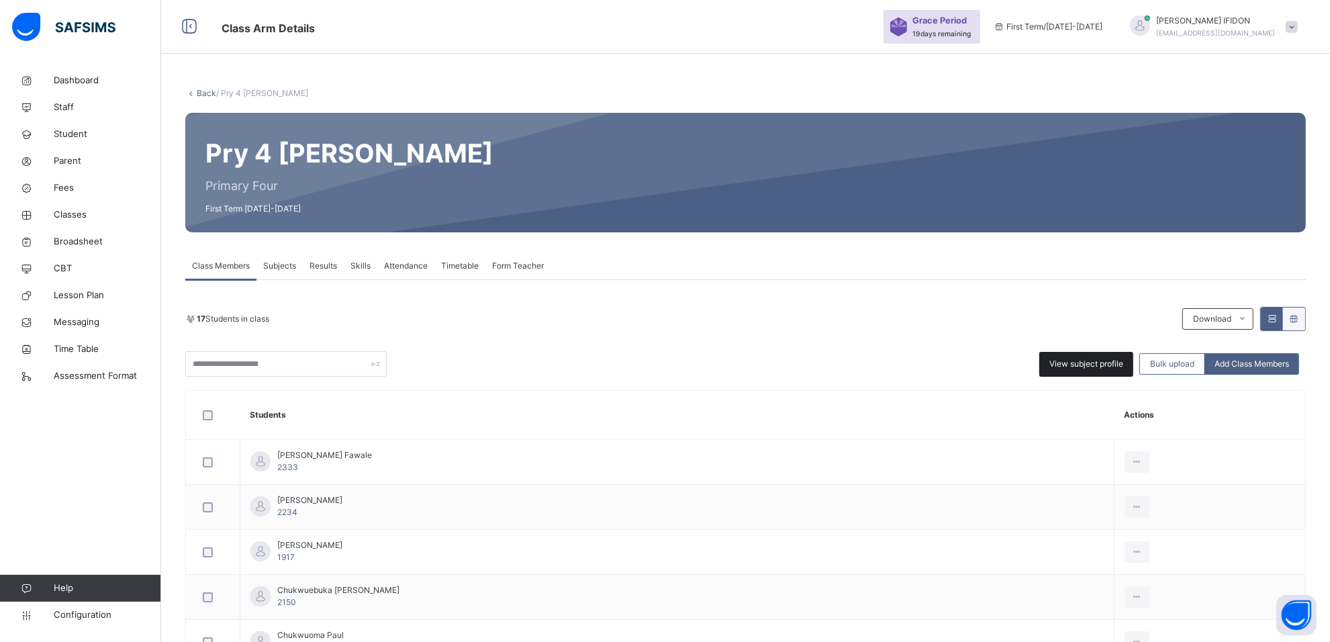
click at [1082, 358] on span "View subject profile" at bounding box center [1086, 364] width 74 height 12
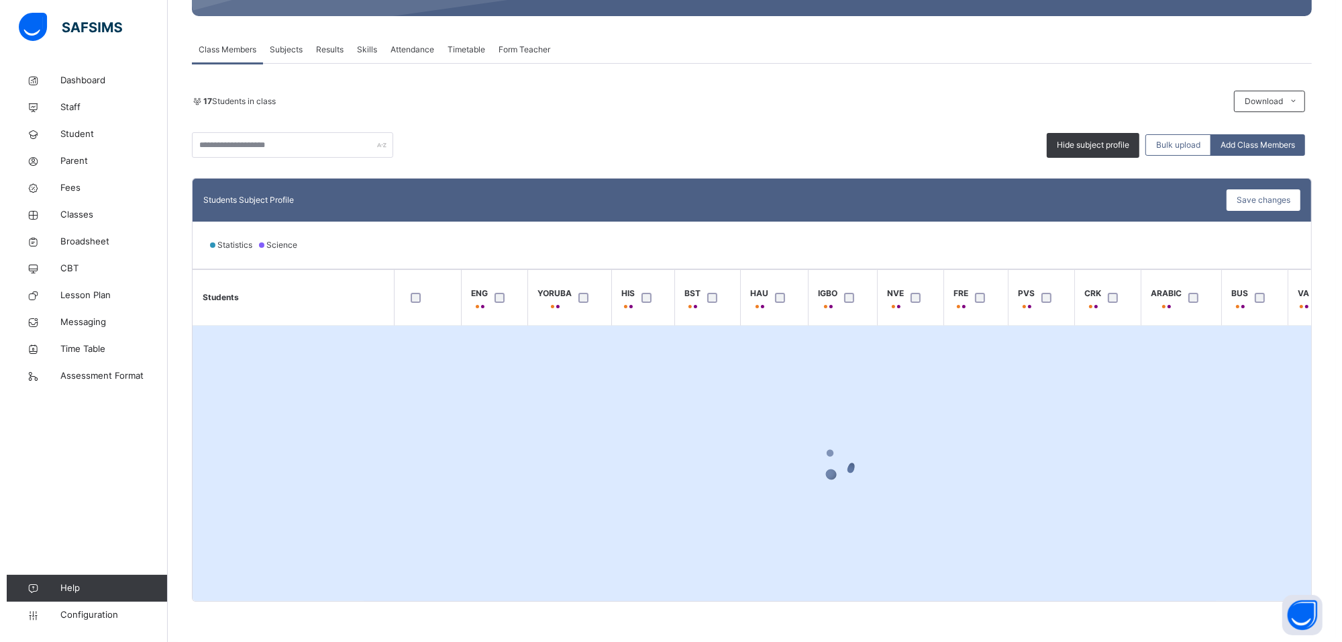
scroll to position [219, 0]
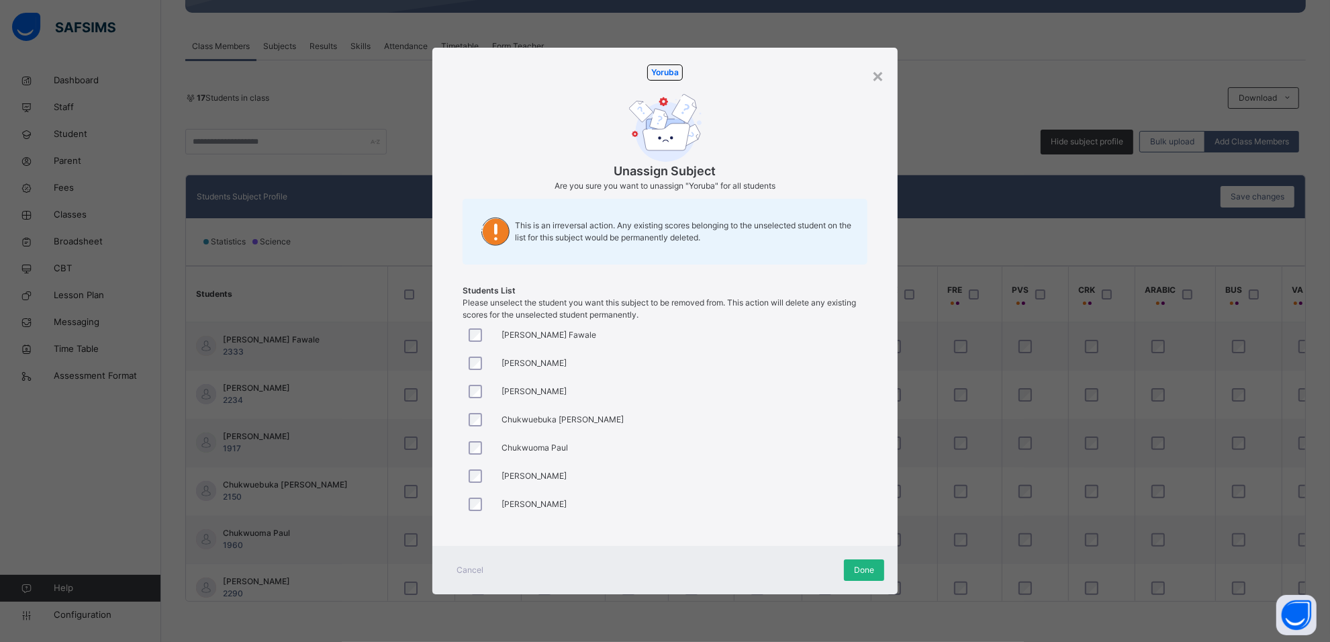
click at [866, 564] on span "Done" at bounding box center [864, 570] width 20 height 12
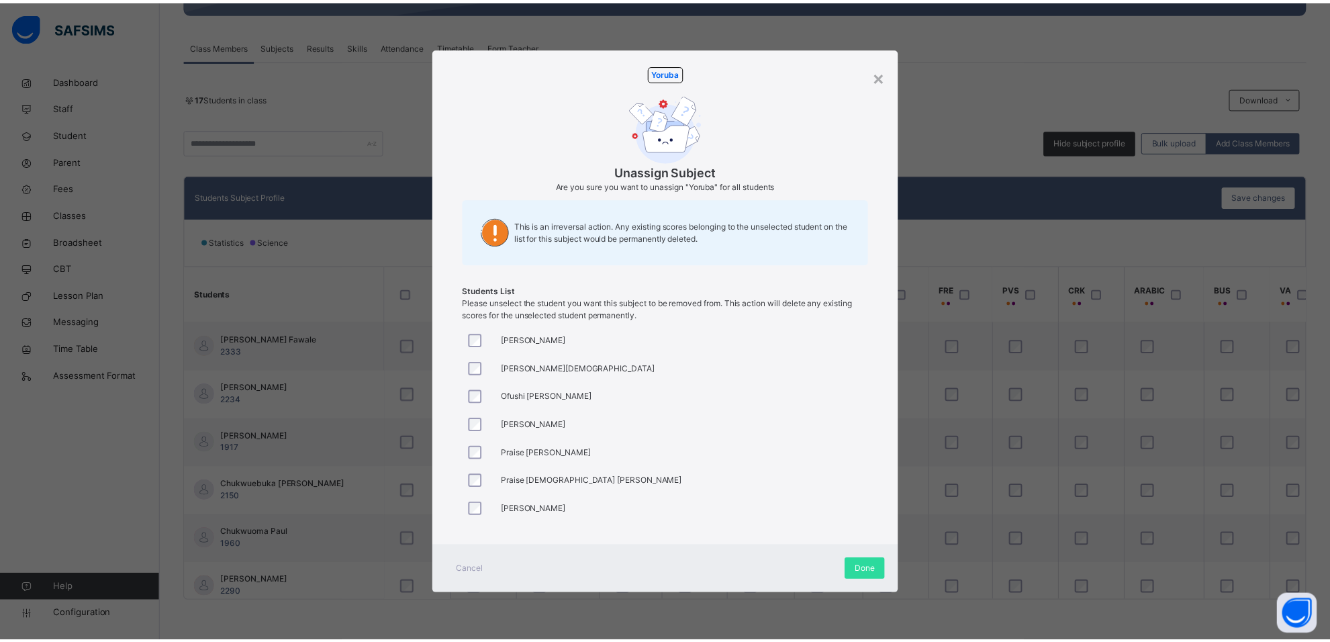
scroll to position [277, 0]
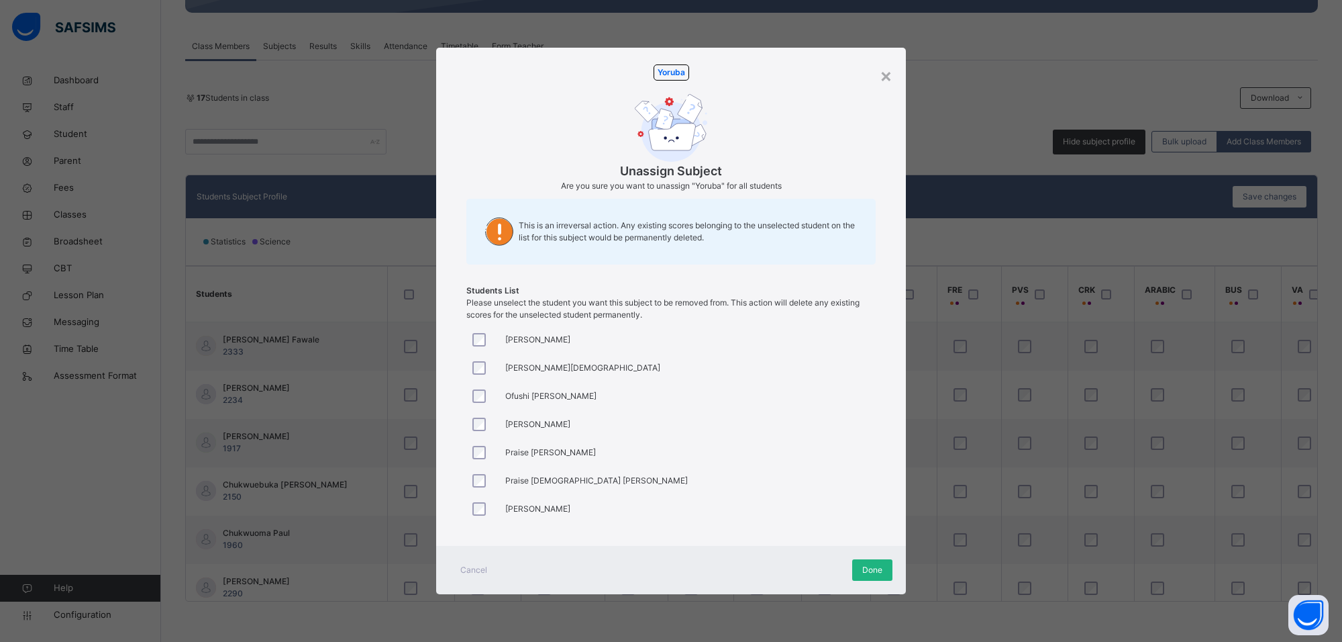
click at [866, 568] on span "Done" at bounding box center [872, 570] width 20 height 12
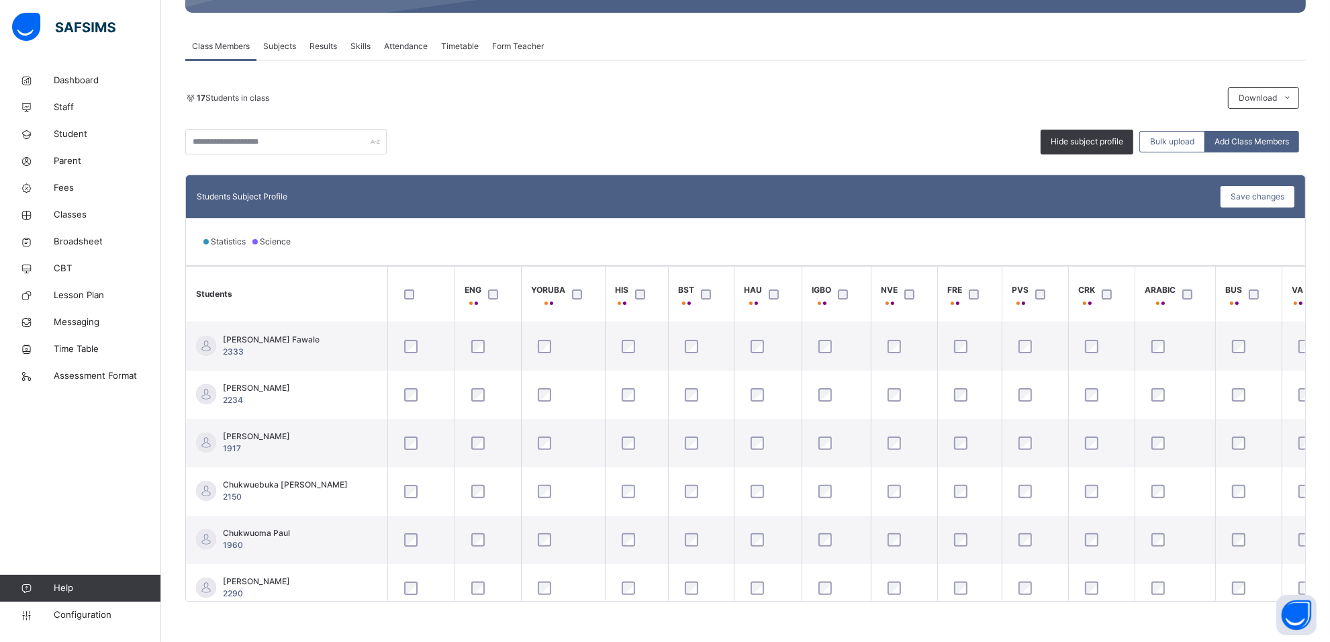
click at [404, 287] on div at bounding box center [421, 294] width 46 height 28
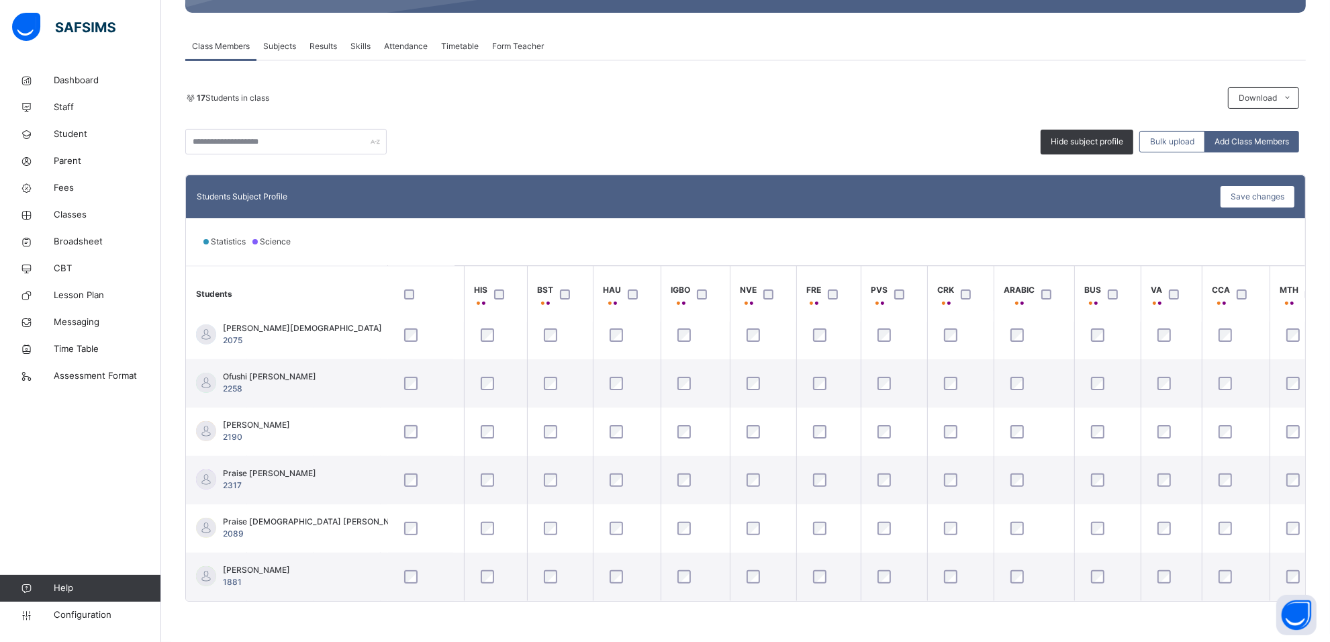
scroll to position [548, 168]
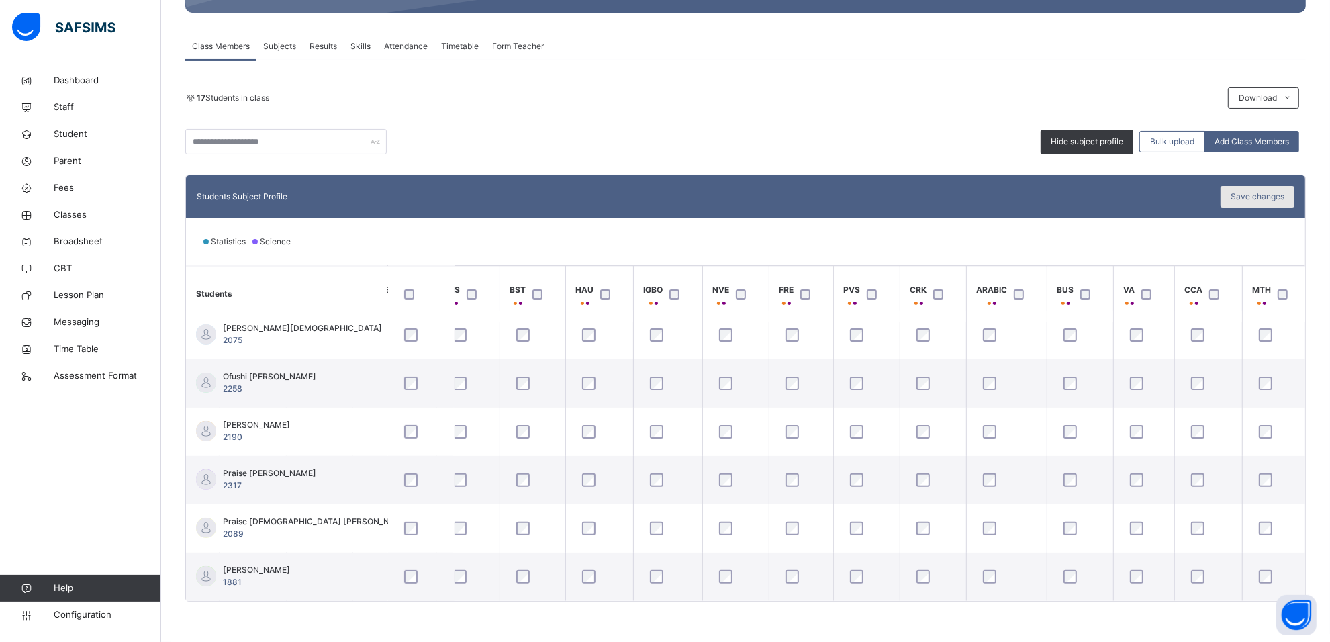
click at [1250, 195] on span "Save changes" at bounding box center [1257, 197] width 54 height 12
click at [282, 44] on span "Subjects" at bounding box center [279, 46] width 33 height 12
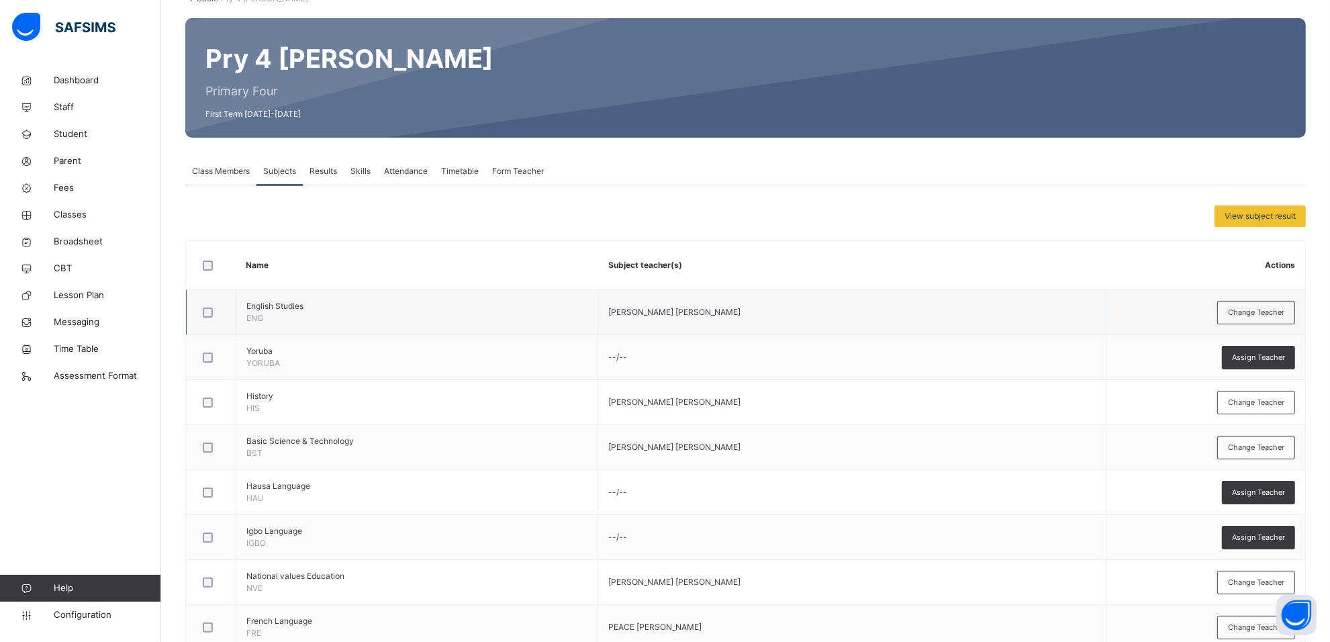
scroll to position [0, 0]
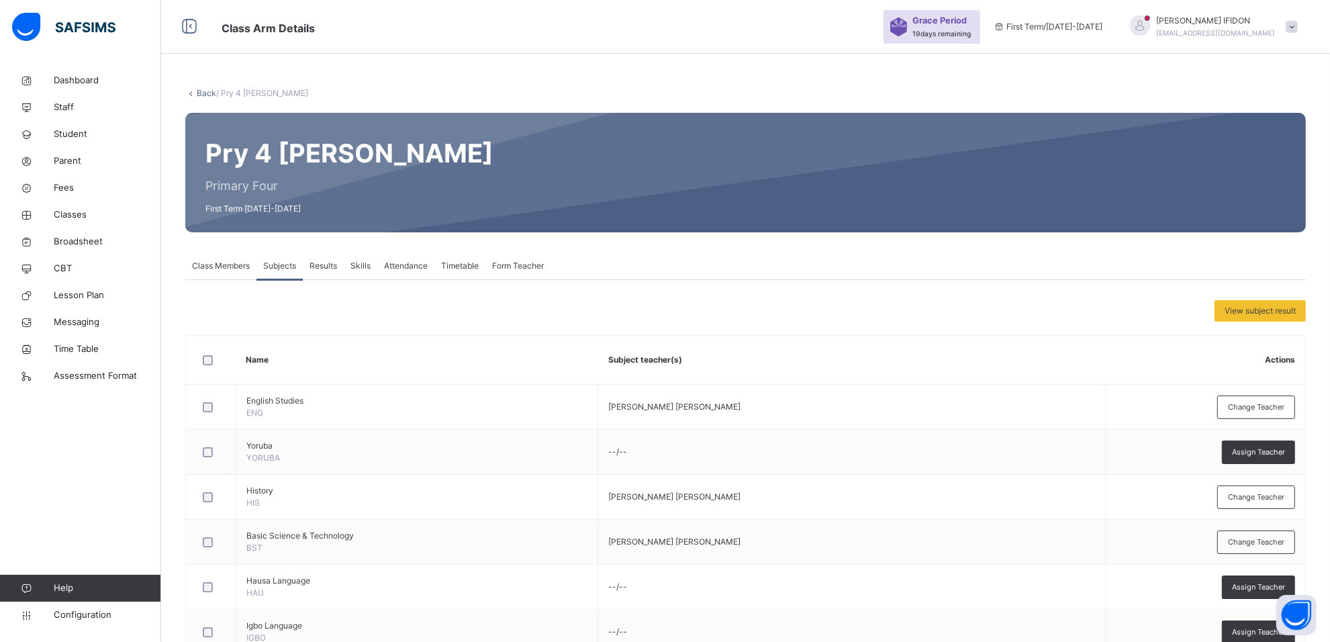
click at [519, 257] on div "Form Teacher" at bounding box center [517, 265] width 65 height 27
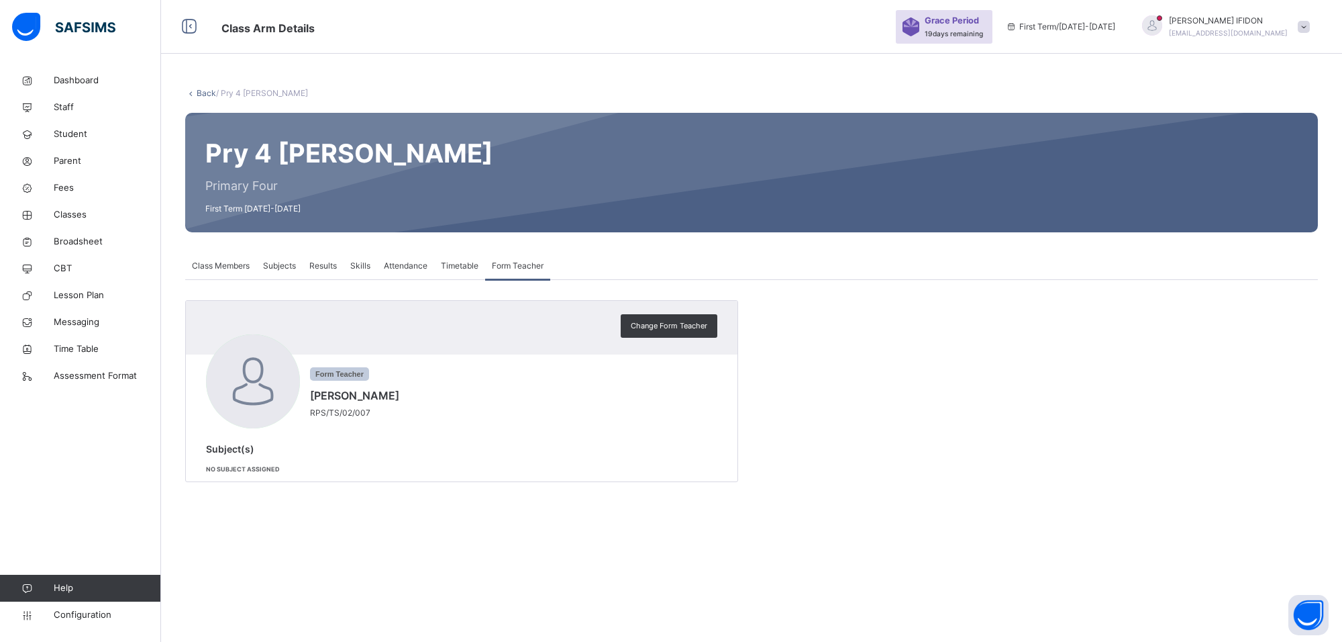
click at [277, 265] on span "Subjects" at bounding box center [279, 266] width 33 height 12
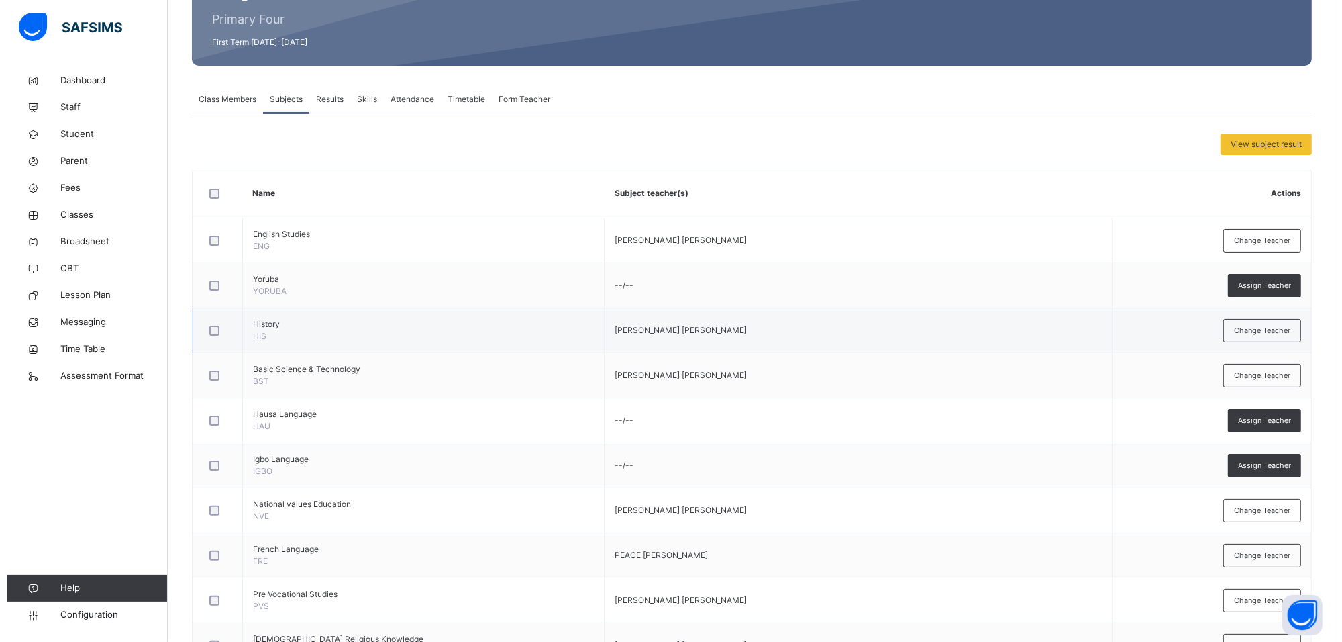
scroll to position [168, 0]
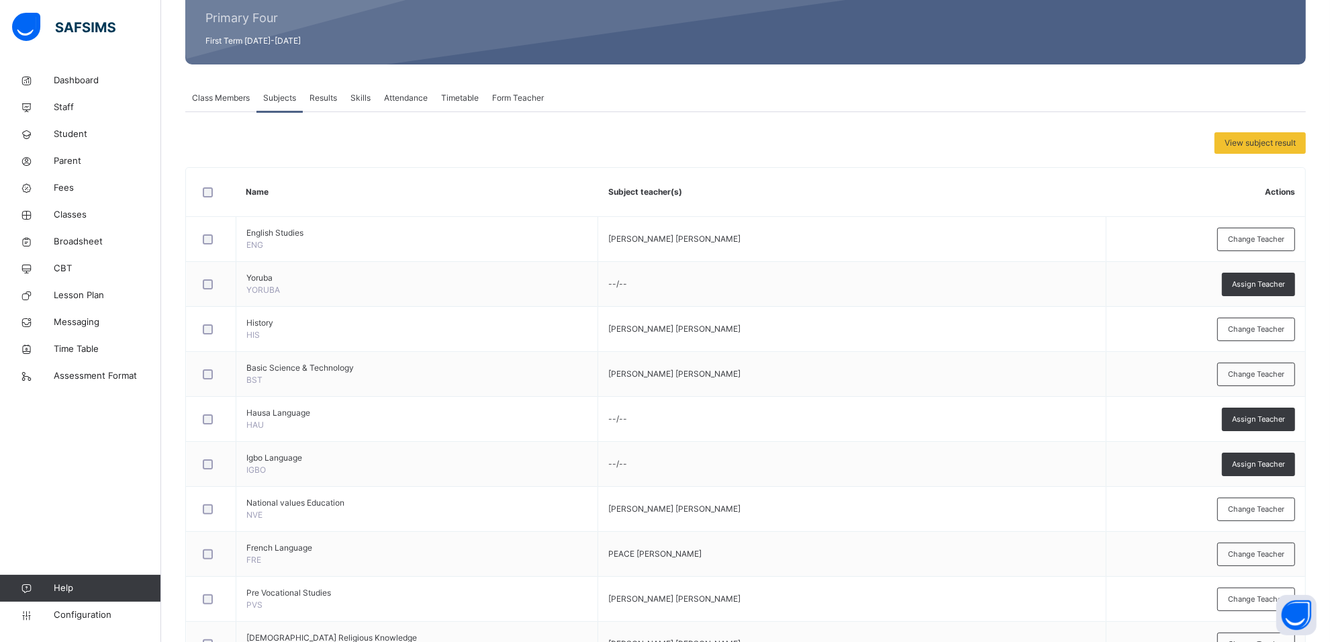
click at [1252, 239] on span "Change Teacher" at bounding box center [1256, 239] width 56 height 11
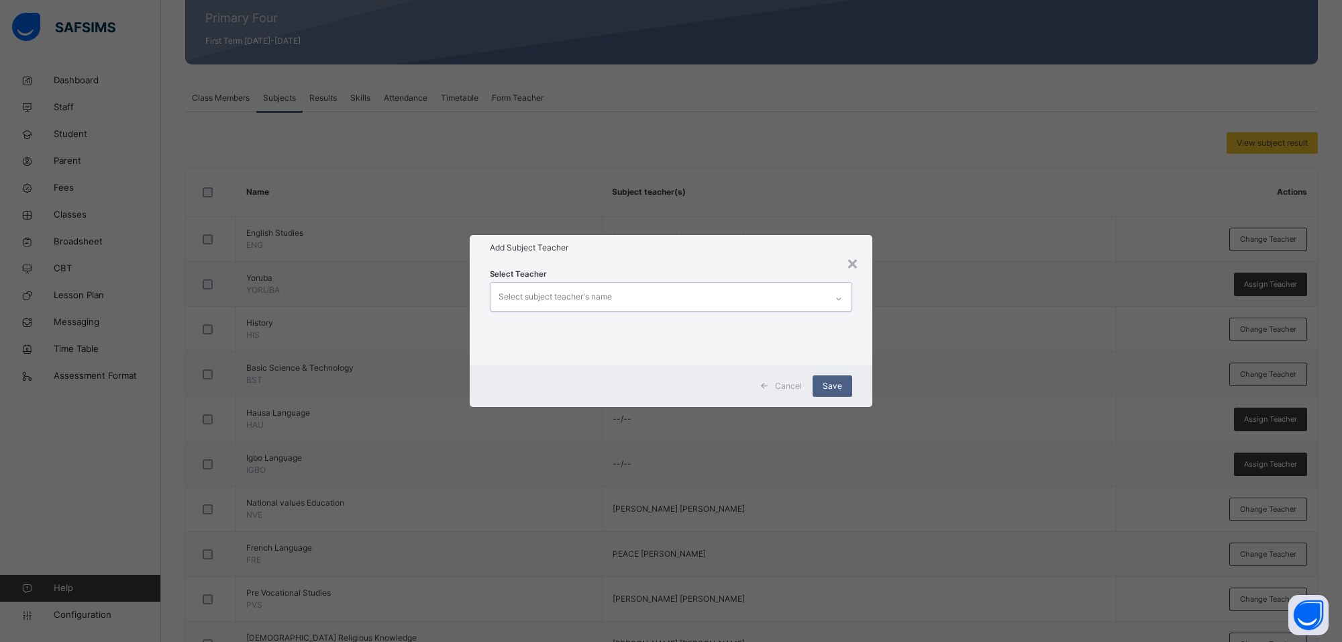
click at [841, 297] on icon at bounding box center [839, 298] width 8 height 13
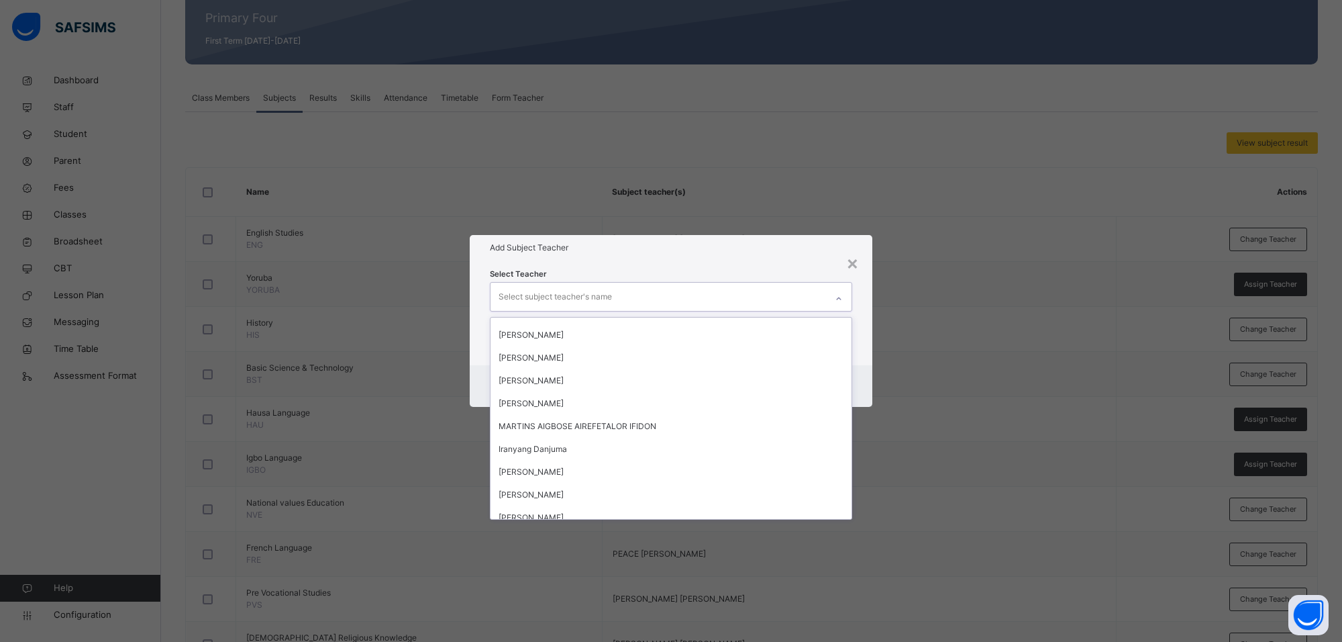
scroll to position [665, 0]
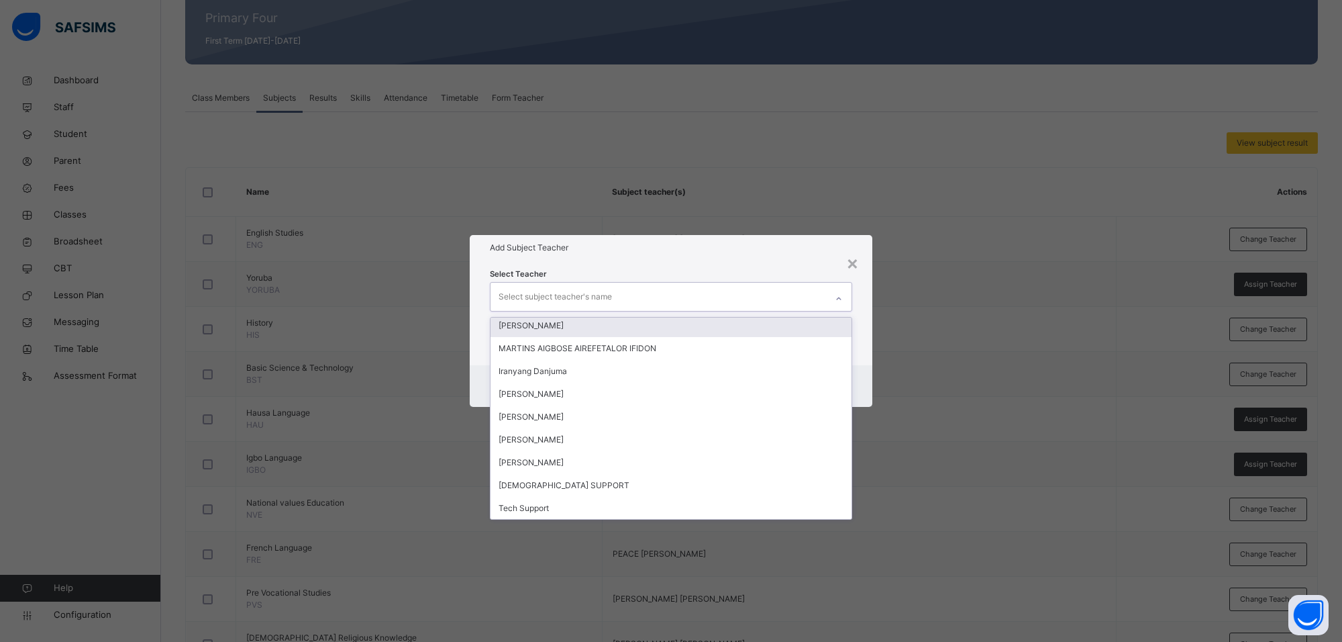
click at [614, 330] on div "MARTHA EJIGA" at bounding box center [671, 325] width 361 height 23
click at [742, 253] on h1 "Add Subject Teacher" at bounding box center [671, 248] width 362 height 12
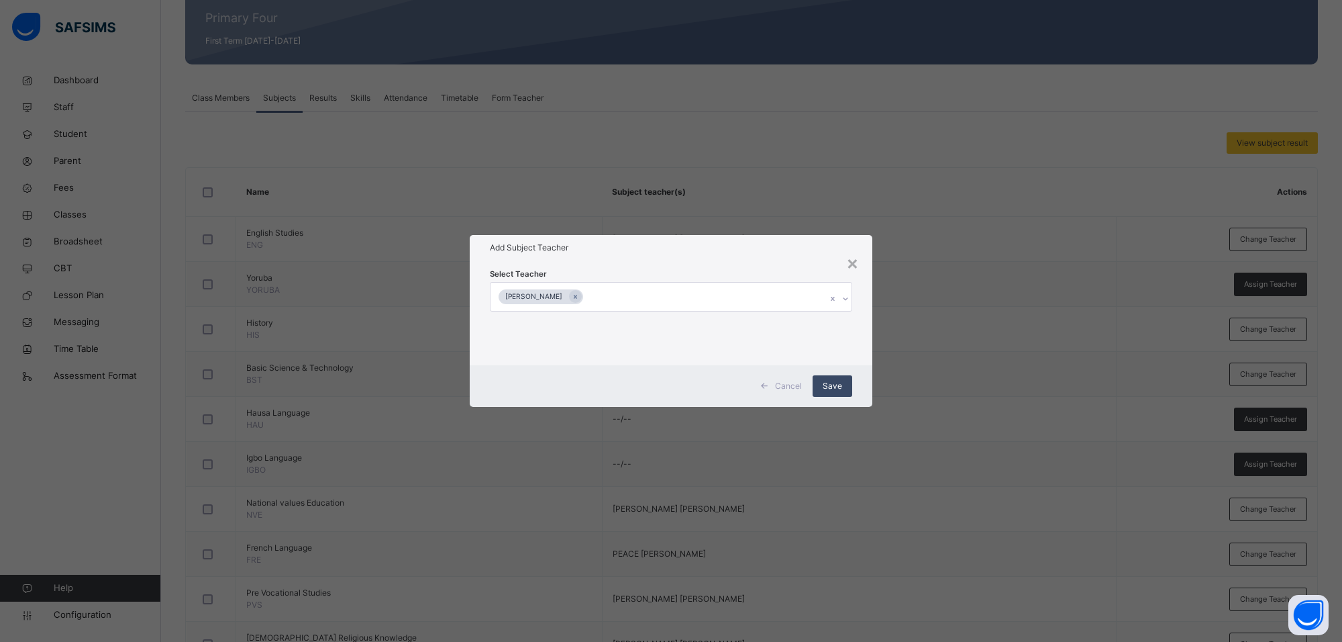
click at [832, 385] on span "Save" at bounding box center [832, 386] width 19 height 12
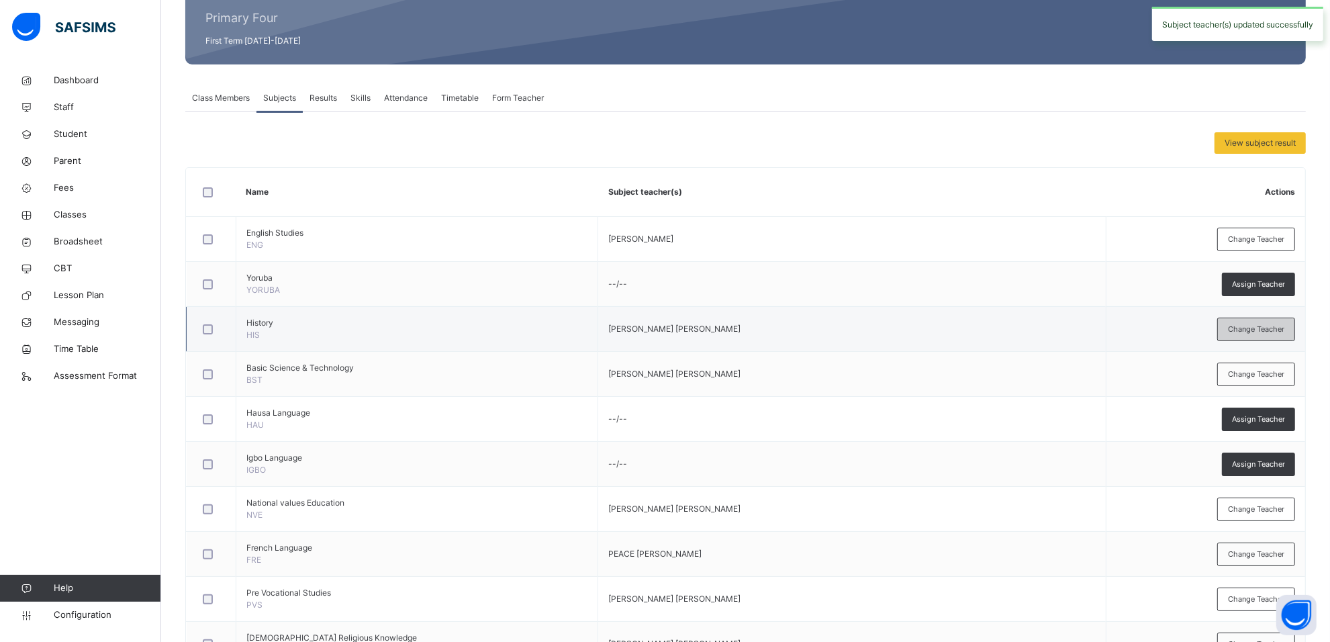
click at [1262, 340] on div "Change Teacher" at bounding box center [1256, 328] width 78 height 23
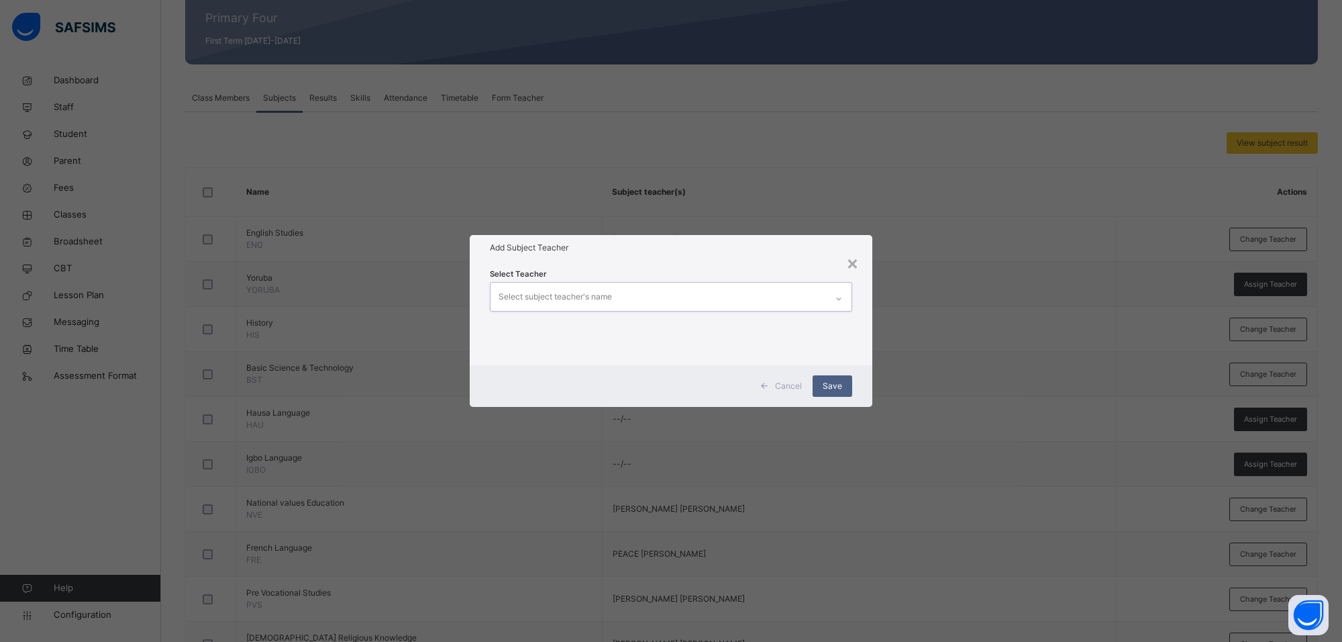
click at [837, 299] on icon at bounding box center [839, 298] width 5 height 3
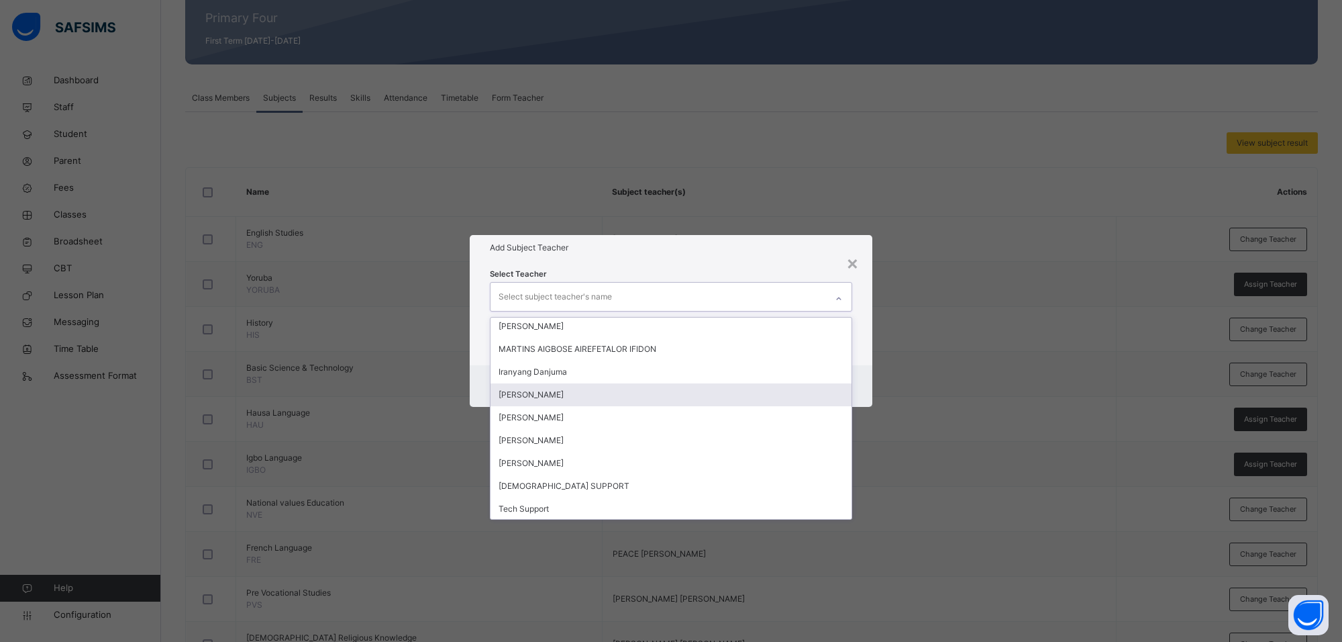
scroll to position [665, 0]
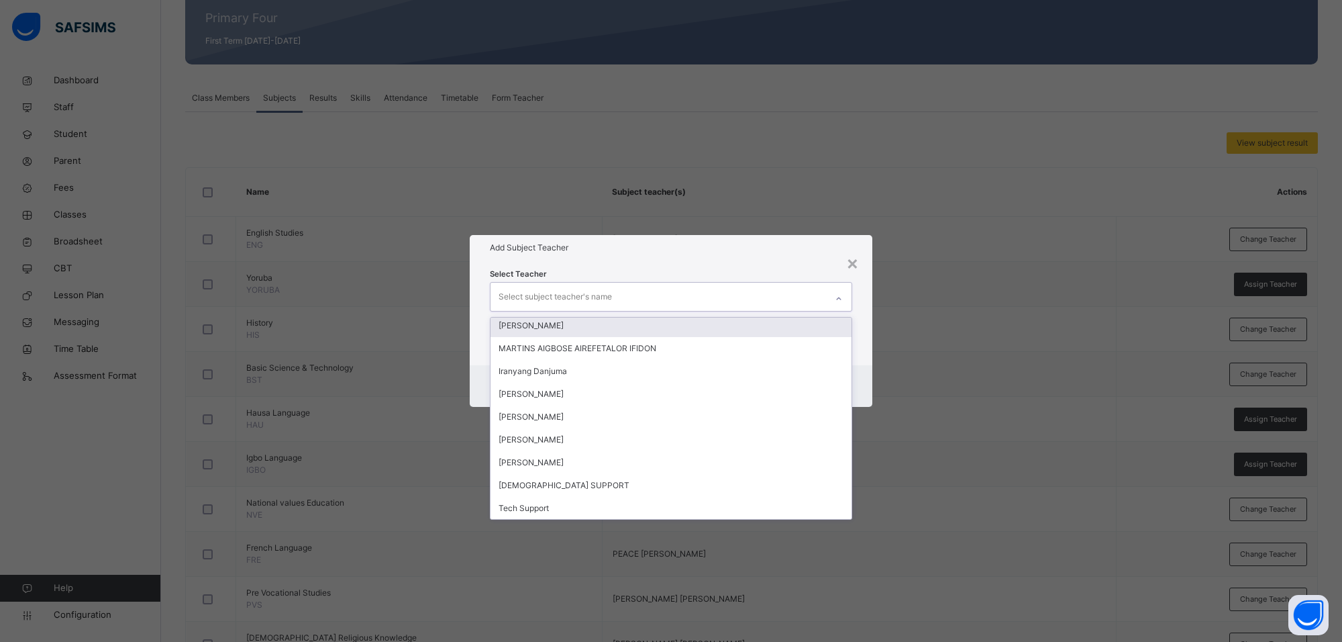
click at [586, 320] on div "MARTHA EJIGA" at bounding box center [671, 325] width 361 height 23
click at [696, 245] on h1 "Add Subject Teacher" at bounding box center [671, 248] width 362 height 12
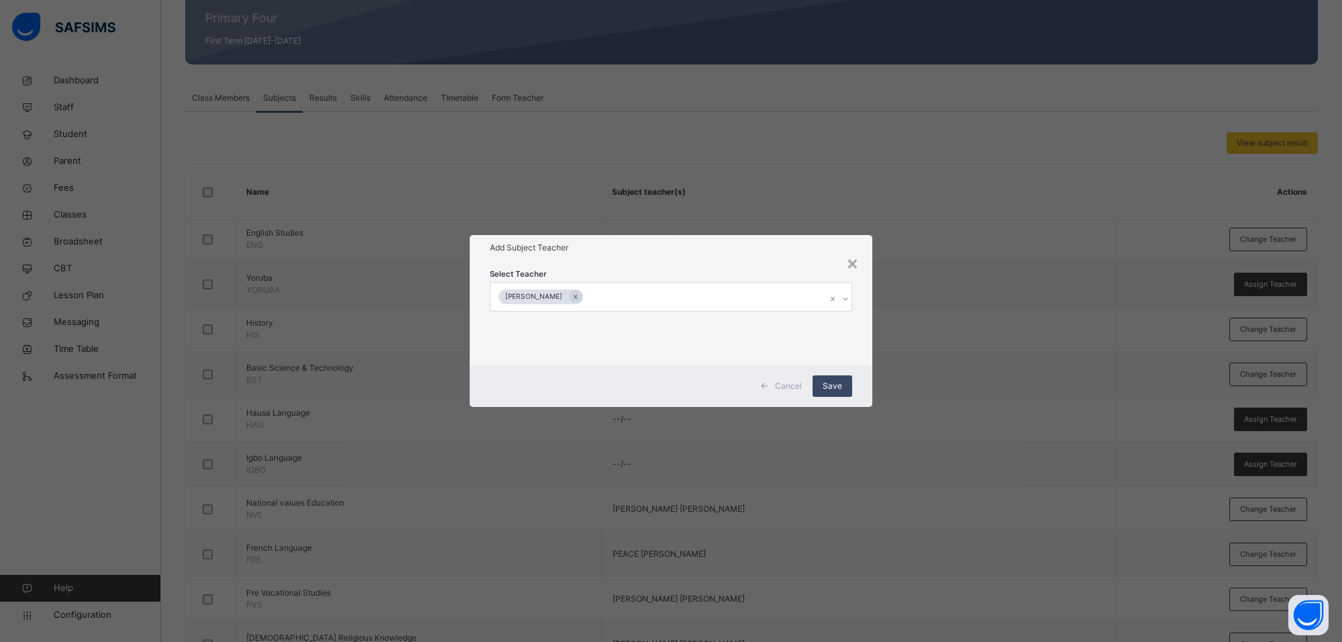
click at [839, 381] on span "Save" at bounding box center [832, 386] width 19 height 12
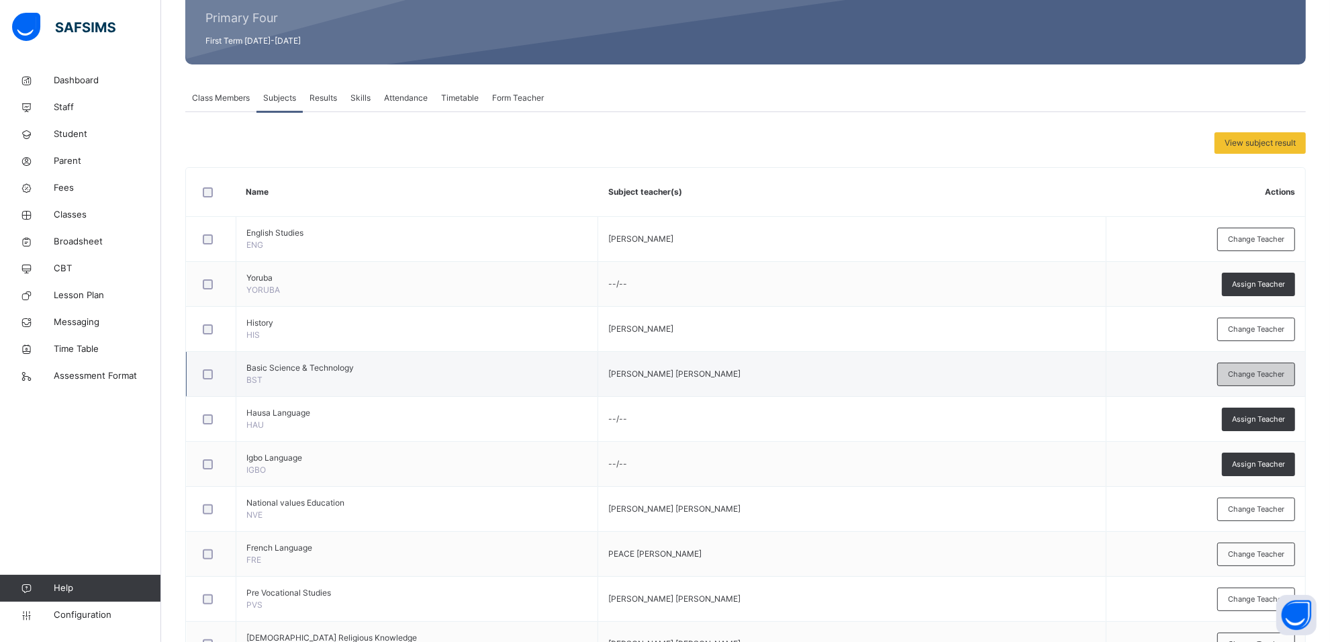
click at [1264, 370] on span "Change Teacher" at bounding box center [1256, 373] width 56 height 11
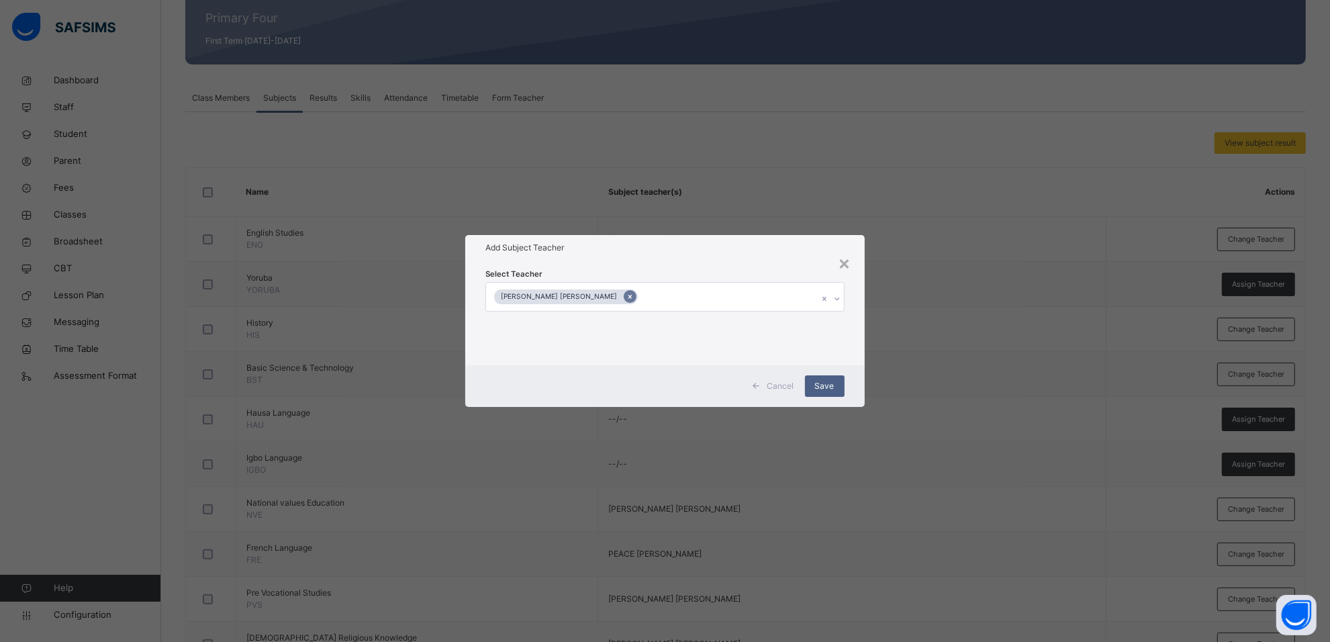
click at [624, 297] on div at bounding box center [630, 296] width 13 height 13
click at [834, 293] on div at bounding box center [839, 298] width 23 height 21
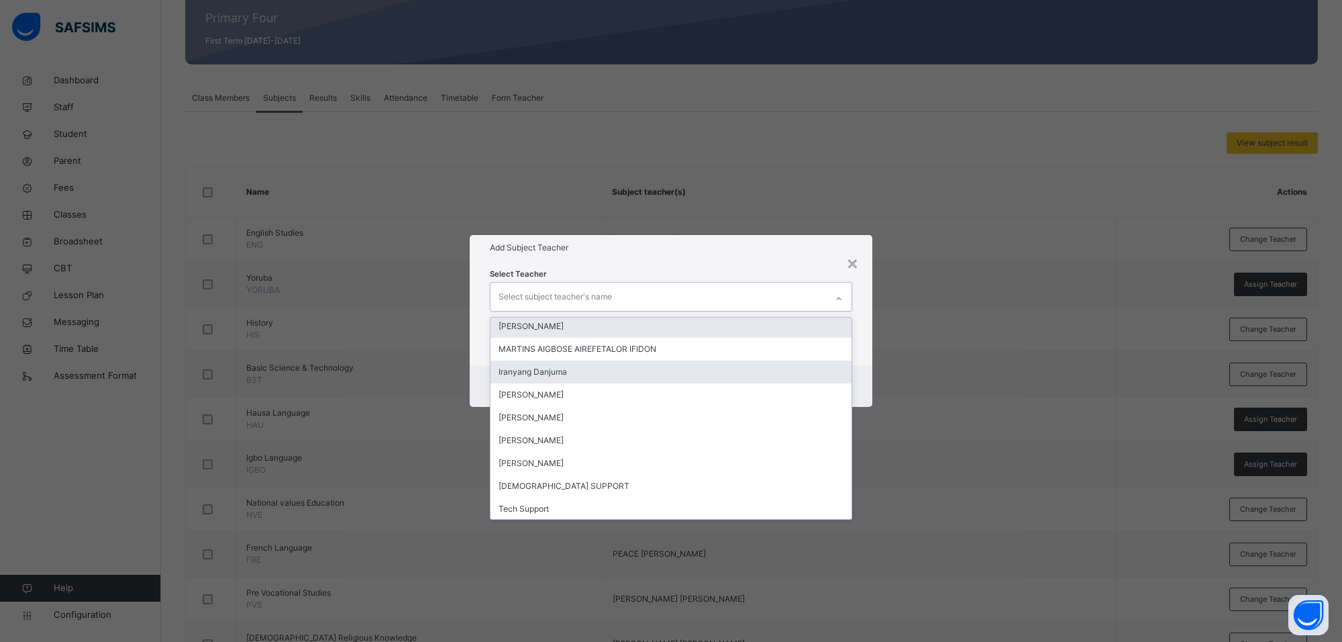
scroll to position [665, 0]
click at [572, 329] on div "MARTHA EJIGA" at bounding box center [671, 325] width 361 height 23
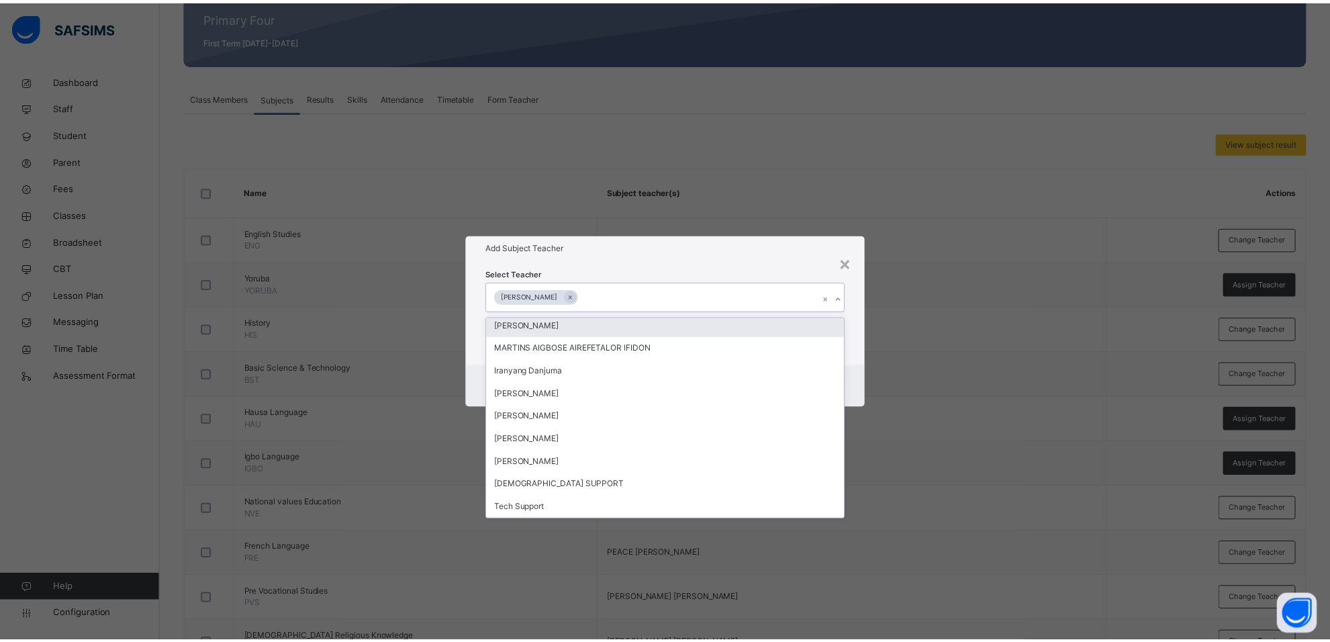
scroll to position [642, 0]
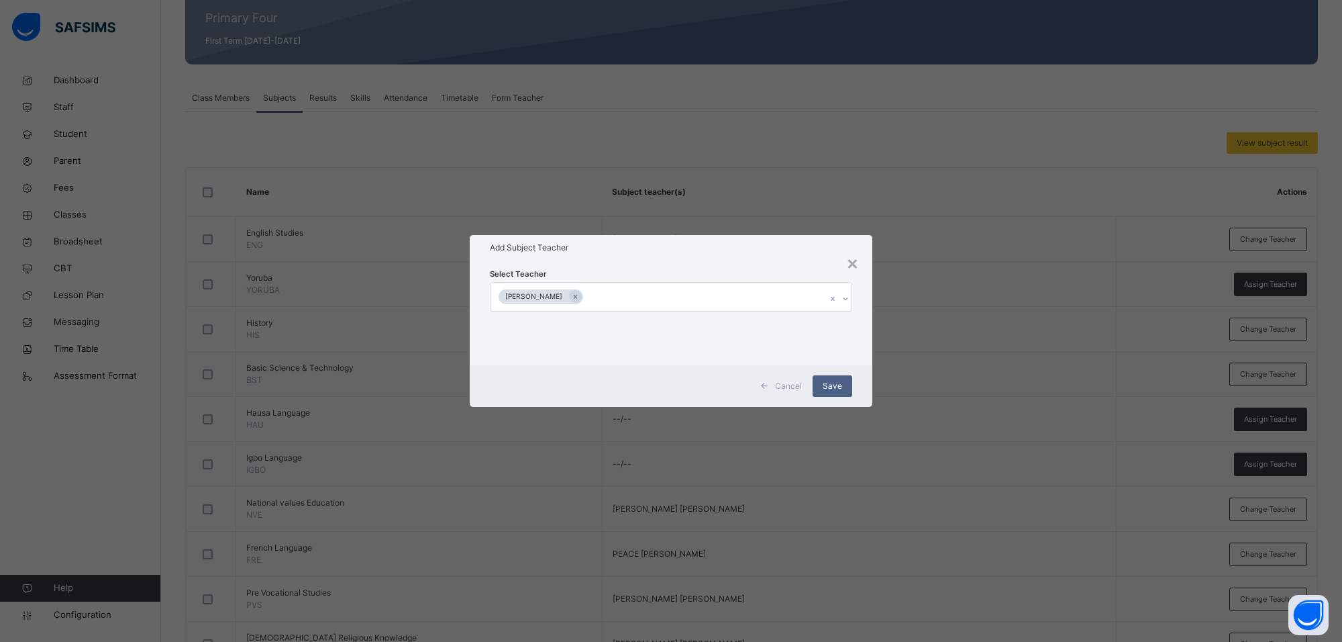
click at [656, 260] on div "Select Teacher MARTHA EJIGA" at bounding box center [671, 312] width 403 height 105
click at [827, 381] on span "Save" at bounding box center [832, 386] width 19 height 12
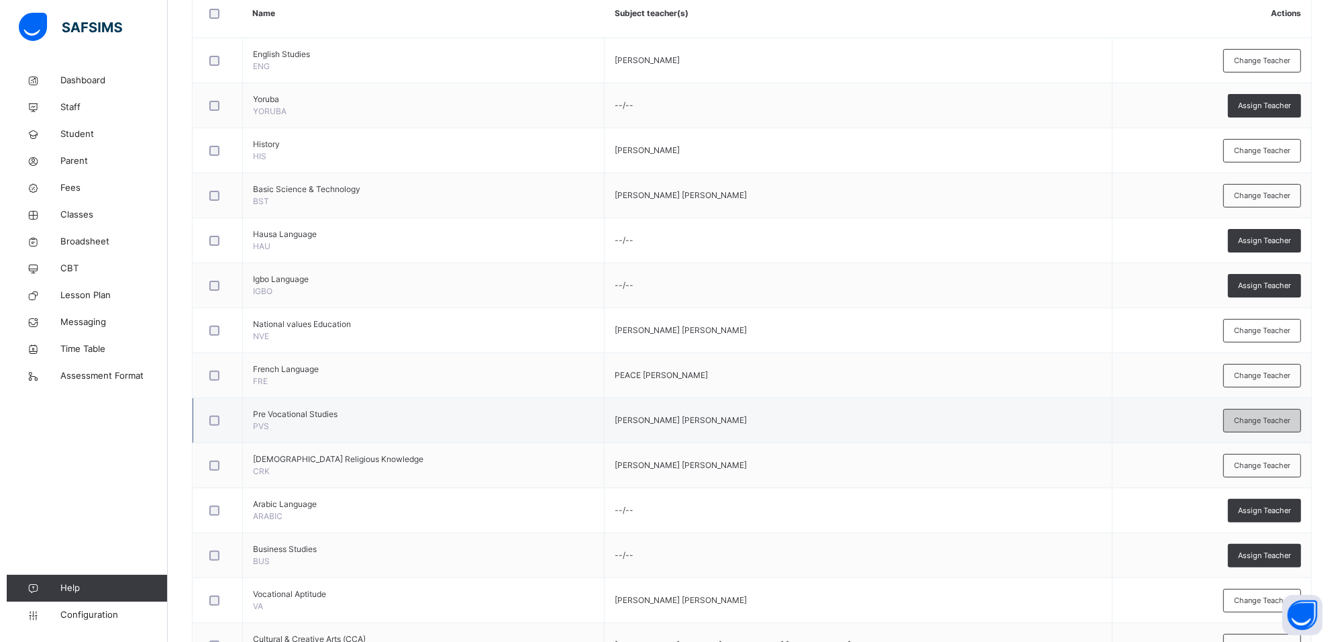
scroll to position [252, 0]
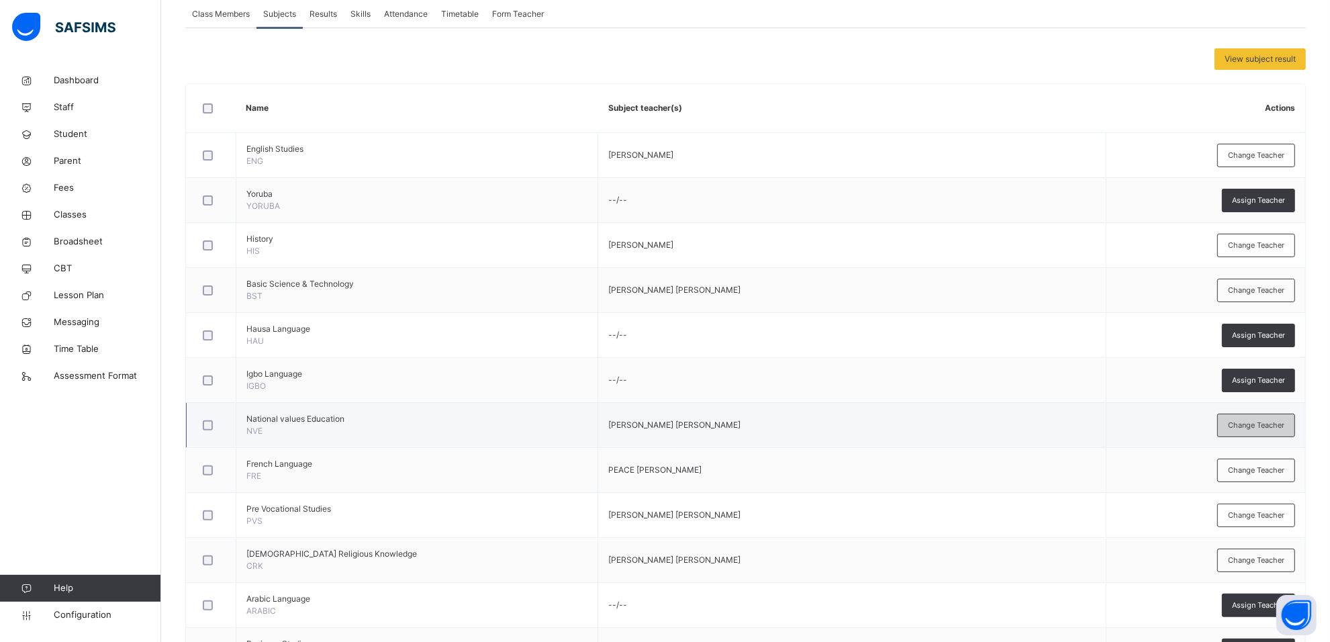
click at [1243, 426] on span "Change Teacher" at bounding box center [1256, 424] width 56 height 11
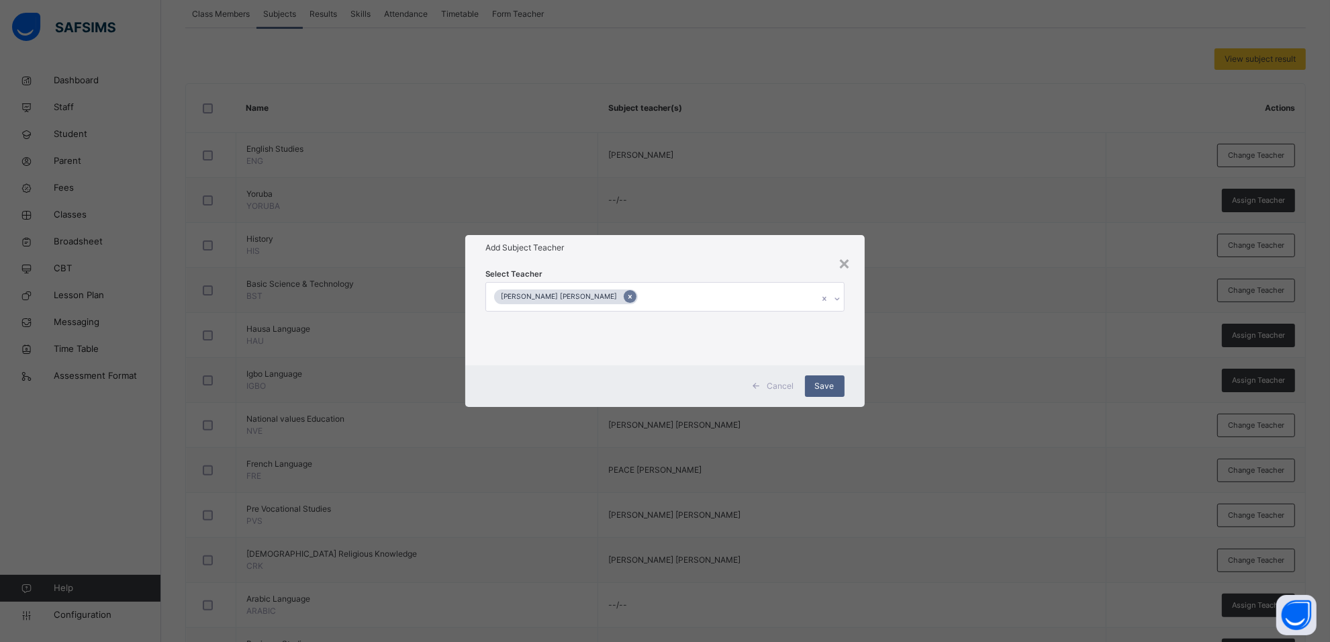
click at [626, 300] on icon at bounding box center [629, 296] width 7 height 9
click at [844, 299] on div at bounding box center [839, 298] width 23 height 21
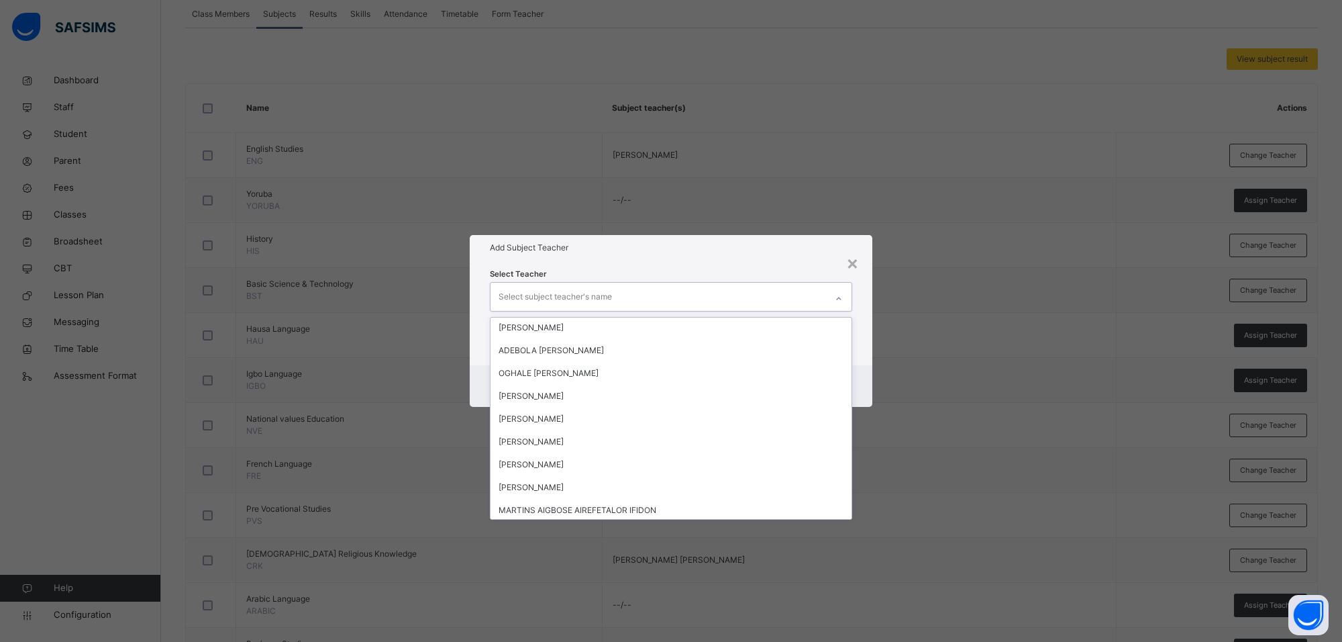
scroll to position [664, 0]
click at [522, 326] on div "MARTHA EJIGA" at bounding box center [671, 326] width 361 height 23
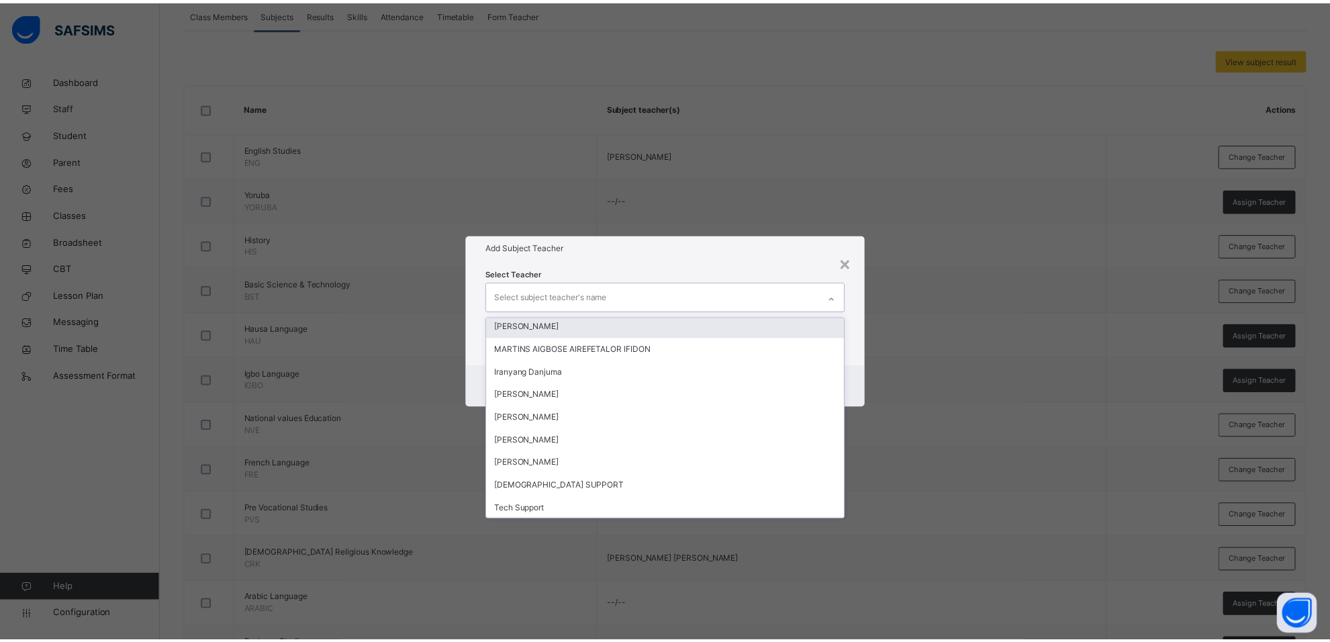
scroll to position [642, 0]
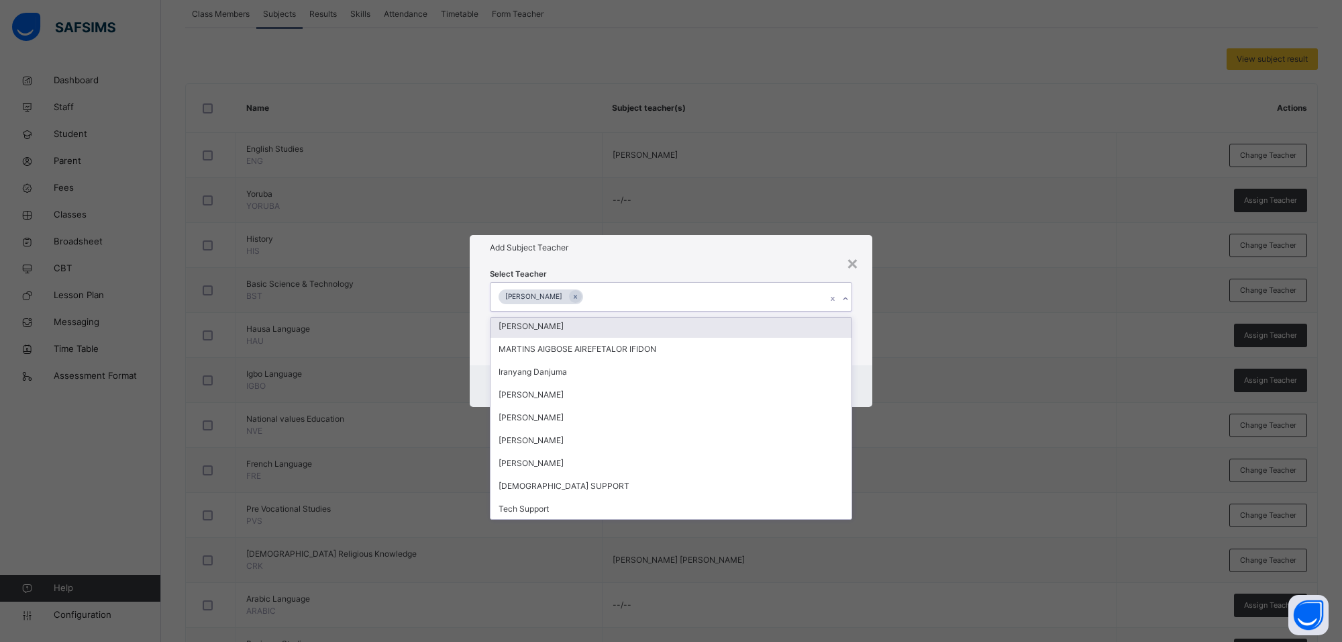
click at [680, 256] on div "Add Subject Teacher" at bounding box center [671, 248] width 403 height 26
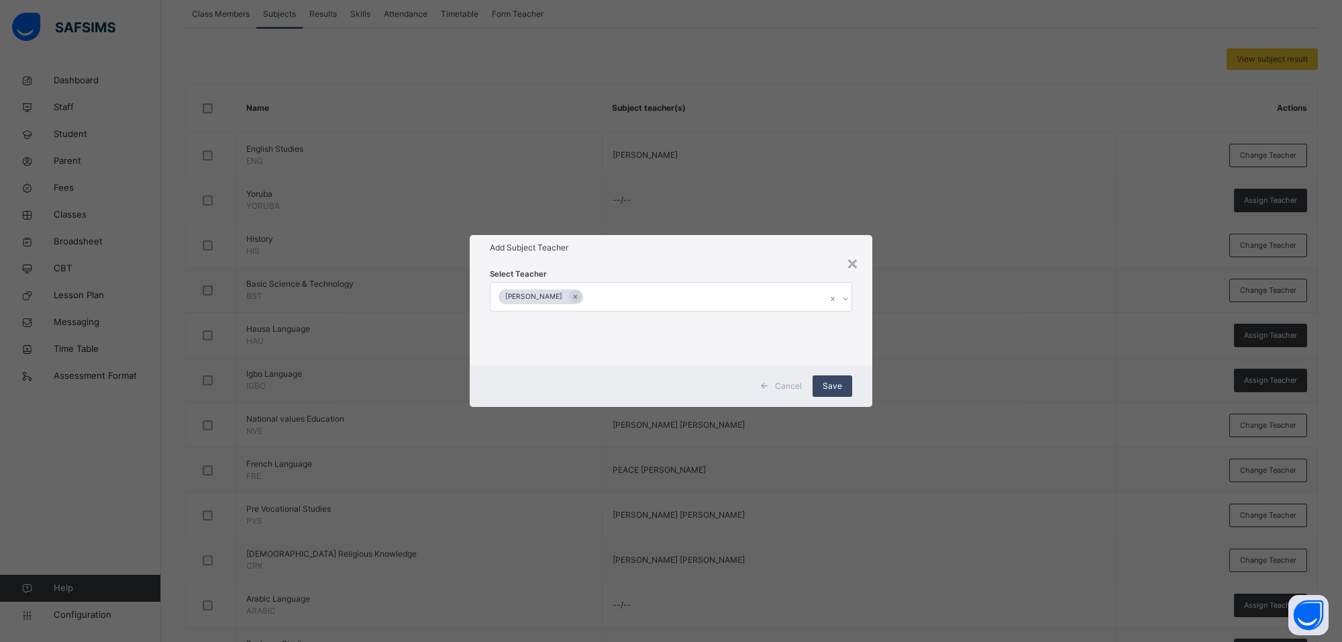
click at [826, 381] on span "Save" at bounding box center [832, 386] width 19 height 12
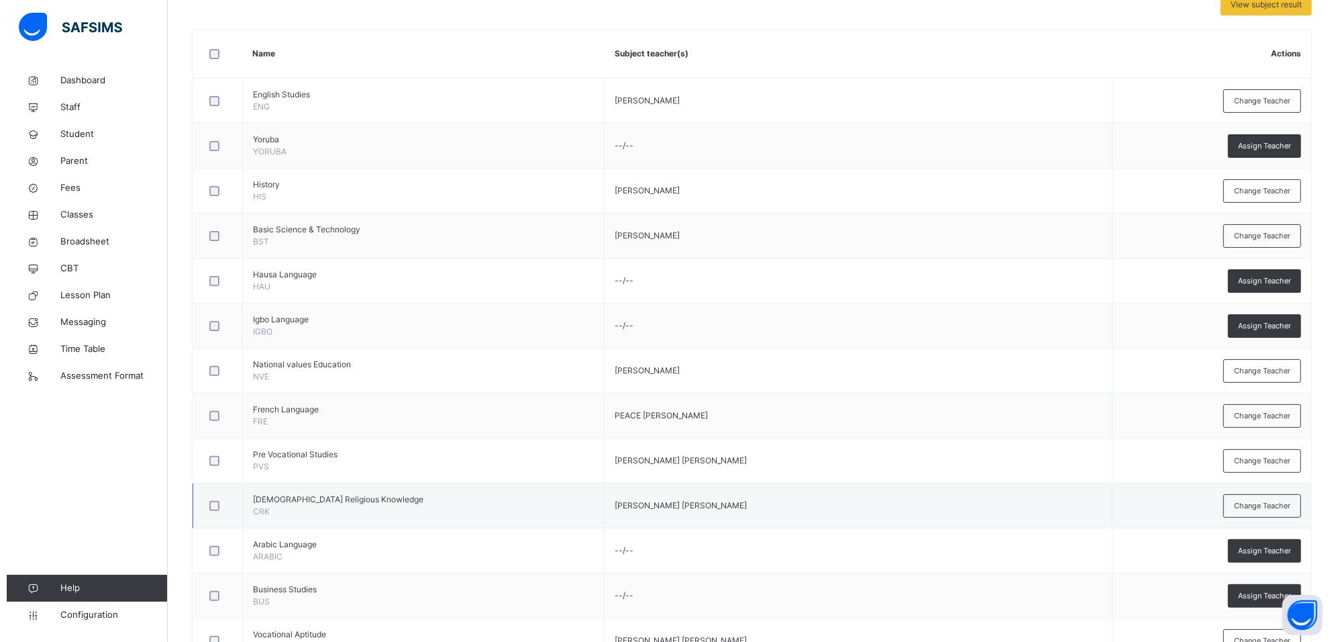
scroll to position [336, 0]
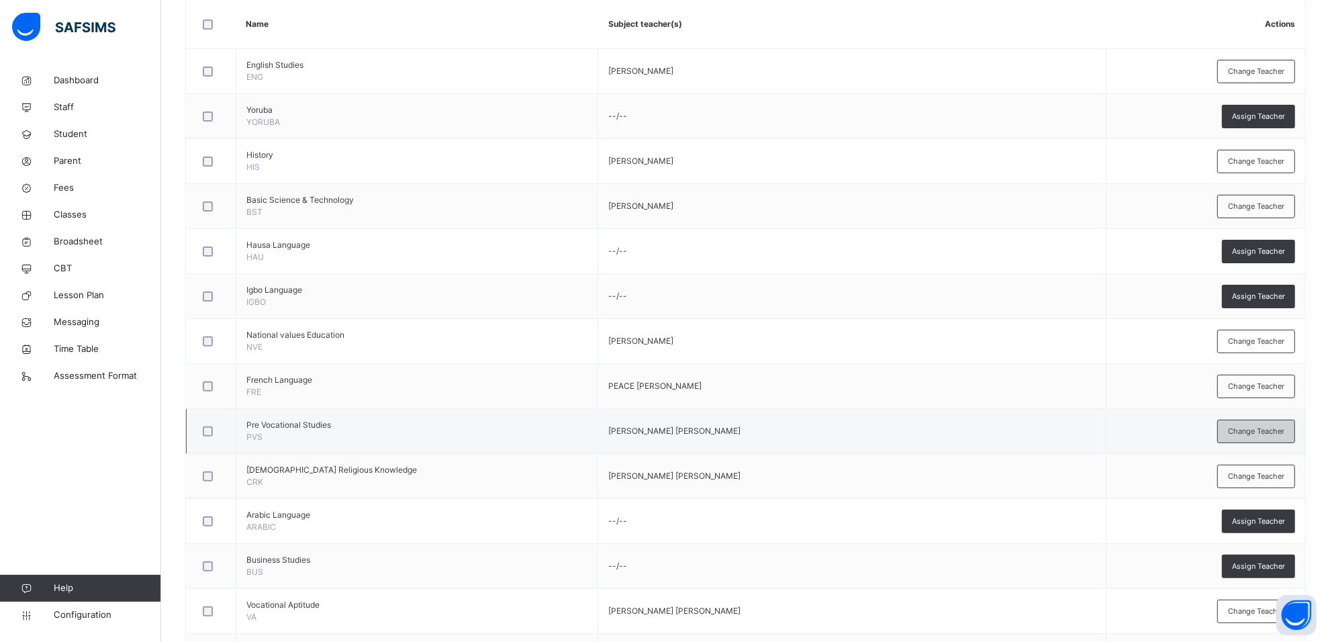
click at [1234, 430] on div "Change Teacher" at bounding box center [1256, 430] width 78 height 23
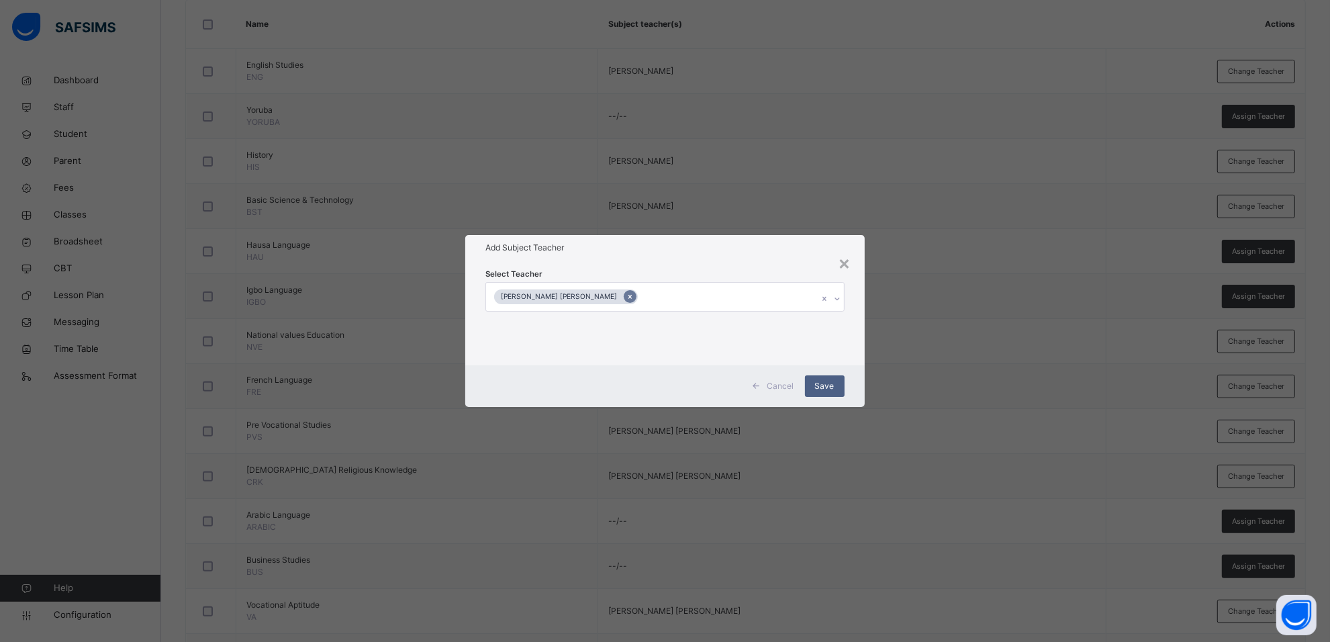
click at [626, 293] on icon at bounding box center [629, 296] width 7 height 9
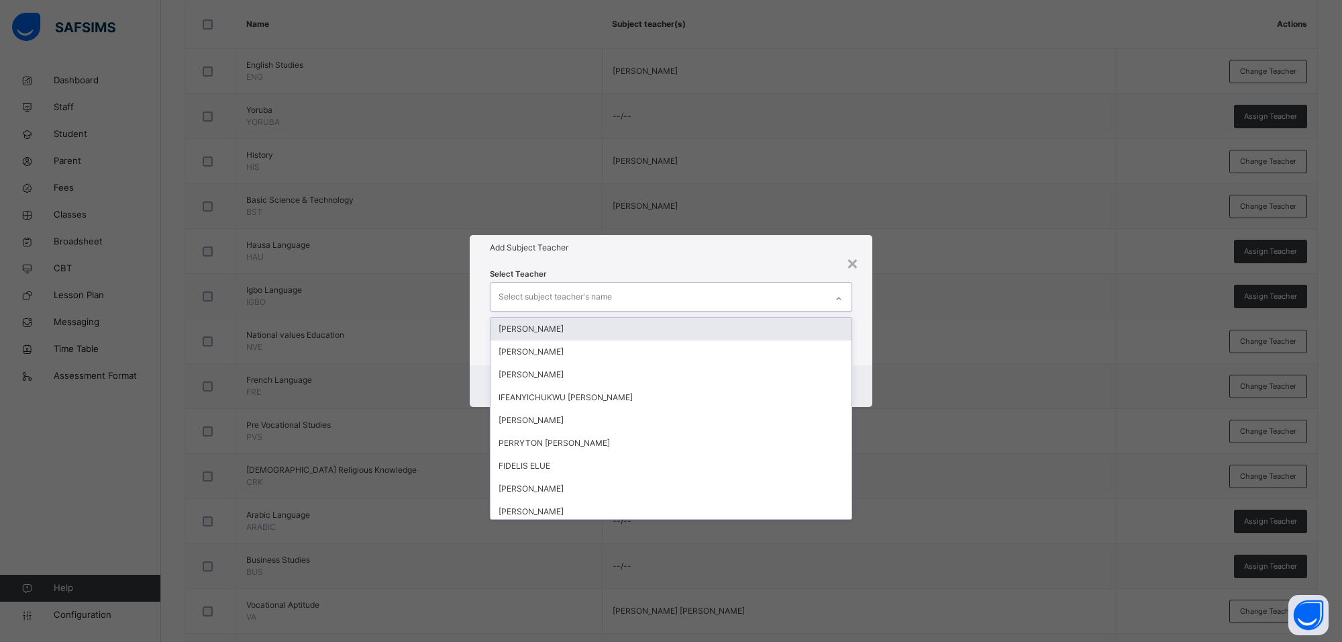
click at [838, 299] on icon at bounding box center [839, 298] width 5 height 3
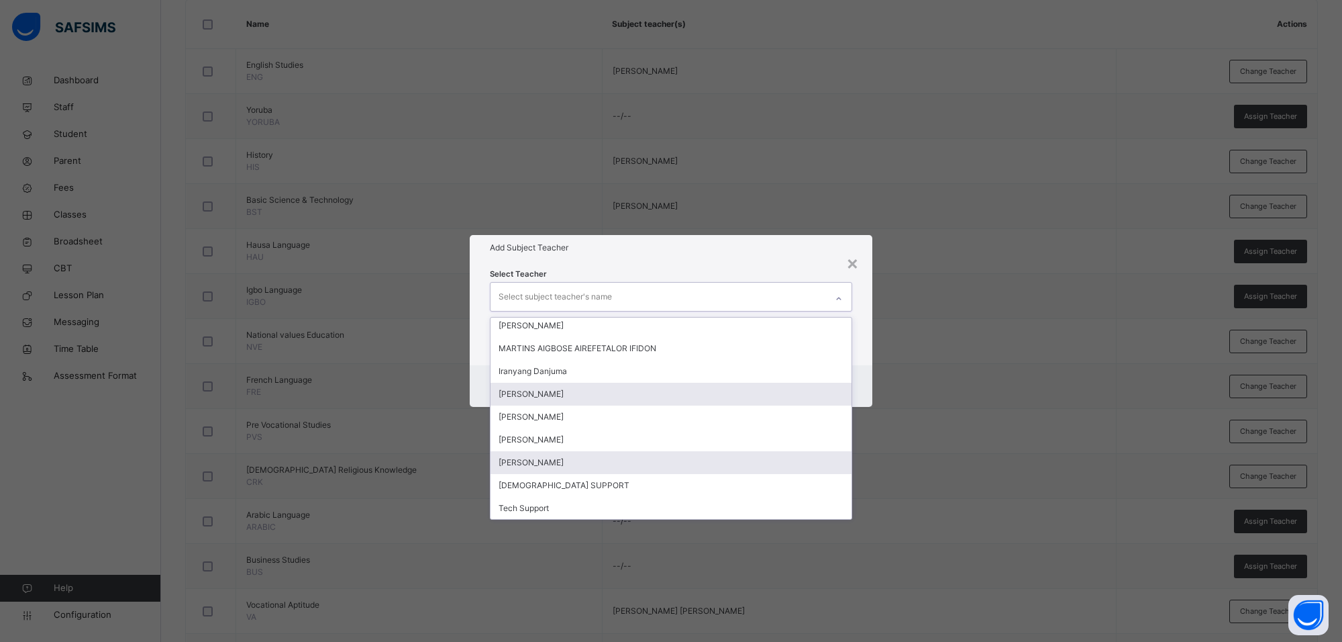
scroll to position [664, 0]
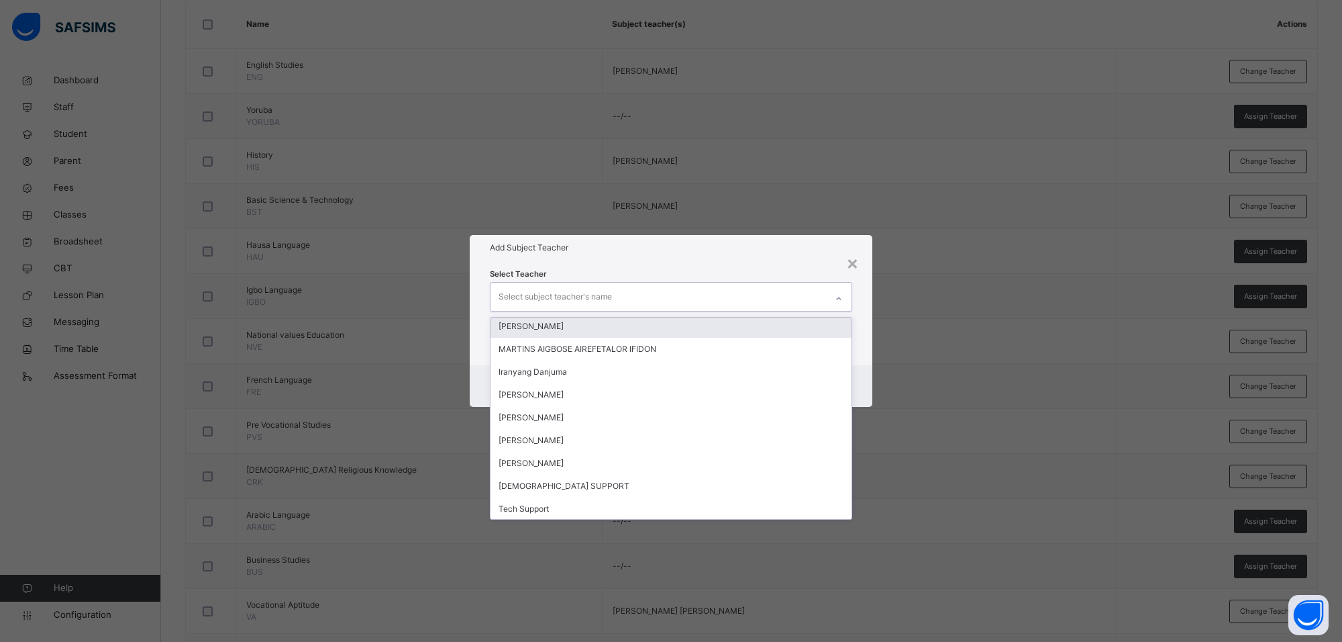
click at [539, 329] on div "MARTHA EJIGA" at bounding box center [671, 326] width 361 height 23
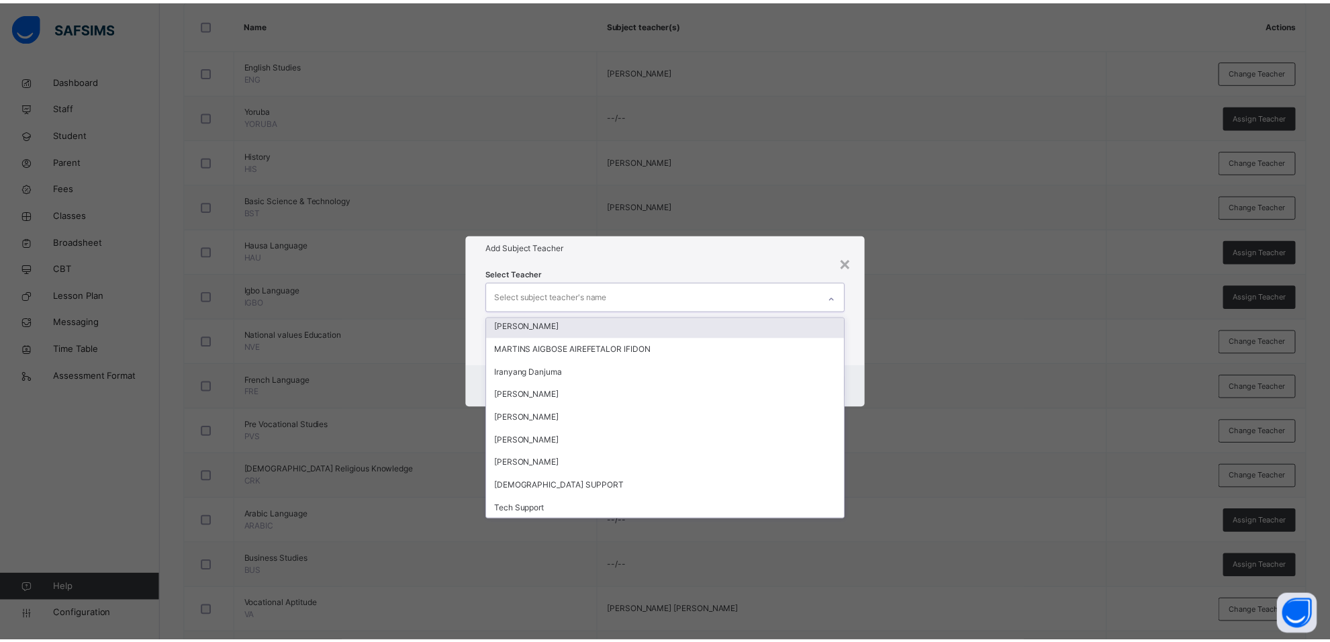
scroll to position [642, 0]
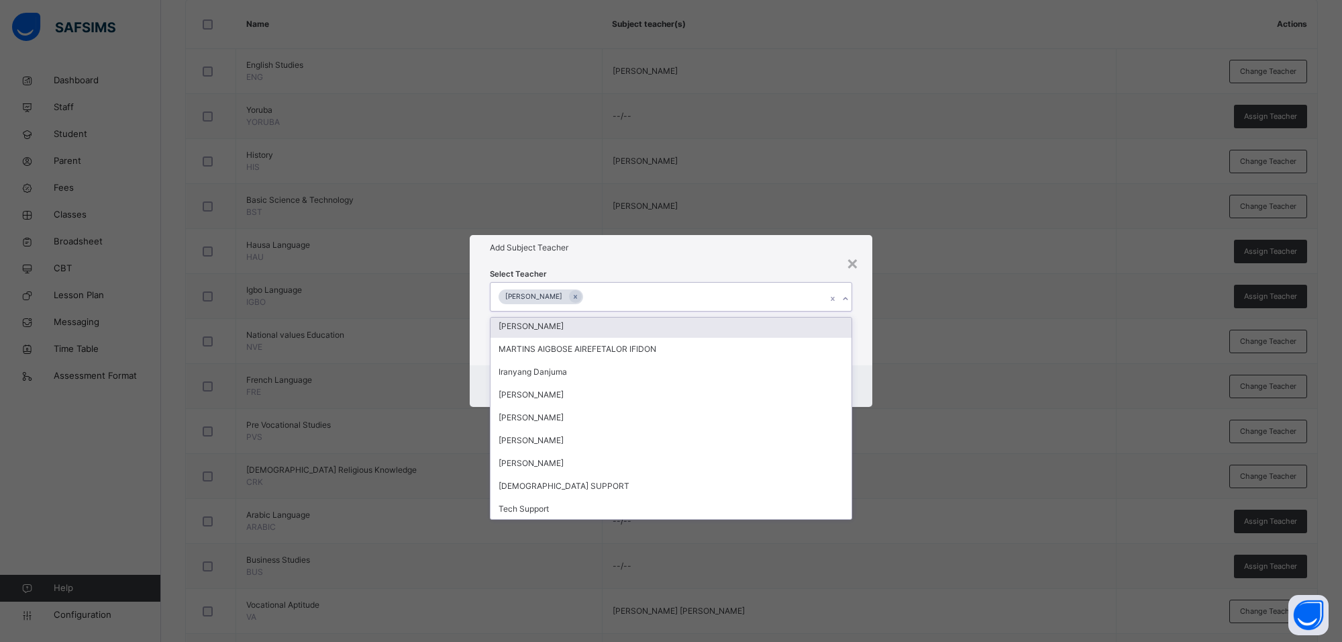
click at [725, 259] on div "Add Subject Teacher" at bounding box center [671, 248] width 403 height 26
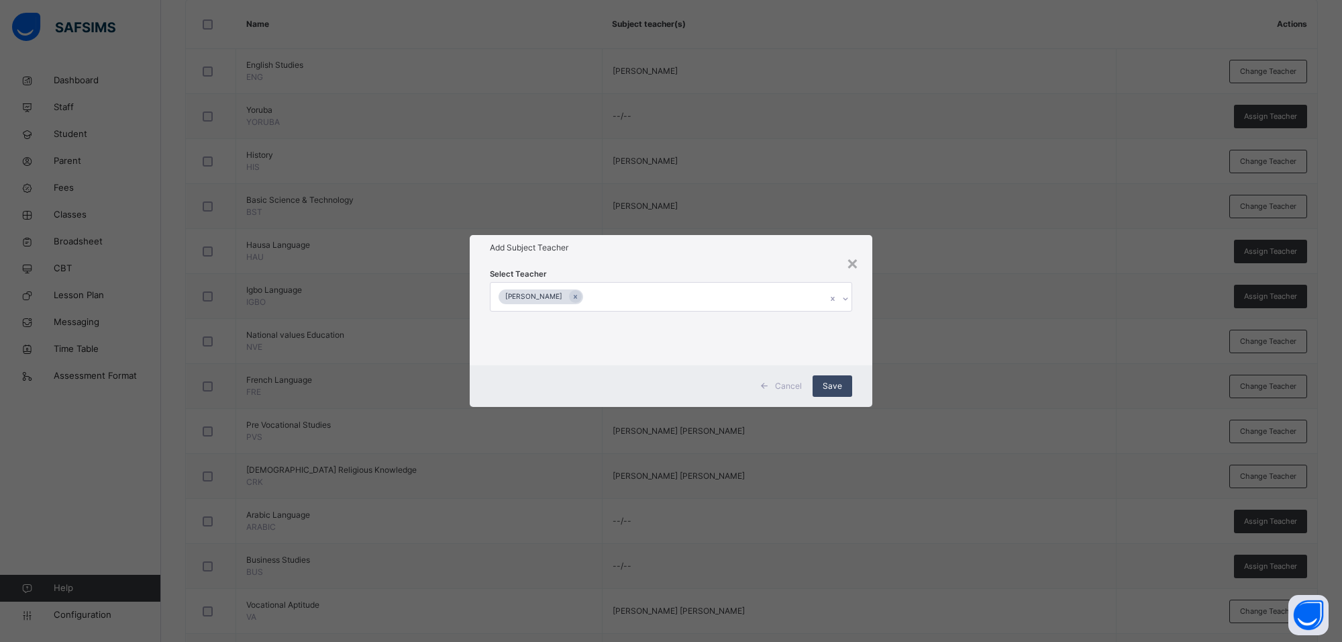
click at [831, 380] on span "Save" at bounding box center [832, 386] width 19 height 12
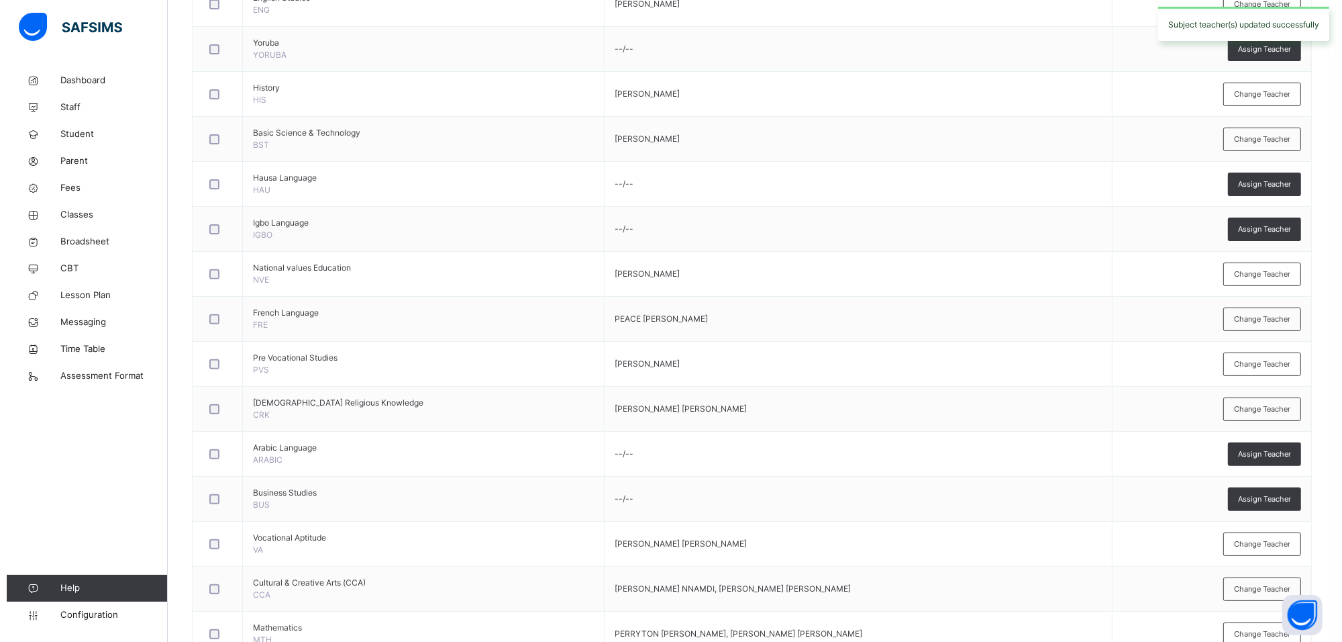
scroll to position [454, 0]
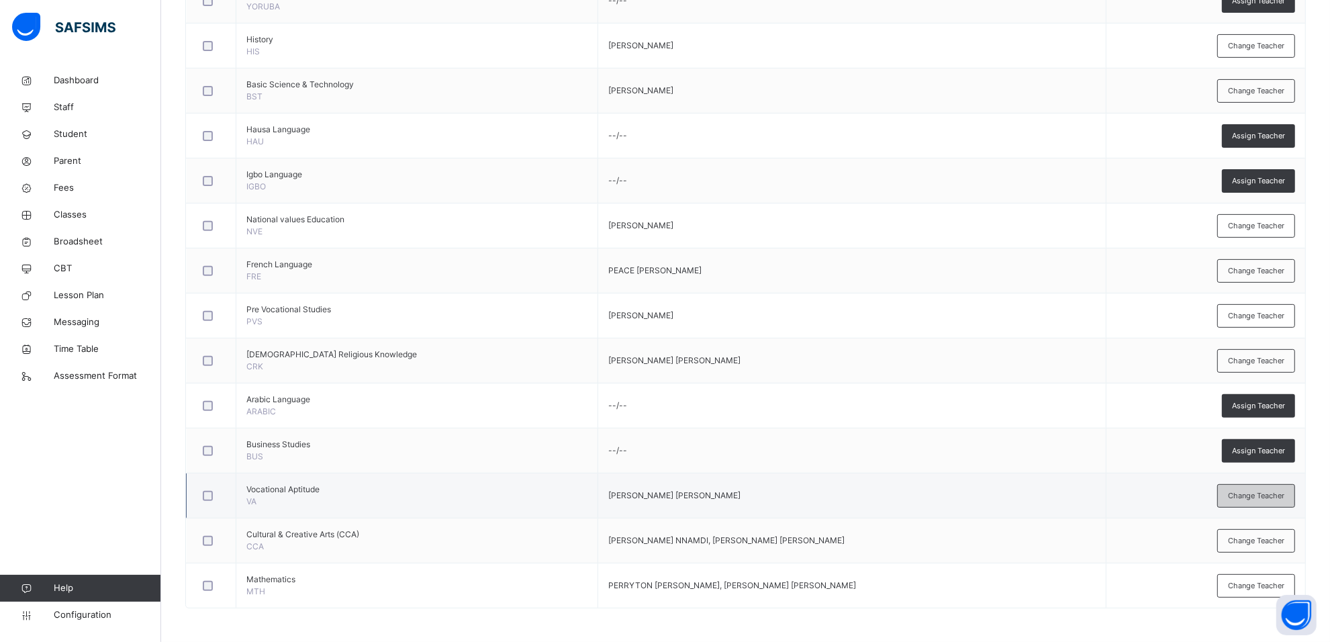
click at [1238, 498] on span "Change Teacher" at bounding box center [1256, 495] width 56 height 11
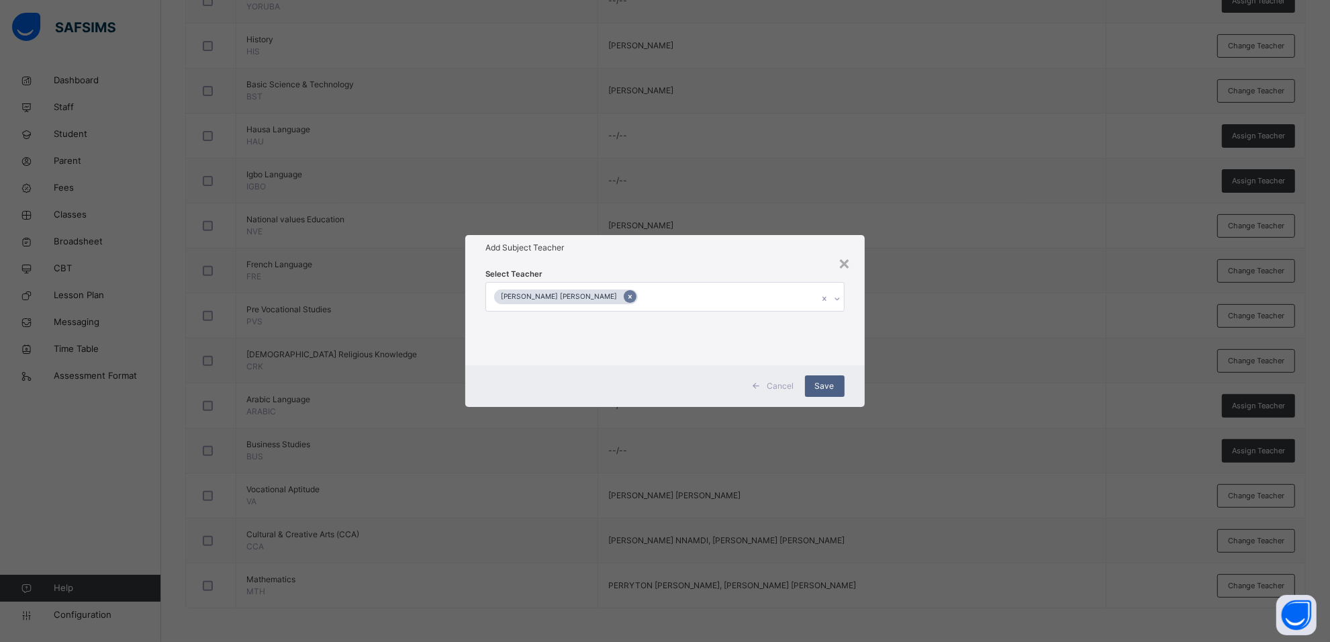
click at [626, 296] on icon at bounding box center [629, 296] width 7 height 9
click at [833, 296] on div at bounding box center [839, 298] width 23 height 21
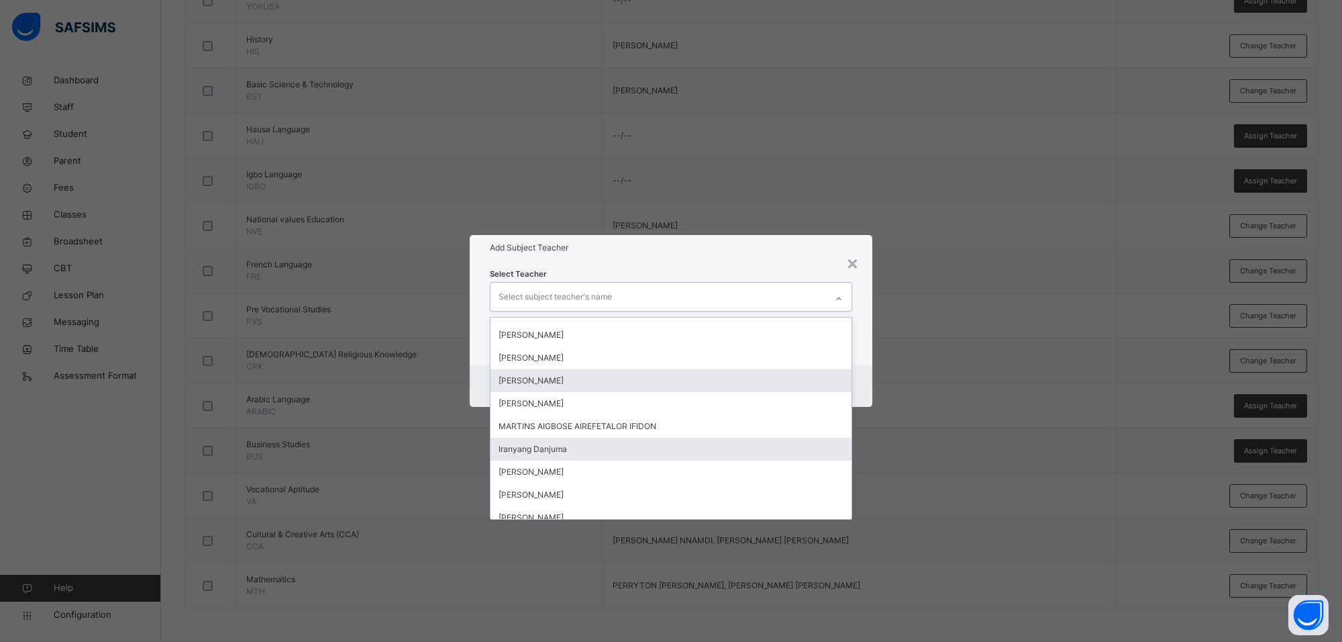
scroll to position [665, 0]
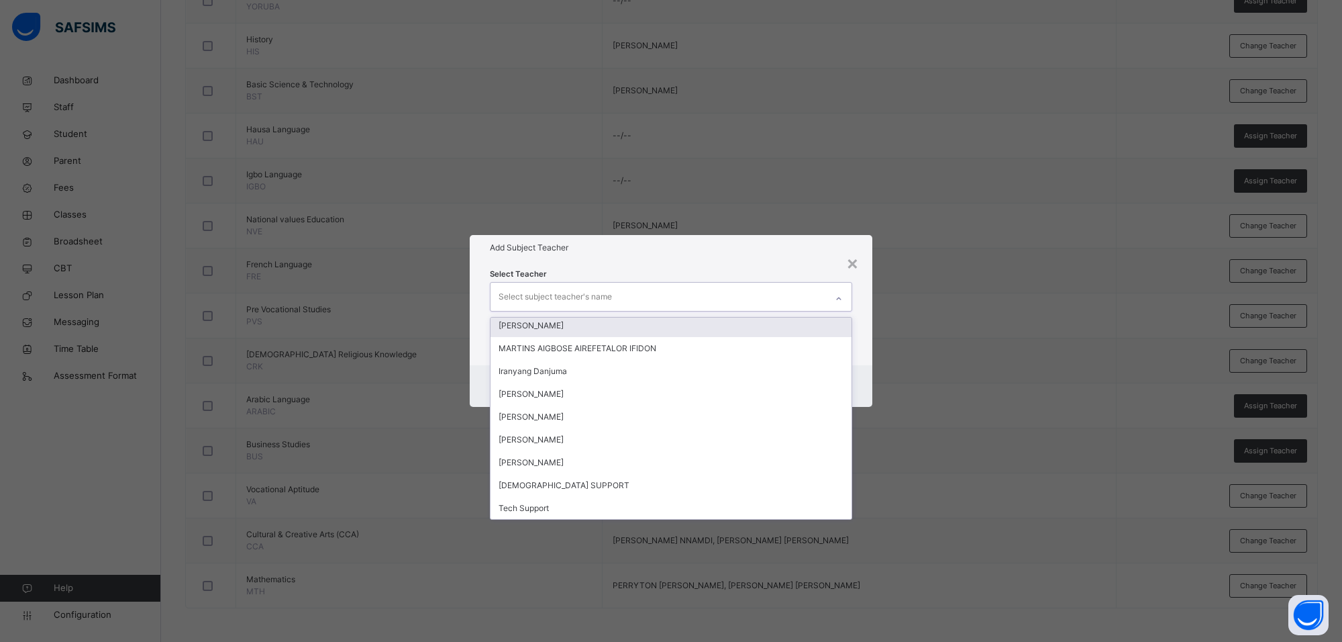
click at [639, 330] on div "MARTHA EJIGA" at bounding box center [671, 325] width 361 height 23
click at [676, 256] on div "Add Subject Teacher" at bounding box center [671, 248] width 403 height 26
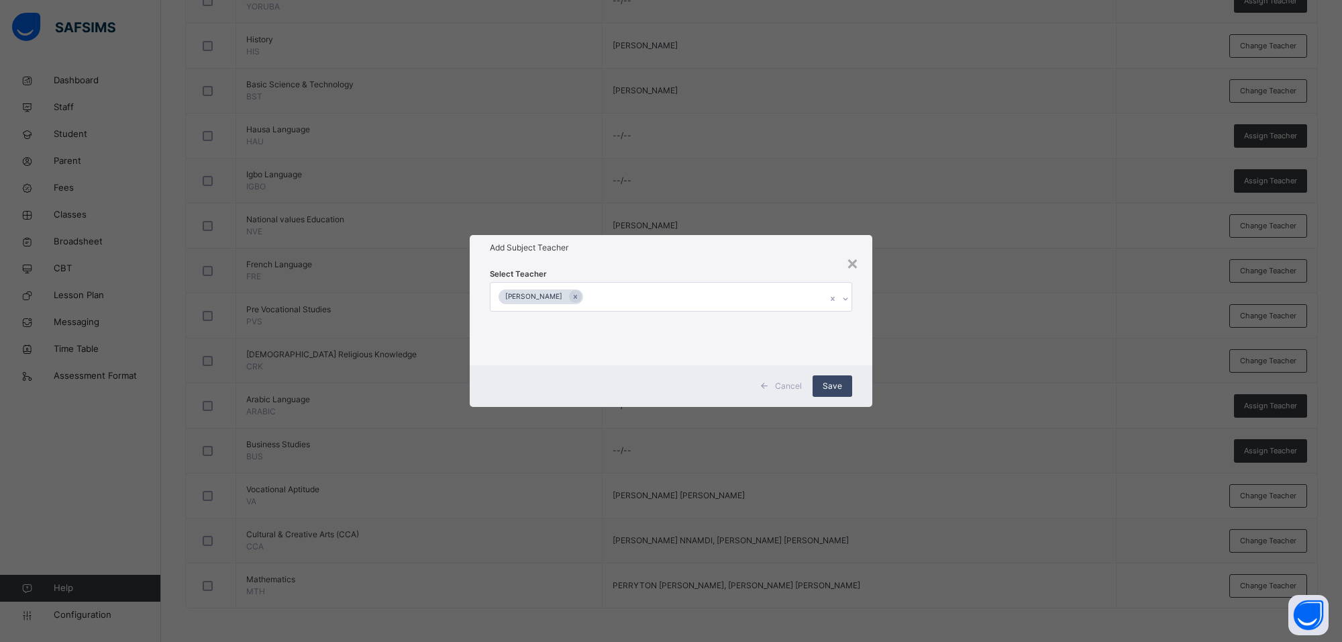
click at [838, 383] on span "Save" at bounding box center [832, 386] width 19 height 12
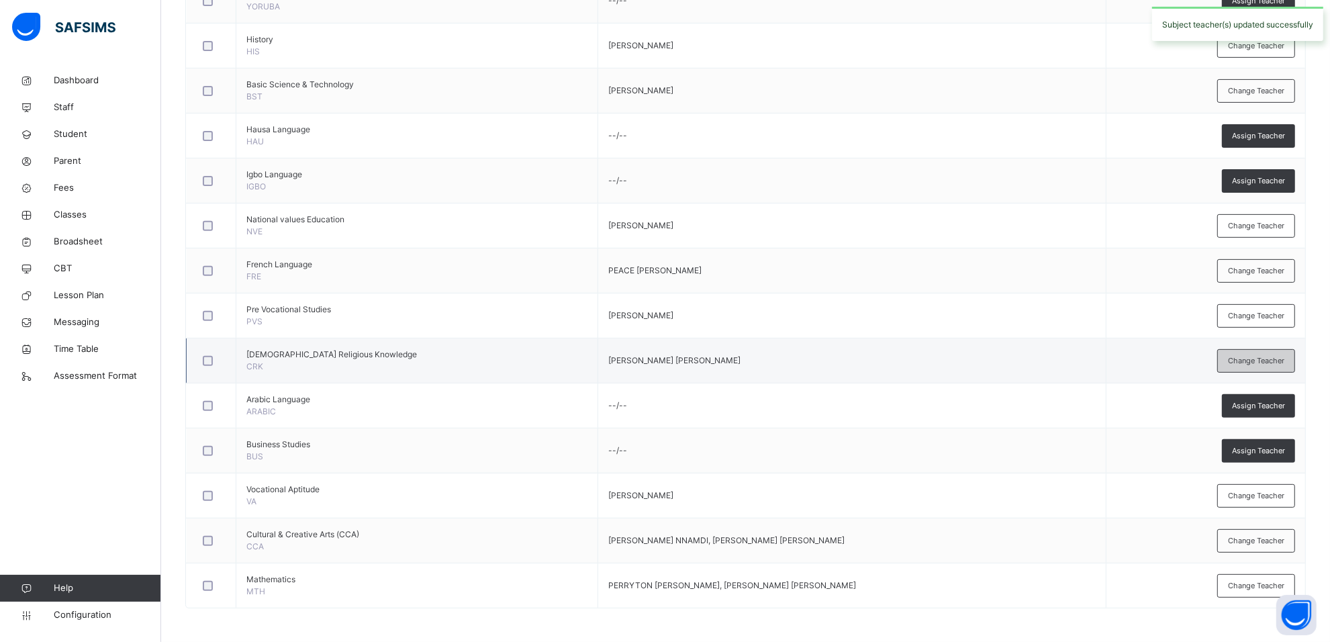
click at [1247, 355] on span "Change Teacher" at bounding box center [1256, 360] width 56 height 11
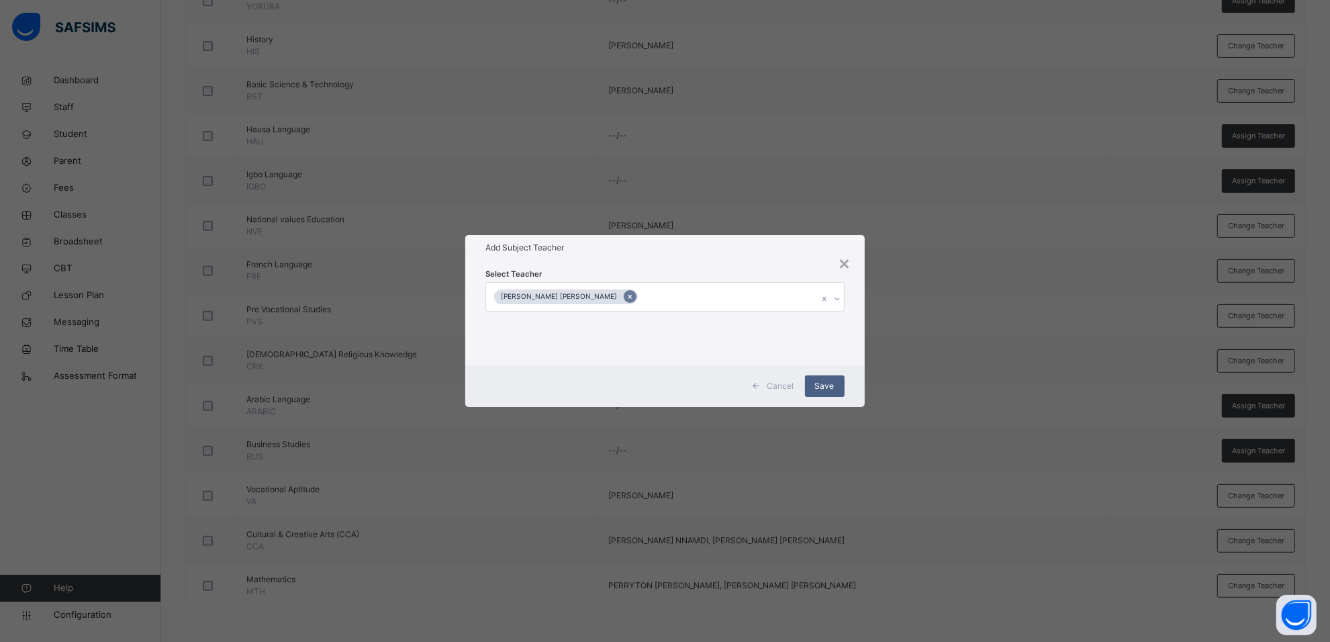
click at [626, 295] on icon at bounding box center [629, 296] width 7 height 9
click at [838, 297] on icon at bounding box center [839, 298] width 8 height 13
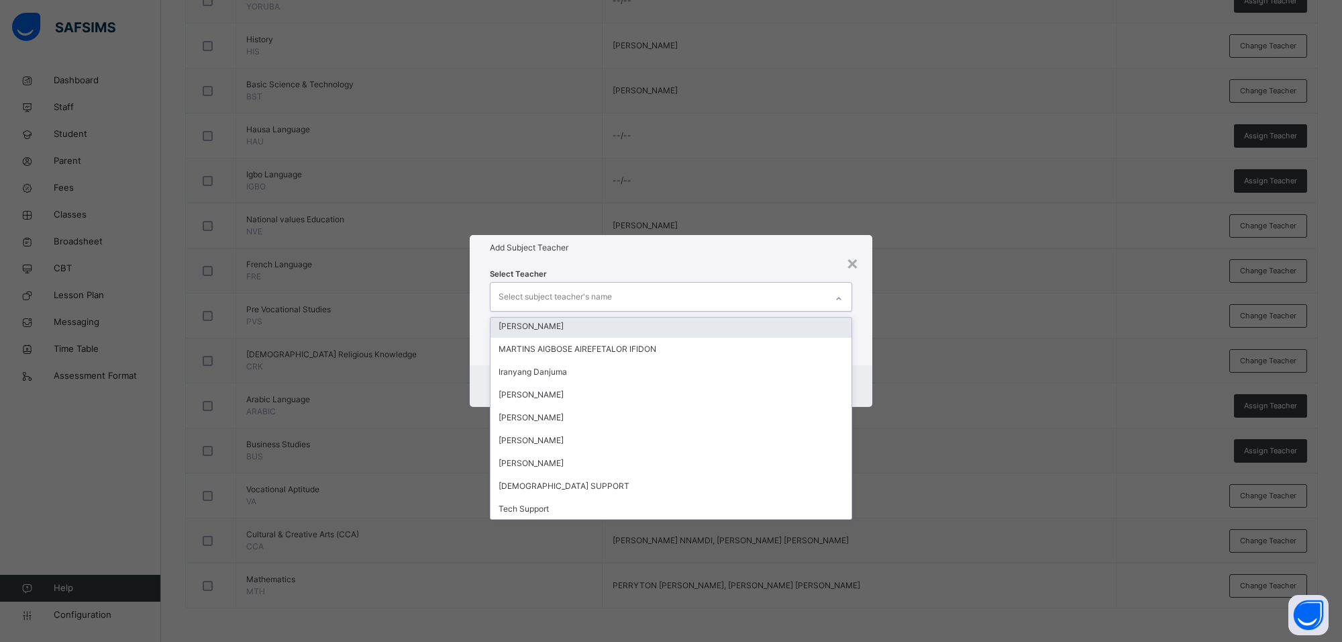
click at [603, 322] on div "MARTHA EJIGA" at bounding box center [671, 326] width 361 height 23
click at [699, 256] on div "Add Subject Teacher" at bounding box center [671, 248] width 403 height 26
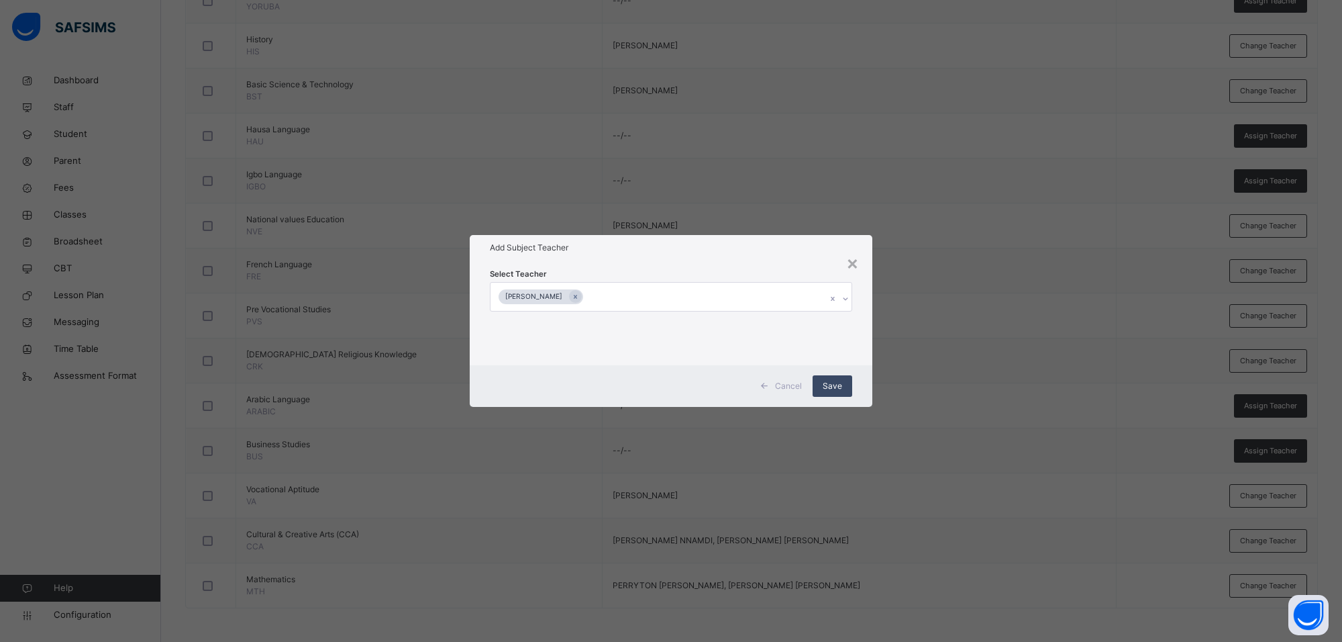
click at [824, 378] on div "Save" at bounding box center [833, 385] width 40 height 21
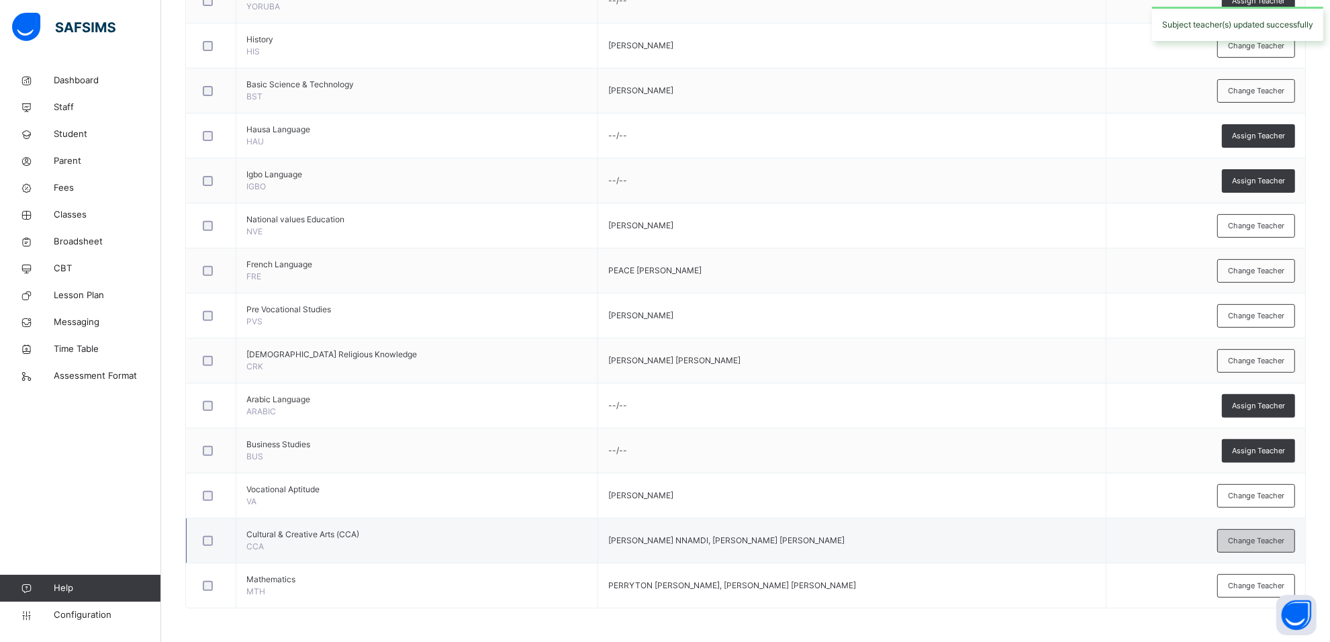
click at [1275, 544] on span "Change Teacher" at bounding box center [1256, 540] width 56 height 11
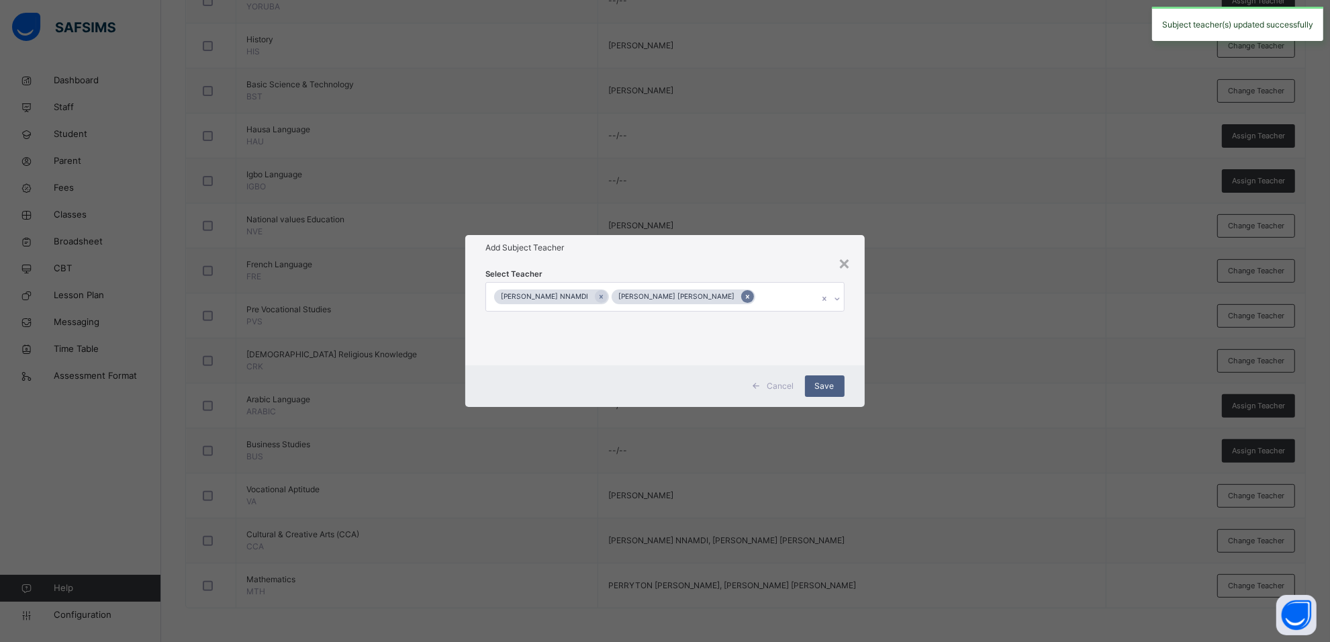
click at [751, 292] on icon at bounding box center [747, 296] width 7 height 9
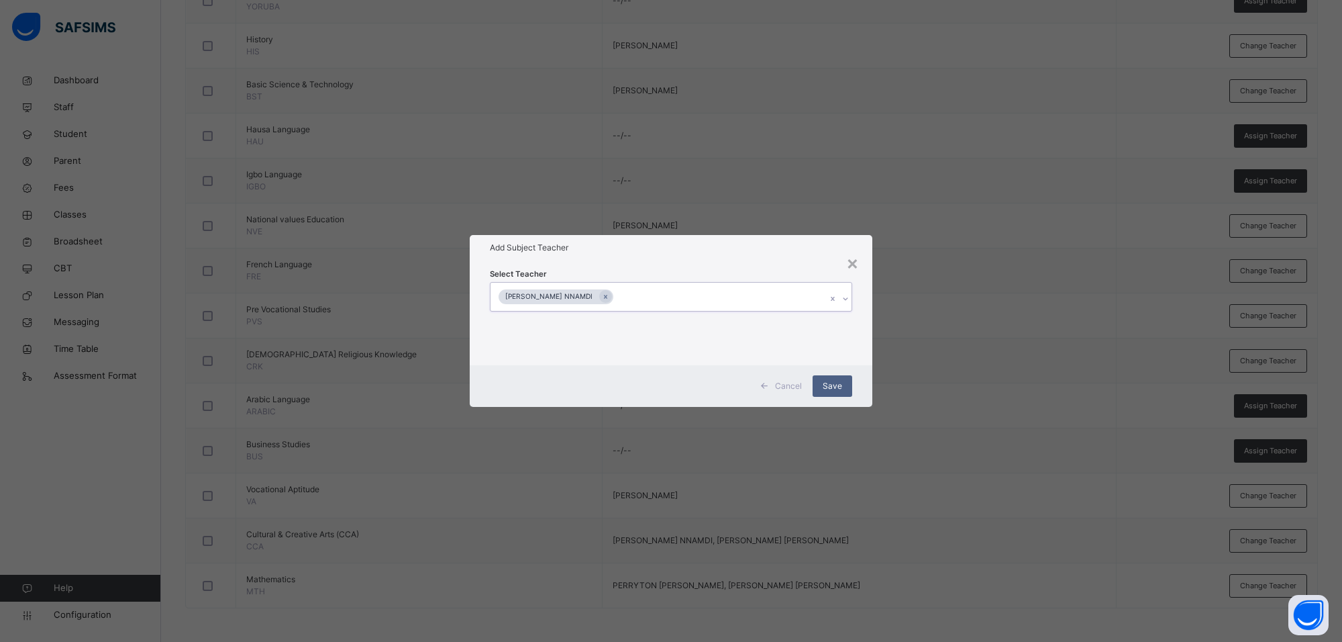
click at [843, 297] on icon at bounding box center [846, 298] width 8 height 13
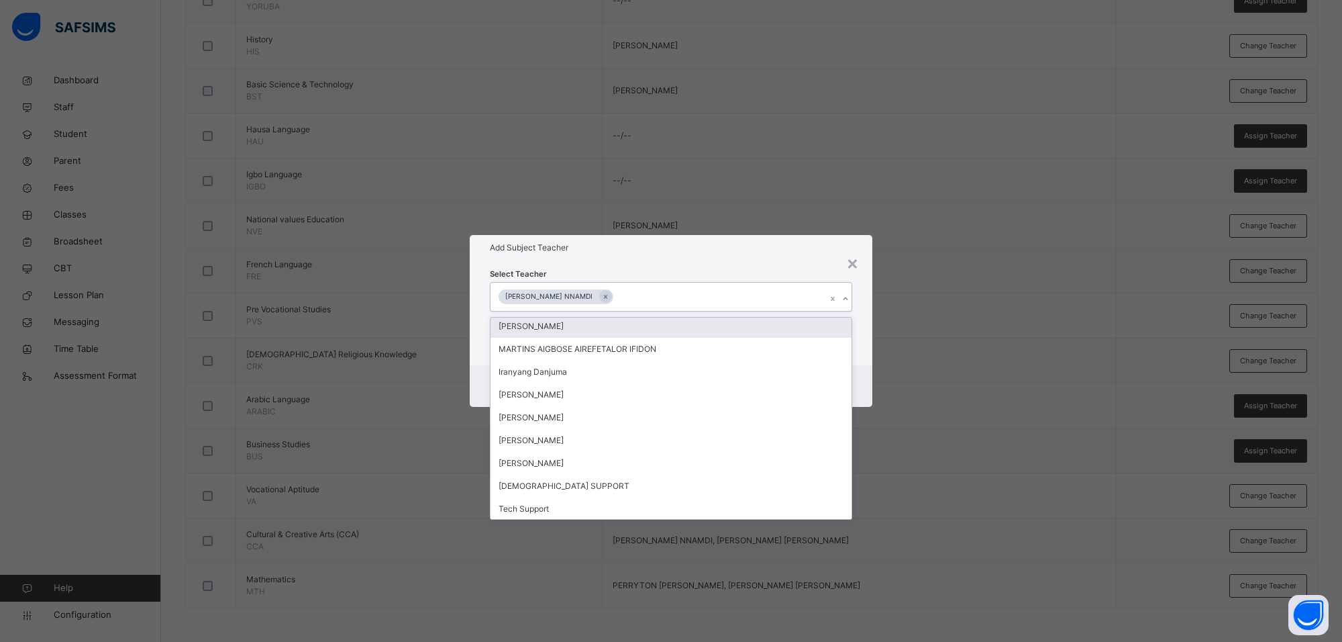
click at [568, 326] on div "MARTHA EJIGA" at bounding box center [671, 326] width 361 height 23
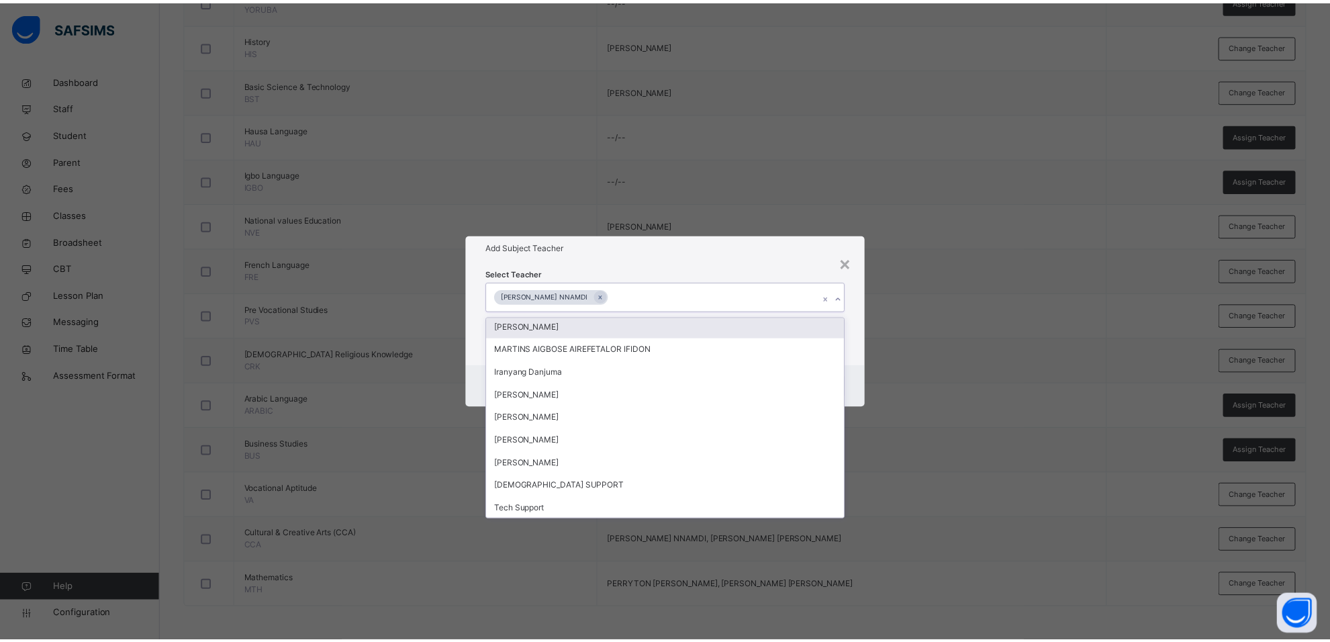
scroll to position [619, 0]
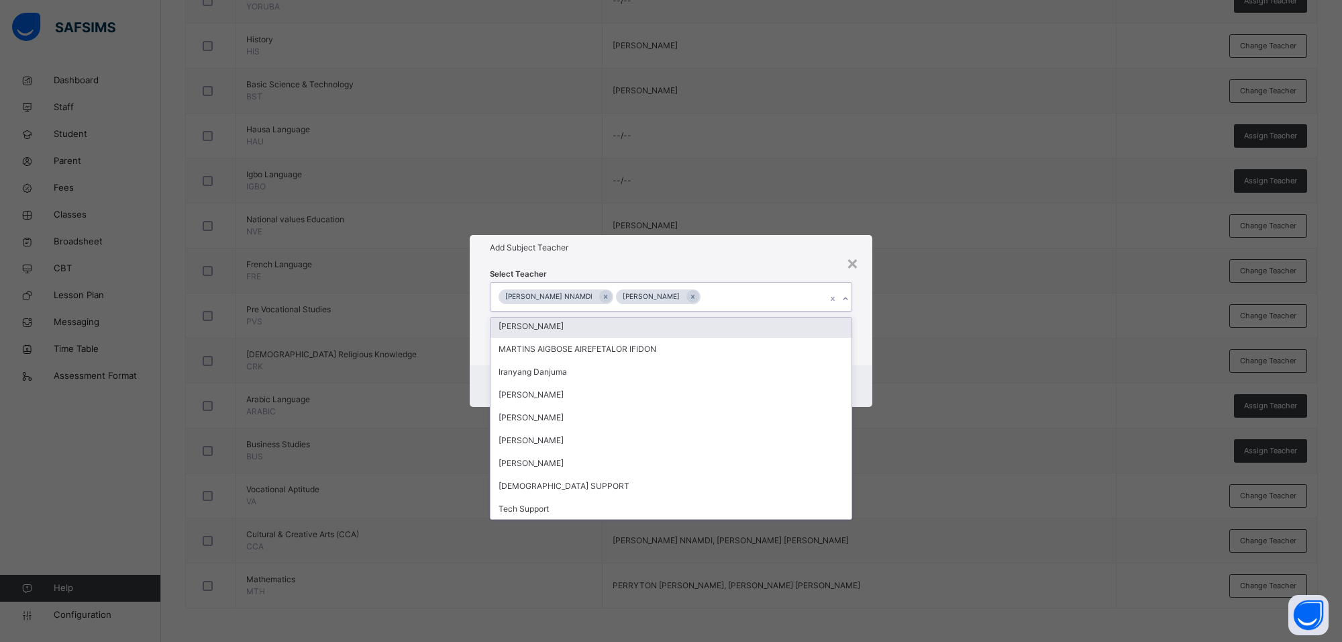
click at [686, 254] on div "Add Subject Teacher" at bounding box center [671, 248] width 403 height 26
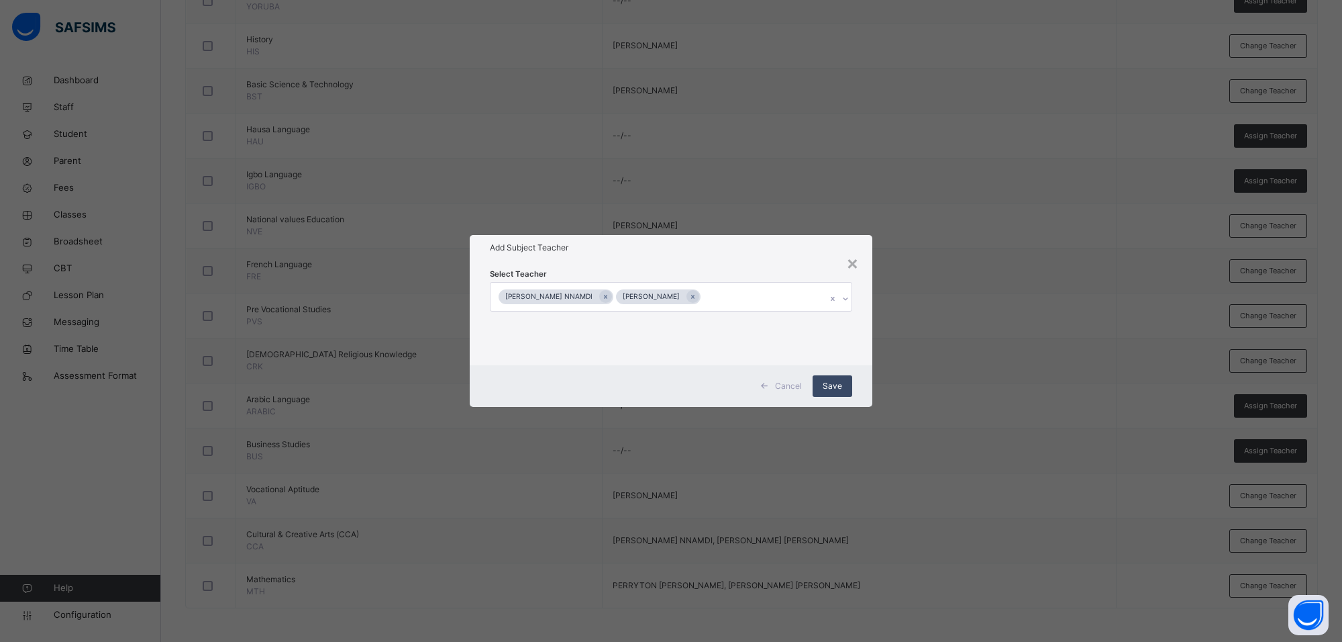
click at [834, 384] on span "Save" at bounding box center [832, 386] width 19 height 12
